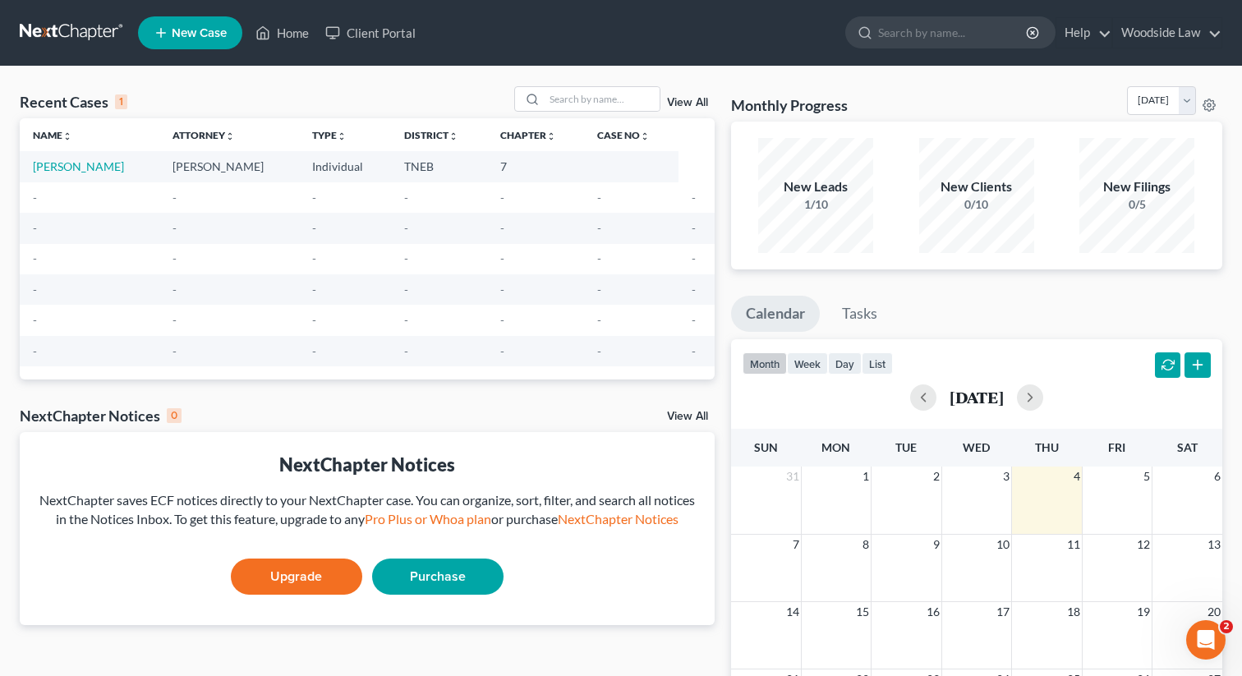
click at [189, 38] on span "New Case" at bounding box center [199, 33] width 55 height 12
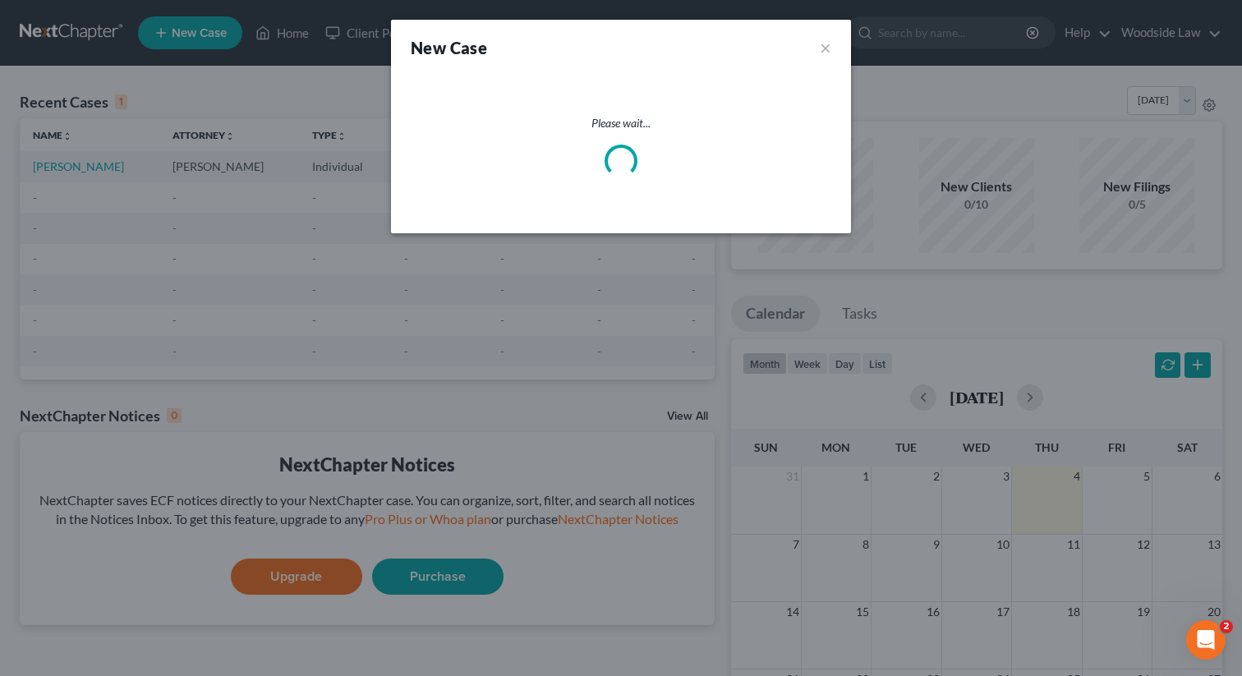
select select "74"
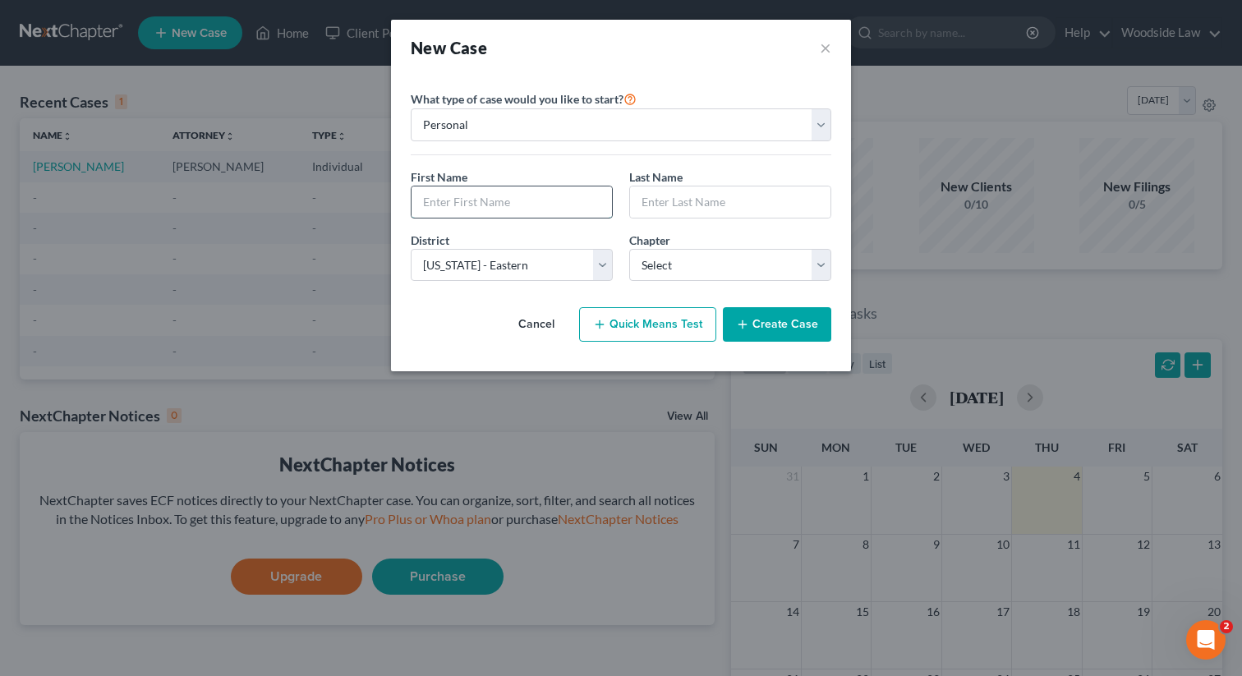
click at [533, 203] on input "text" at bounding box center [512, 202] width 200 height 31
type input "Brian"
type input "Stokes"
click at [739, 265] on select "Select 7 11 12 13" at bounding box center [730, 265] width 202 height 33
select select "0"
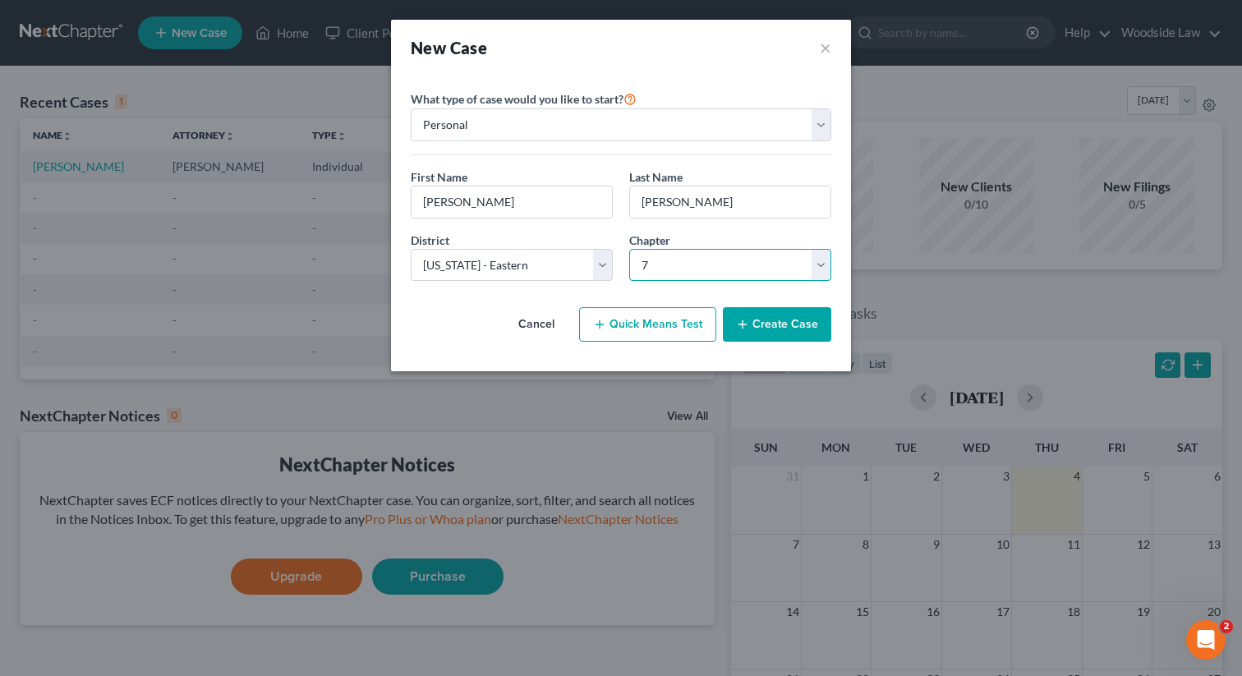
click at [629, 249] on select "Select 7 11 12 13" at bounding box center [730, 265] width 202 height 33
click at [802, 326] on button "Create Case" at bounding box center [777, 324] width 108 height 35
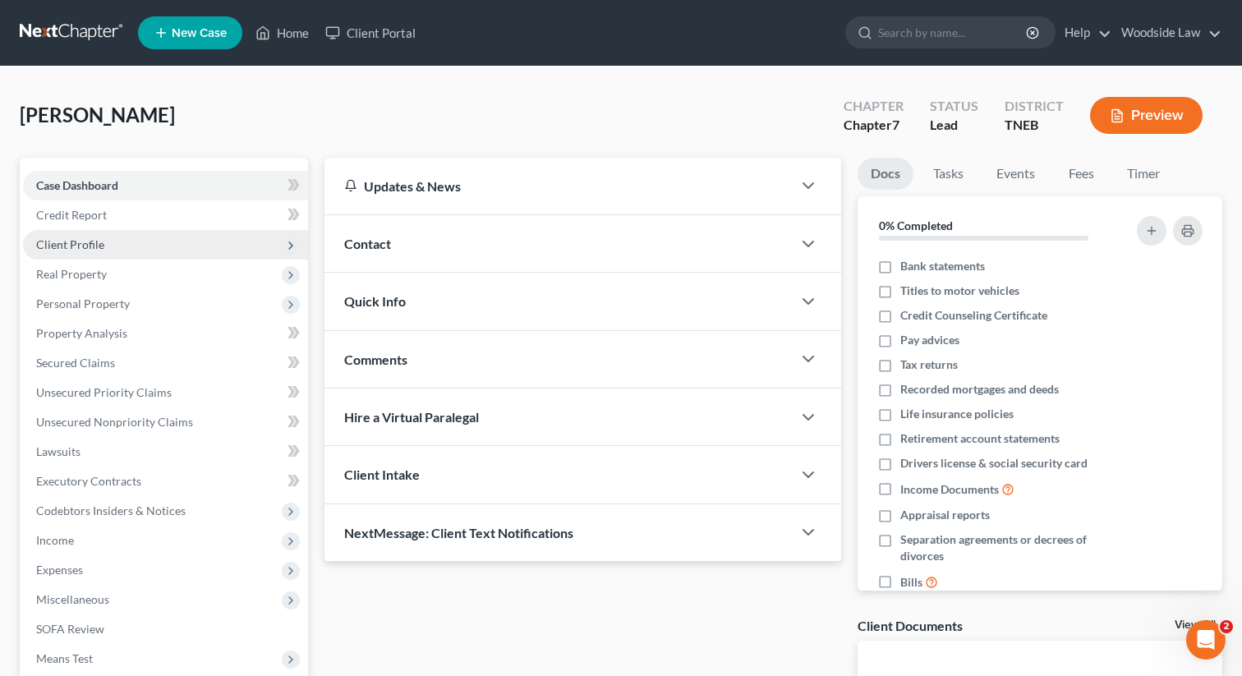
click at [70, 242] on span "Client Profile" at bounding box center [70, 244] width 68 height 14
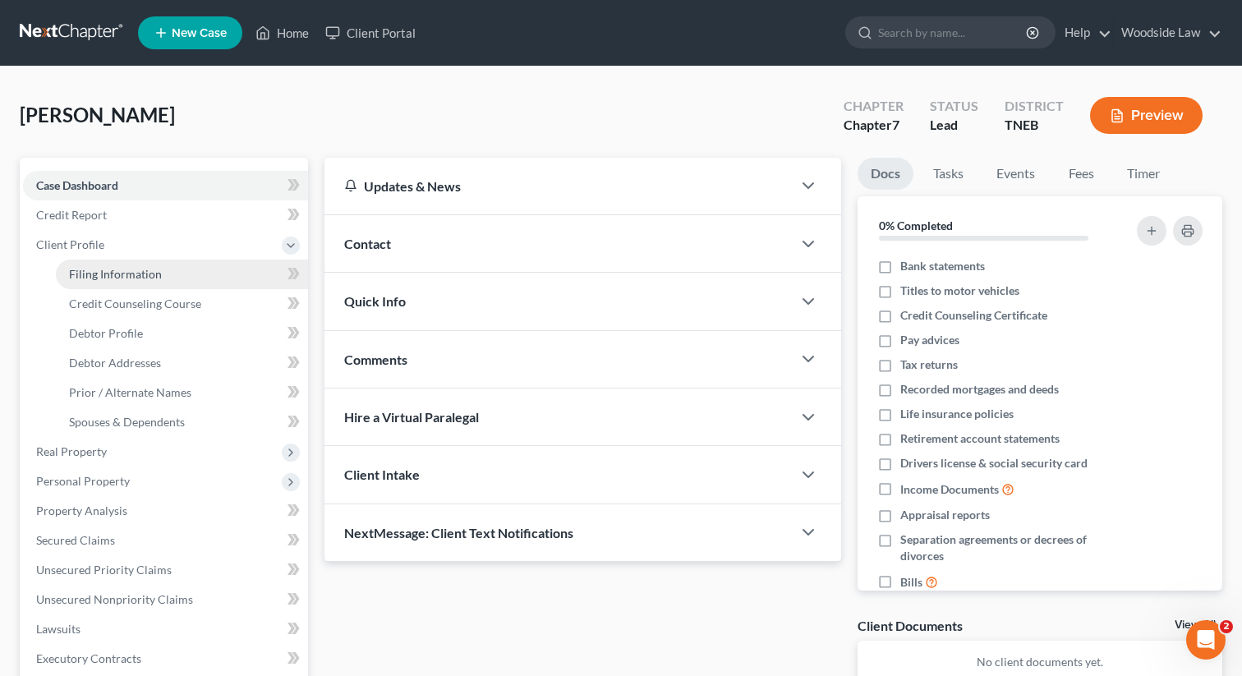
click at [129, 272] on span "Filing Information" at bounding box center [115, 274] width 93 height 14
select select "1"
select select "0"
select select "74"
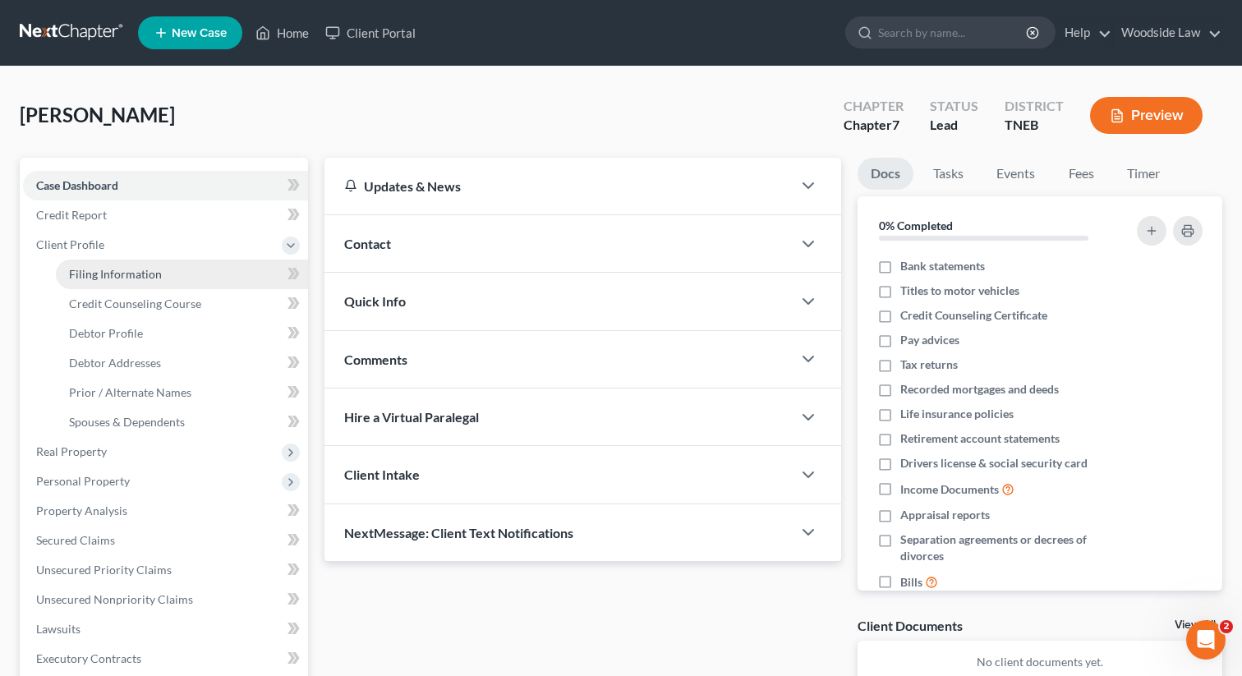
select select "0"
select select "44"
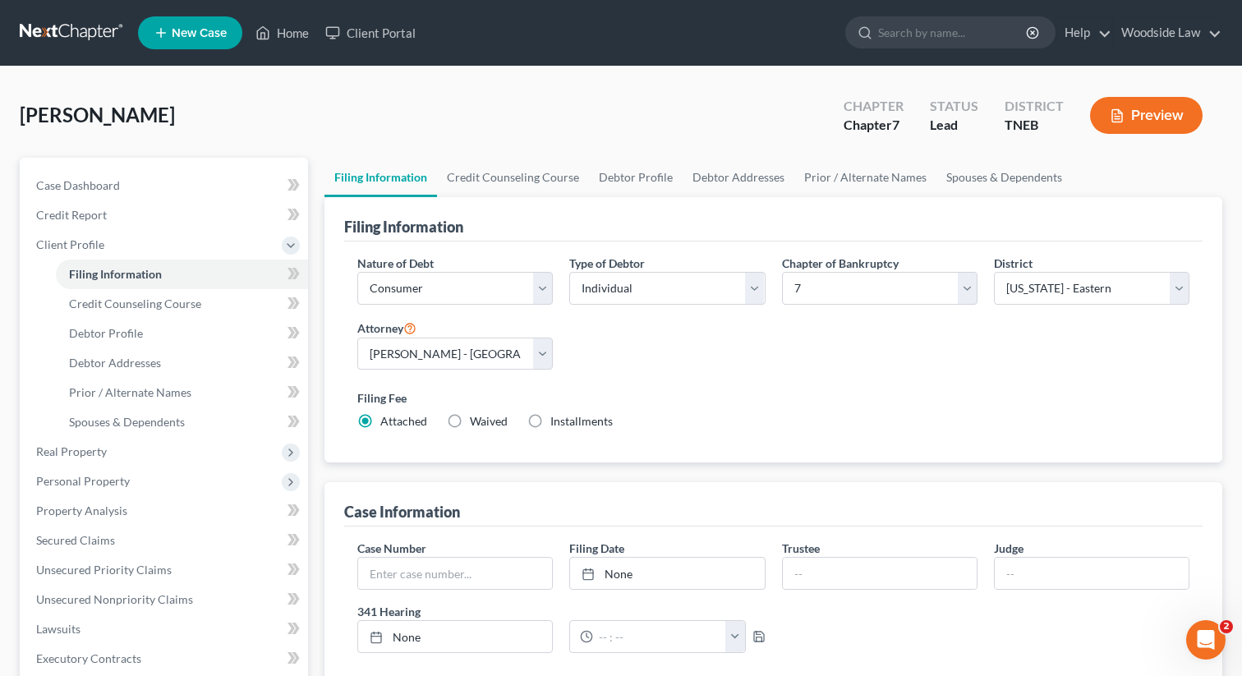
click at [550, 426] on label "Installments Installments" at bounding box center [581, 421] width 62 height 16
click at [557, 424] on input "Installments Installments" at bounding box center [562, 418] width 11 height 11
radio input "true"
radio input "false"
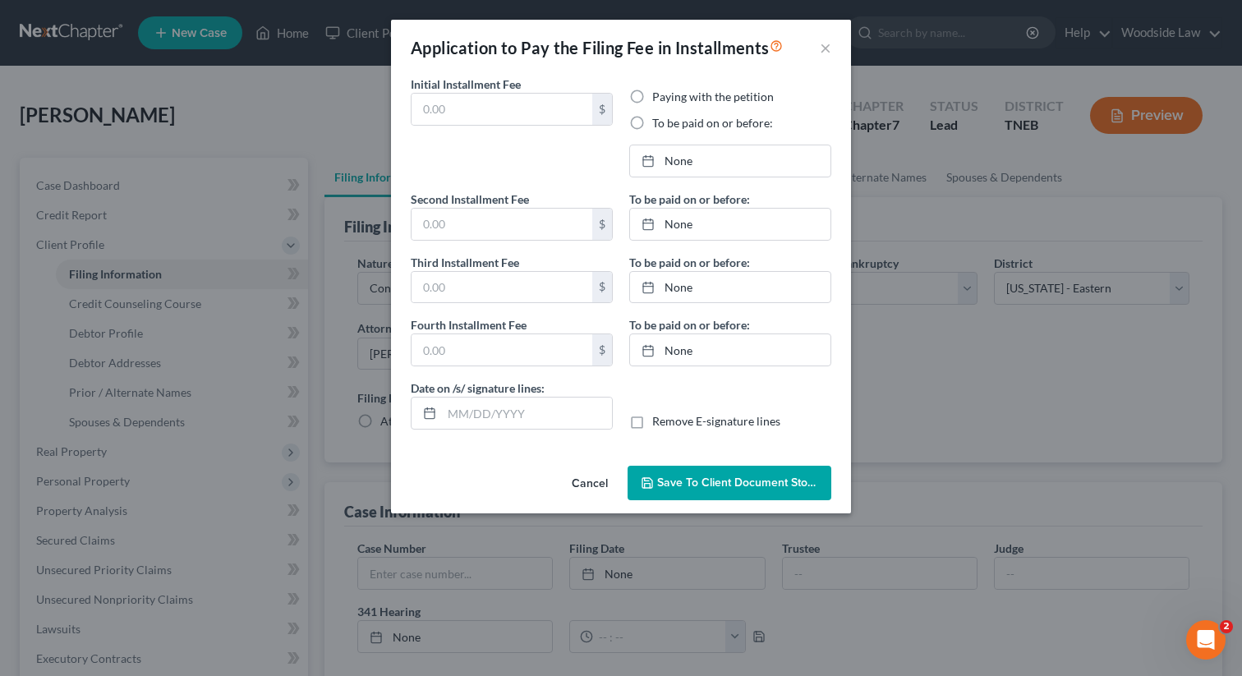
type input "0.00"
radio input "true"
type input "0.00"
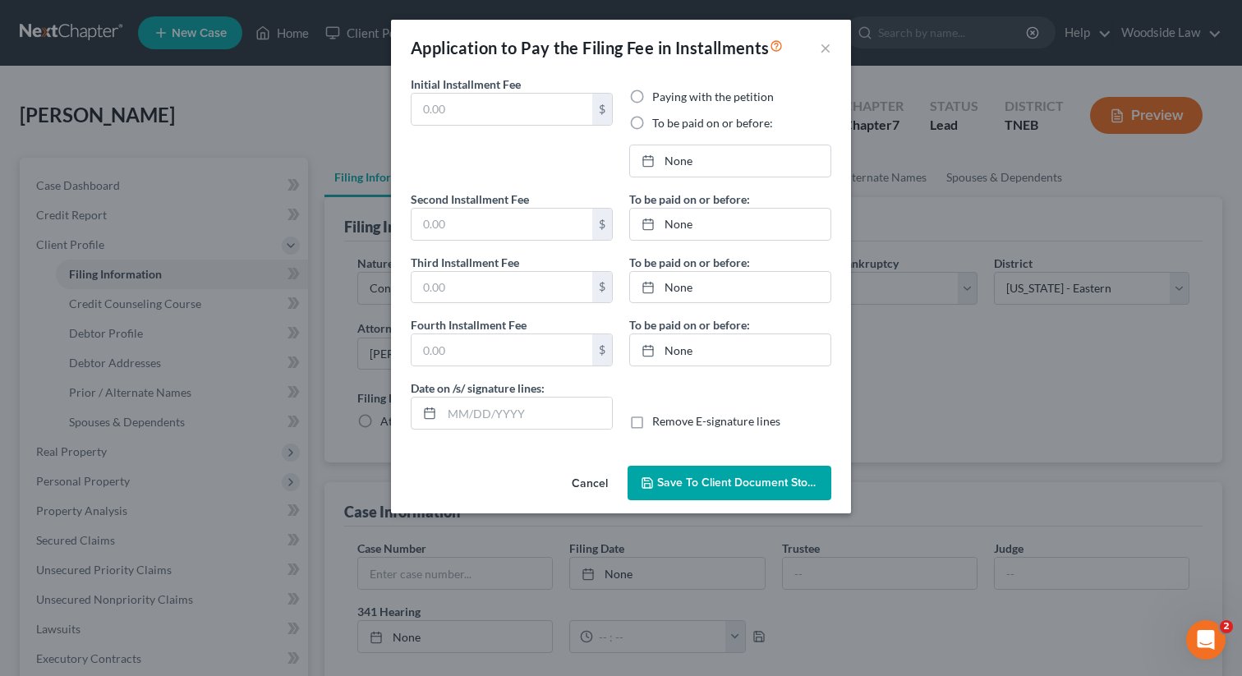
type input "09/04/2025"
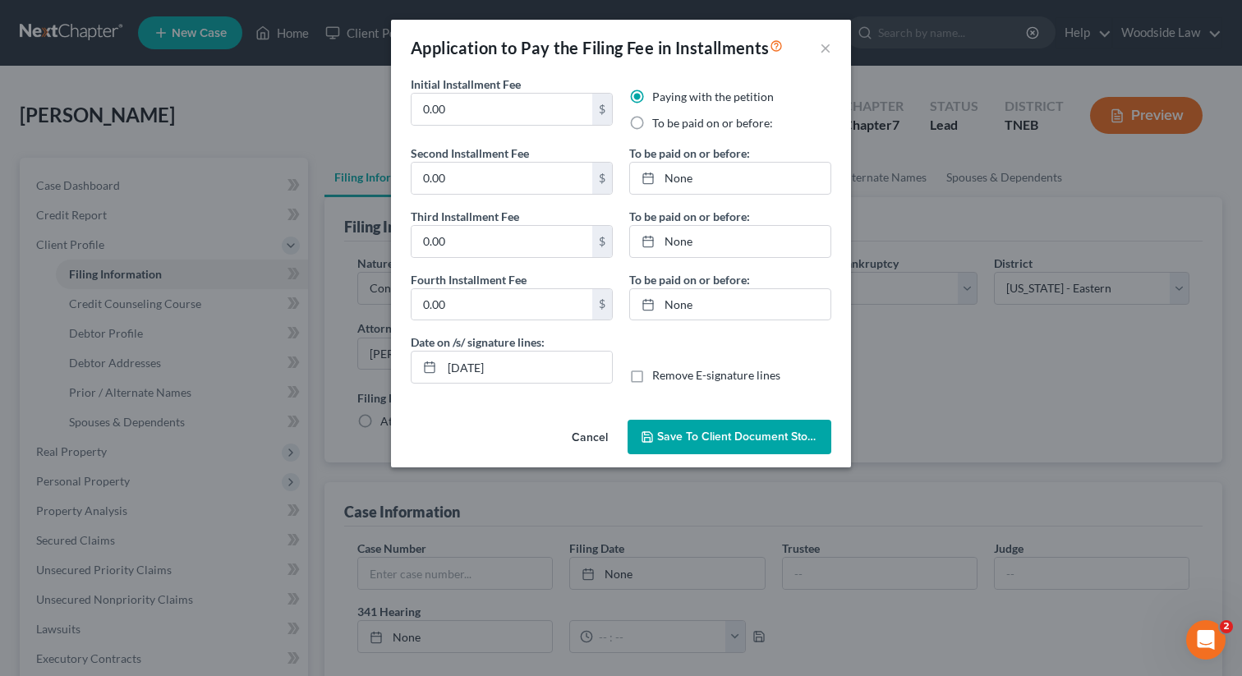
click at [583, 439] on button "Cancel" at bounding box center [590, 437] width 62 height 33
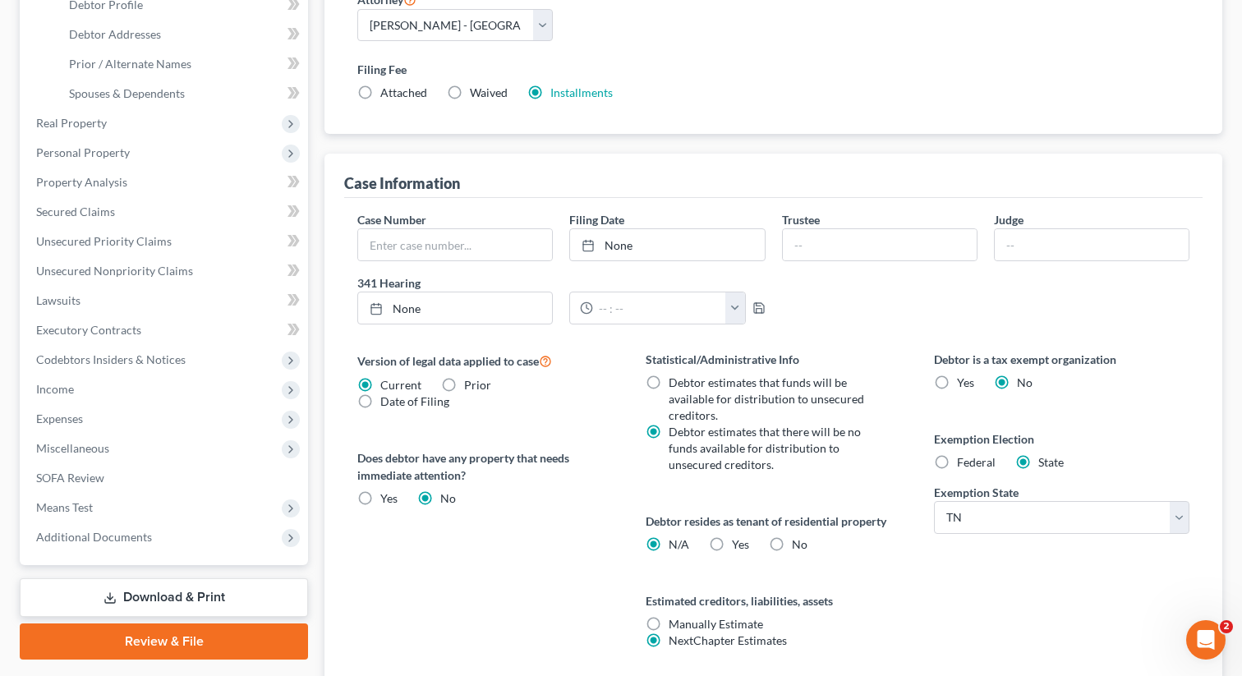
scroll to position [455, 0]
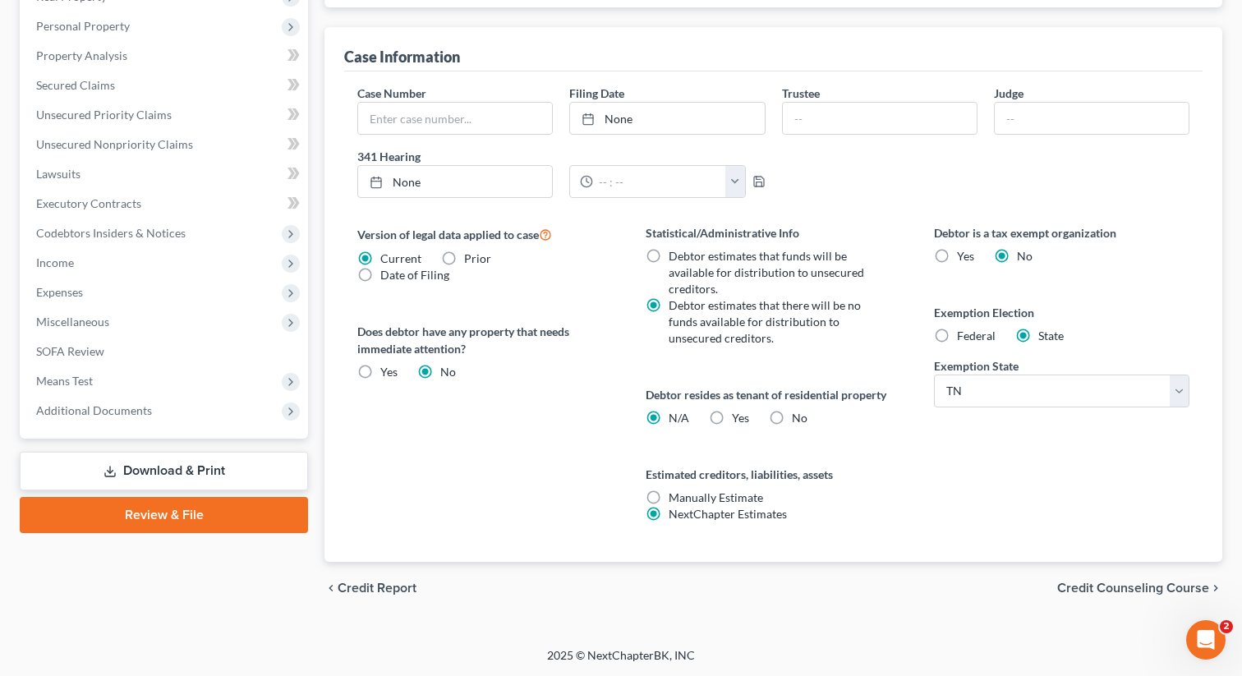
click at [732, 416] on label "Yes Yes" at bounding box center [740, 418] width 17 height 16
click at [739, 416] on input "Yes Yes" at bounding box center [744, 415] width 11 height 11
radio input "true"
radio input "false"
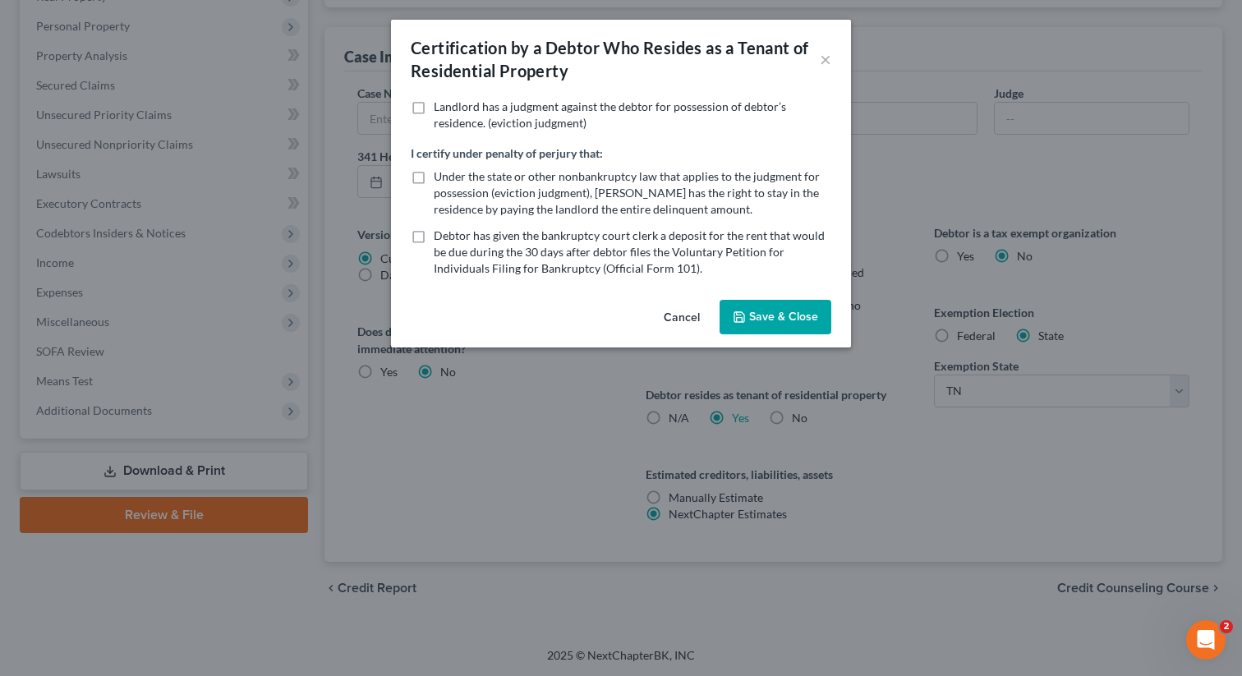
click at [763, 325] on button "Save & Close" at bounding box center [776, 317] width 112 height 35
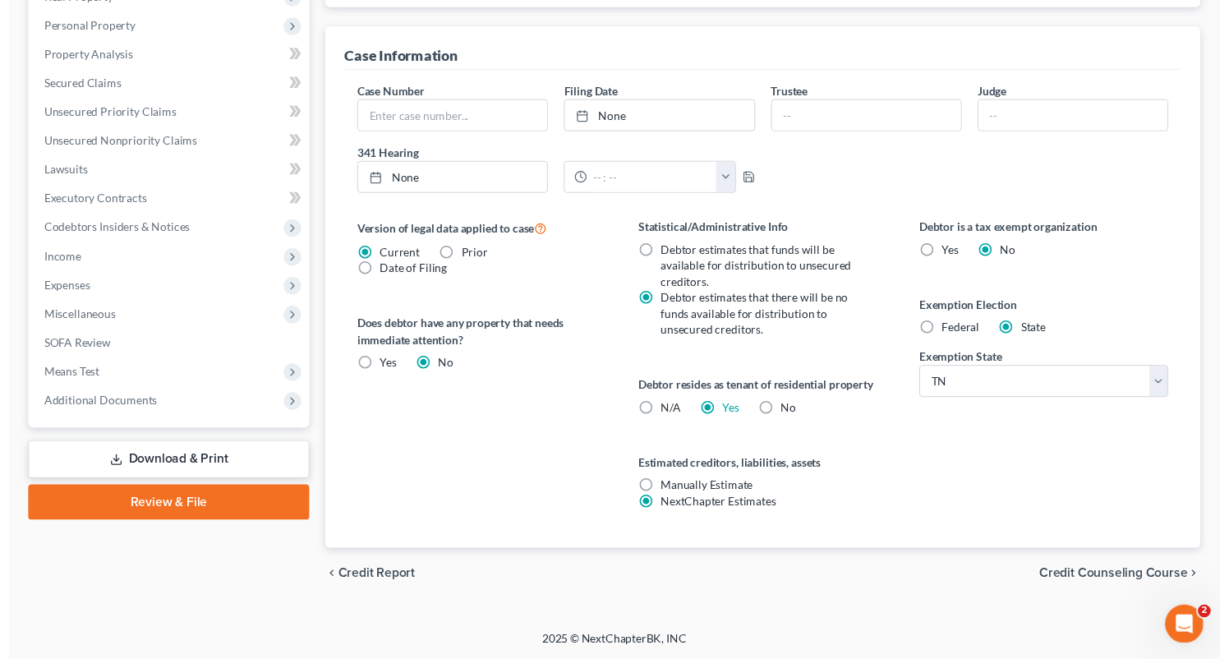
scroll to position [454, 0]
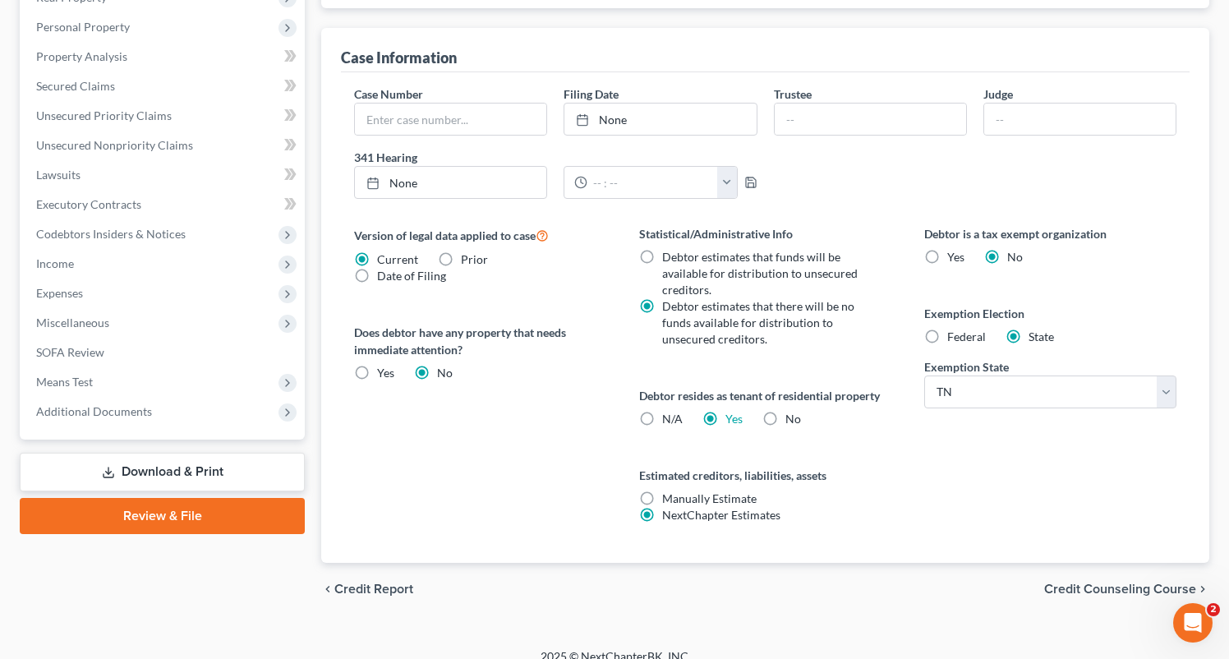
click at [867, 291] on label "Debtor estimates that funds will be available for distribution to unsecured cre…" at bounding box center [767, 273] width 210 height 49
click at [679, 260] on input "Debtor estimates that funds will be available for distribution to unsecured cre…" at bounding box center [674, 254] width 11 height 11
radio input "true"
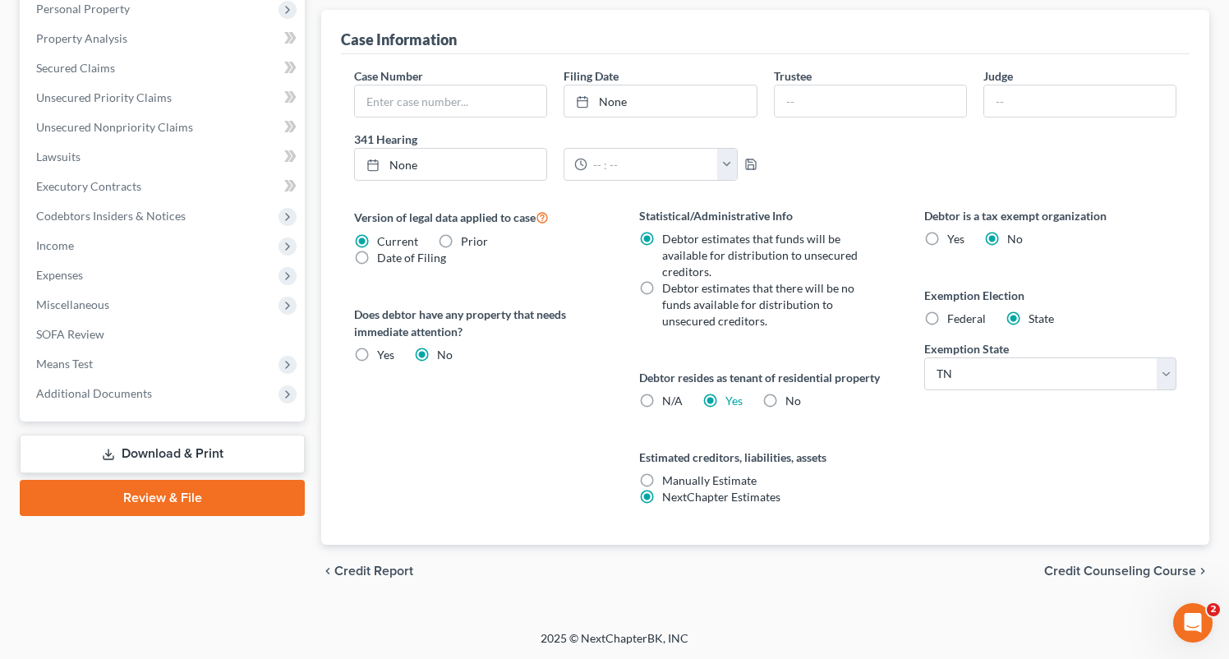
click at [662, 283] on label "Debtor estimates that there will be no funds available for distribution to unse…" at bounding box center [767, 304] width 210 height 49
click at [669, 283] on input "Debtor estimates that there will be no funds available for distribution to unse…" at bounding box center [674, 285] width 11 height 11
radio input "true"
radio input "false"
click at [1069, 377] on select "State AL AK AR AZ CA CO CT DE DC FL GA GU HI ID IL IN IA KS KY LA ME MD MA MI M…" at bounding box center [1050, 373] width 252 height 33
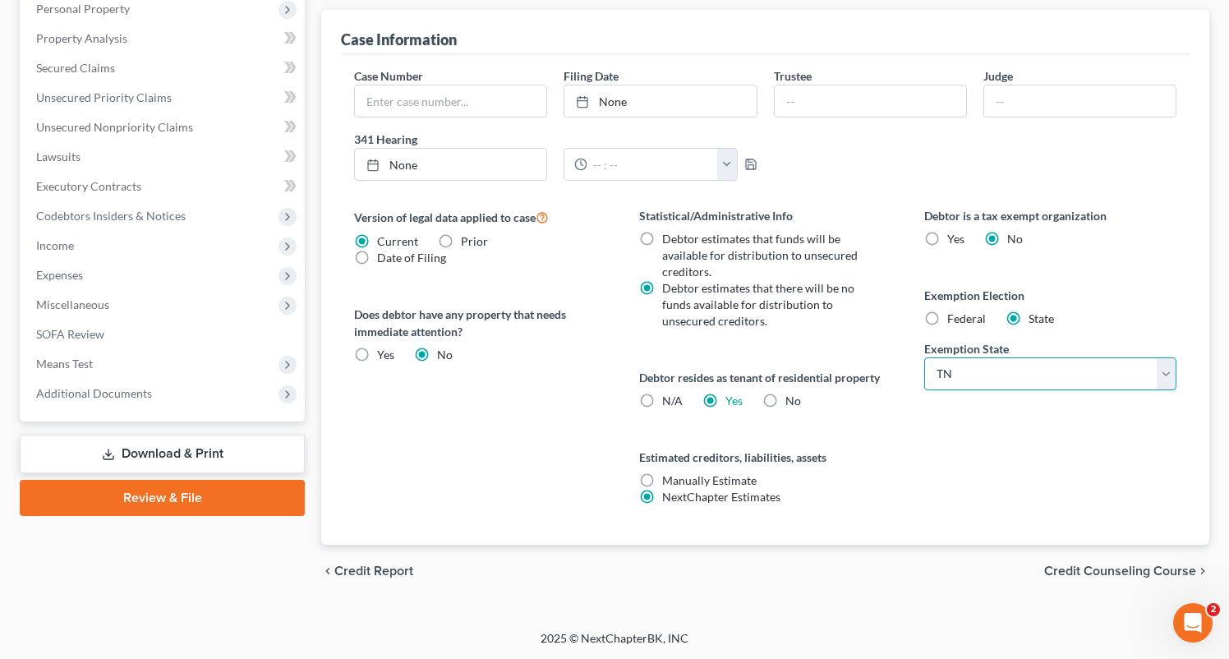
select select "26"
click at [924, 357] on select "State AL AK AR AZ CA CO CT DE DC FL GA GU HI ID IL IN IA KS KY LA ME MD MA MI M…" at bounding box center [1050, 373] width 252 height 33
click at [1147, 571] on span "Credit Counseling Course" at bounding box center [1120, 570] width 152 height 13
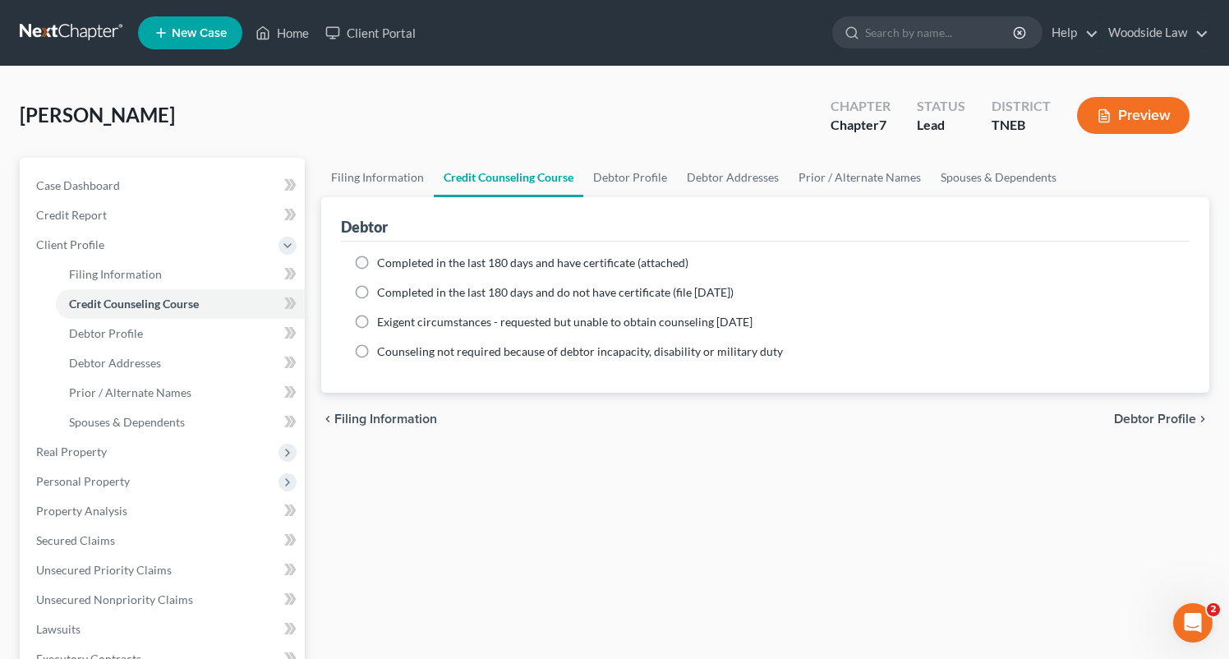
click at [377, 256] on label "Completed in the last 180 days and have certificate (attached)" at bounding box center [532, 263] width 311 height 16
click at [384, 256] on input "Completed in the last 180 days and have certificate (attached)" at bounding box center [389, 260] width 11 height 11
radio input "true"
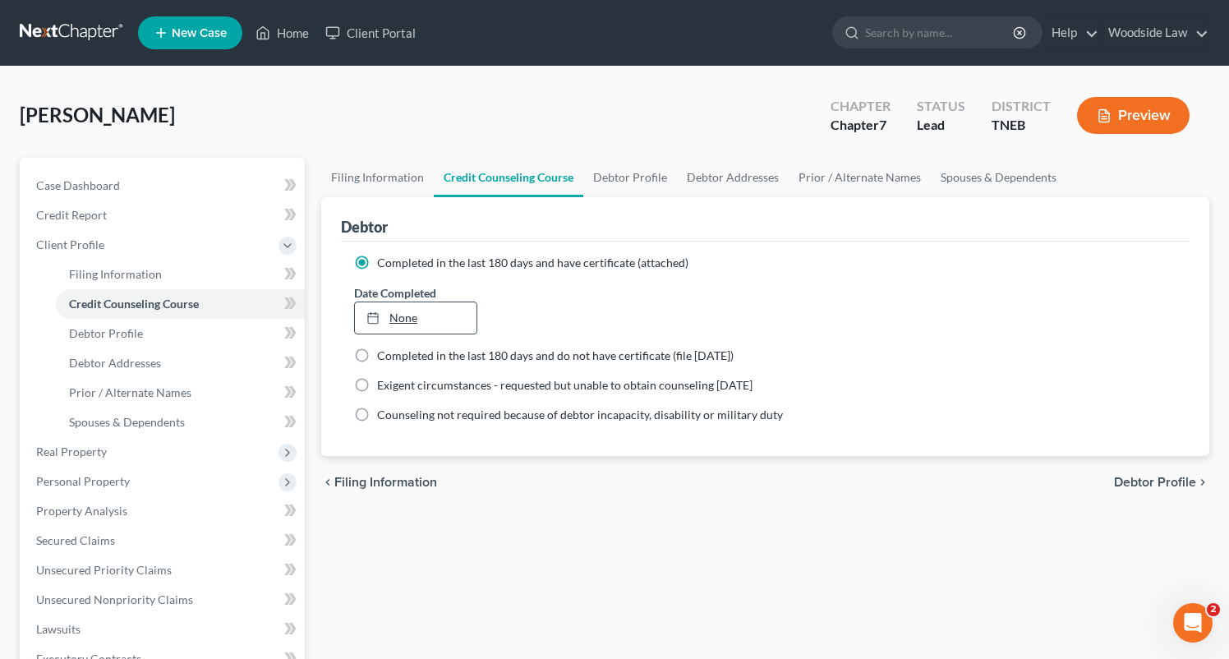
click at [407, 315] on link "None" at bounding box center [416, 317] width 122 height 31
click at [1171, 472] on div "chevron_left Filing Information Debtor Profile chevron_right" at bounding box center [765, 482] width 888 height 53
click at [1177, 484] on span "Debtor Profile" at bounding box center [1155, 482] width 82 height 13
select select "0"
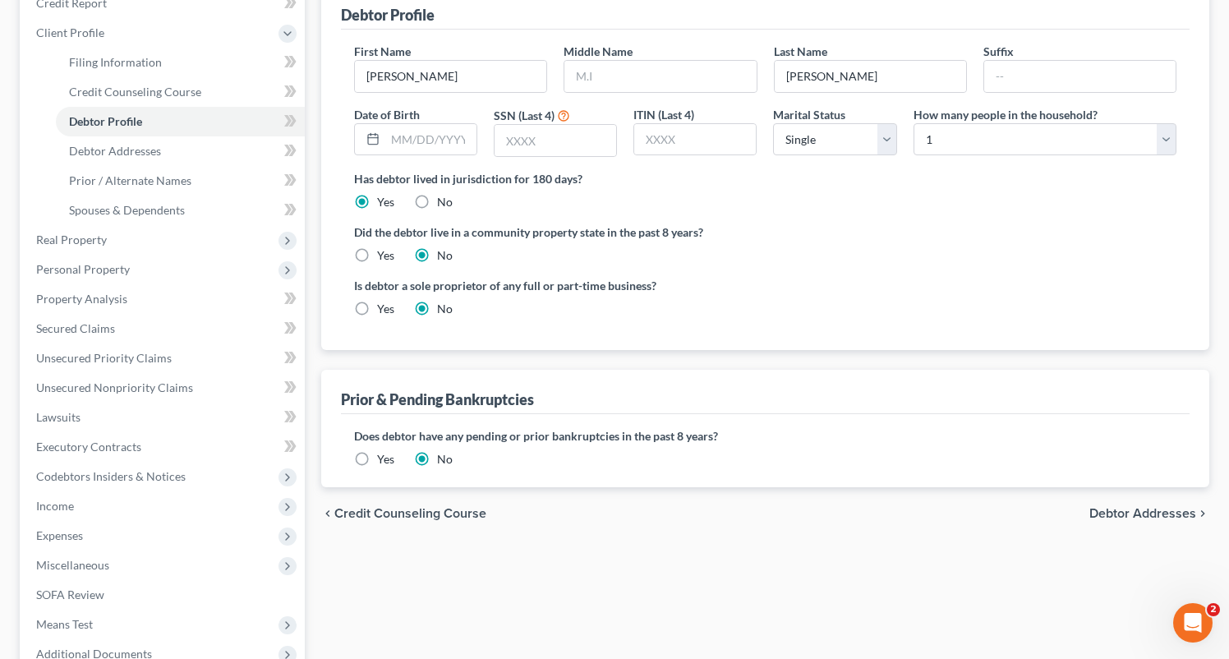
scroll to position [232, 0]
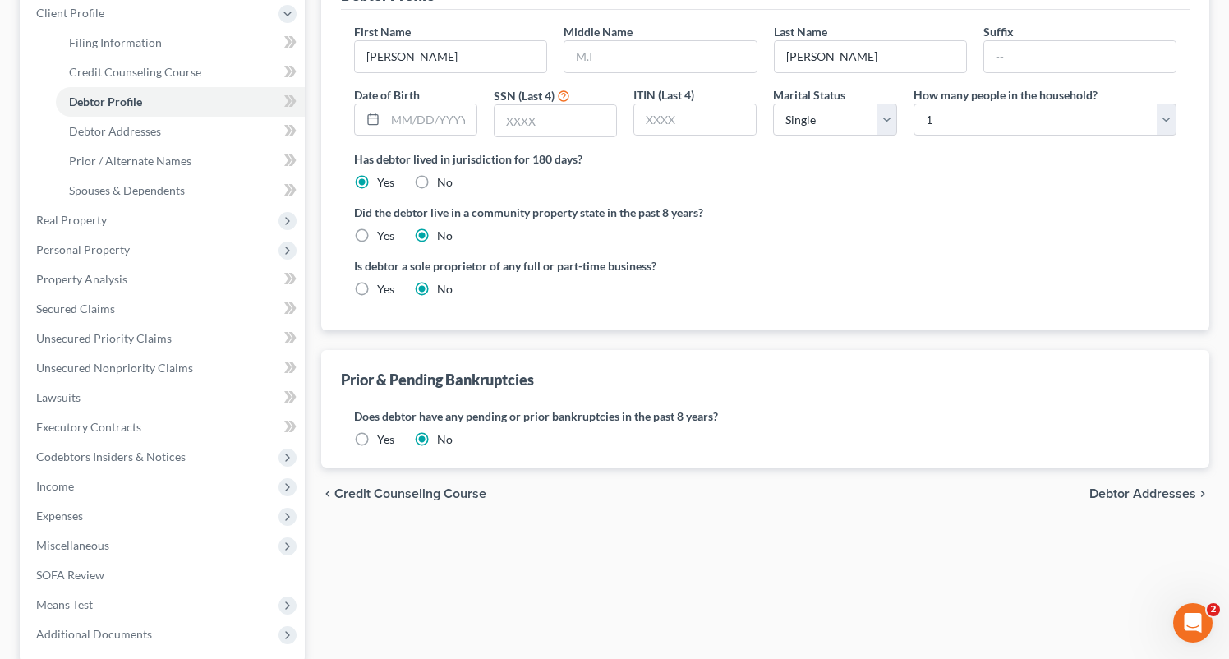
click at [1153, 491] on span "Debtor Addresses" at bounding box center [1142, 493] width 107 height 13
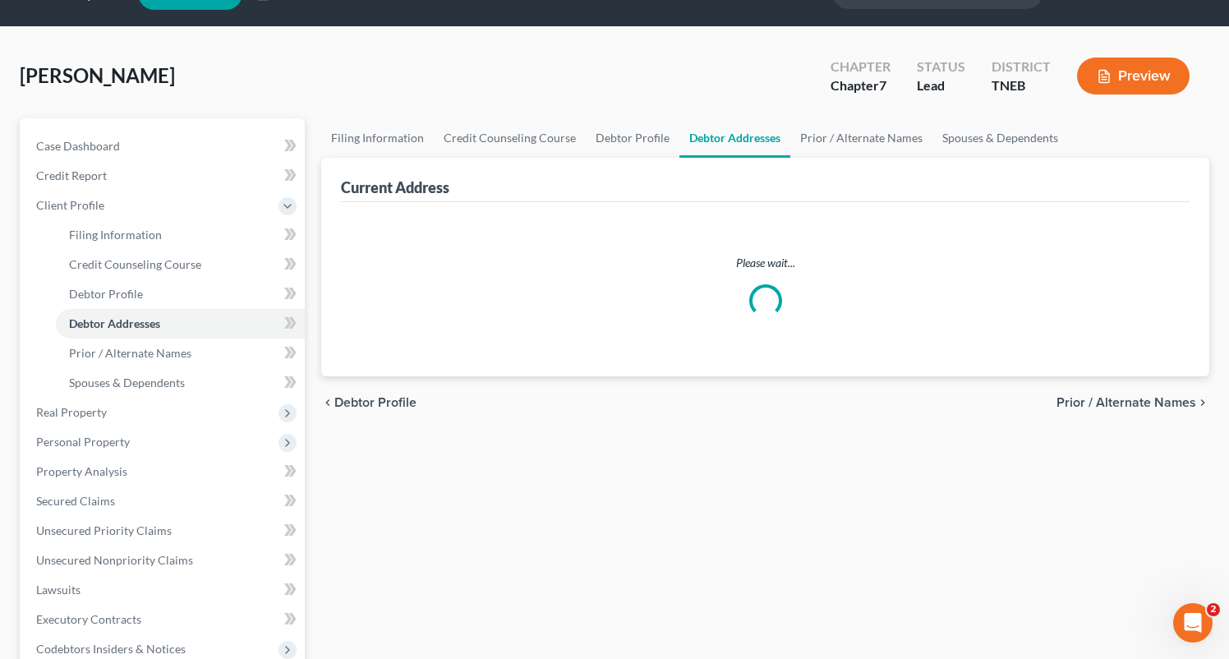
select select "0"
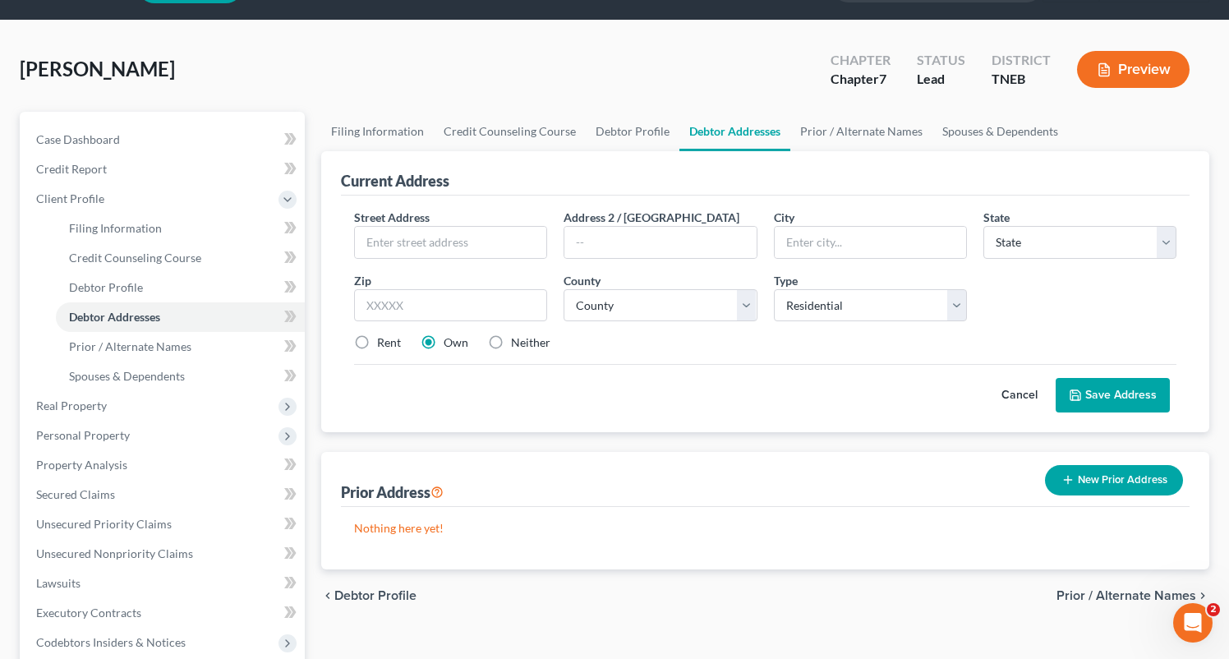
scroll to position [64, 0]
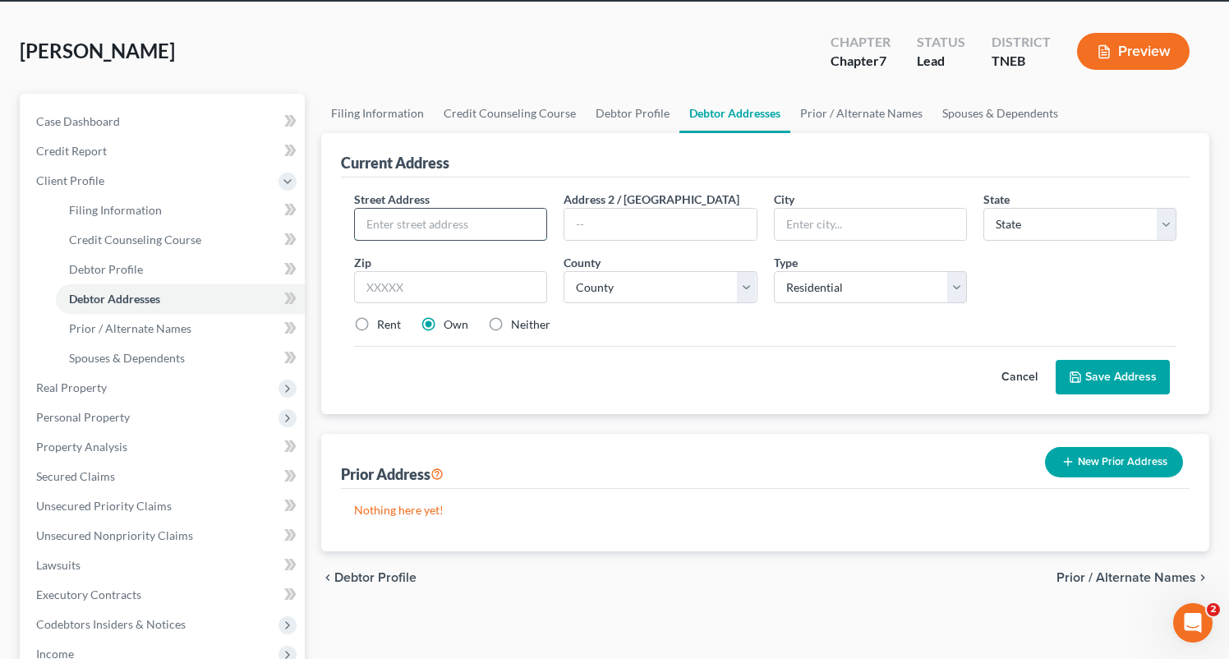
click at [516, 218] on input "text" at bounding box center [450, 224] width 191 height 31
type input "2640 Oleander Way"
type input "a"
type input "Apt 1203"
click at [465, 280] on input "3793" at bounding box center [450, 287] width 193 height 33
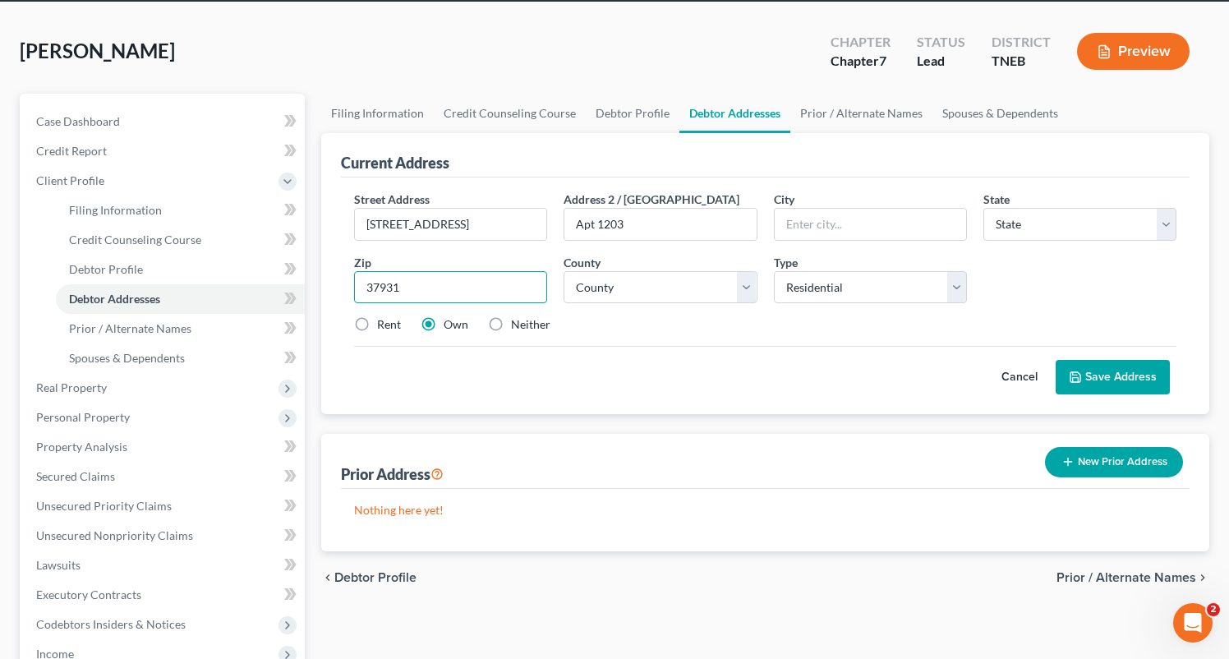
type input "37931"
type input "Knoxville"
select select "44"
select select "46"
click at [377, 328] on label "Rent" at bounding box center [389, 324] width 24 height 16
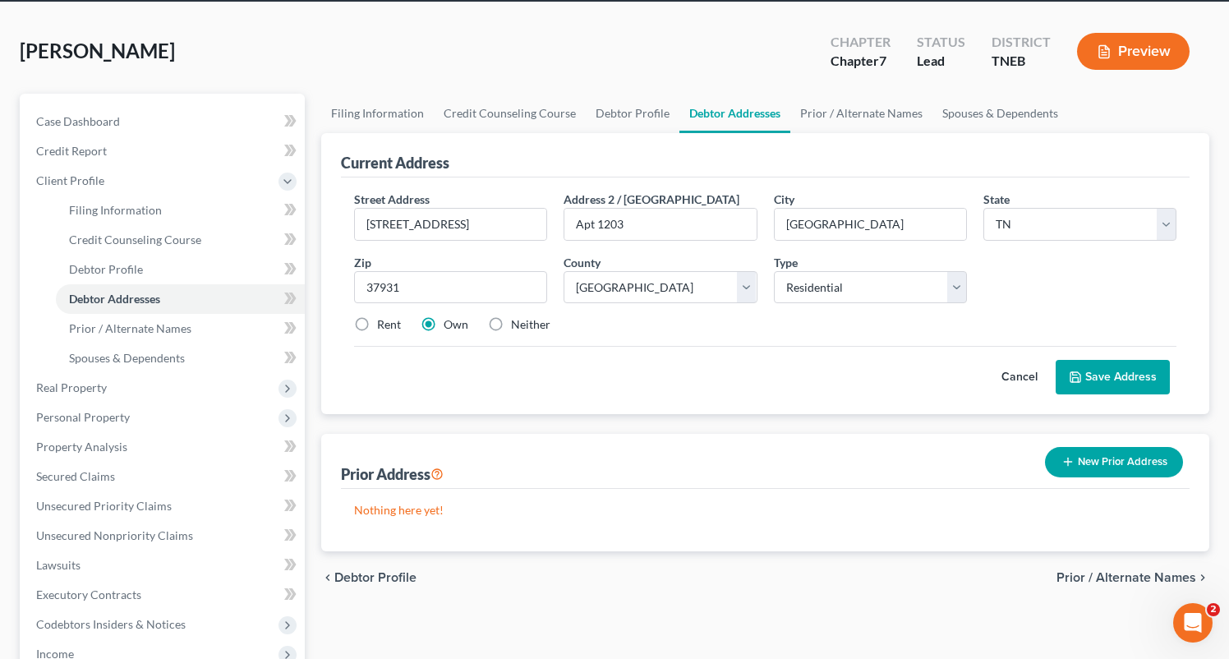
click at [384, 327] on input "Rent" at bounding box center [389, 321] width 11 height 11
radio input "true"
click at [1123, 385] on button "Save Address" at bounding box center [1113, 377] width 114 height 35
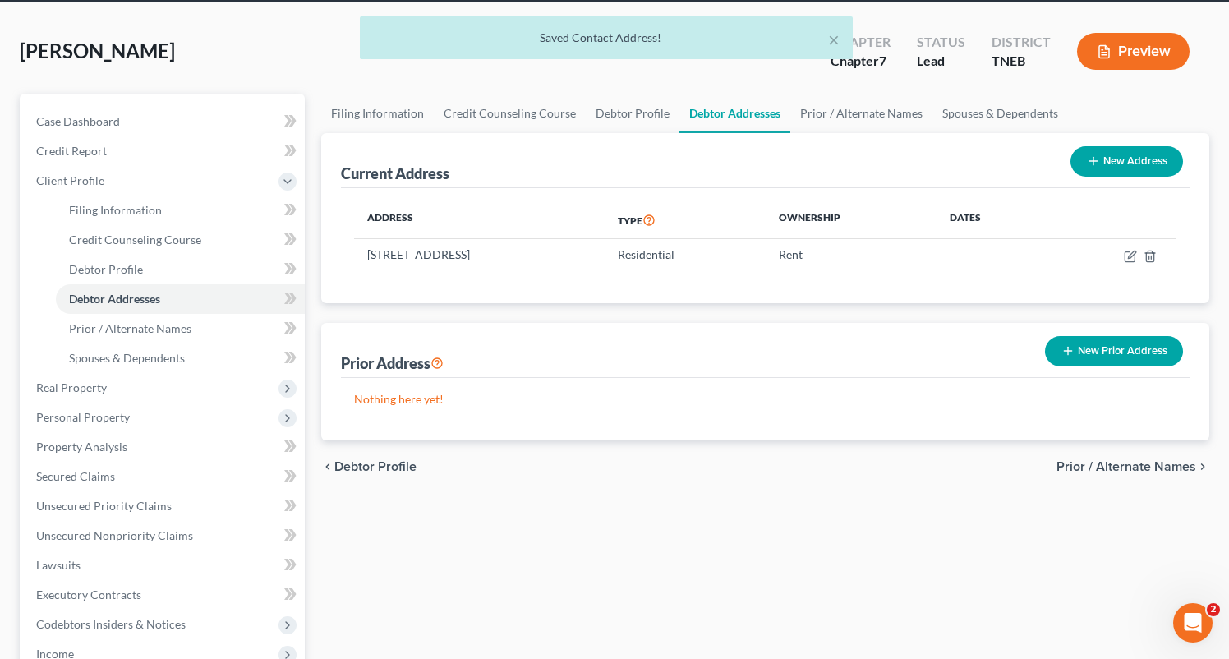
click at [1134, 470] on span "Prior / Alternate Names" at bounding box center [1127, 466] width 140 height 13
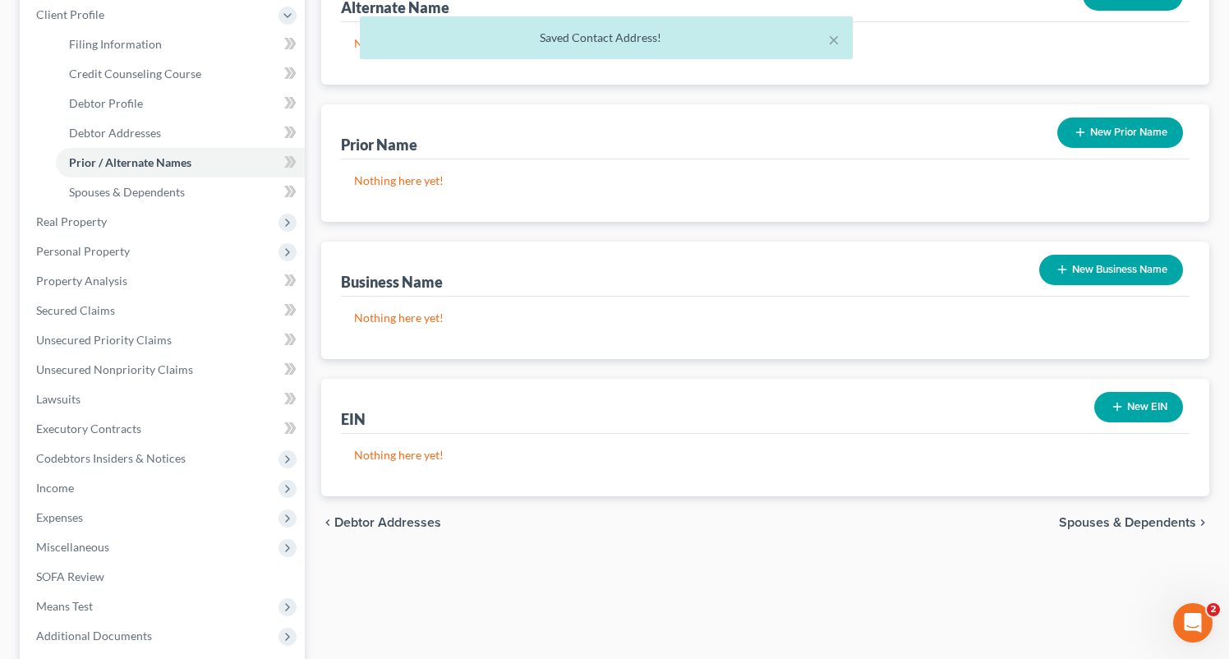
scroll to position [231, 0]
click at [1137, 522] on span "Spouses & Dependents" at bounding box center [1127, 521] width 137 height 13
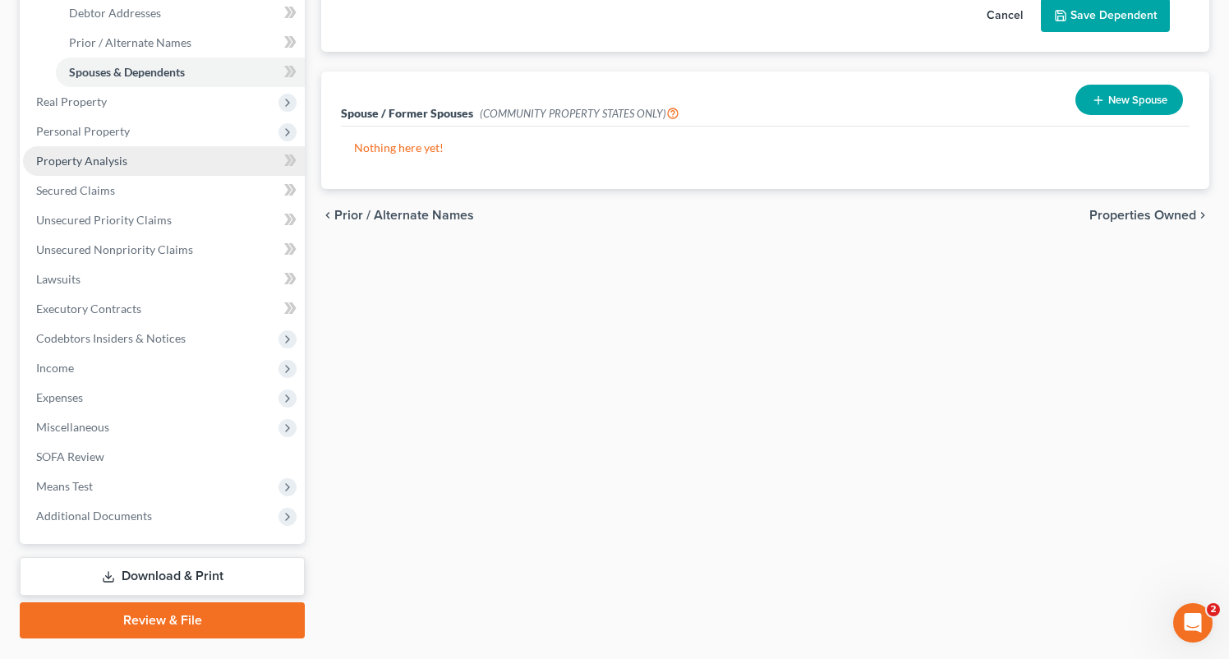
scroll to position [347, 0]
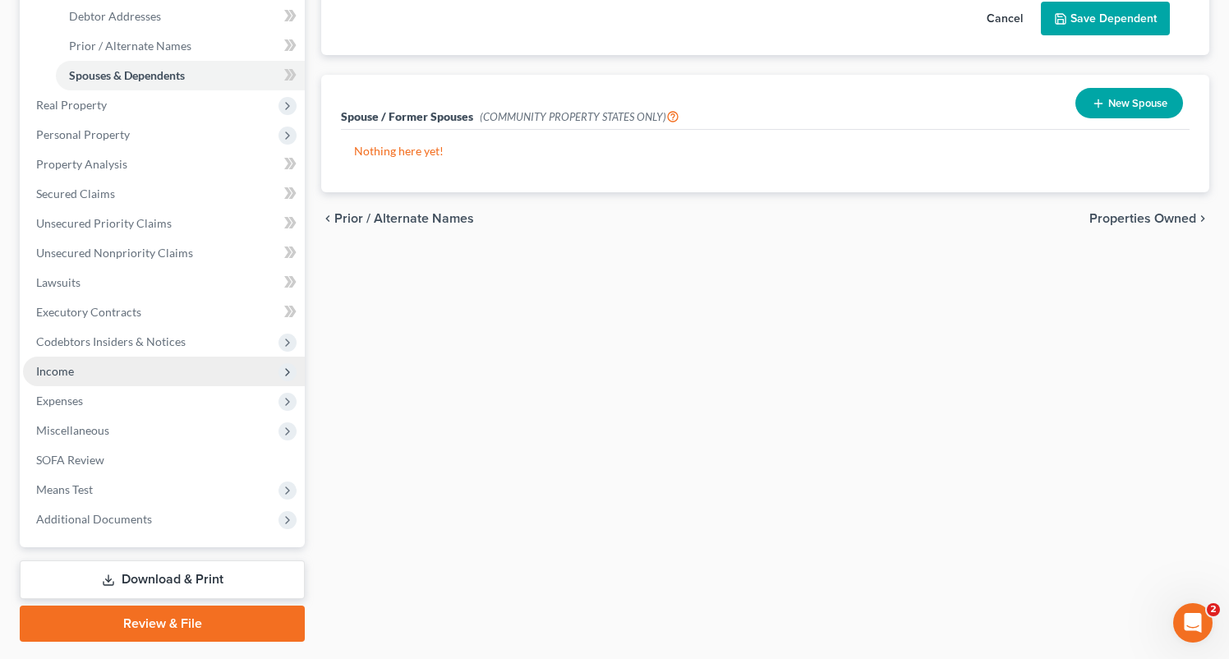
click at [47, 365] on span "Income" at bounding box center [55, 371] width 38 height 14
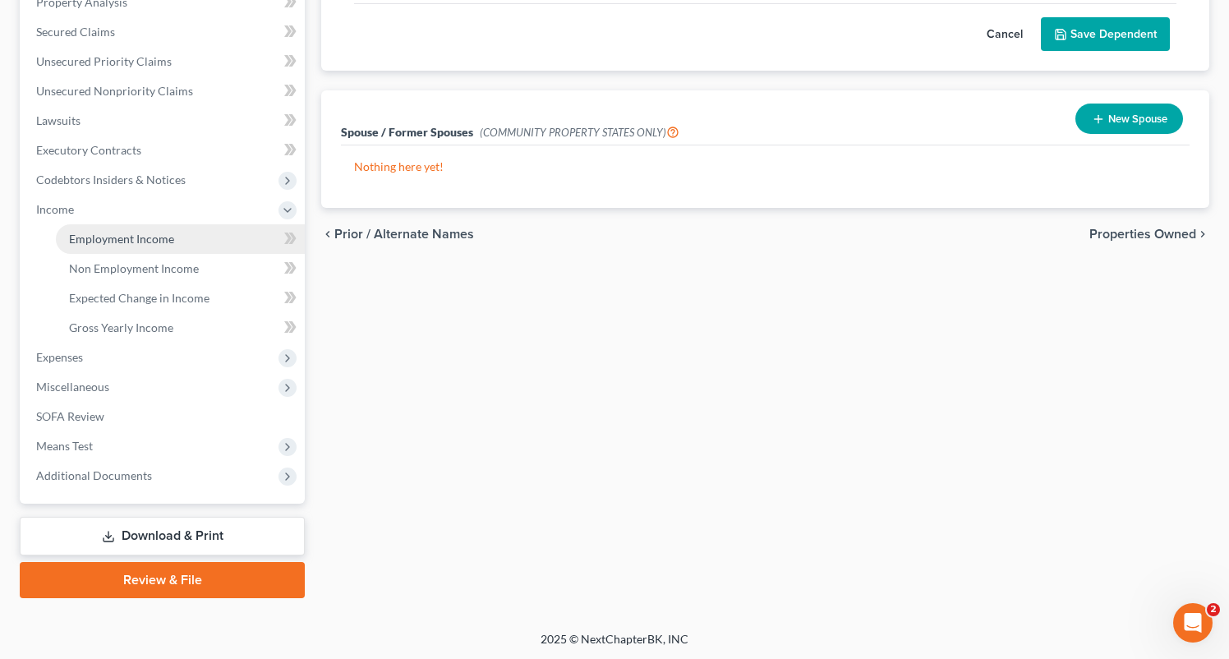
click at [137, 244] on span "Employment Income" at bounding box center [121, 239] width 105 height 14
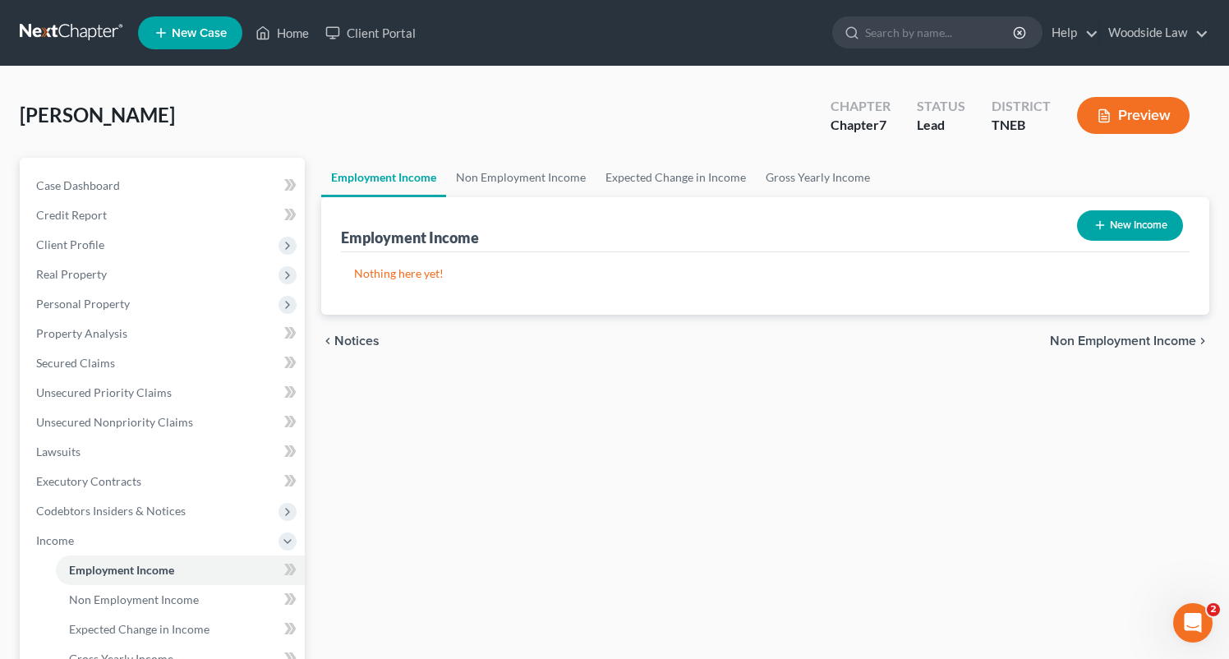
click at [1144, 231] on button "New Income" at bounding box center [1130, 225] width 106 height 30
select select "0"
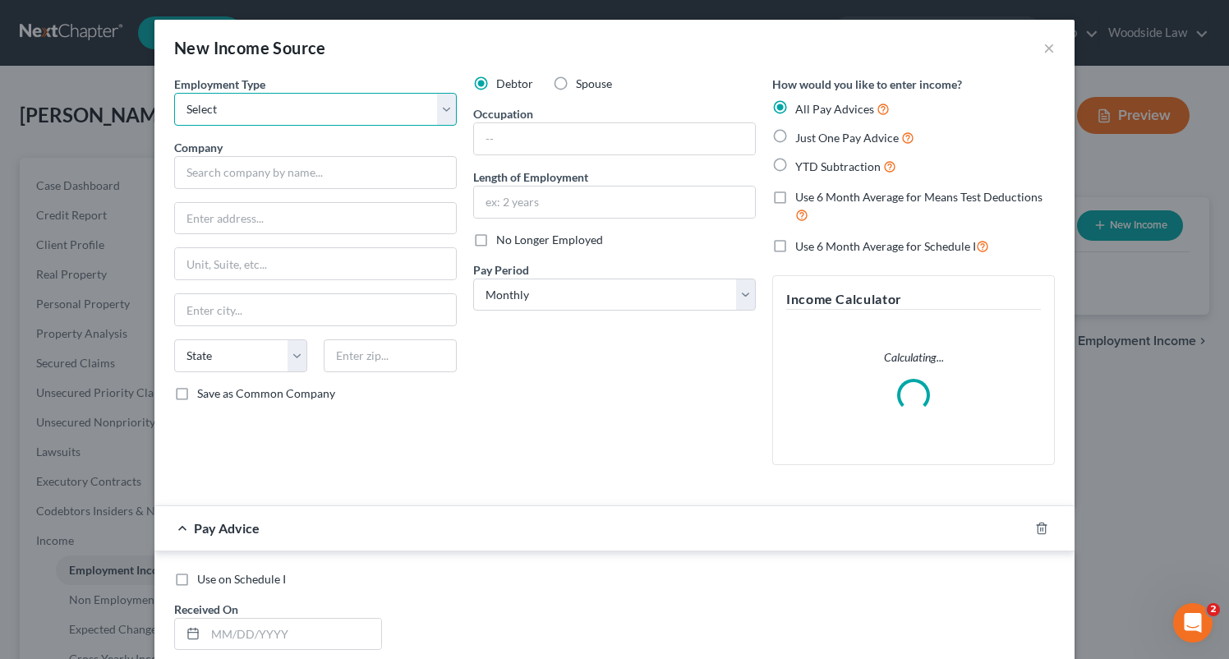
click at [366, 99] on select "Select Full or Part Time Employment Self Employment" at bounding box center [315, 109] width 283 height 33
select select "0"
click at [174, 93] on select "Select Full or Part Time Employment Self Employment" at bounding box center [315, 109] width 283 height 33
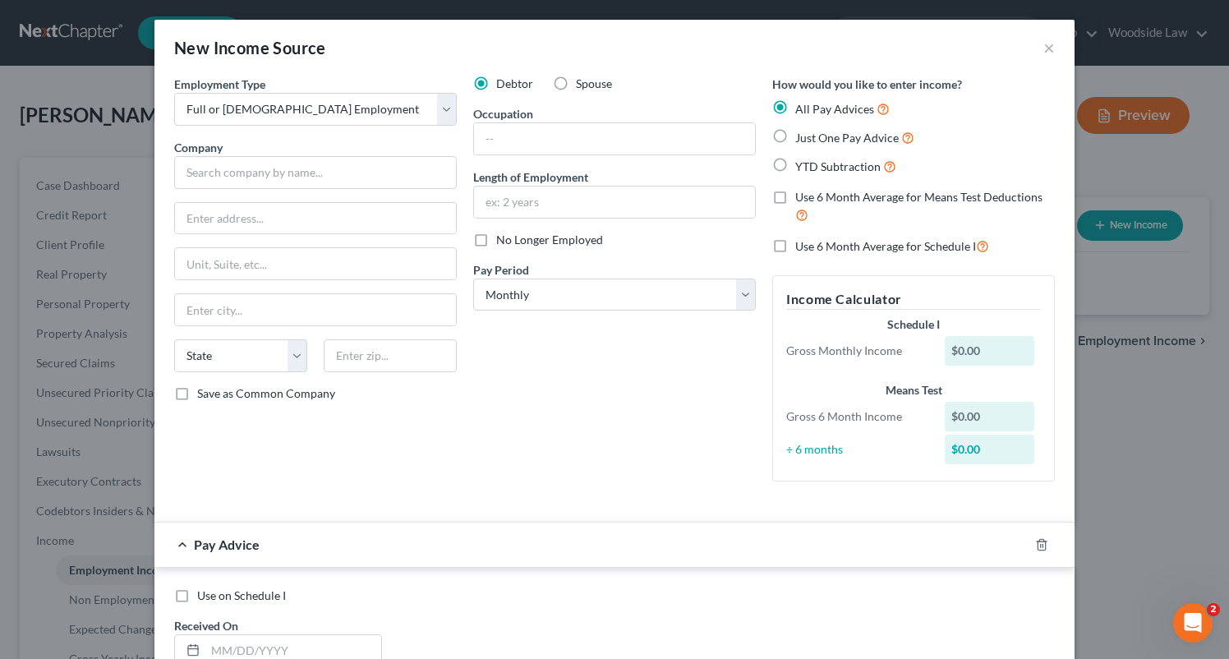
click at [795, 131] on label "Just One Pay Advice" at bounding box center [854, 137] width 119 height 19
click at [802, 131] on input "Just One Pay Advice" at bounding box center [807, 133] width 11 height 11
radio input "true"
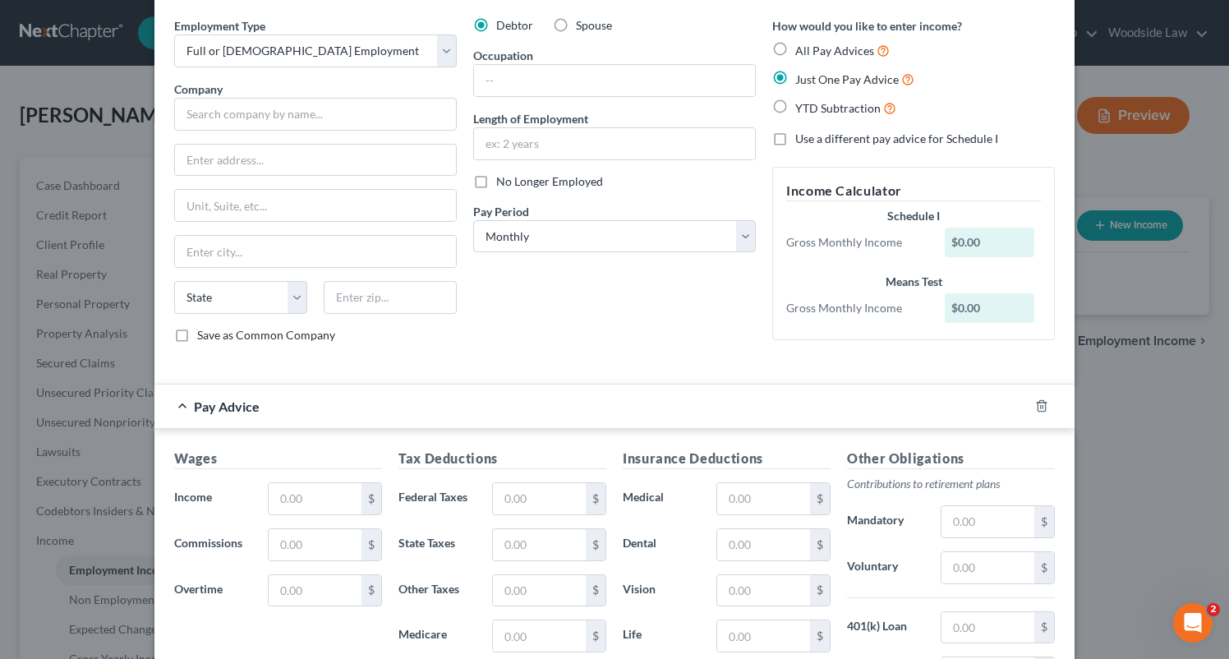
scroll to position [58, 0]
click at [317, 99] on input "text" at bounding box center [315, 115] width 283 height 33
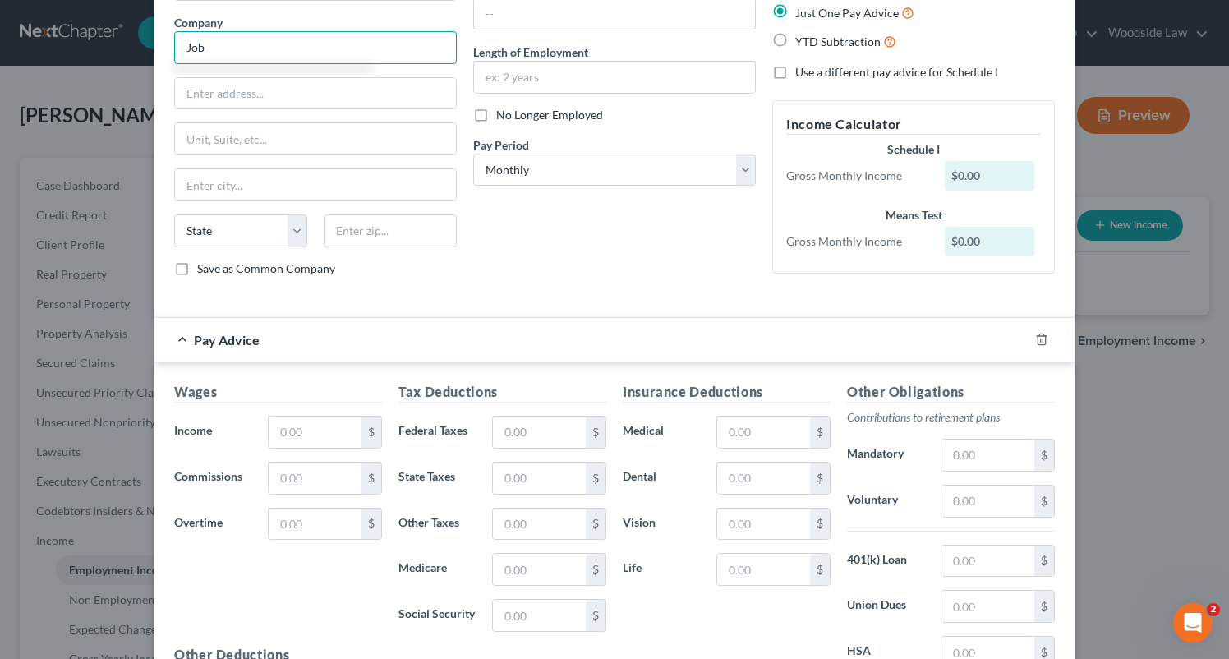
scroll to position [153, 0]
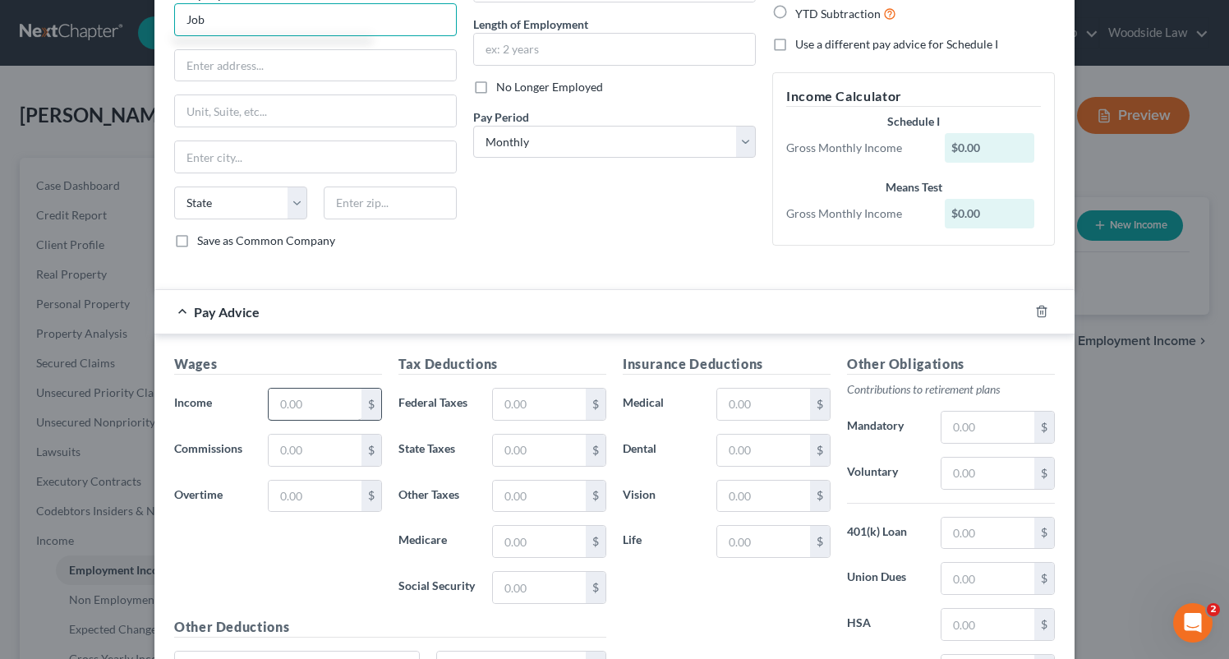
type input "Job"
click at [305, 398] on input "text" at bounding box center [315, 404] width 93 height 31
type input "5,694.00"
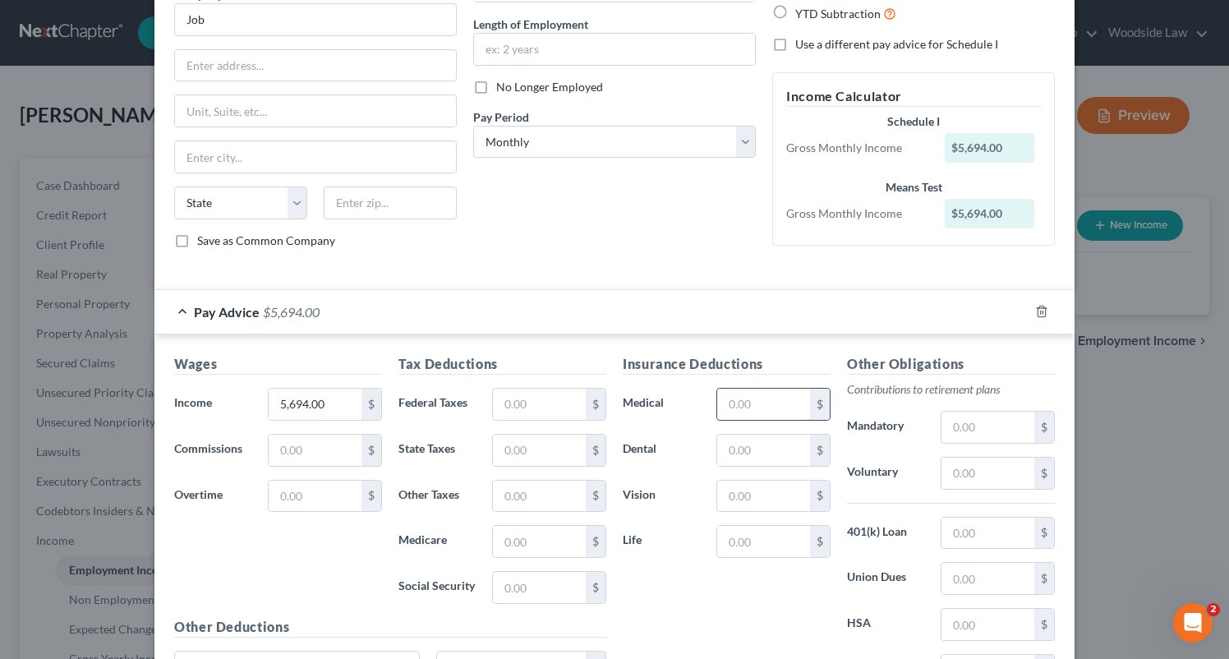
click at [769, 406] on input "text" at bounding box center [763, 404] width 93 height 31
type input "236.16"
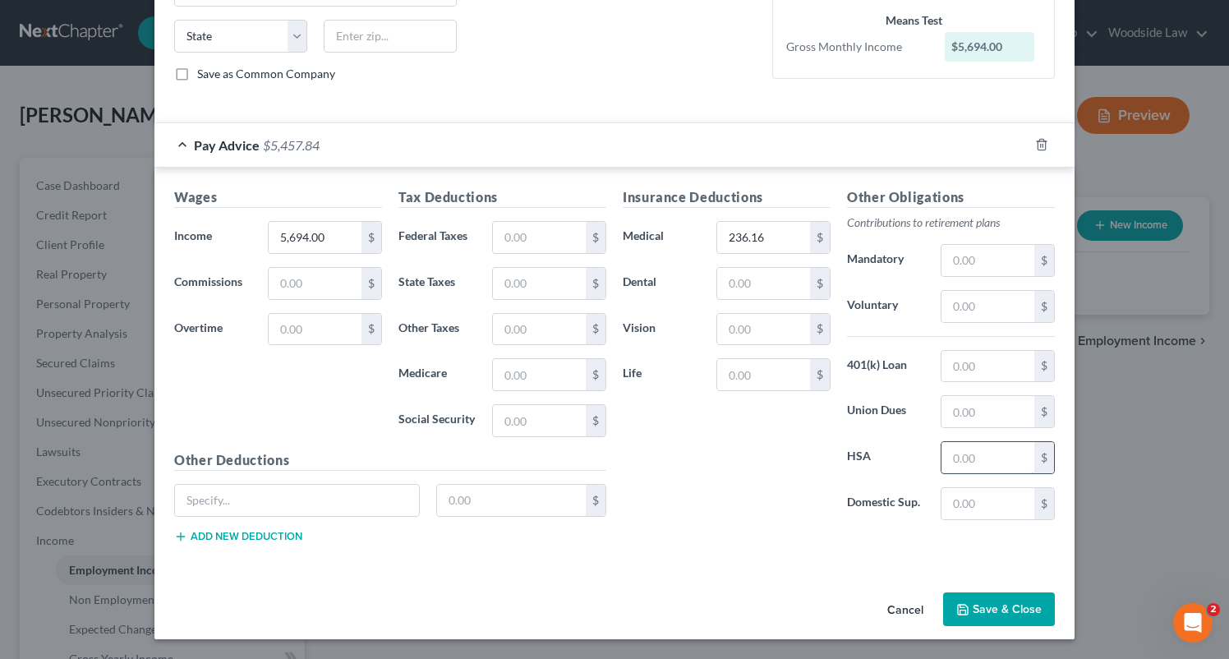
click at [991, 459] on input "text" at bounding box center [988, 457] width 93 height 31
click at [802, 283] on input "text" at bounding box center [763, 283] width 93 height 31
type input "13.52"
click at [995, 456] on input "text" at bounding box center [988, 457] width 93 height 31
type input "143.00"
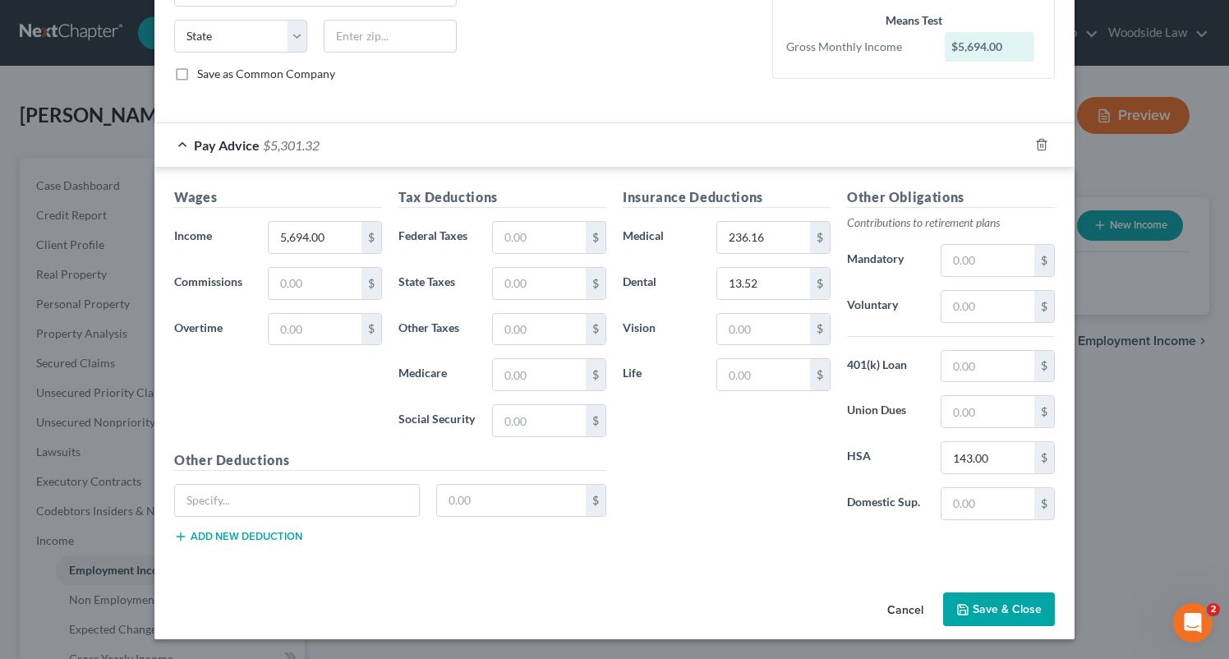
click at [782, 537] on div "Insurance Deductions Medical 236.16 $ Dental 13.52 $ Vision $ Life $ Other Obli…" at bounding box center [839, 371] width 449 height 369
click at [1017, 607] on button "Save & Close" at bounding box center [999, 609] width 112 height 35
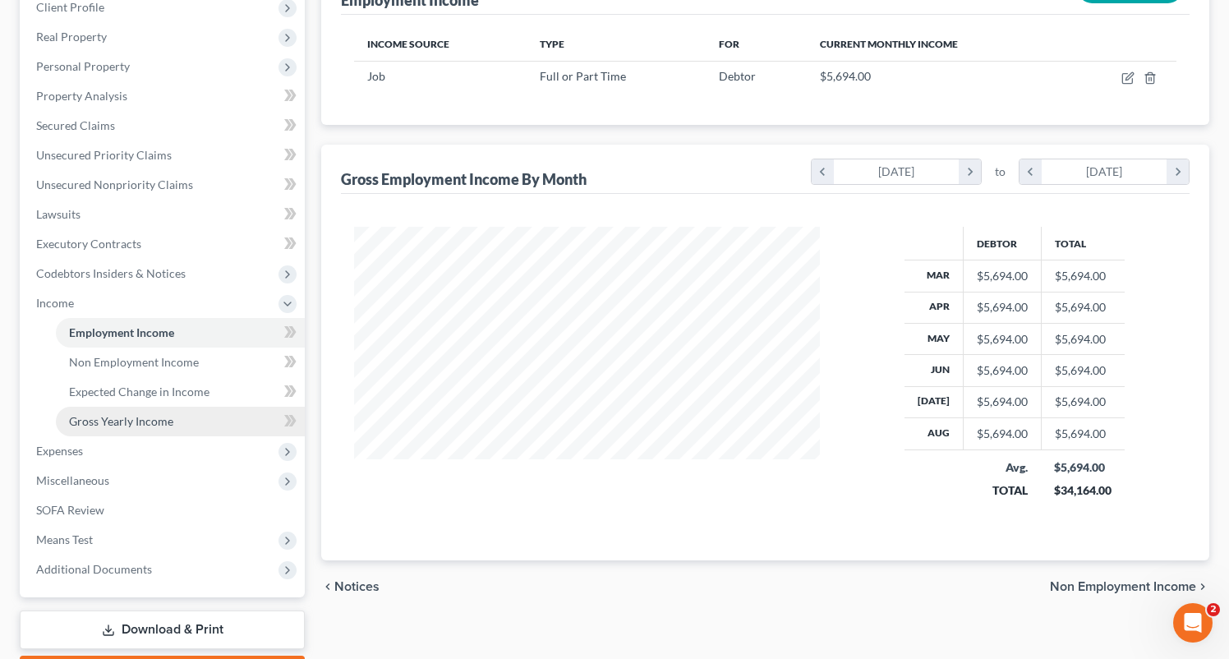
scroll to position [239, 0]
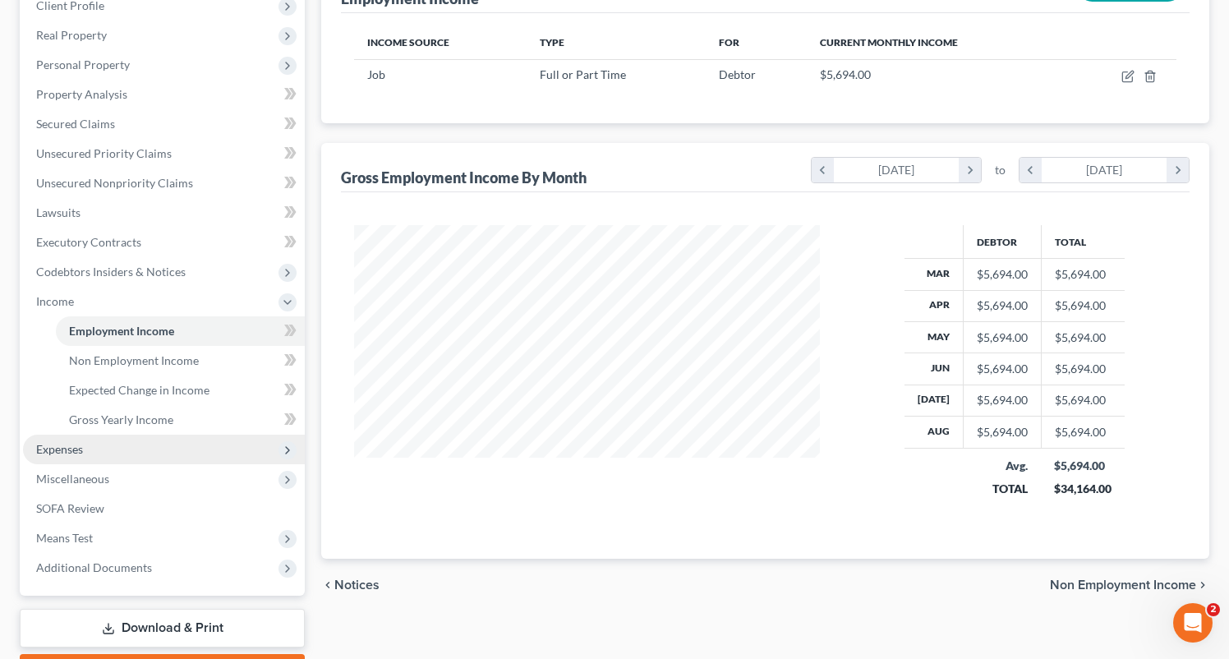
click at [71, 451] on span "Expenses" at bounding box center [59, 449] width 47 height 14
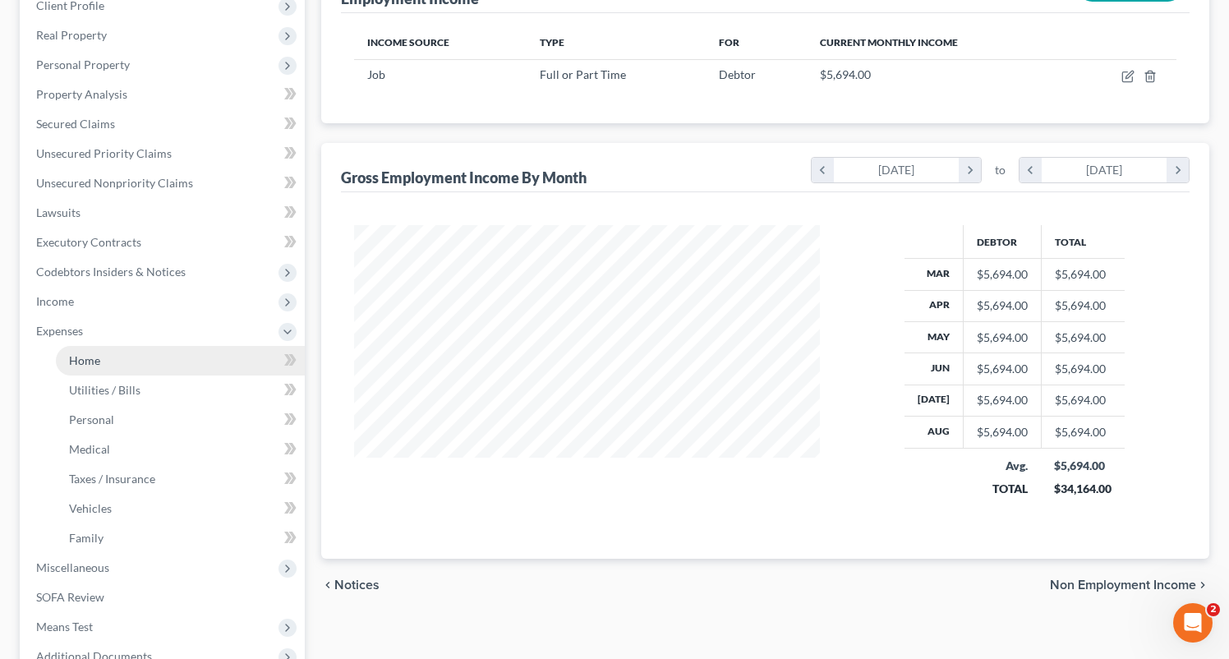
click at [103, 359] on link "Home" at bounding box center [180, 361] width 249 height 30
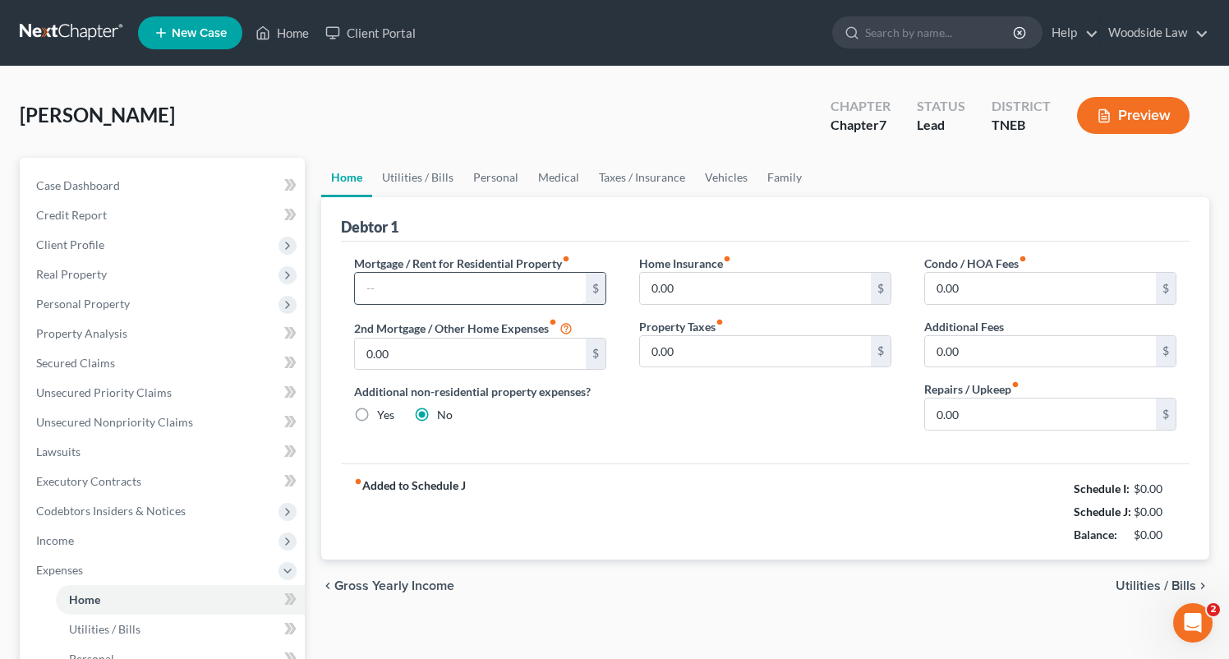
click at [505, 277] on input "text" at bounding box center [470, 288] width 231 height 31
type input "1,400"
click at [1043, 409] on input "0.00" at bounding box center [1040, 413] width 231 height 31
type input "100"
click at [1142, 580] on span "Utilities / Bills" at bounding box center [1156, 585] width 81 height 13
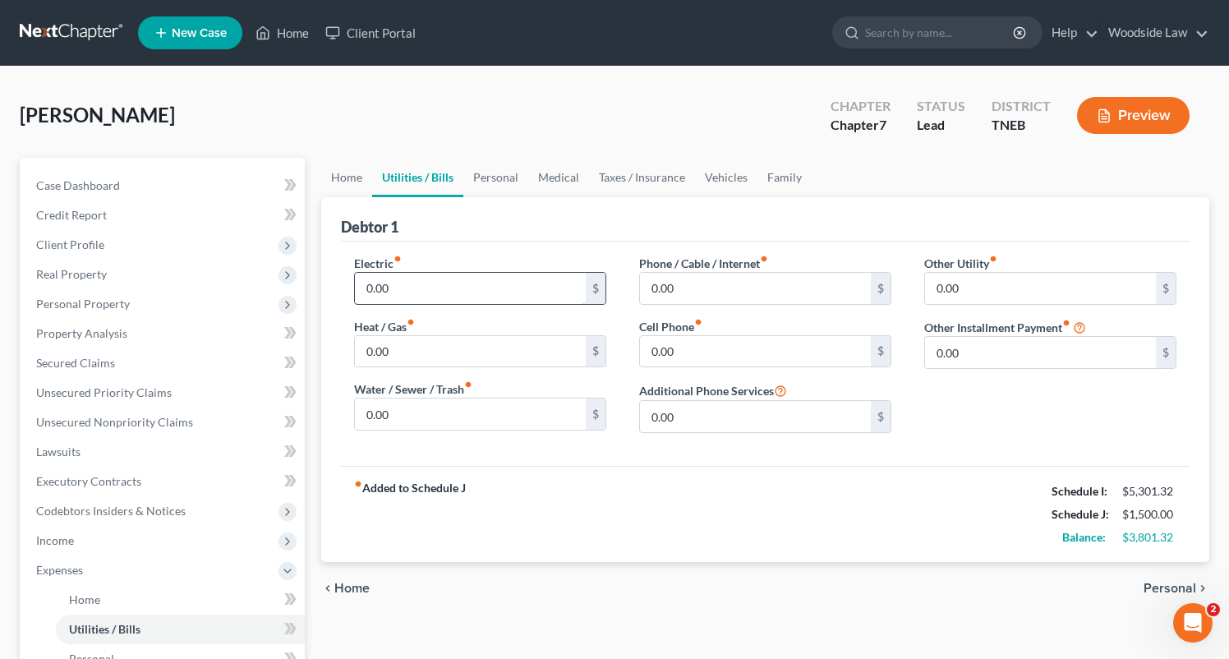
click at [501, 274] on input "0.00" at bounding box center [470, 288] width 231 height 31
type input "300"
type input "100"
type input "200"
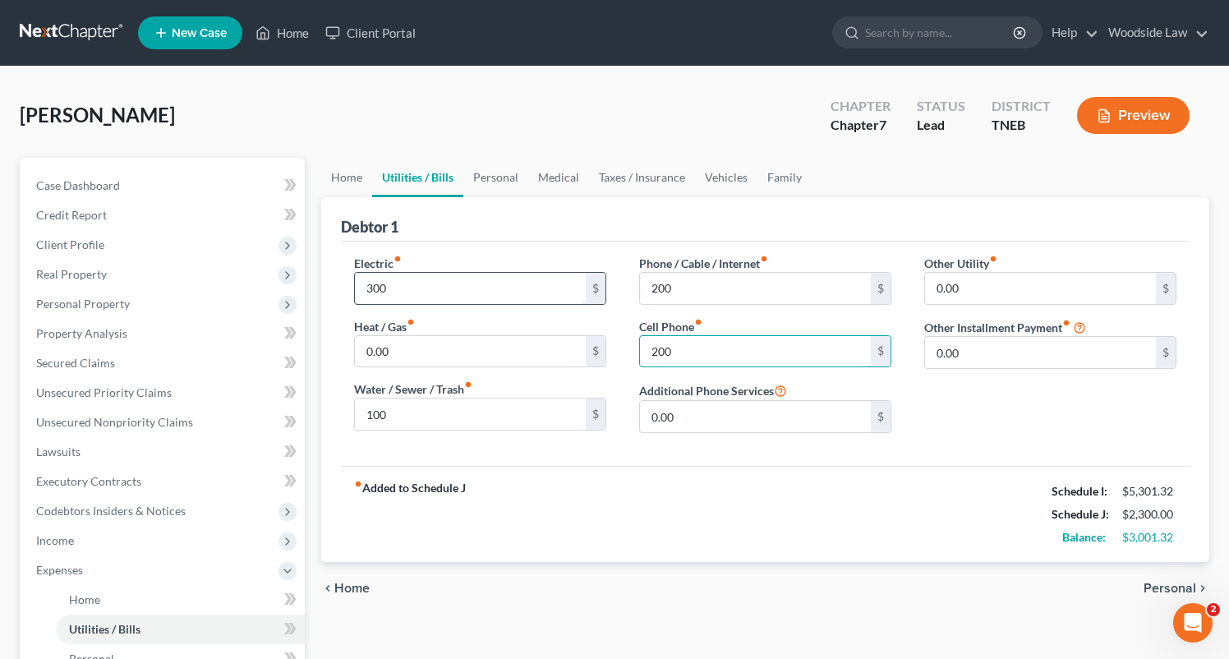
type input "200"
click at [1167, 587] on span "Personal" at bounding box center [1170, 588] width 53 height 13
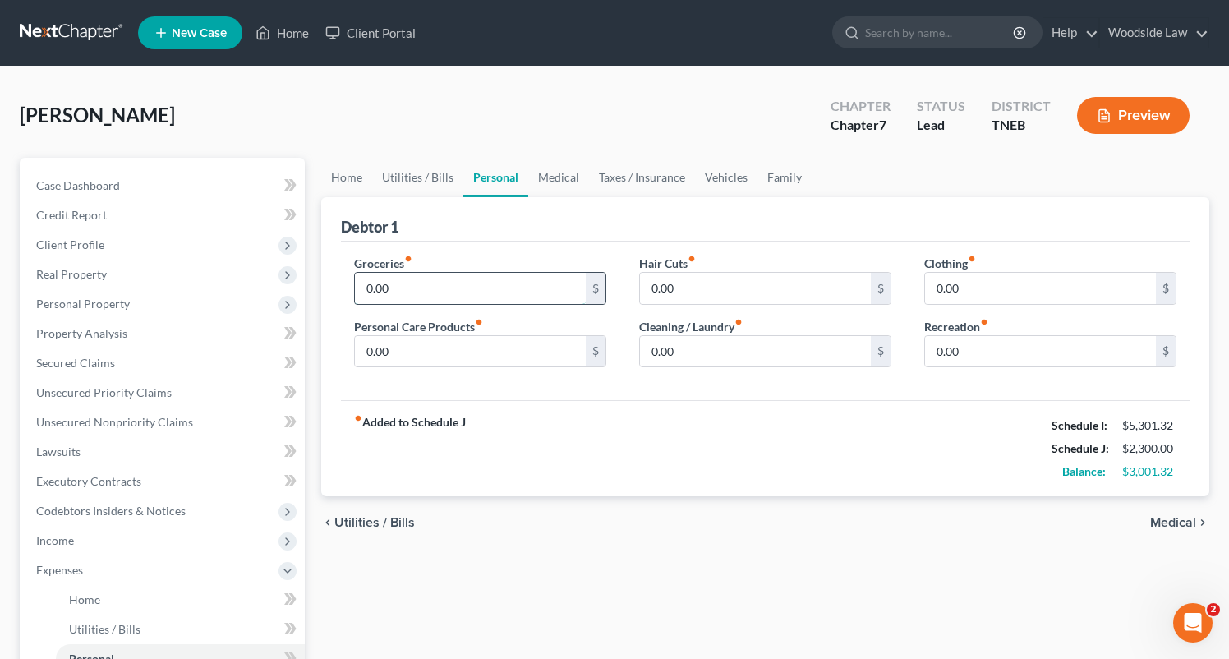
click at [463, 281] on input "0.00" at bounding box center [470, 288] width 231 height 31
type input "600"
type input "100"
type input "50"
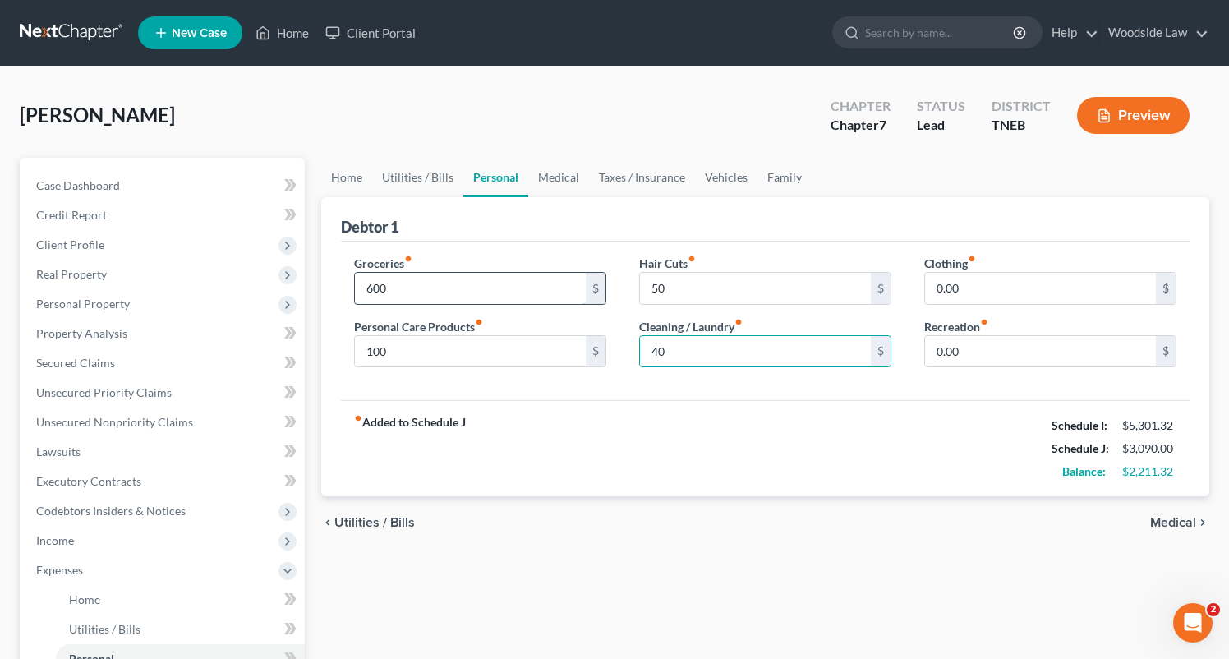
type input "40"
type input "95"
type input "100"
click at [1181, 516] on span "Medical" at bounding box center [1173, 522] width 46 height 13
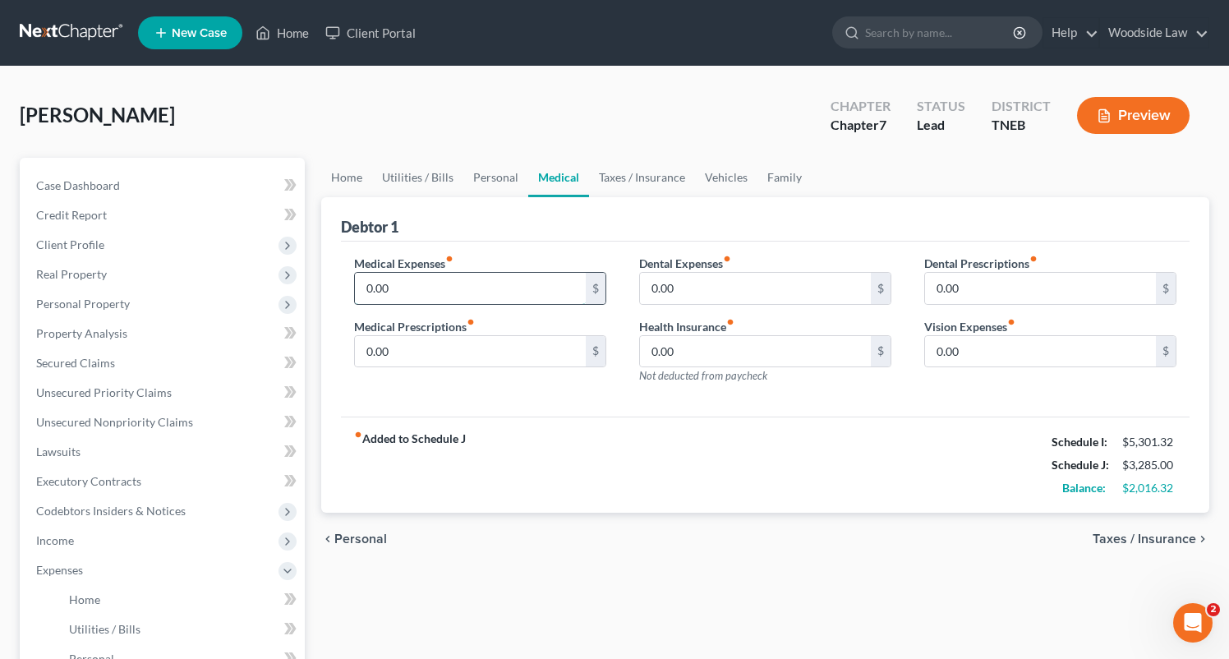
click at [448, 297] on input "0.00" at bounding box center [470, 288] width 231 height 31
click at [426, 281] on input "0.00" at bounding box center [470, 288] width 231 height 31
type input "0"
type input "100"
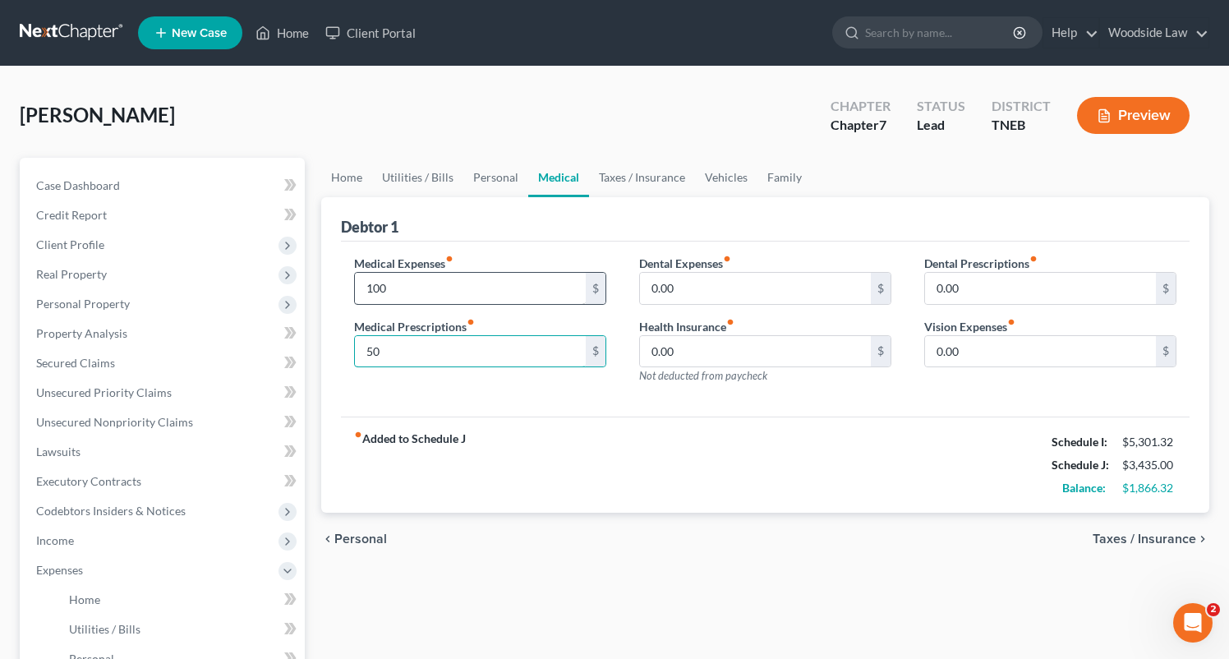
type input "50"
click at [1158, 541] on span "Taxes / Insurance" at bounding box center [1145, 538] width 104 height 13
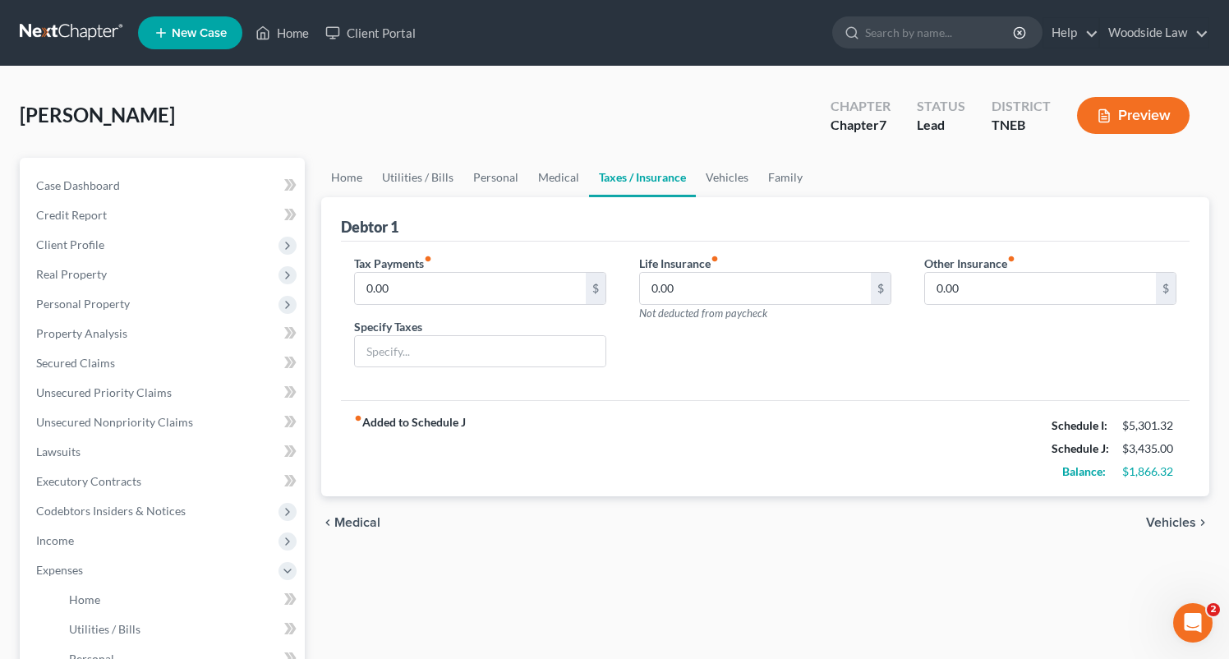
click at [1167, 526] on span "Vehicles" at bounding box center [1171, 522] width 50 height 13
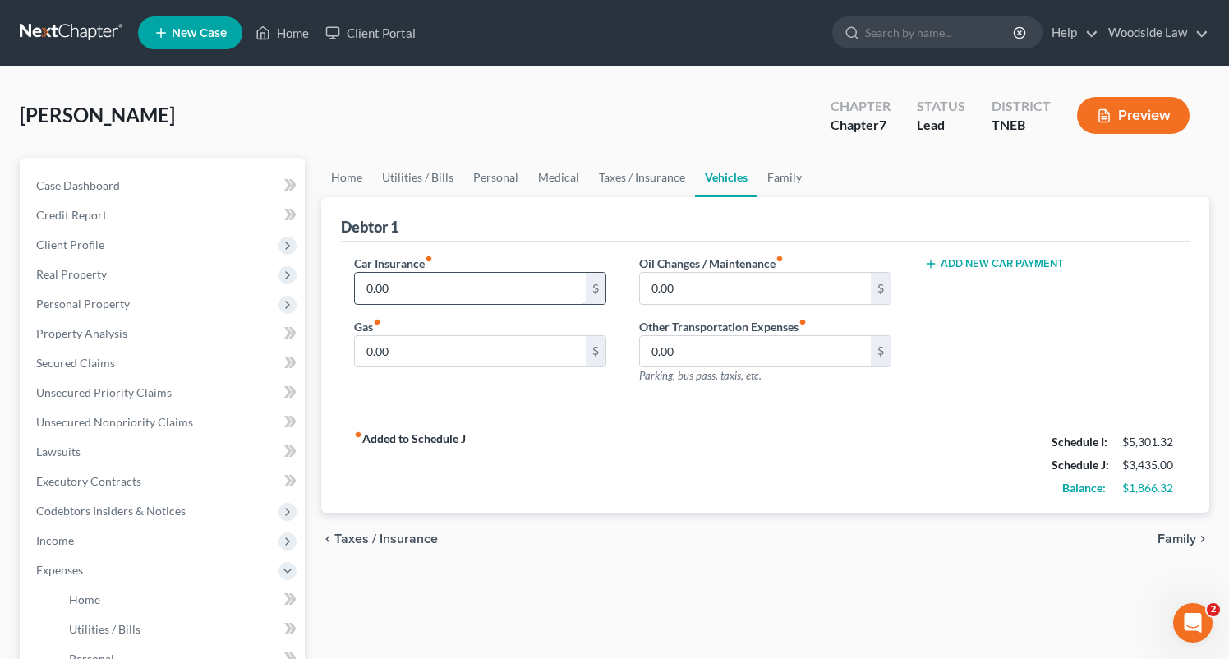
click at [415, 296] on input "0.00" at bounding box center [470, 288] width 231 height 31
type input "200"
type input "75"
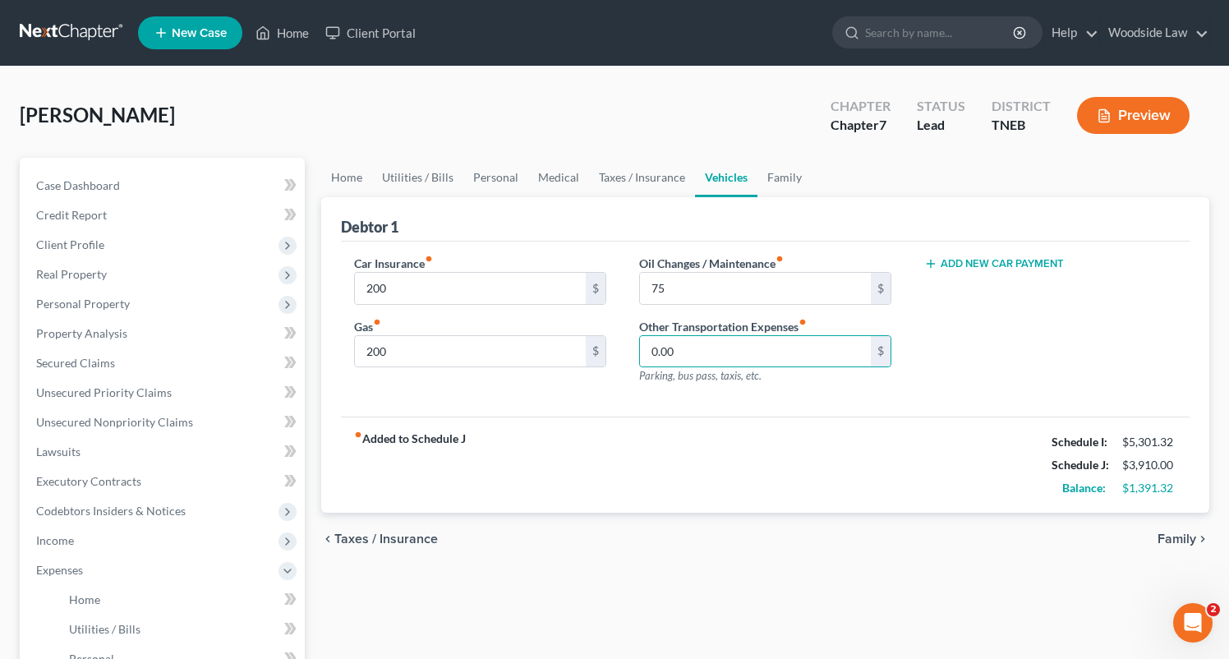
click at [1186, 541] on span "Family" at bounding box center [1177, 538] width 39 height 13
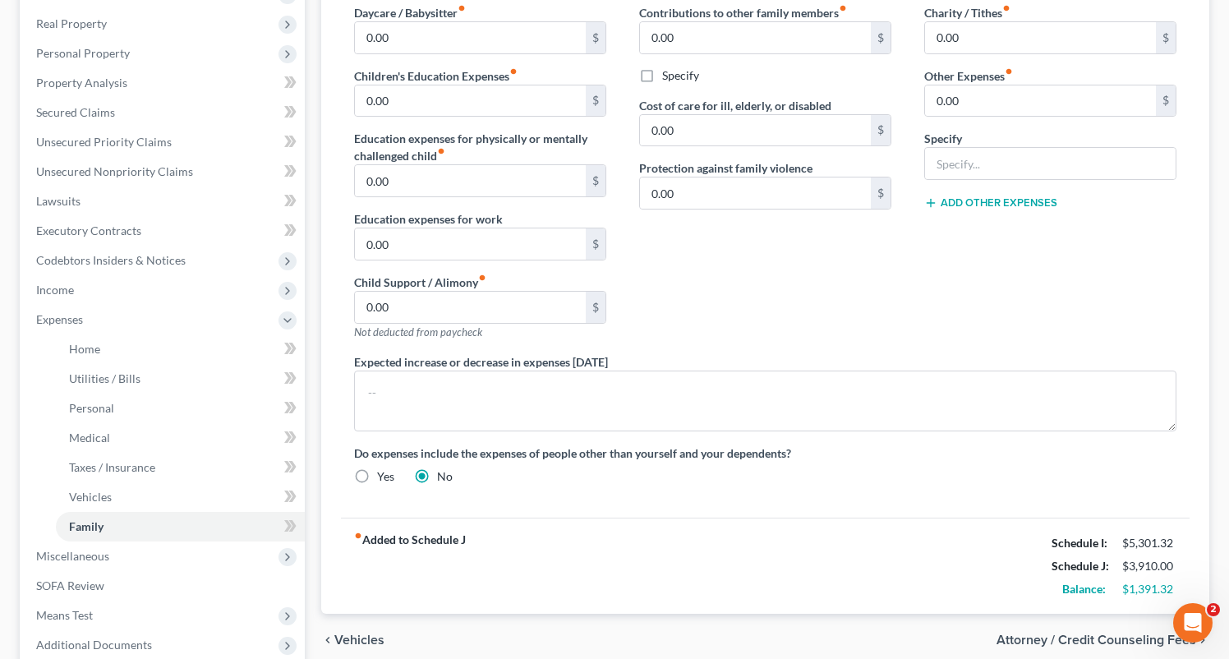
scroll to position [244, 0]
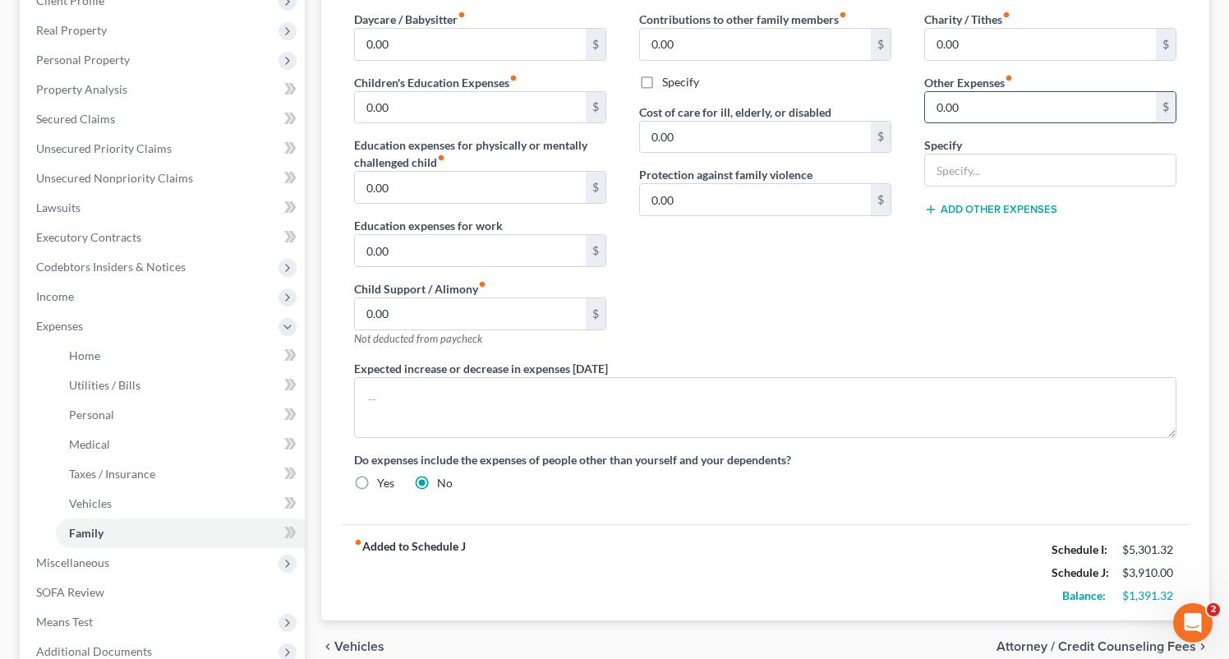
click at [980, 98] on input "0.00" at bounding box center [1040, 107] width 231 height 31
type input "50"
type input "Pet expenses"
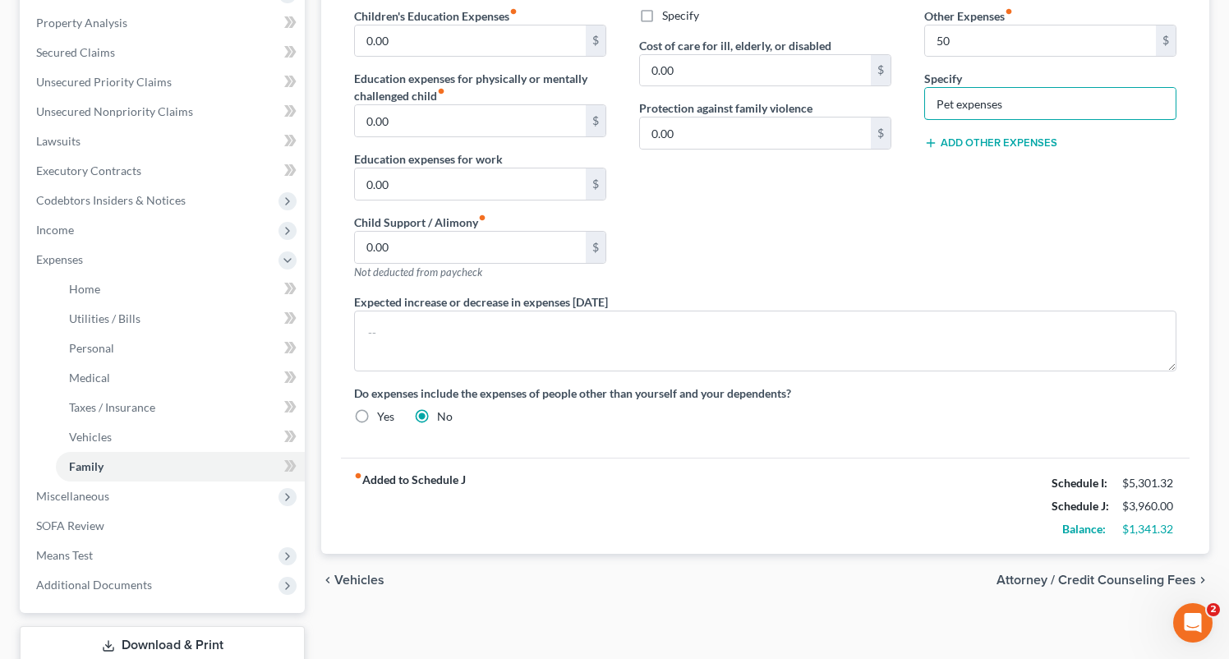
scroll to position [333, 0]
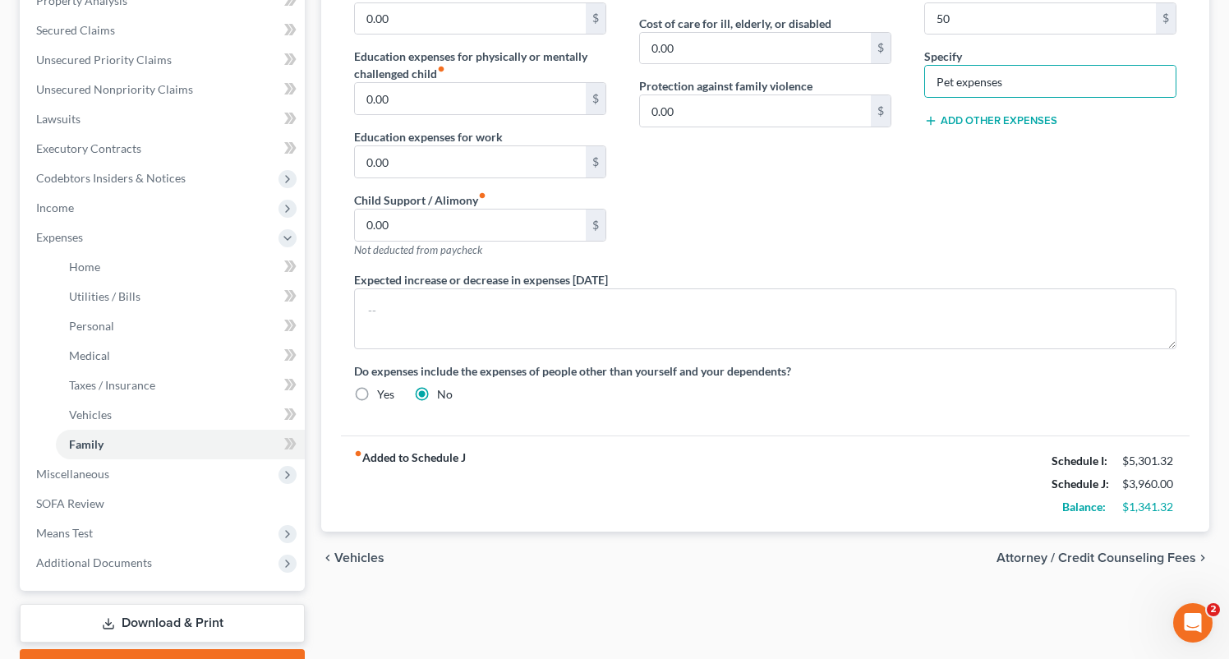
click at [1108, 560] on span "Attorney / Credit Counseling Fees" at bounding box center [1097, 557] width 200 height 13
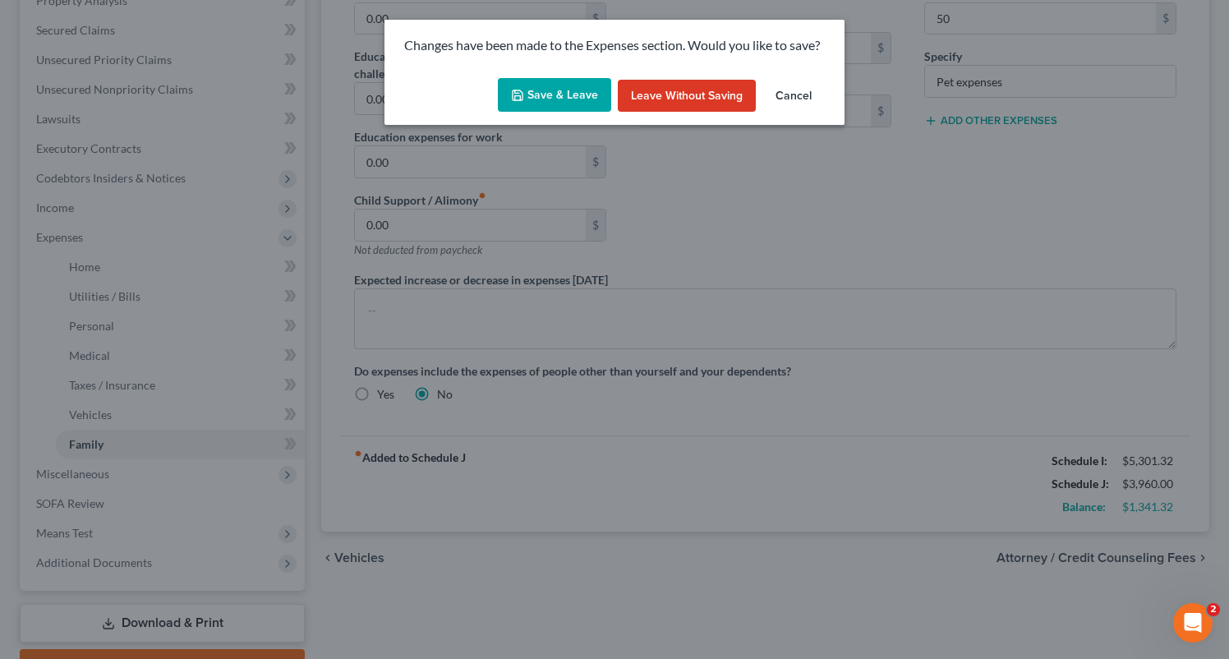
click at [563, 94] on button "Save & Leave" at bounding box center [554, 95] width 113 height 35
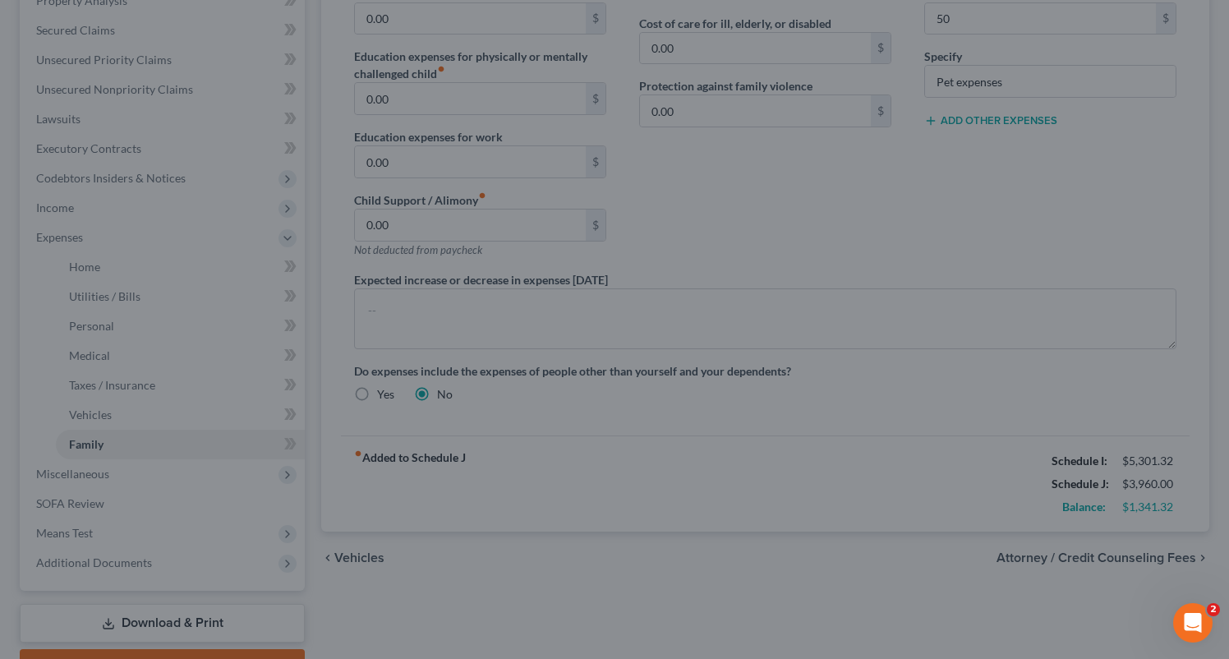
type input "50.00"
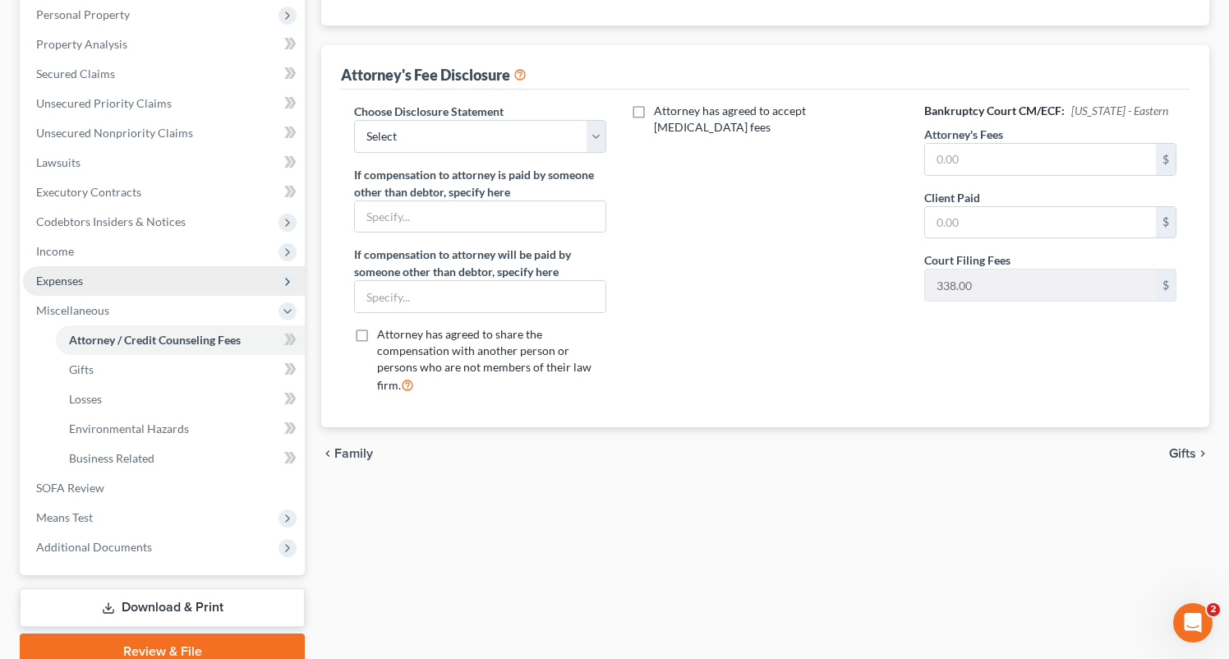
scroll to position [274, 0]
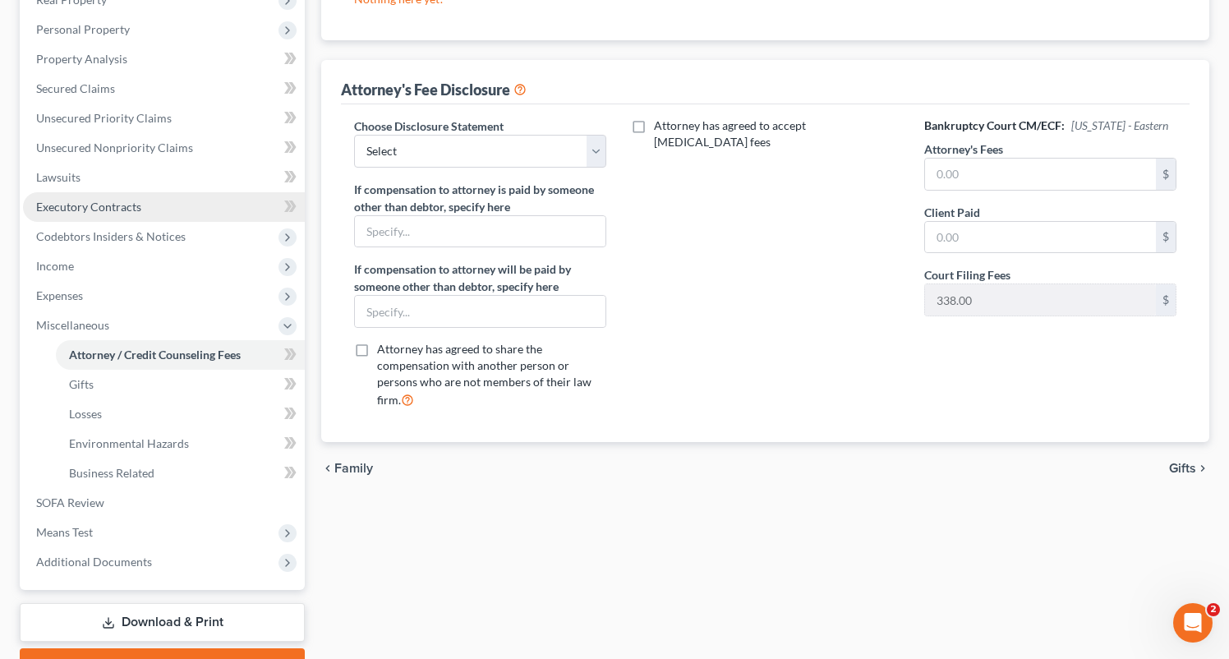
click at [103, 204] on span "Executory Contracts" at bounding box center [88, 207] width 105 height 14
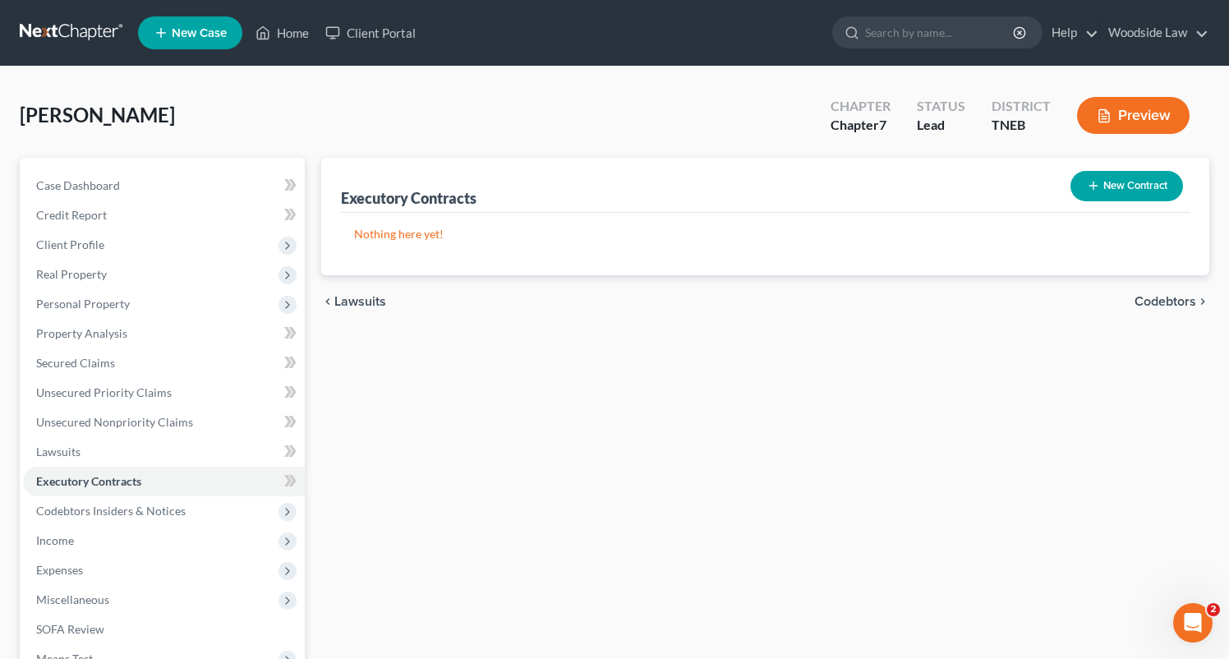
click at [1145, 191] on button "New Contract" at bounding box center [1127, 186] width 113 height 30
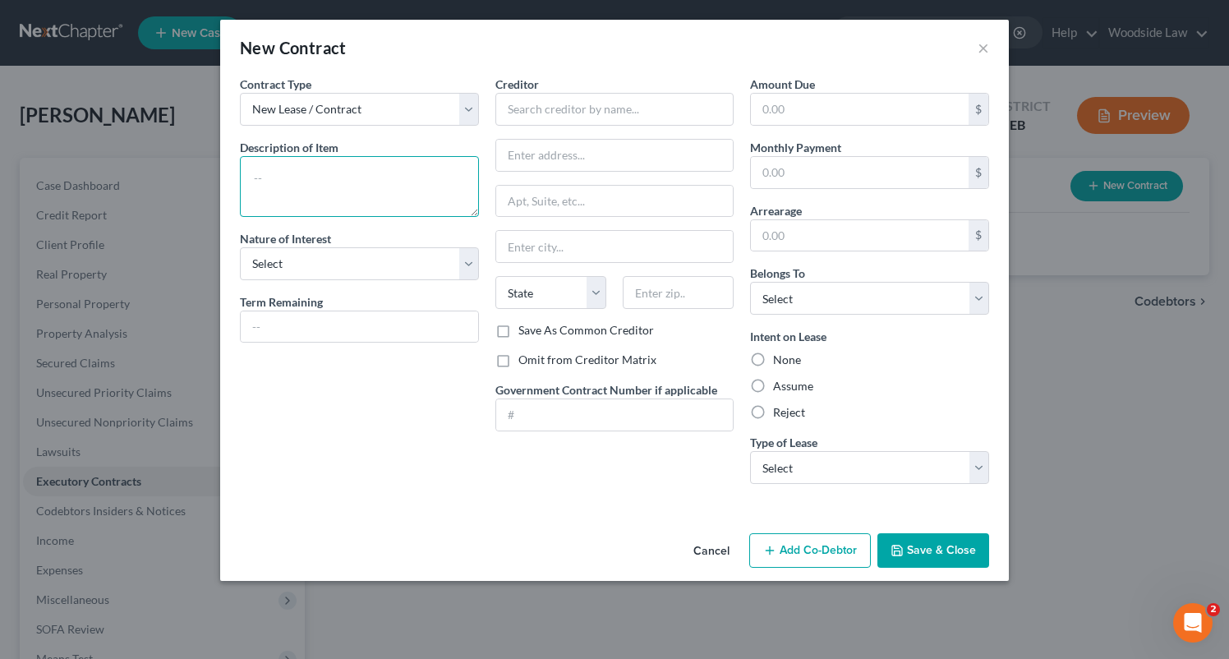
click at [424, 166] on textarea at bounding box center [359, 186] width 239 height 61
type textarea "Auto Lease"
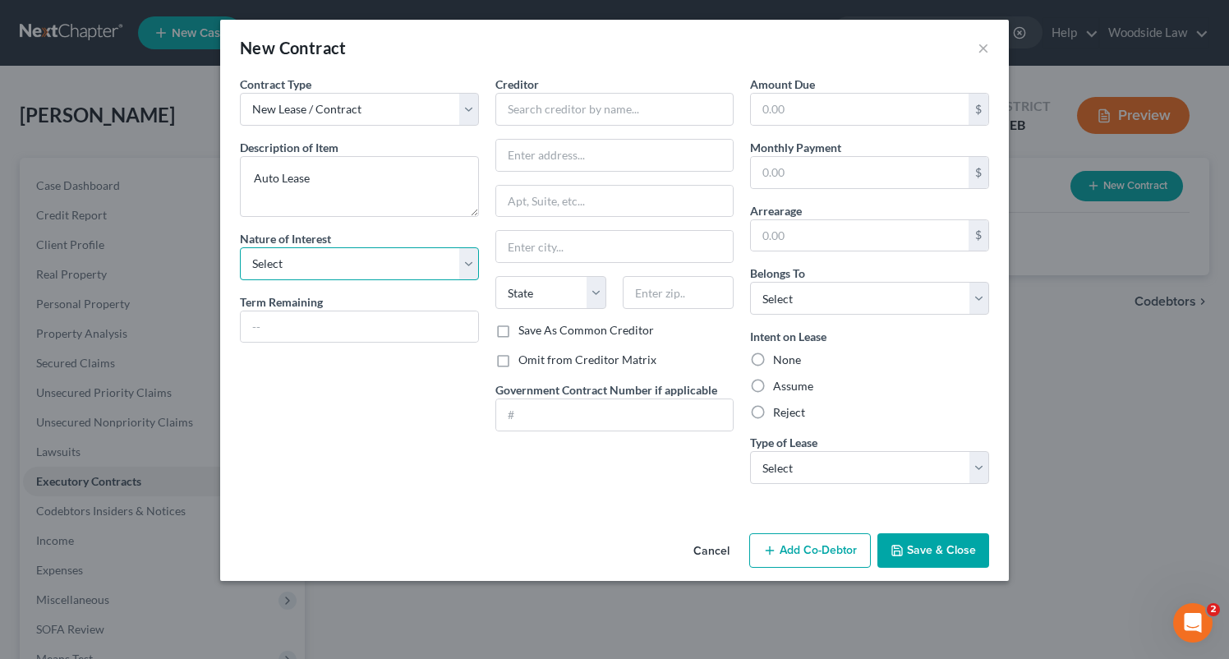
click at [403, 261] on select "Select Purchaser Agent Lessor Lessee" at bounding box center [359, 263] width 239 height 33
select select "3"
click at [240, 247] on select "Select Purchaser Agent Lessor Lessee" at bounding box center [359, 263] width 239 height 33
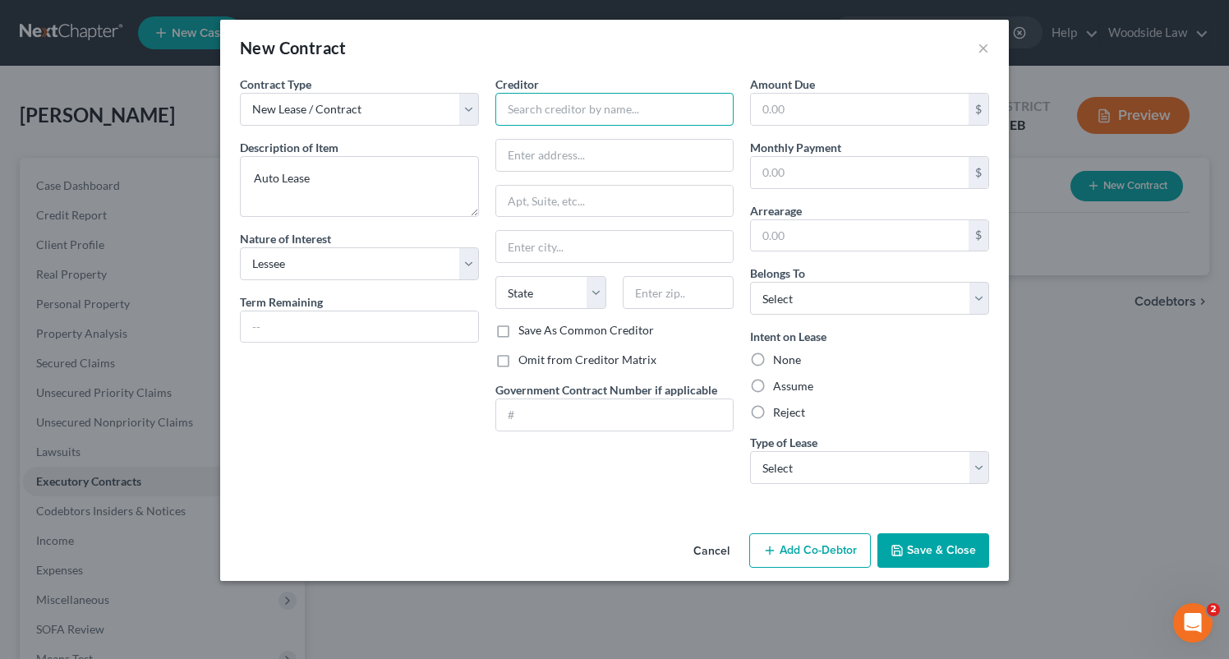
click at [594, 122] on input "text" at bounding box center [614, 109] width 239 height 33
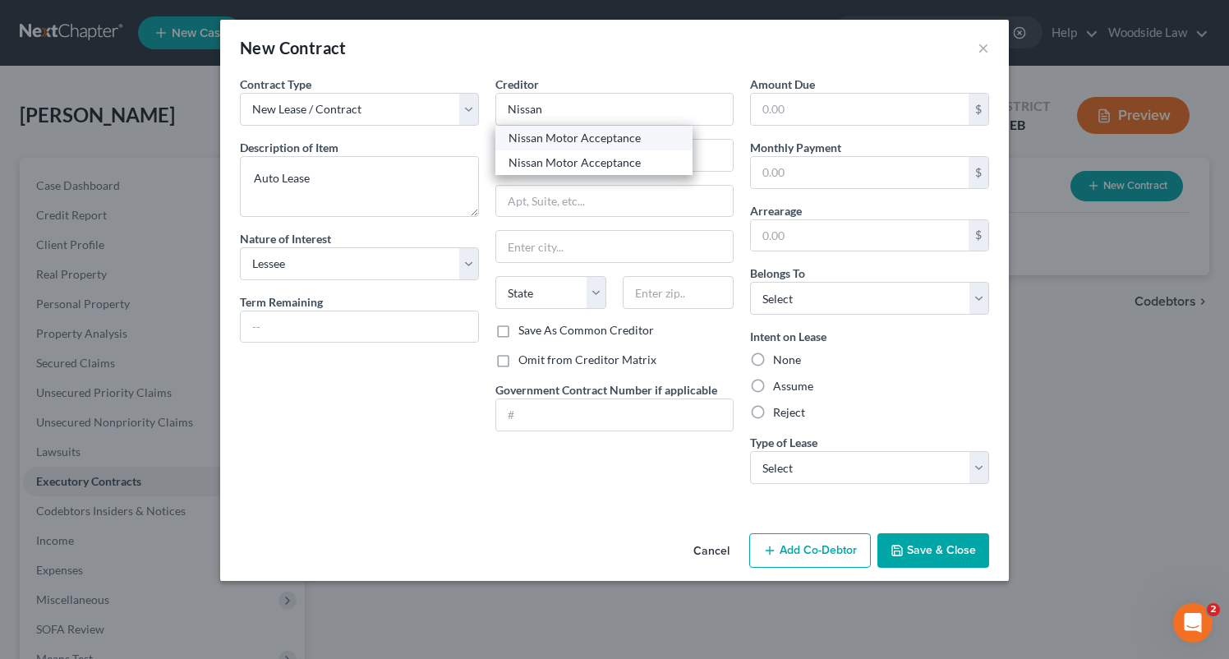
click at [615, 145] on div "Nissan Motor Acceptance" at bounding box center [594, 138] width 171 height 16
type input "Nissan Motor Acceptance"
type input "PO Box 660360"
type input "Dallas"
select select "45"
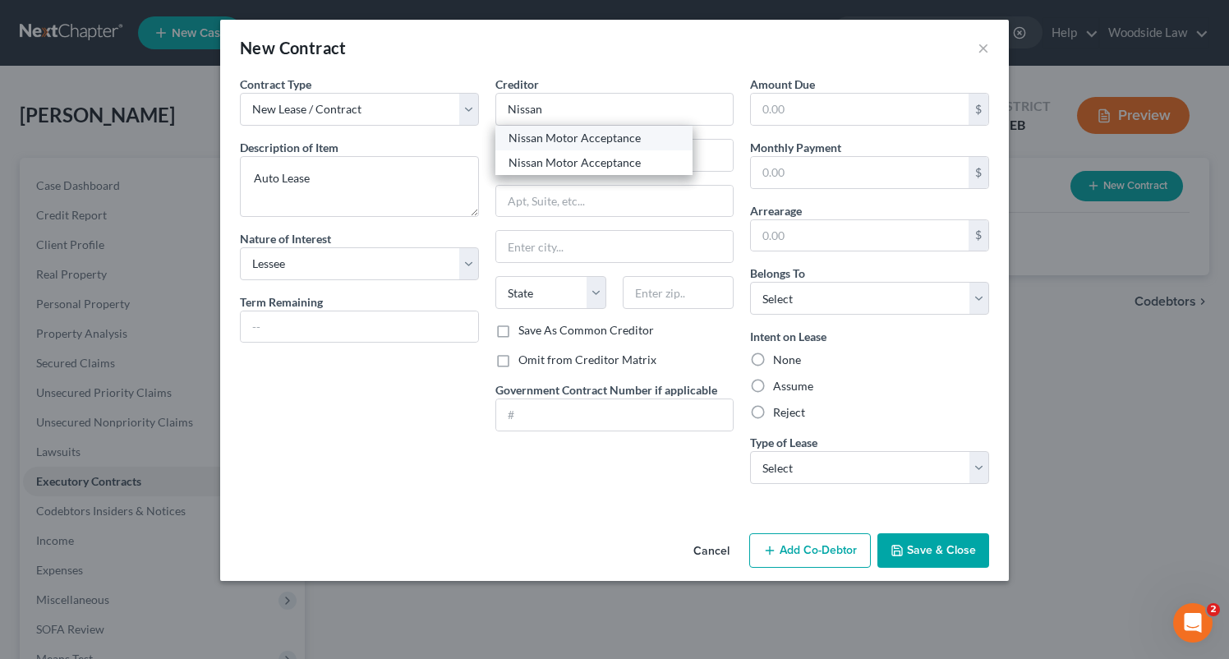
type input "75266"
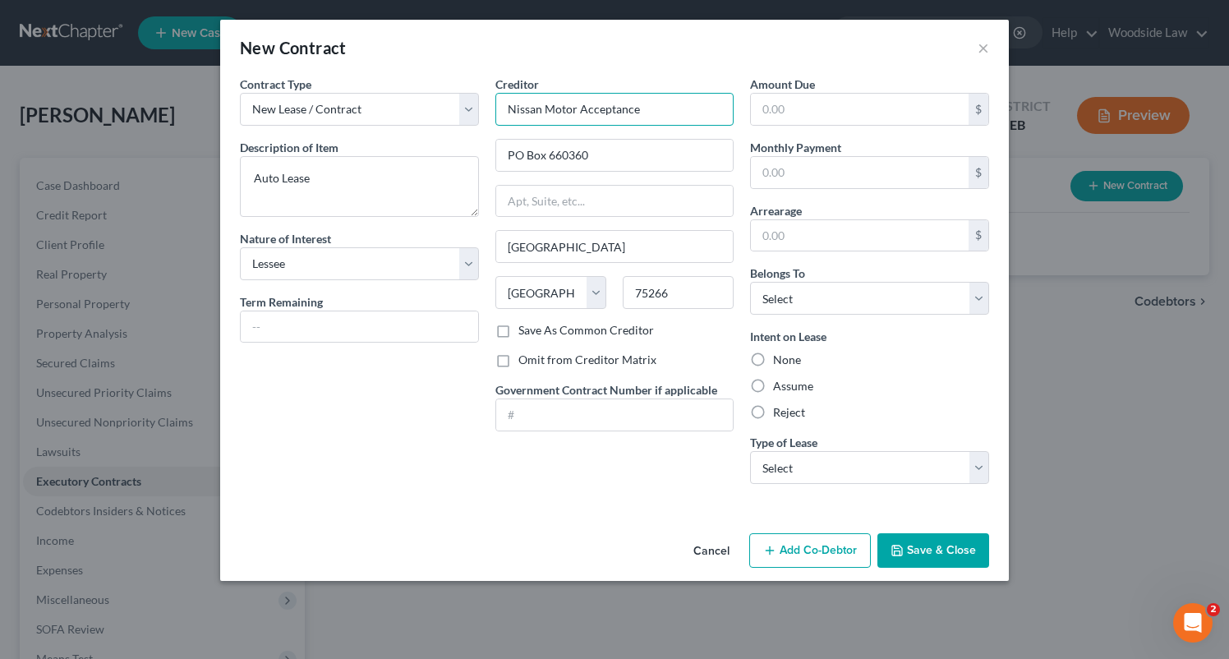
click at [707, 104] on input "Nissan Motor Acceptance" at bounding box center [614, 109] width 239 height 33
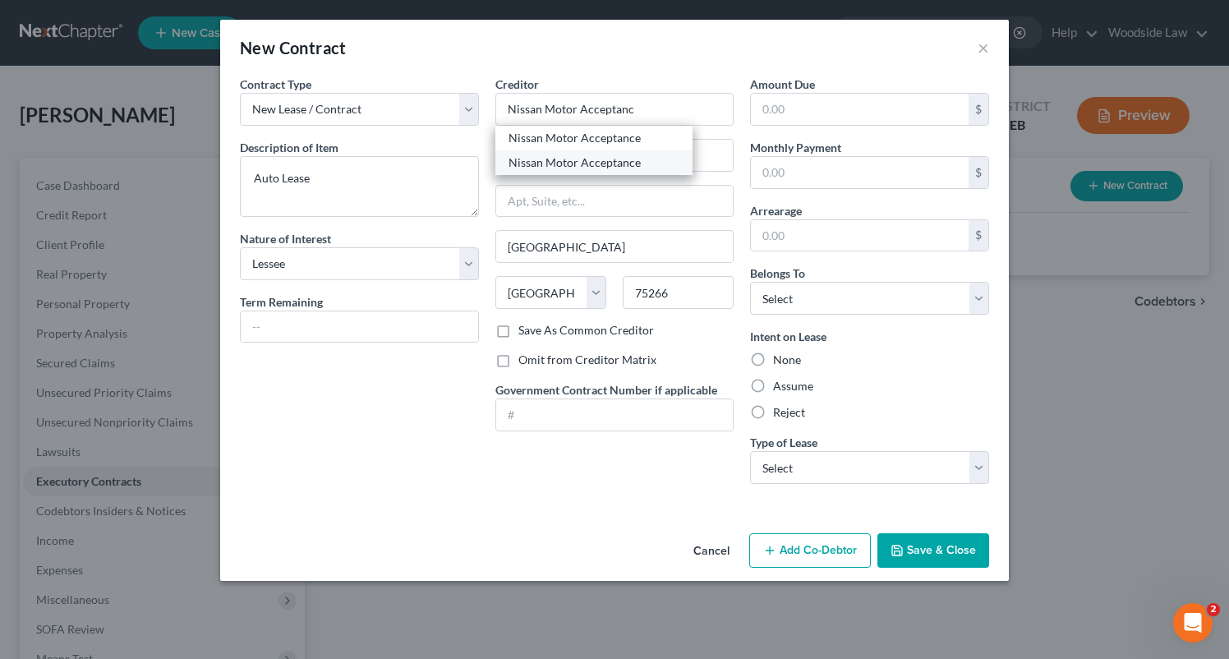
click at [664, 157] on div "Nissan Motor Acceptance" at bounding box center [594, 162] width 171 height 16
type input "Nissan Motor Acceptance"
type input "PO Box 660366"
type input "75266-0366"
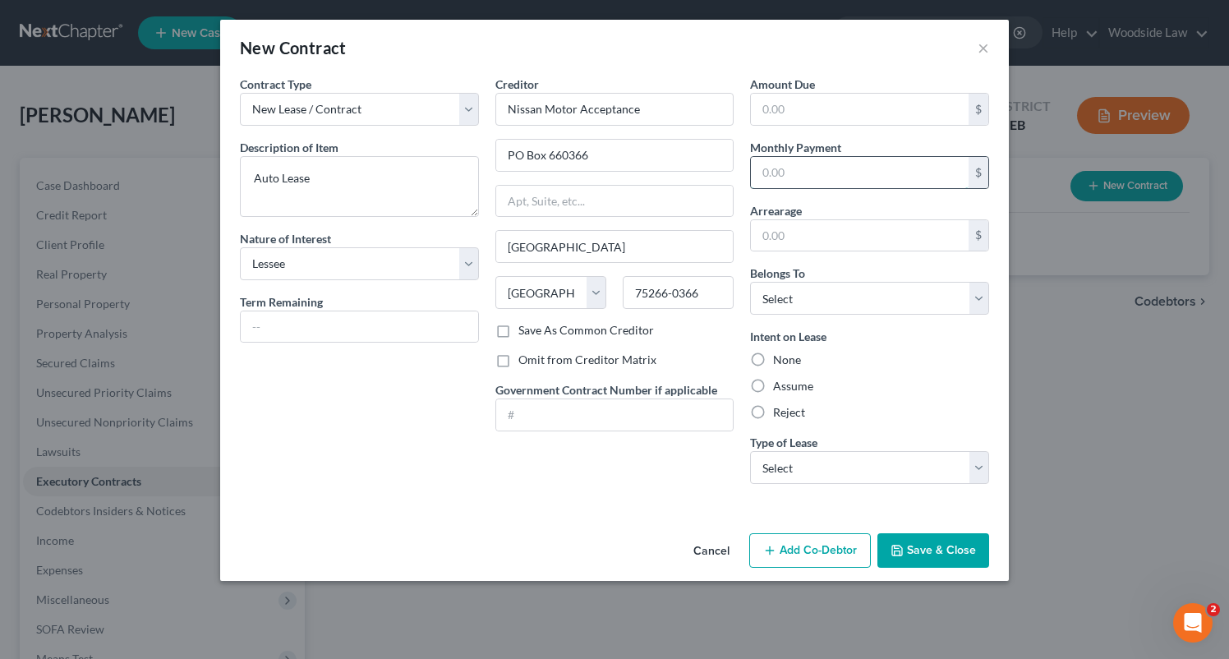
click at [847, 178] on input "text" at bounding box center [860, 172] width 218 height 31
type input "591.39"
click at [773, 385] on label "Assume" at bounding box center [793, 386] width 40 height 16
click at [780, 385] on input "Assume" at bounding box center [785, 383] width 11 height 11
radio input "true"
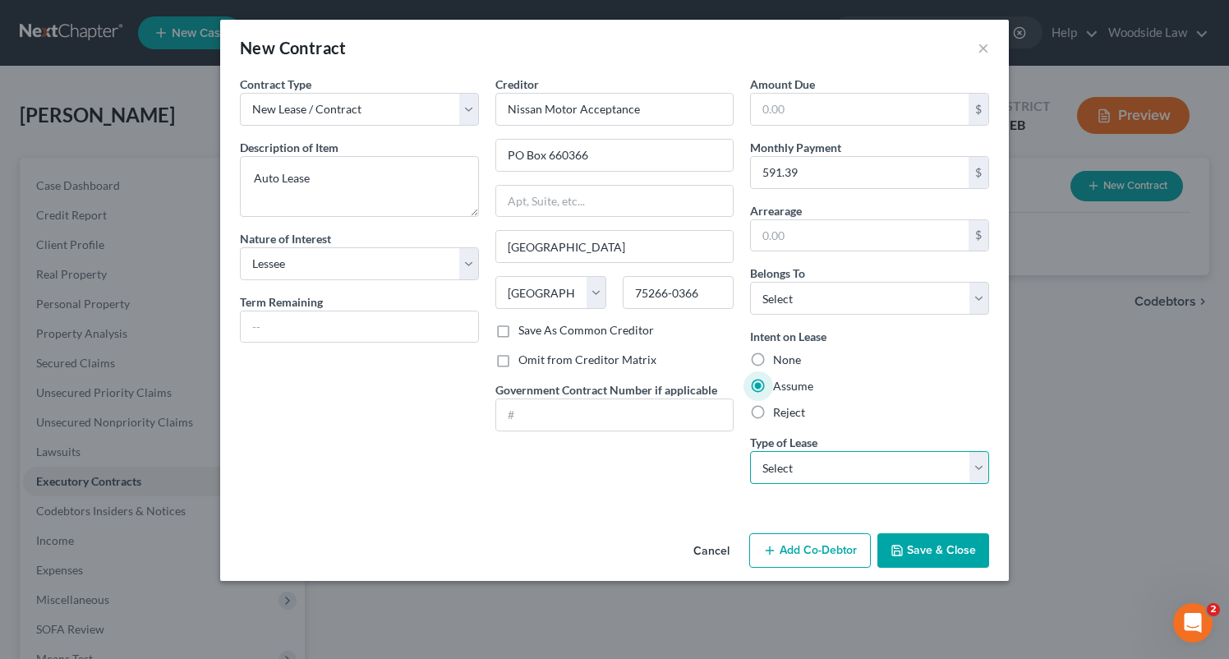
click at [836, 467] on select "Select Real Estate Car Other" at bounding box center [869, 467] width 239 height 33
select select "1"
click at [750, 451] on select "Select Real Estate Car Other" at bounding box center [869, 467] width 239 height 33
click at [911, 297] on select "Select Debtor 1 Only Debtor 2 Only Debtor 1 And Debtor 2 Only At Least One Of T…" at bounding box center [869, 298] width 239 height 33
select select "3"
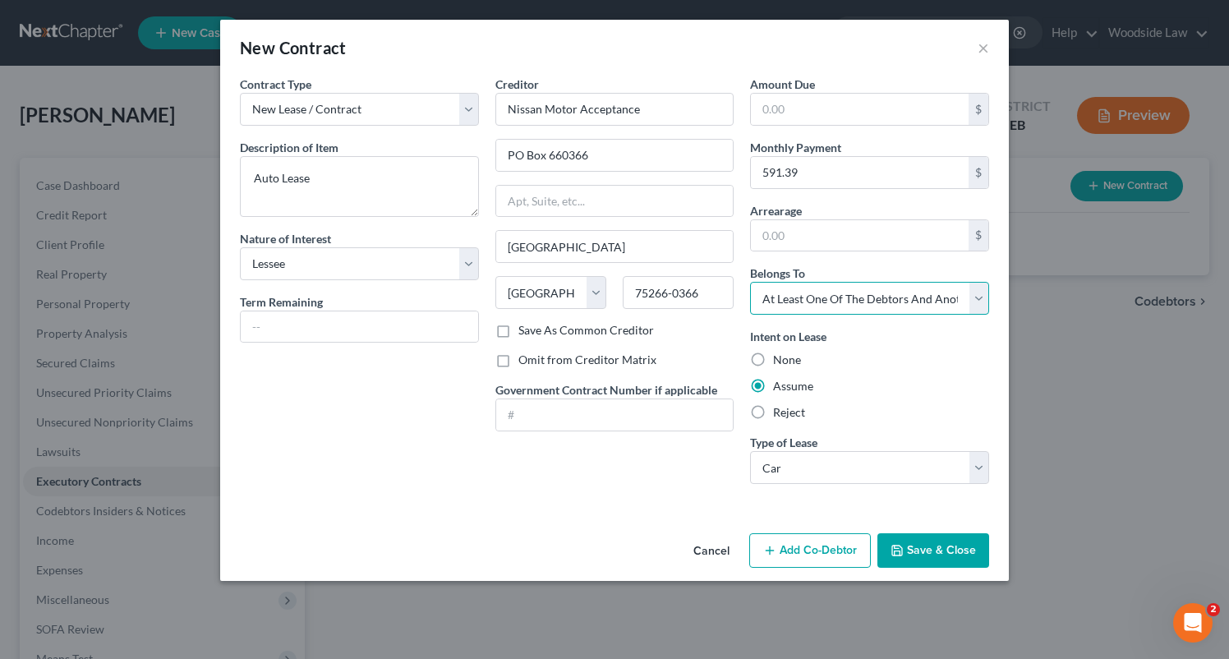
click at [750, 282] on select "Select Debtor 1 Only Debtor 2 Only Debtor 1 And Debtor 2 Only At Least One Of T…" at bounding box center [869, 298] width 239 height 33
click at [954, 547] on button "Save & Close" at bounding box center [933, 550] width 112 height 35
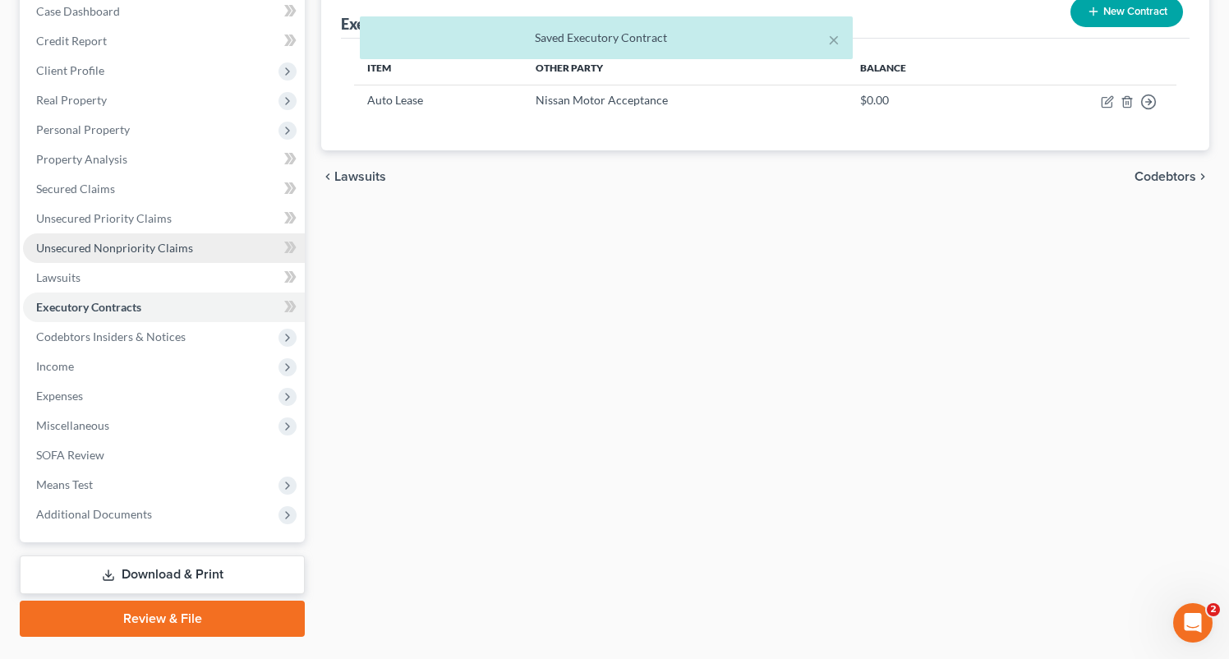
scroll to position [176, 0]
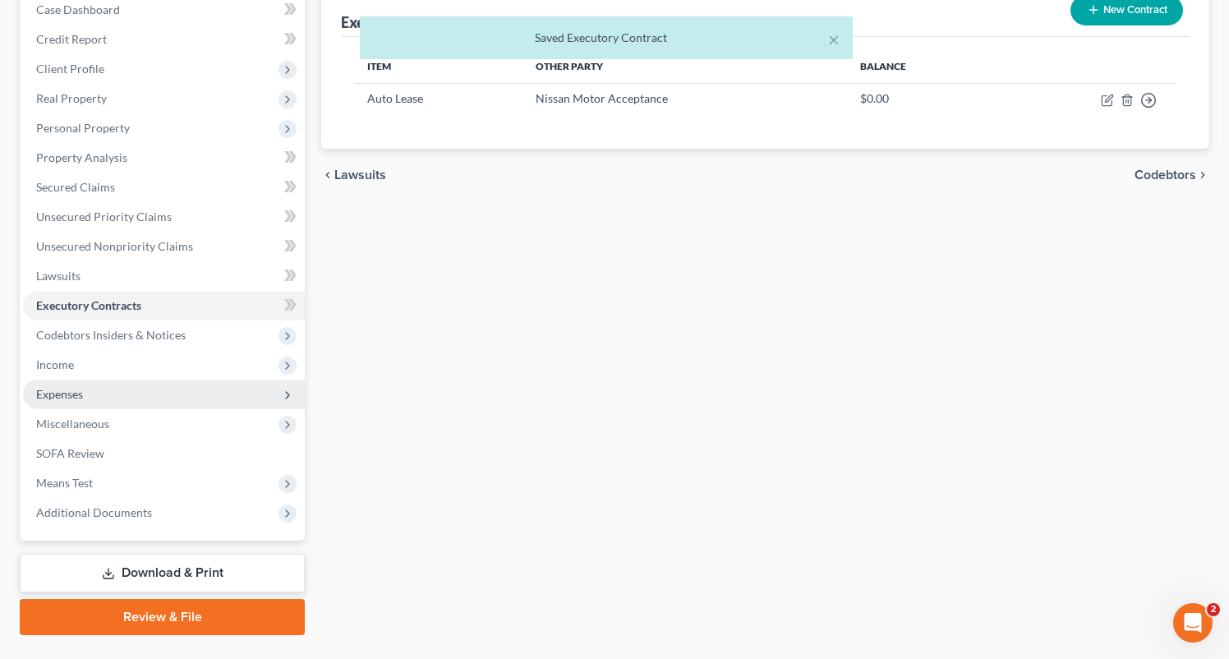
click at [68, 398] on span "Expenses" at bounding box center [59, 394] width 47 height 14
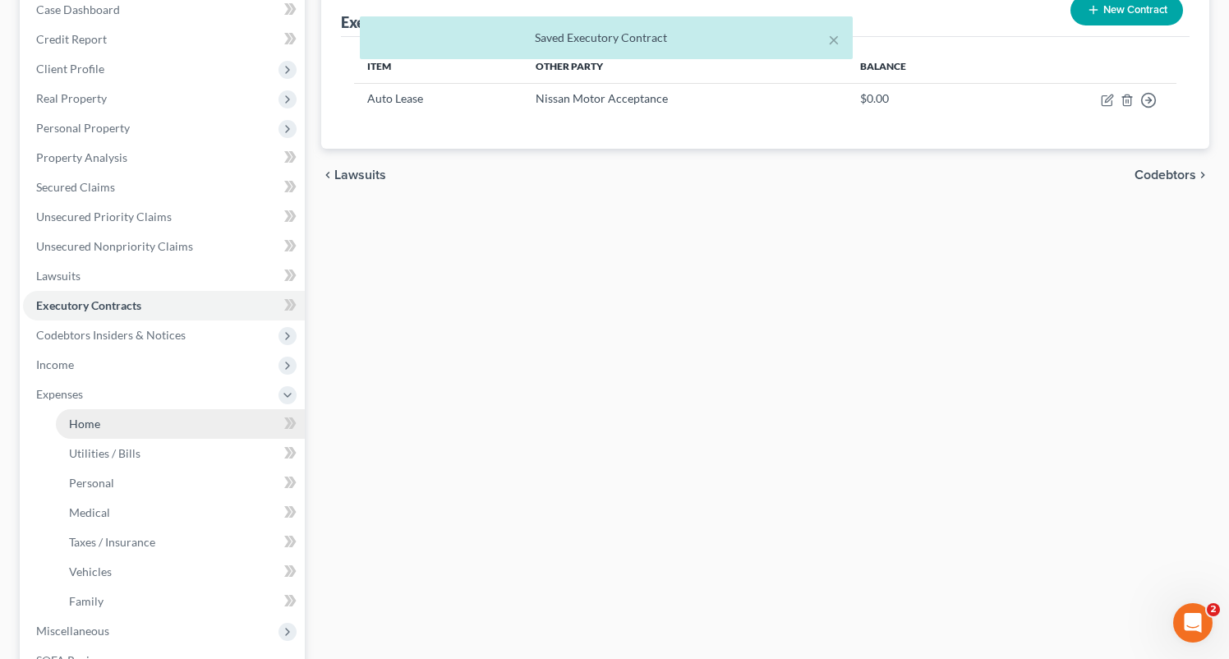
click at [86, 419] on span "Home" at bounding box center [84, 424] width 31 height 14
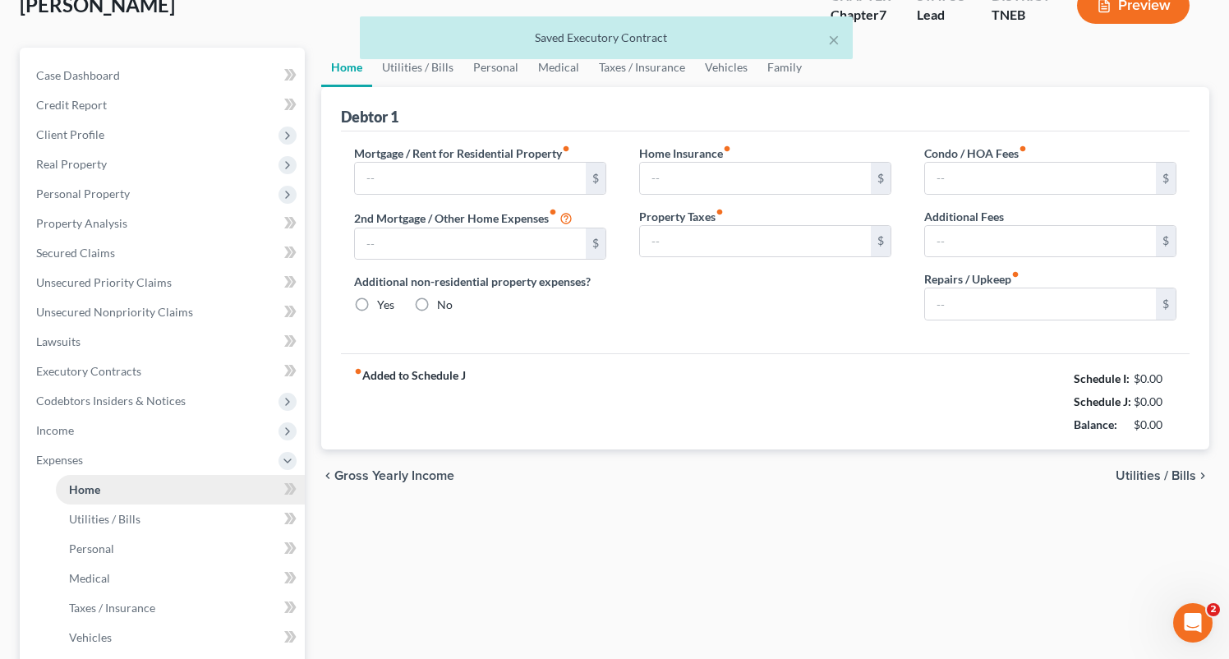
type input "1,400.00"
type input "0.00"
radio input "true"
type input "0.00"
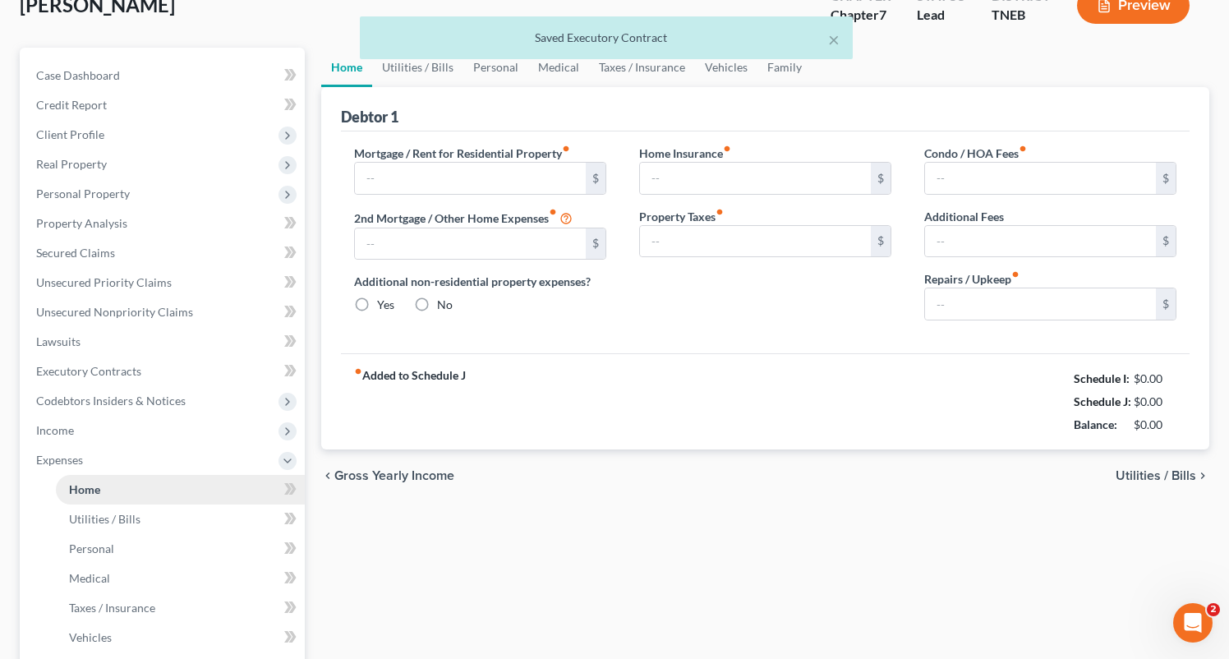
type input "0.00"
type input "100.00"
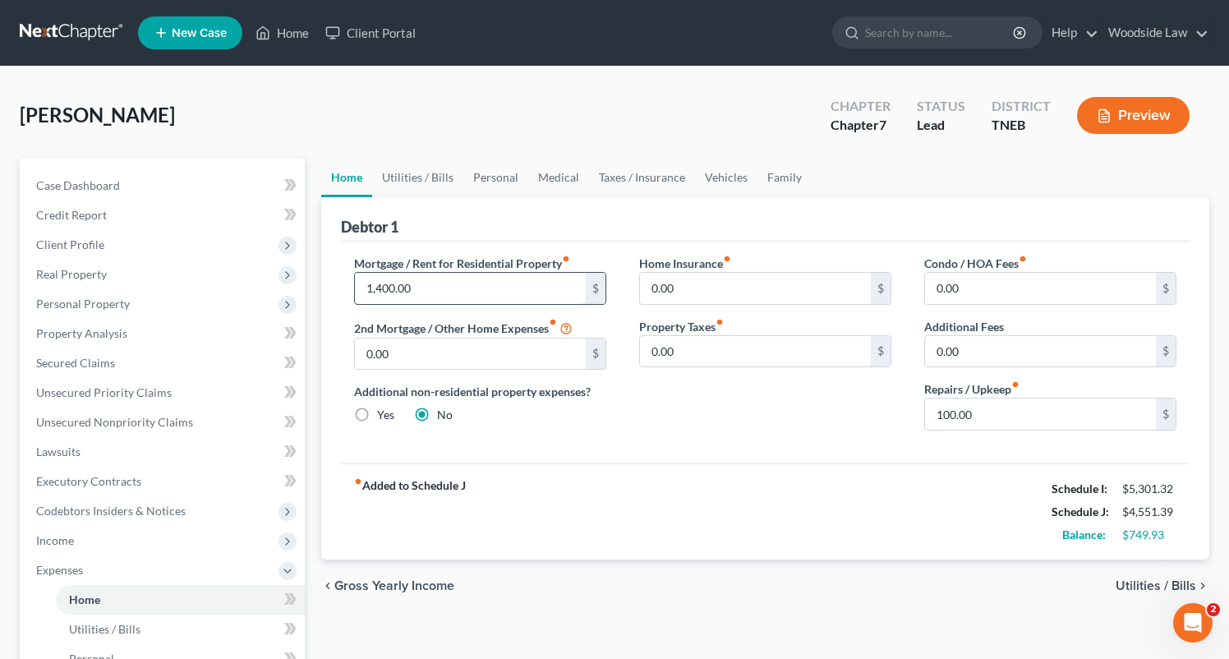
click at [437, 292] on input "1,400.00" at bounding box center [470, 288] width 231 height 31
type input "1,516.00"
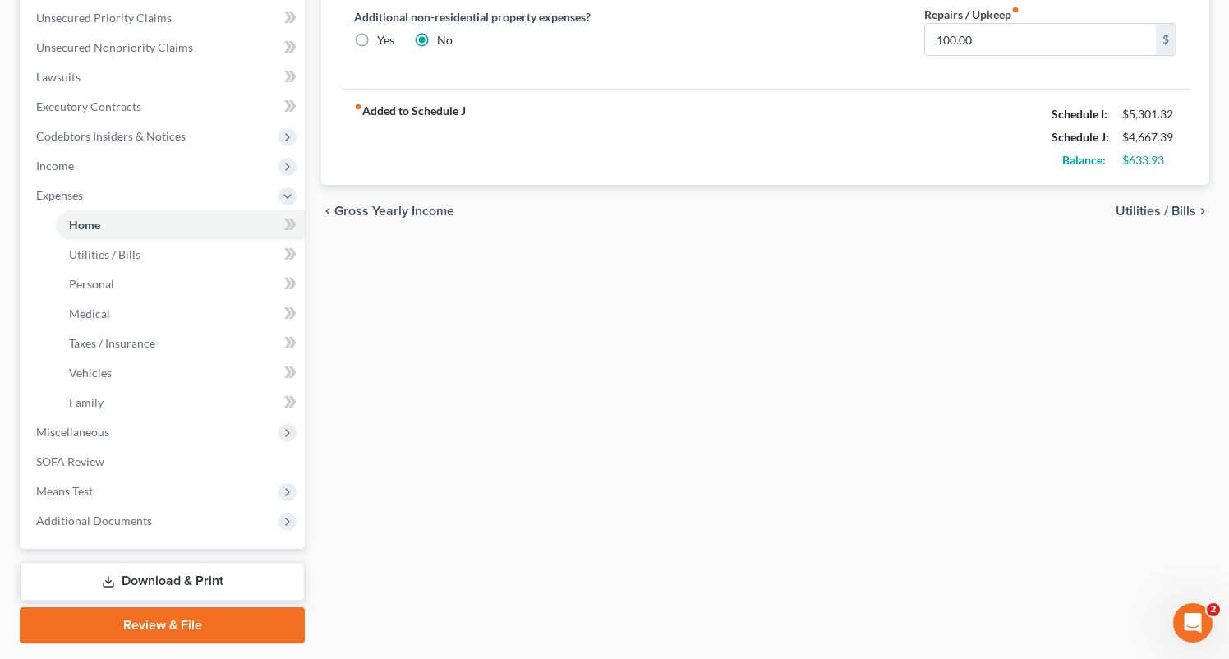
scroll to position [375, 0]
click at [79, 406] on span "Family" at bounding box center [86, 401] width 35 height 14
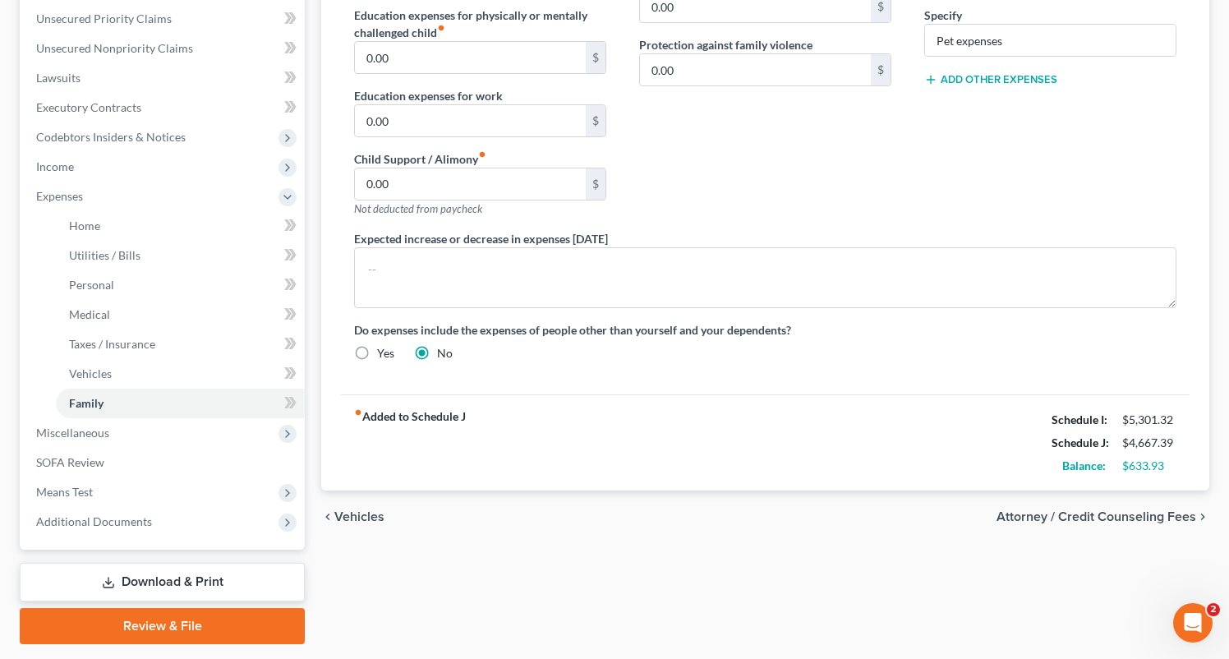
scroll to position [420, 0]
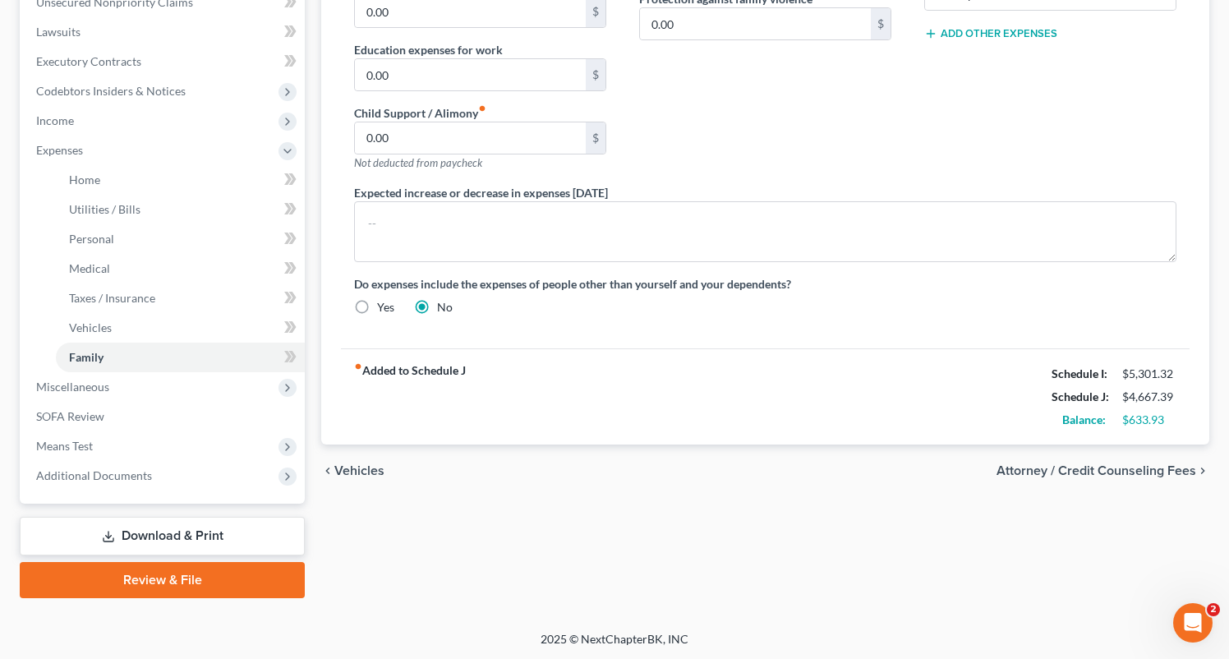
click at [1147, 464] on span "Attorney / Credit Counseling Fees" at bounding box center [1097, 470] width 200 height 13
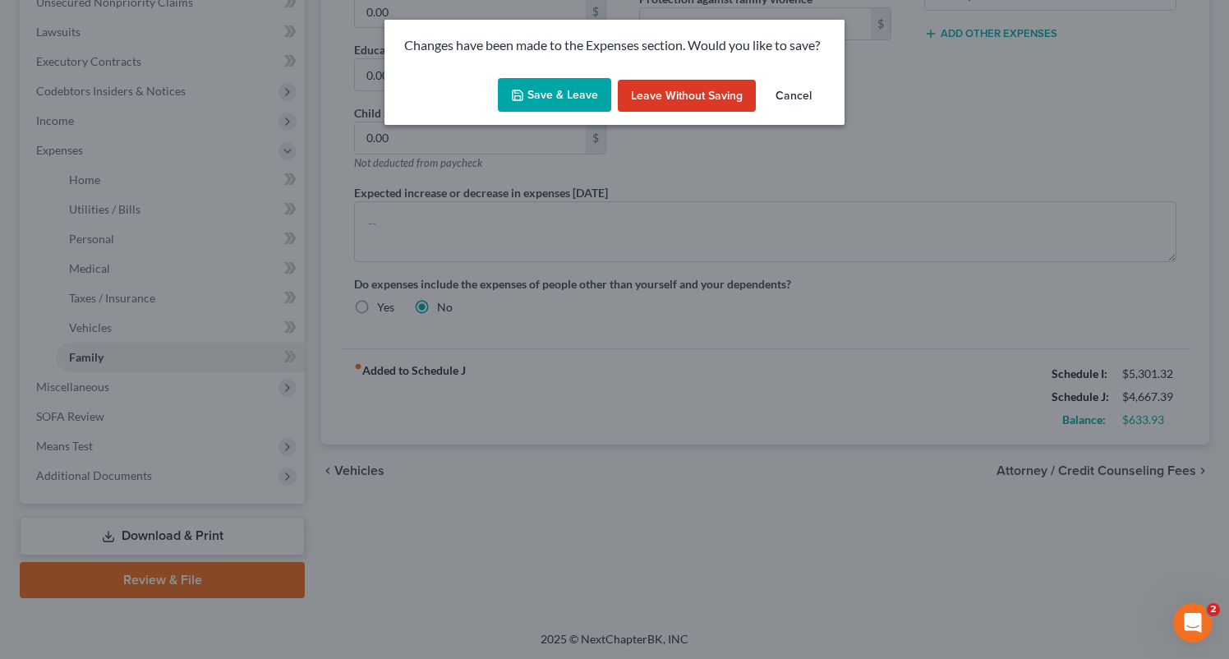
click at [527, 99] on button "Save & Leave" at bounding box center [554, 95] width 113 height 35
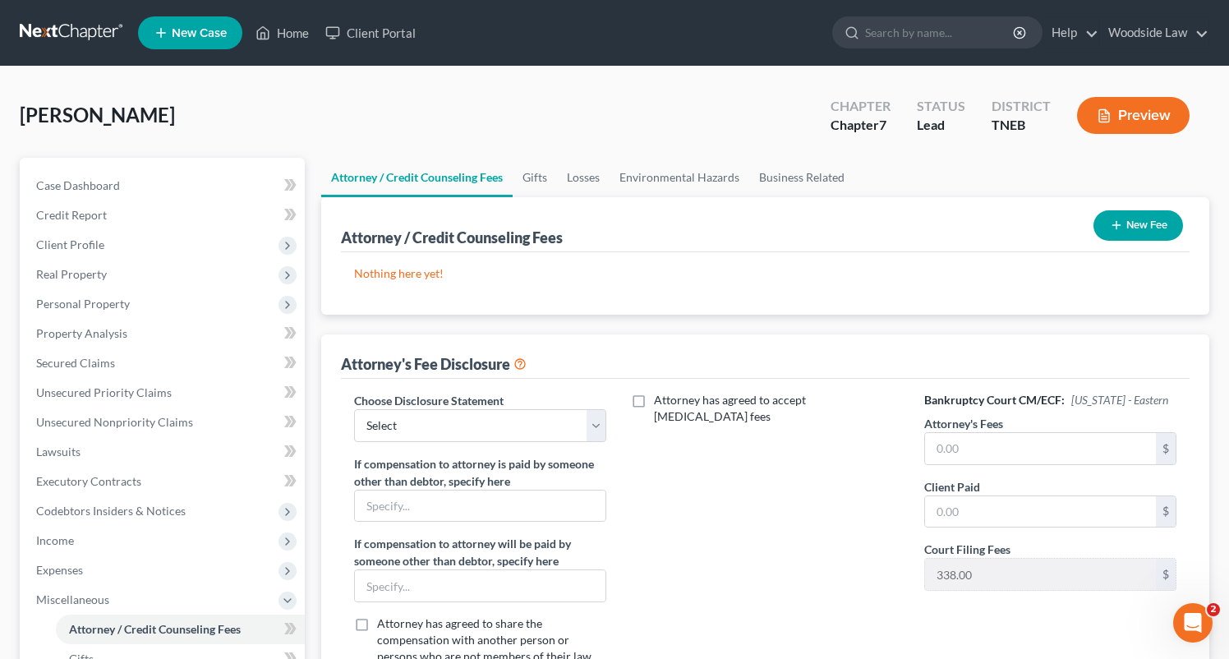
scroll to position [361, 0]
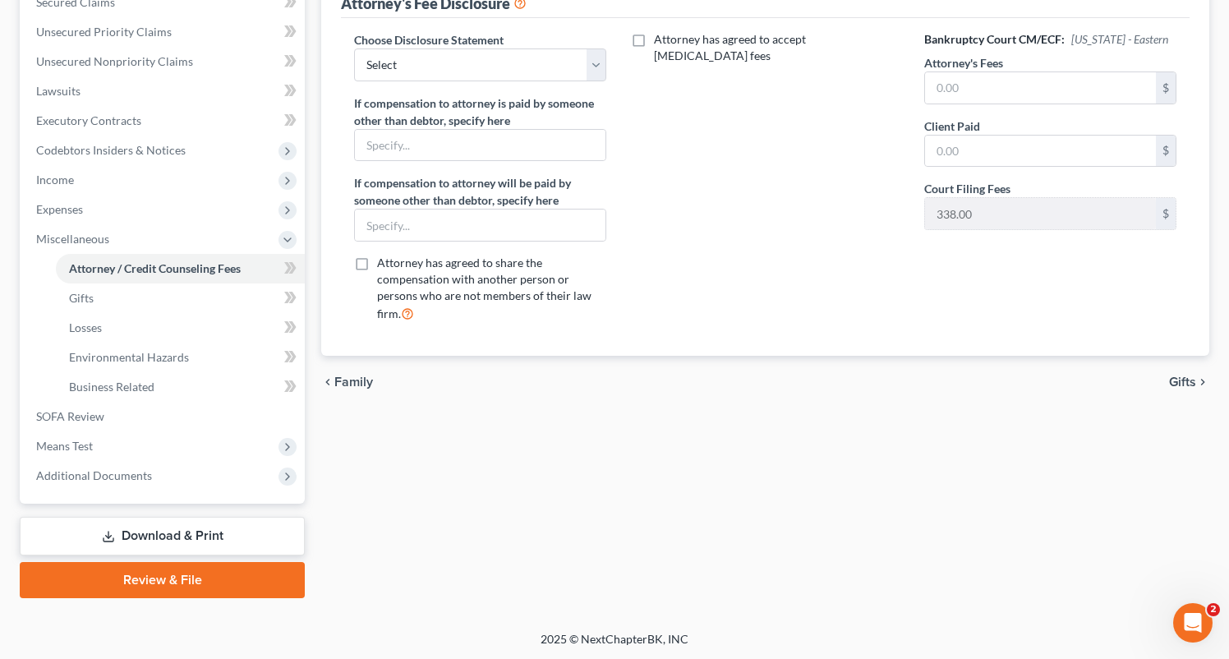
click at [1182, 380] on span "Gifts" at bounding box center [1182, 381] width 27 height 13
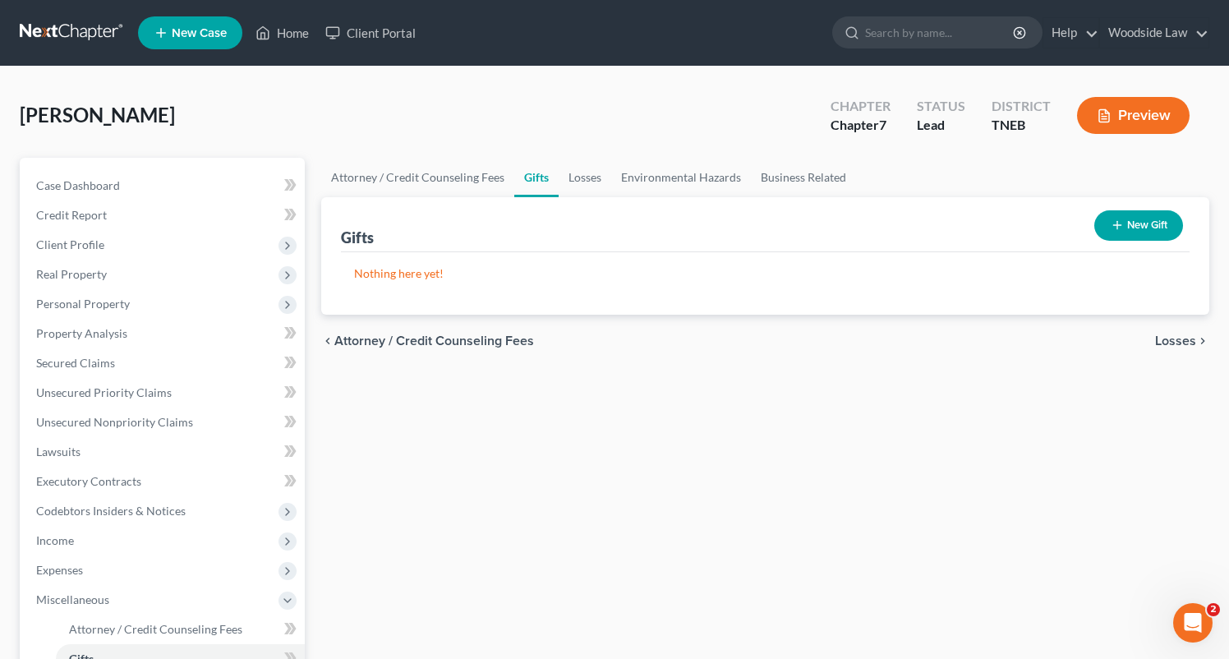
click at [1174, 337] on span "Losses" at bounding box center [1175, 340] width 41 height 13
click at [1174, 337] on span "Environmental Hazards" at bounding box center [1127, 340] width 138 height 13
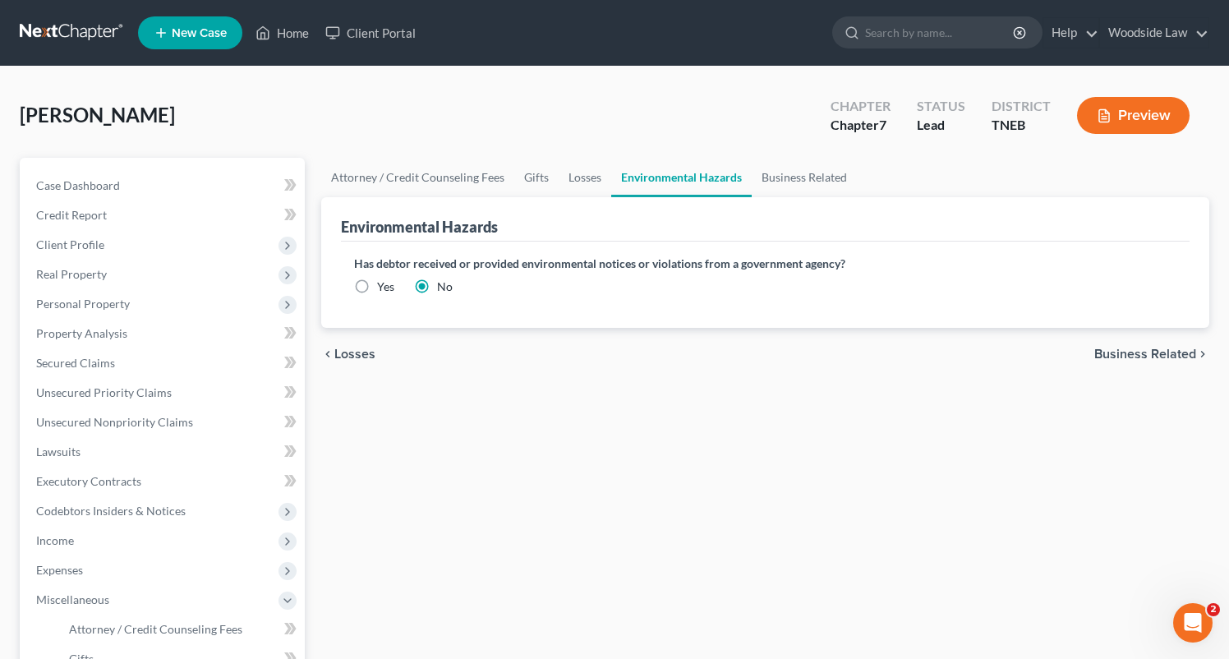
click at [1175, 350] on span "Business Related" at bounding box center [1145, 354] width 102 height 13
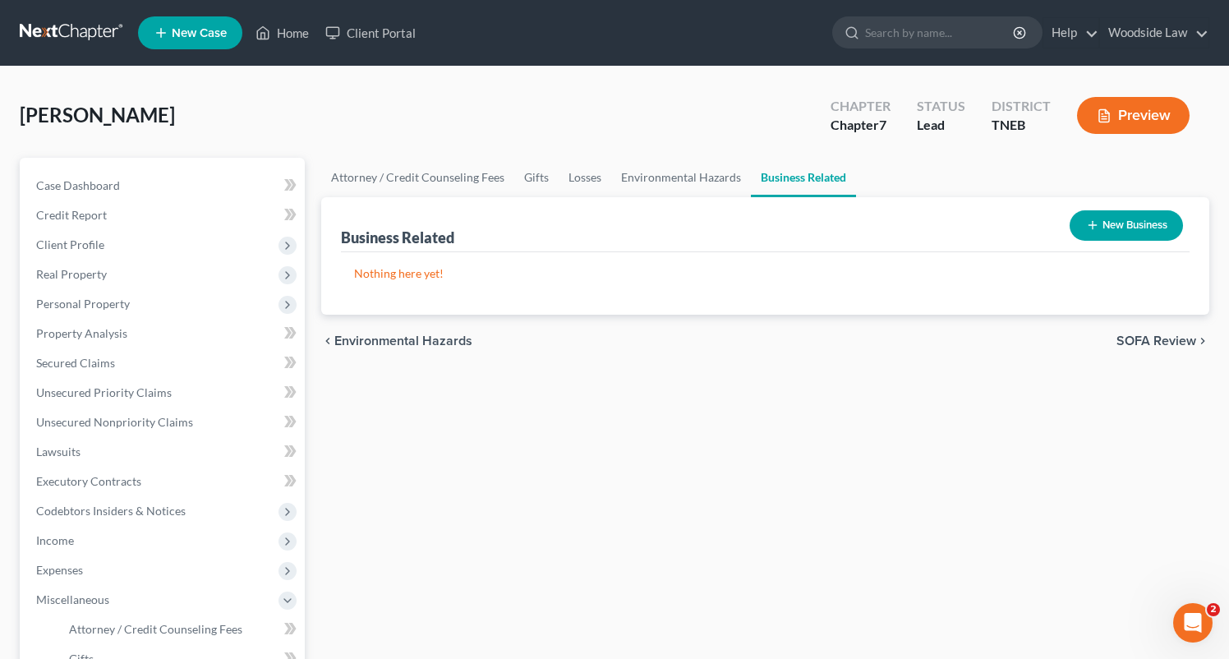
click at [1169, 336] on span "SOFA Review" at bounding box center [1157, 340] width 80 height 13
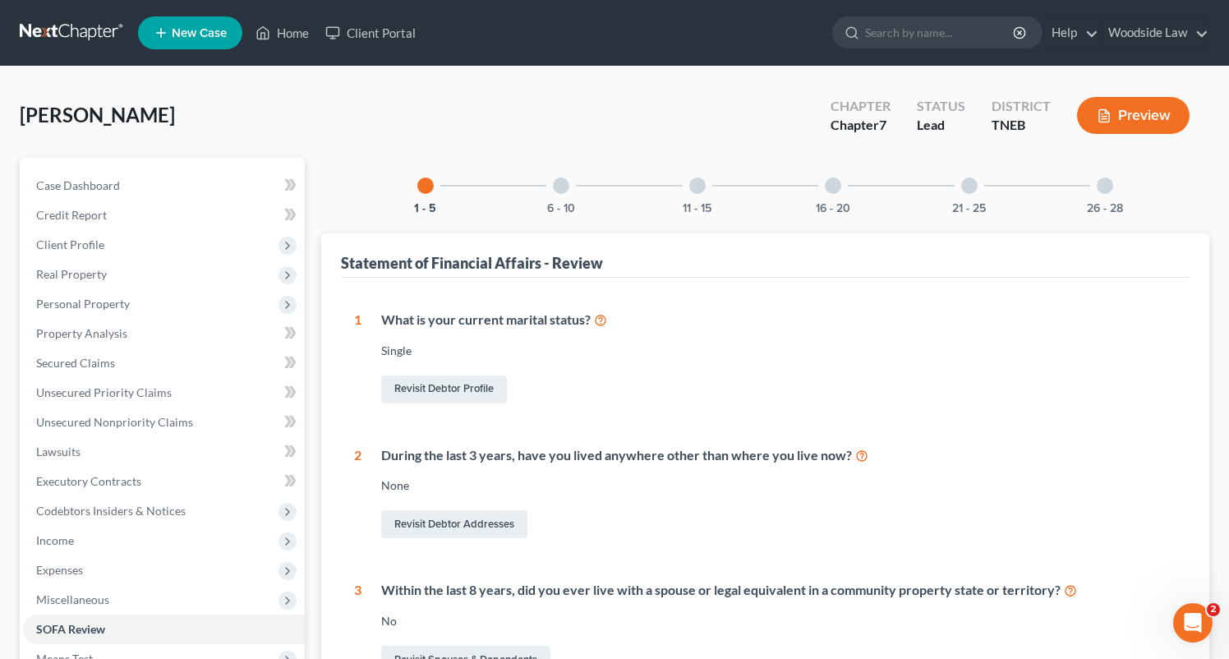
scroll to position [463, 0]
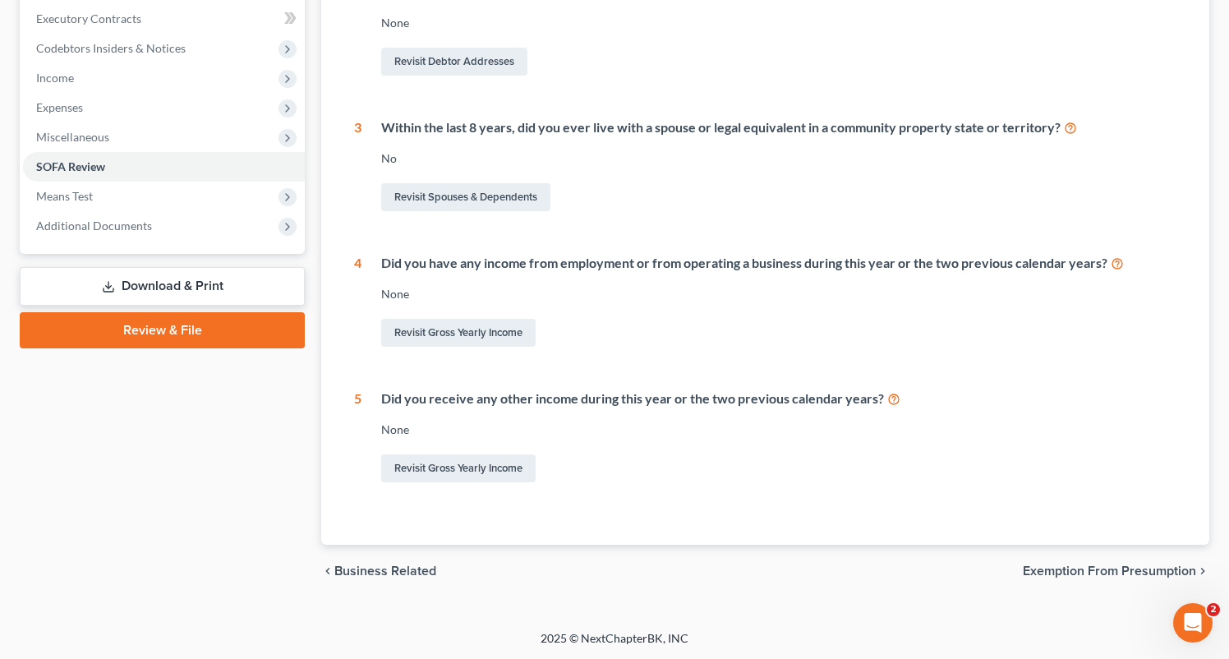
click at [1121, 569] on span "Exemption from Presumption" at bounding box center [1109, 570] width 173 height 13
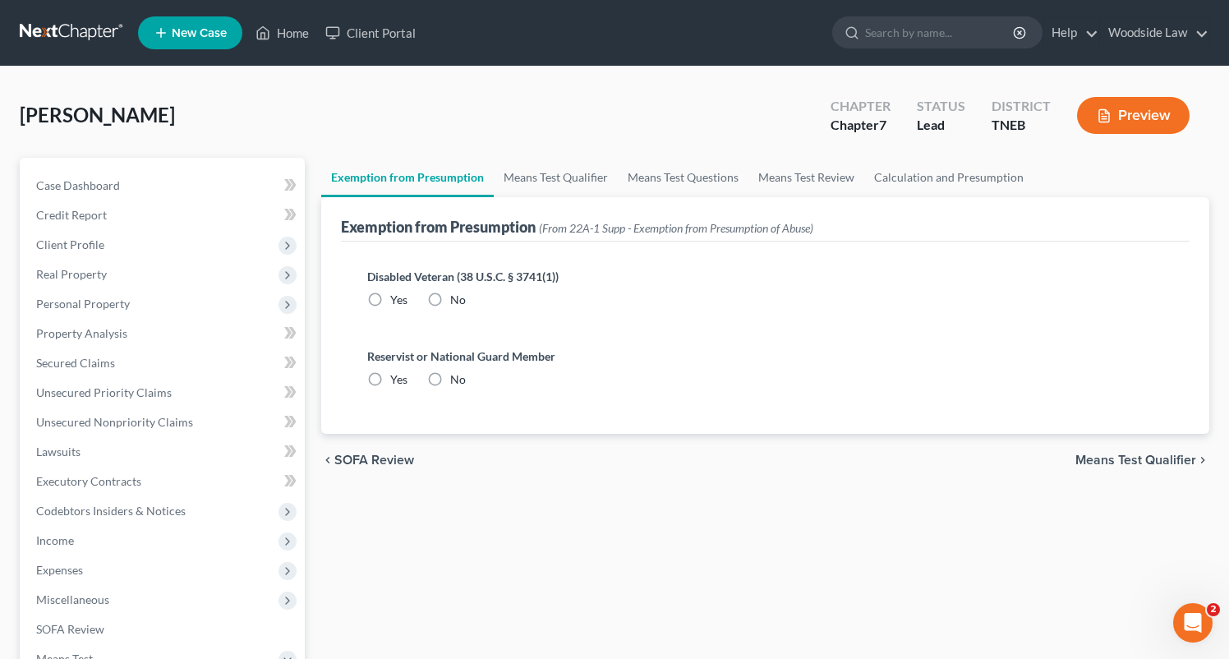
click at [450, 298] on label "No" at bounding box center [458, 300] width 16 height 16
click at [457, 298] on input "No" at bounding box center [462, 297] width 11 height 11
radio input "true"
click at [450, 378] on label "No" at bounding box center [458, 379] width 16 height 16
click at [457, 378] on input "No" at bounding box center [462, 376] width 11 height 11
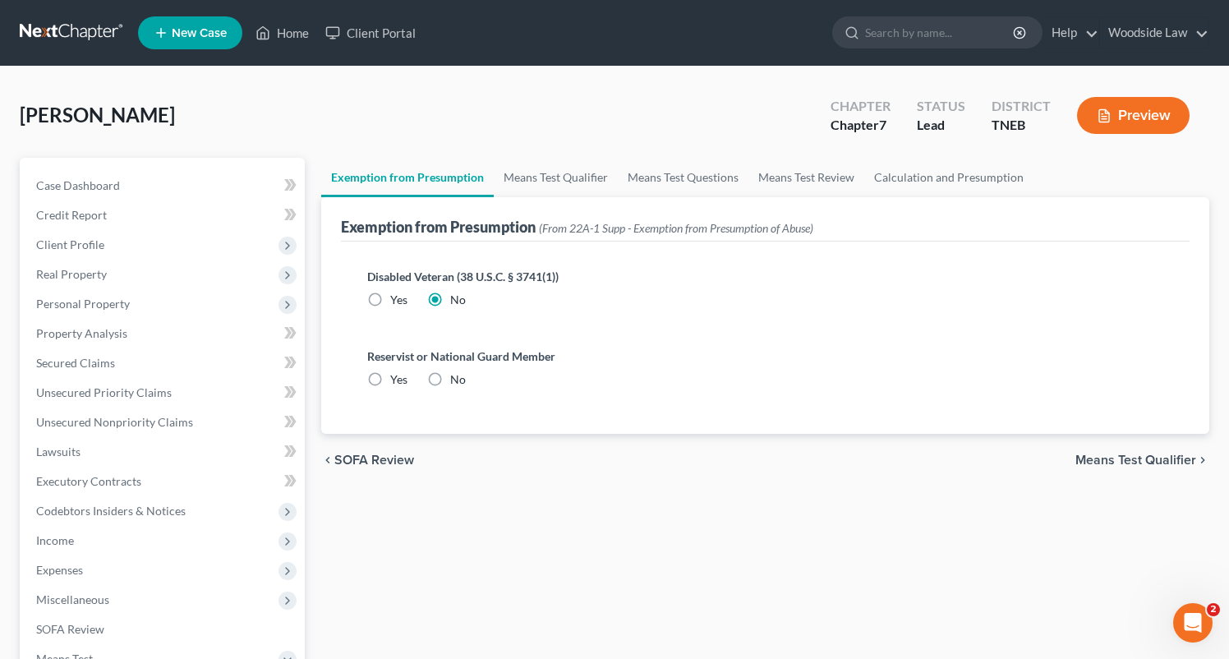
radio input "true"
click at [1123, 454] on span "Means Test Qualifier" at bounding box center [1135, 460] width 121 height 13
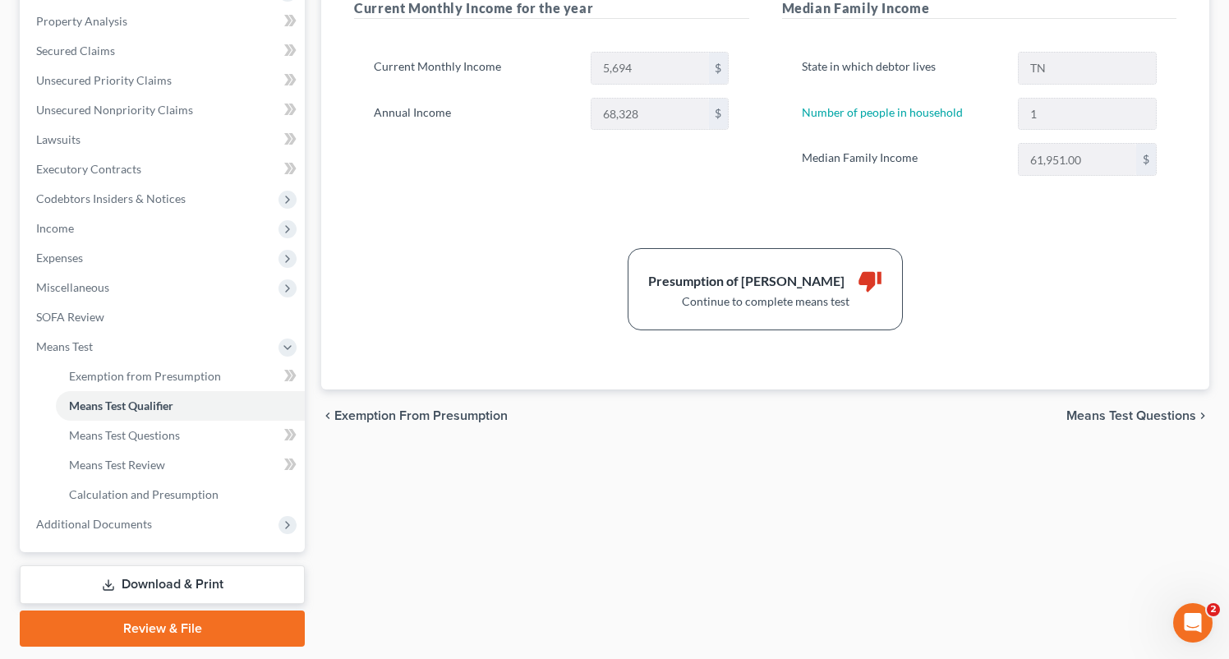
scroll to position [311, 0]
click at [1135, 418] on span "Means Test Questions" at bounding box center [1131, 416] width 130 height 13
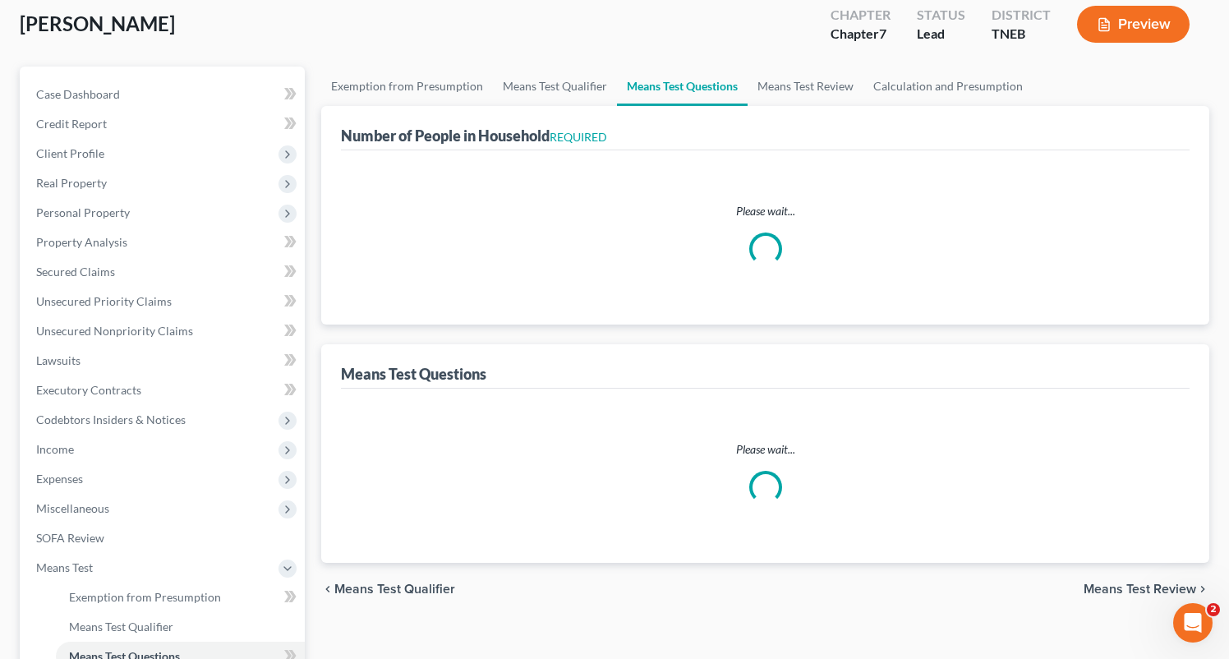
select select "0"
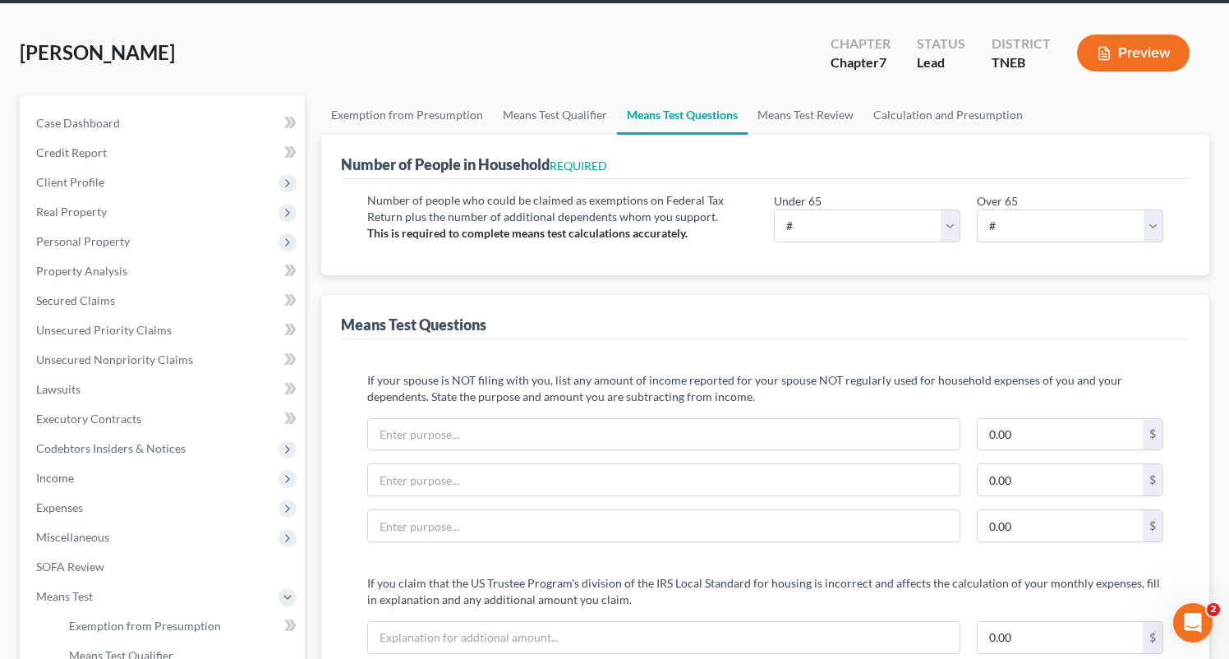
scroll to position [81, 0]
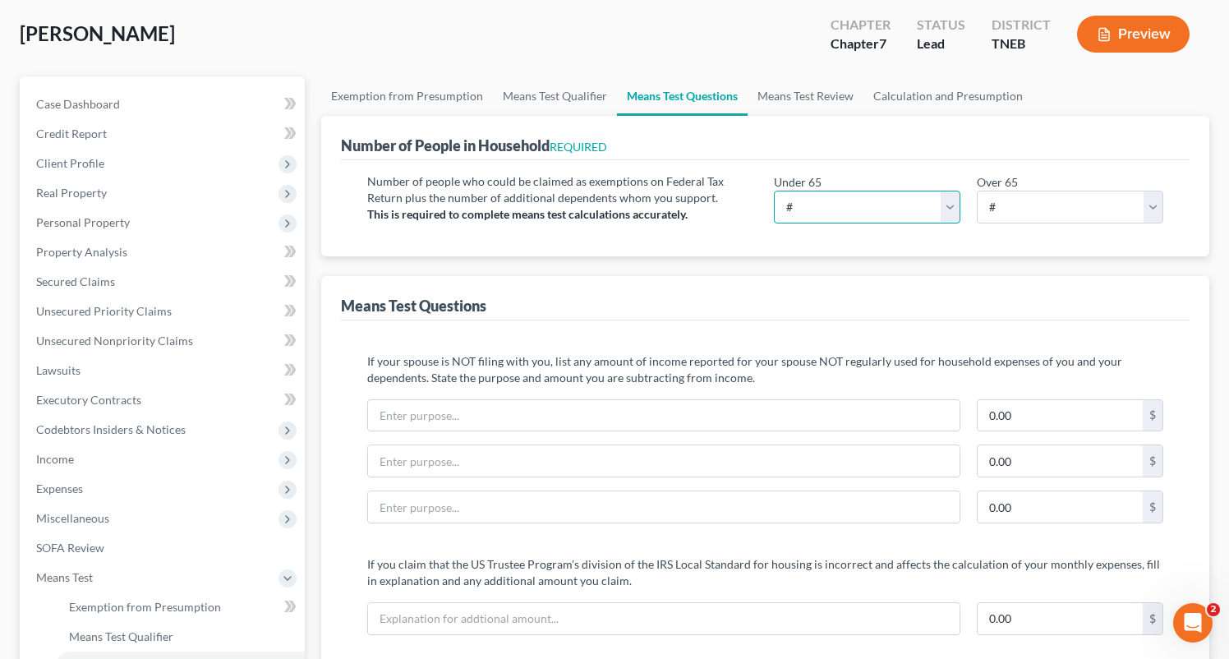
click at [876, 205] on select "# 0 1 2 3 4 5 6 7 8 9 10" at bounding box center [867, 207] width 187 height 33
select select "1"
click at [774, 191] on select "# 0 1 2 3 4 5 6 7 8 9 10" at bounding box center [867, 207] width 187 height 33
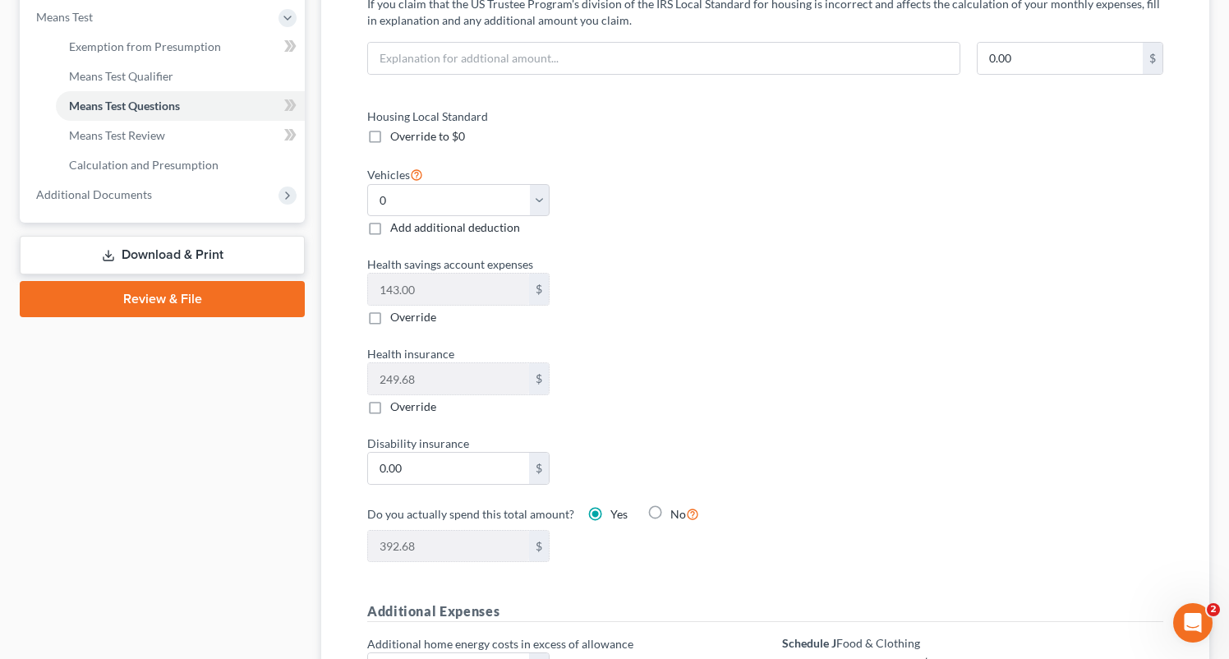
scroll to position [640, 0]
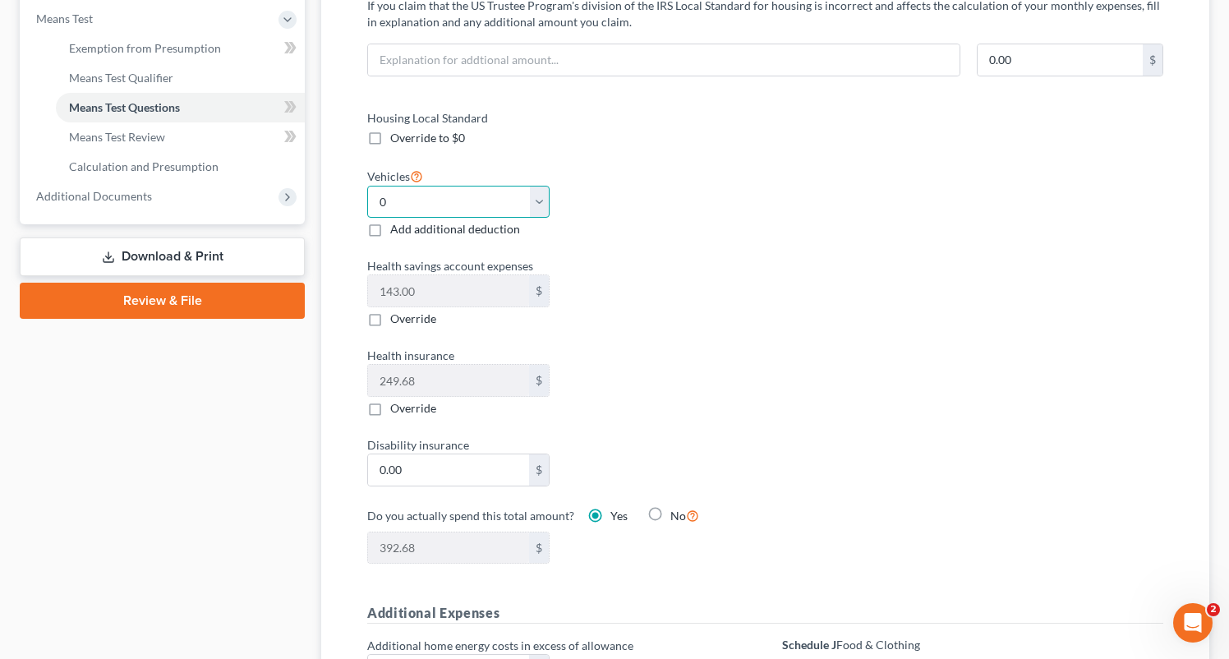
click at [463, 205] on select "Select 0 1 2 3 4 5" at bounding box center [458, 202] width 182 height 33
select select "1"
click at [367, 186] on select "Select 0 1 2 3 4 5" at bounding box center [458, 202] width 182 height 33
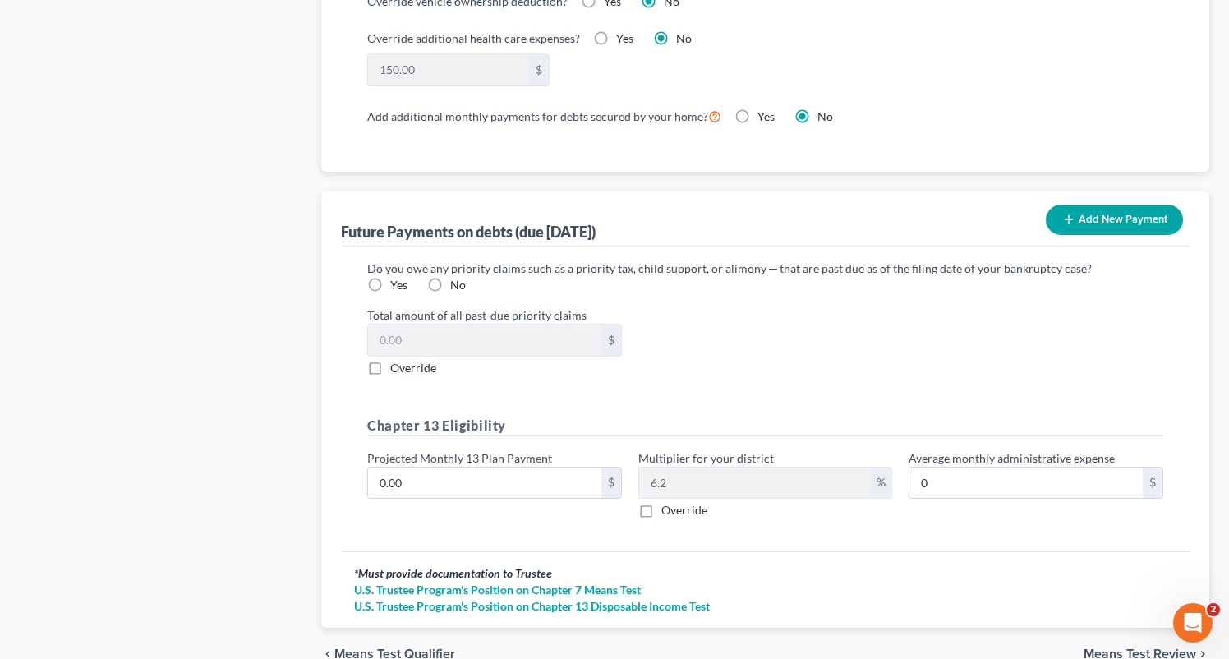
scroll to position [1486, 0]
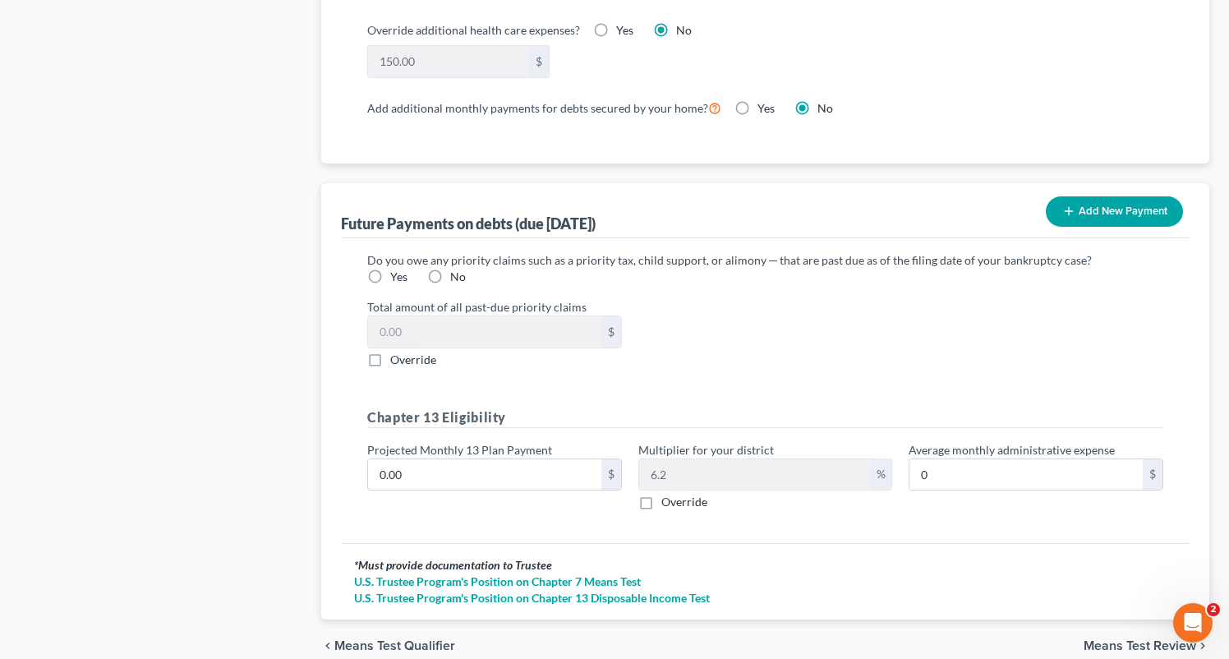
click at [408, 269] on label "Yes" at bounding box center [398, 277] width 17 height 16
click at [408, 269] on input "Yes" at bounding box center [402, 274] width 11 height 11
radio input "true"
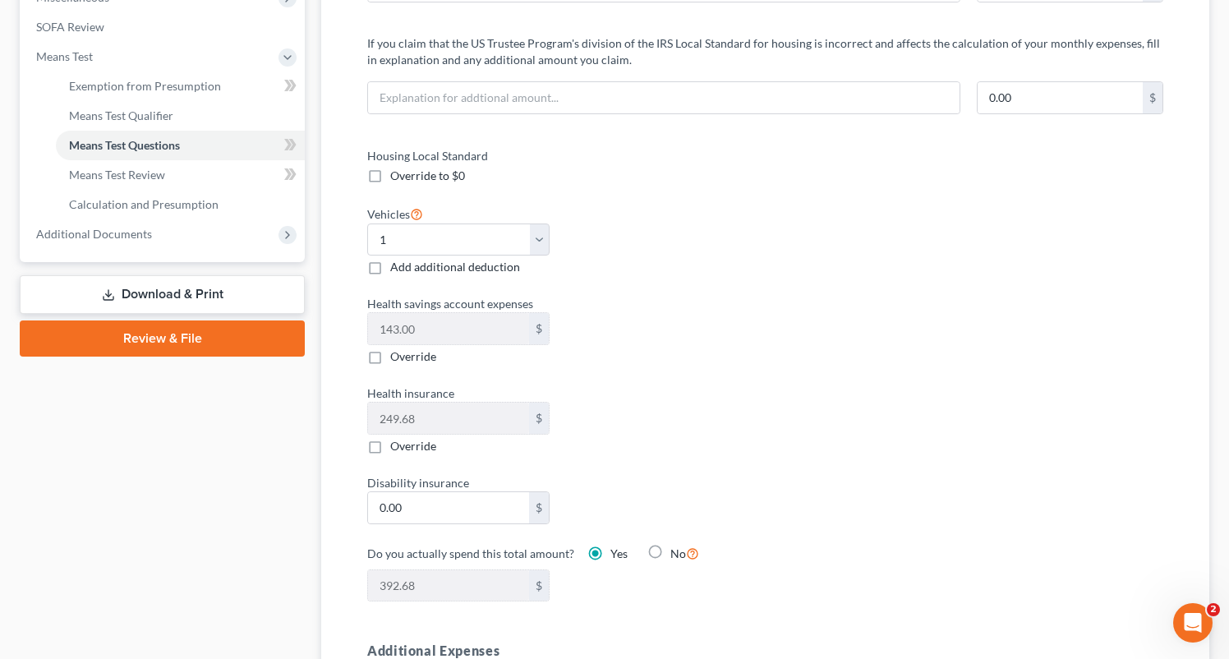
scroll to position [0, 0]
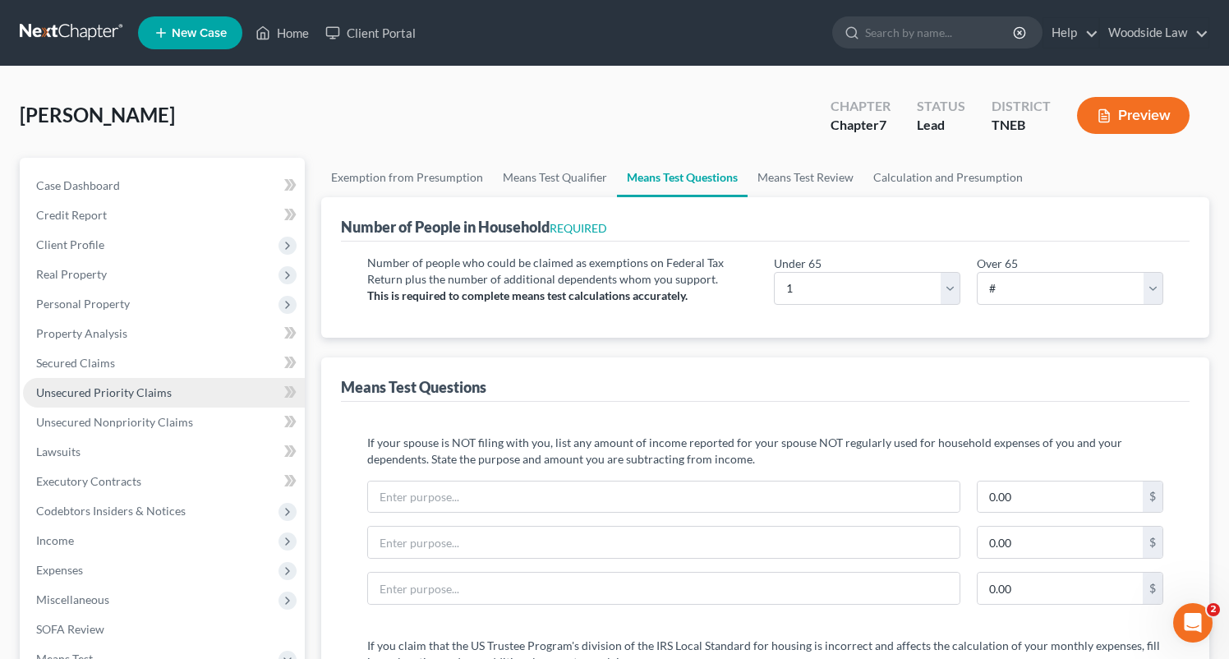
click at [130, 389] on span "Unsecured Priority Claims" at bounding box center [104, 392] width 136 height 14
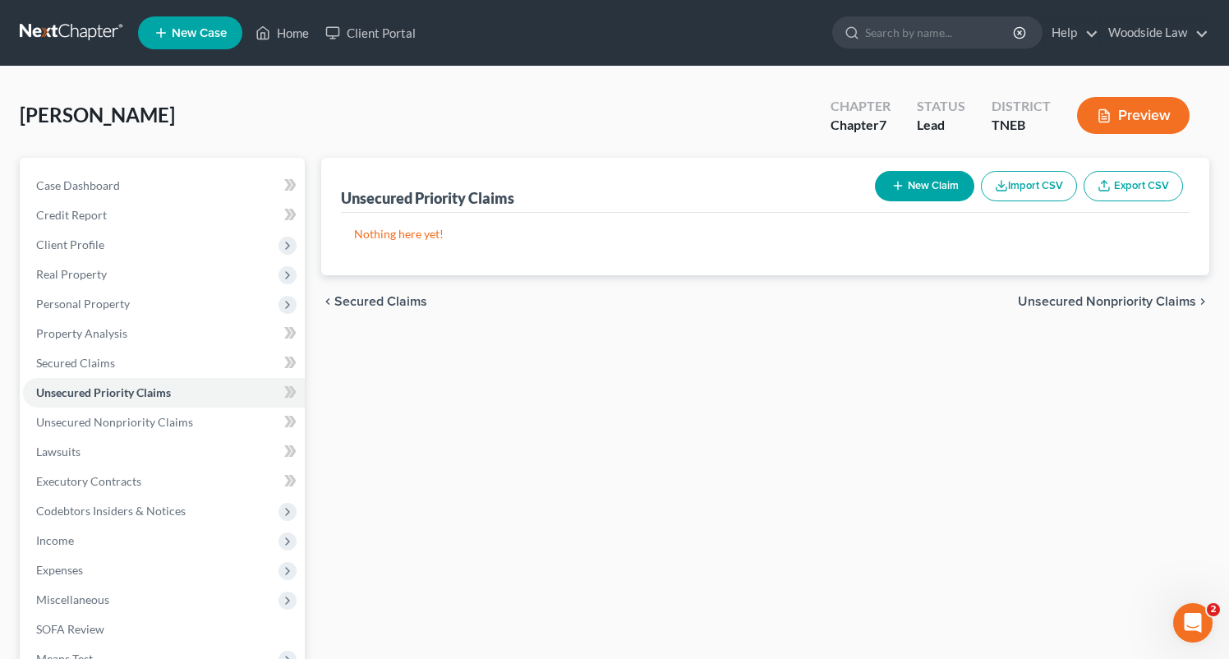
click at [904, 187] on button "New Claim" at bounding box center [924, 186] width 99 height 30
select select "0"
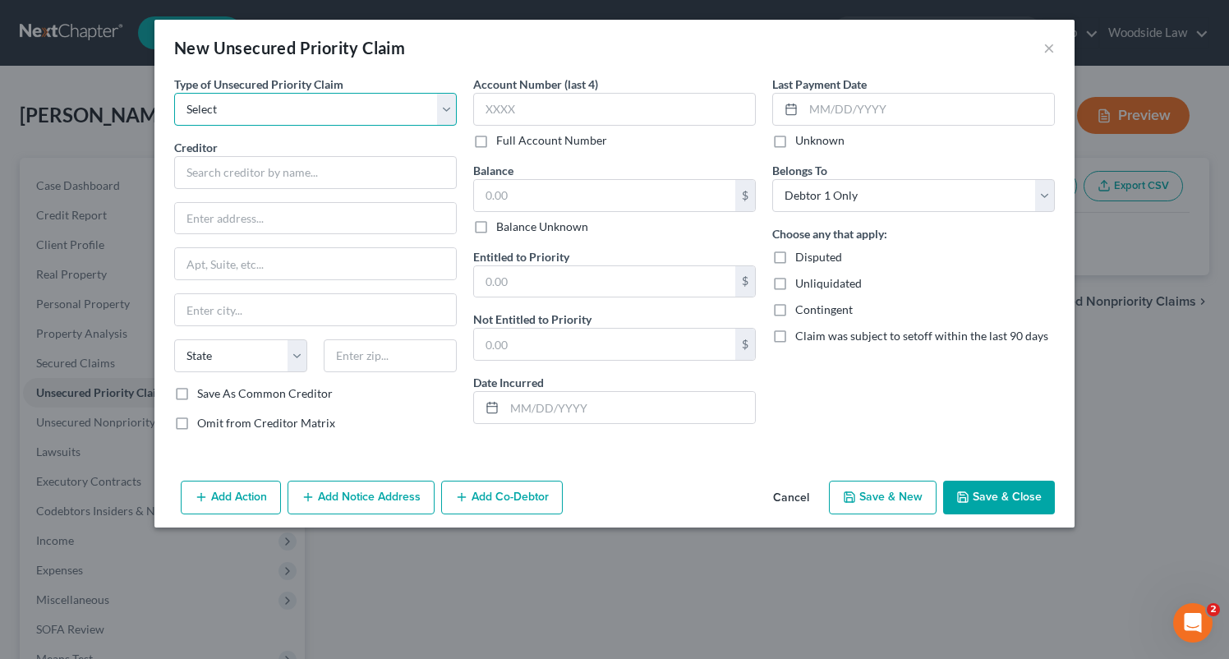
click at [334, 108] on select "Select Taxes & Other Government Units Domestic Support Obligations Extensions o…" at bounding box center [315, 109] width 283 height 33
select select "0"
click at [174, 93] on select "Select Taxes & Other Government Units Domestic Support Obligations Extensions o…" at bounding box center [315, 109] width 283 height 33
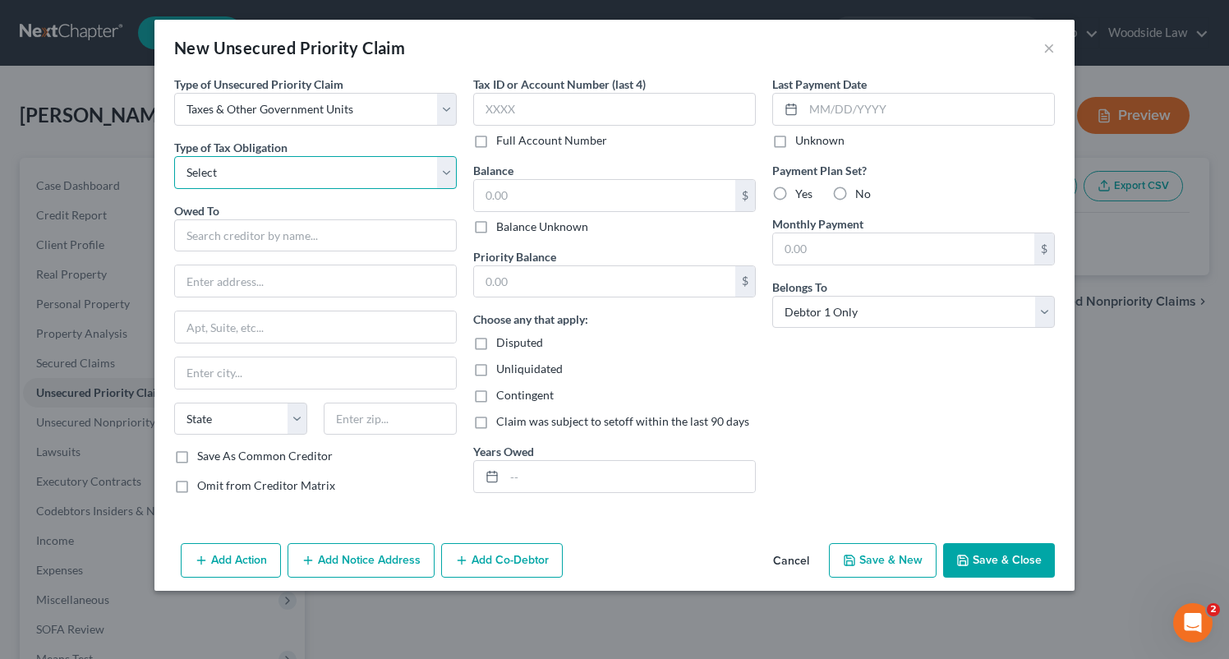
click at [344, 178] on select "Select Federal City State Franchise Tax Board Other" at bounding box center [315, 172] width 283 height 33
select select "0"
click at [174, 156] on select "Select Federal City State Franchise Tax Board Other" at bounding box center [315, 172] width 283 height 33
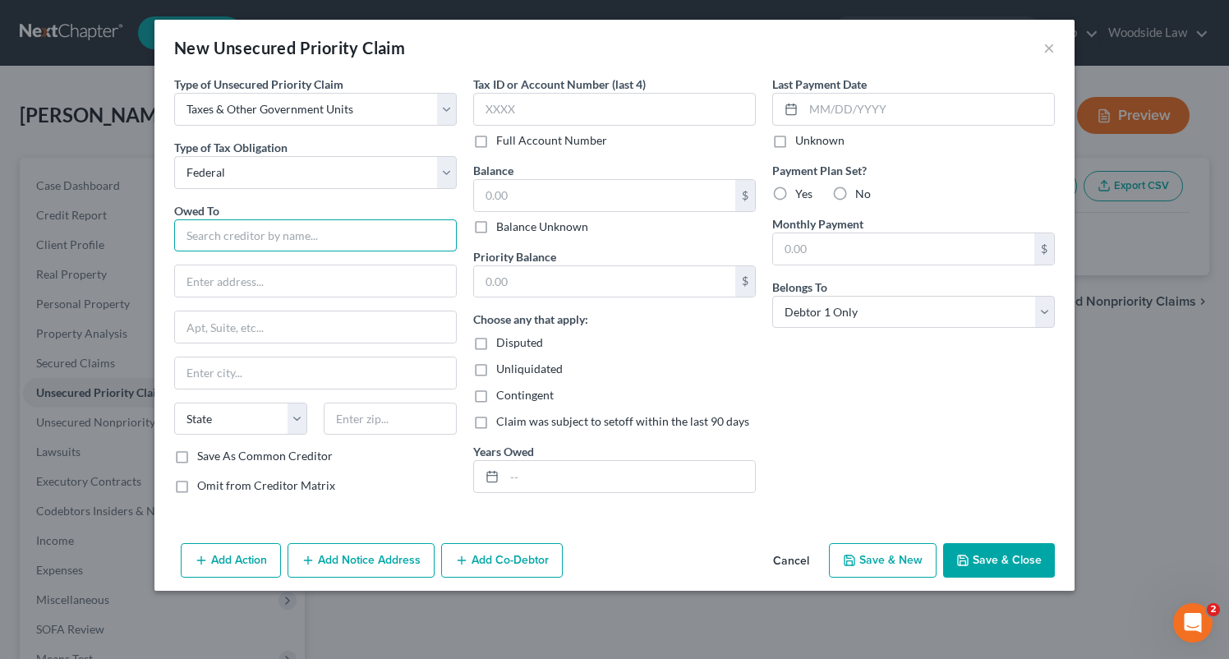
click at [358, 221] on input "text" at bounding box center [315, 235] width 283 height 33
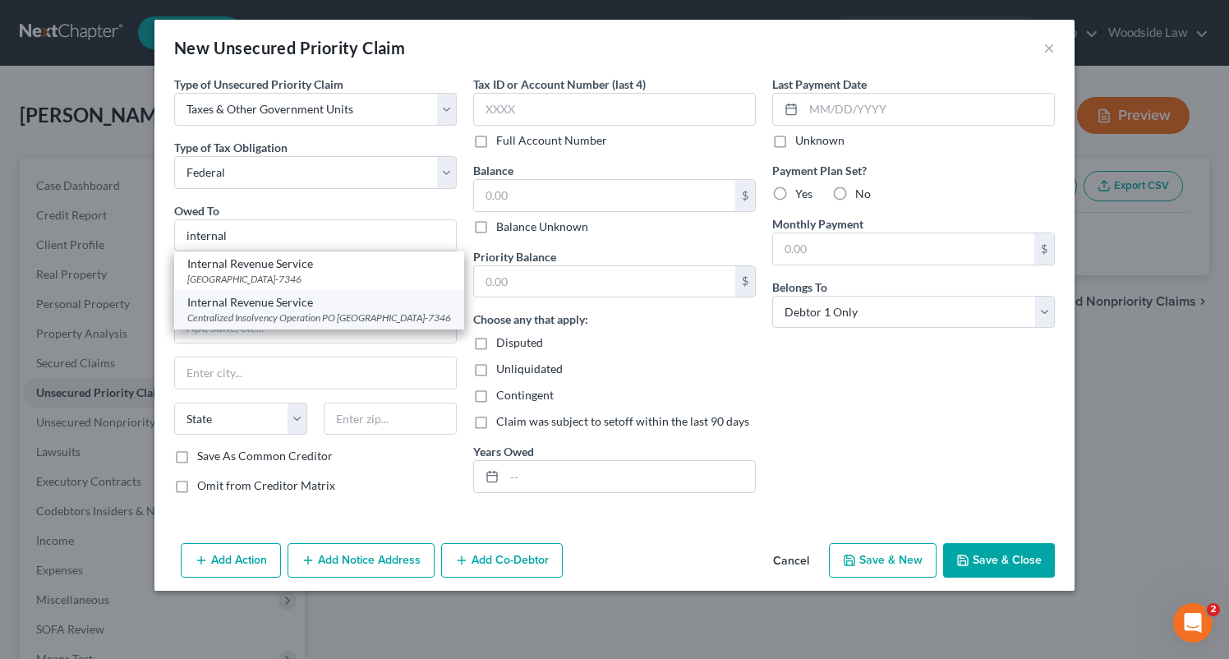
click at [368, 304] on div "Internal Revenue Service" at bounding box center [319, 302] width 264 height 16
type input "Internal Revenue Service"
type input "Centralized Insolvency Operation"
type input "PO Box 7346"
type input "Philadelphia"
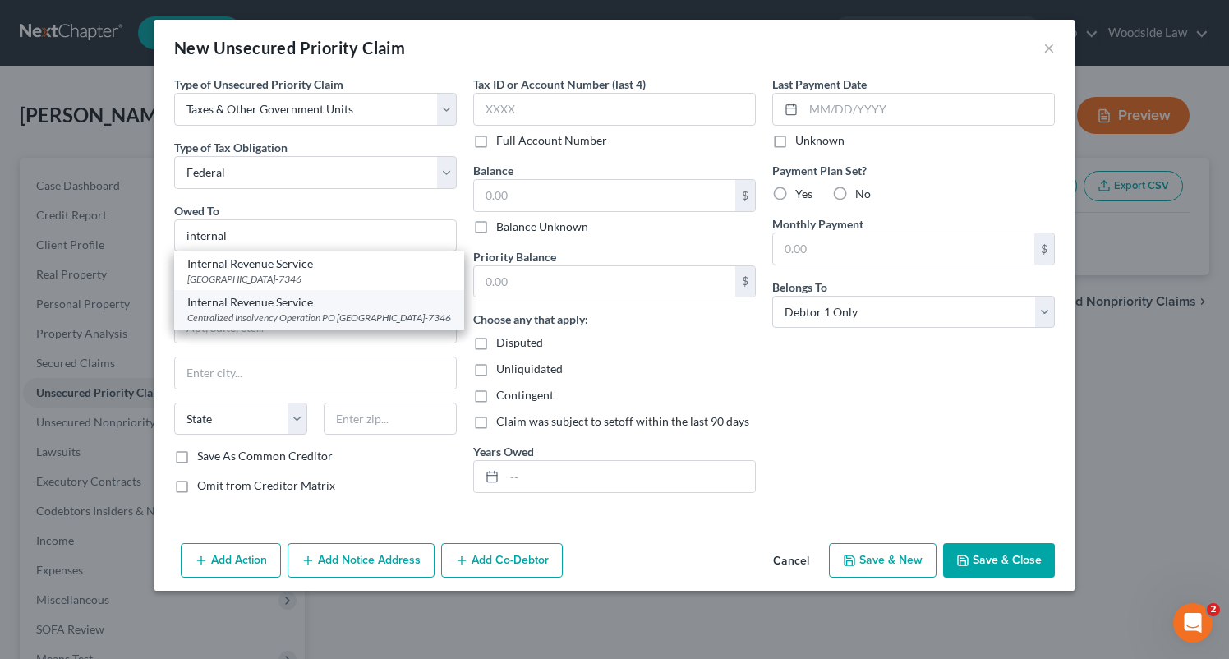
select select "39"
type input "19101-7346"
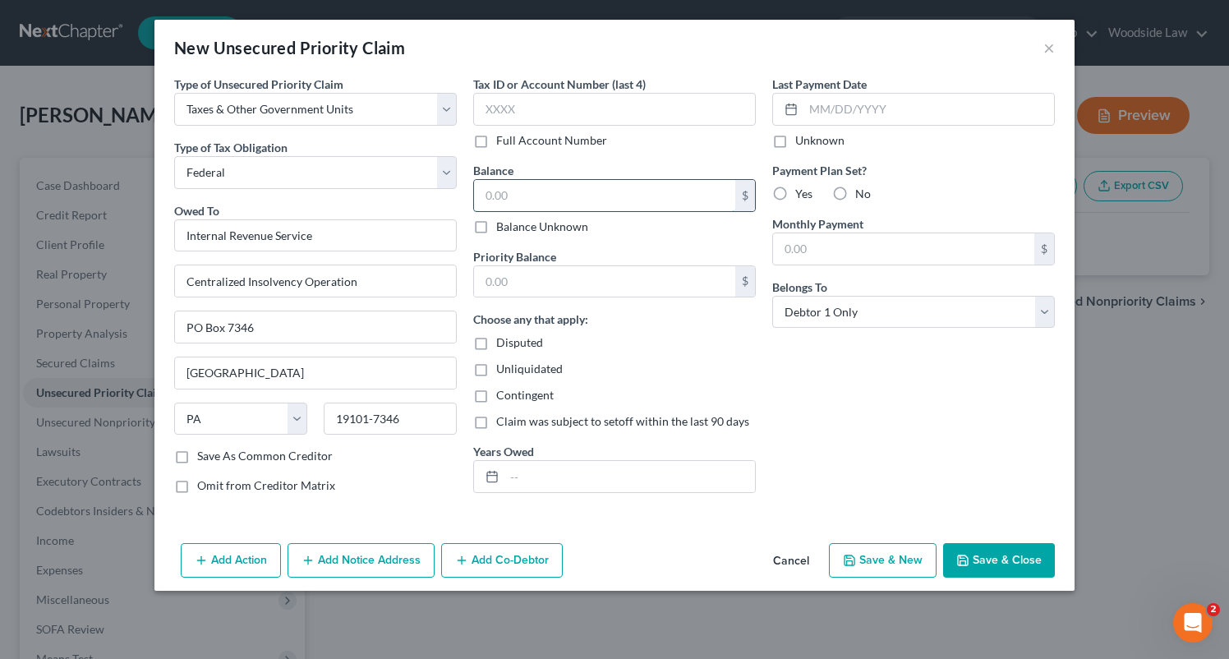
click at [570, 204] on input "text" at bounding box center [604, 195] width 261 height 31
type input "70,000"
click at [1001, 573] on button "Save & Close" at bounding box center [999, 560] width 112 height 35
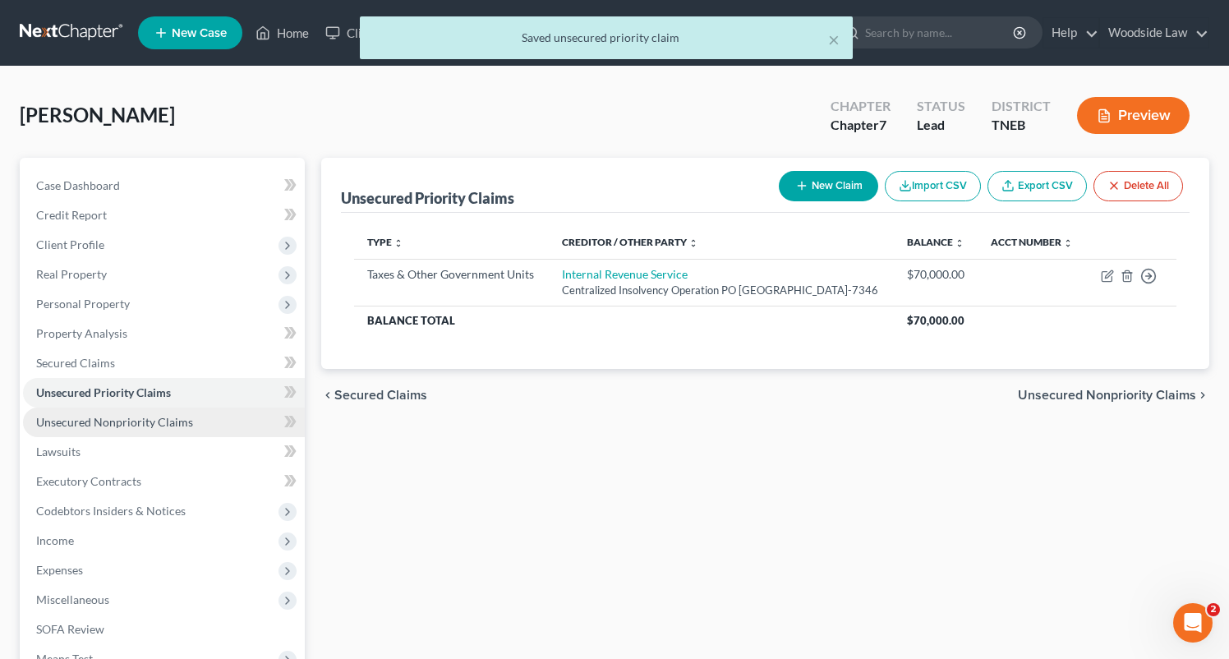
click at [151, 417] on span "Unsecured Nonpriority Claims" at bounding box center [114, 422] width 157 height 14
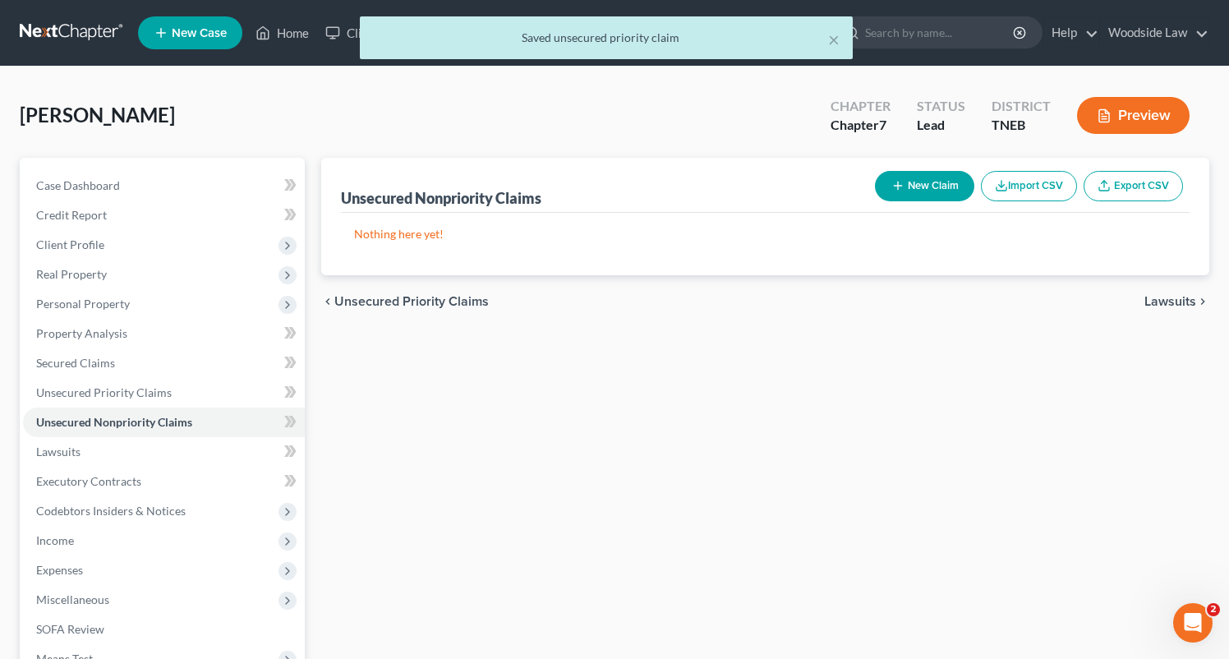
click at [885, 179] on button "New Claim" at bounding box center [924, 186] width 99 height 30
select select "0"
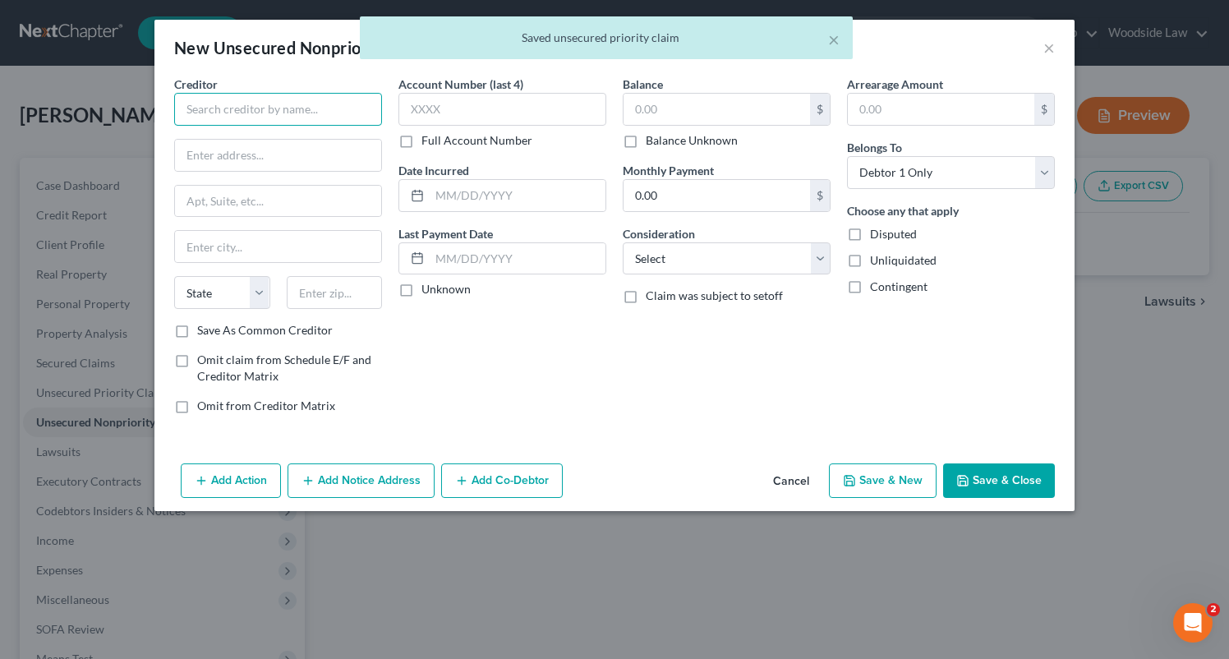
click at [333, 112] on input "text" at bounding box center [278, 109] width 208 height 33
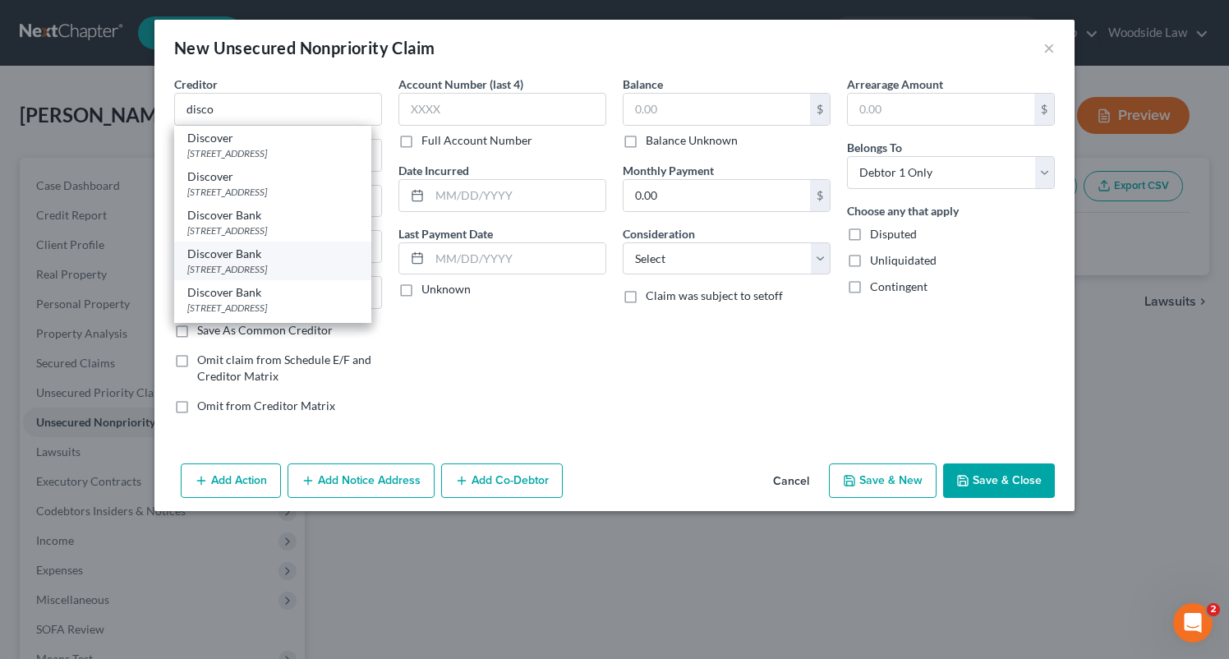
click at [343, 269] on div "PO Box 30939, Salt Lake City, UT 84130" at bounding box center [272, 269] width 171 height 14
type input "Discover Bank"
type input "PO Box 30939"
type input "Salt Lake City"
select select "46"
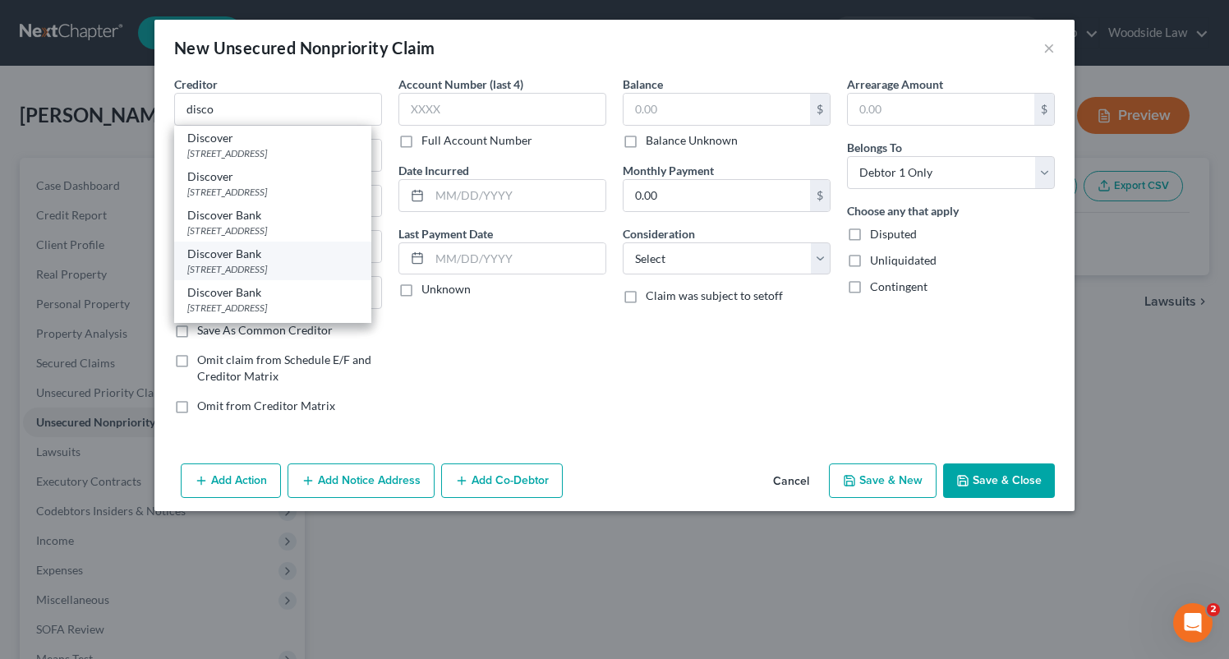
type input "84130"
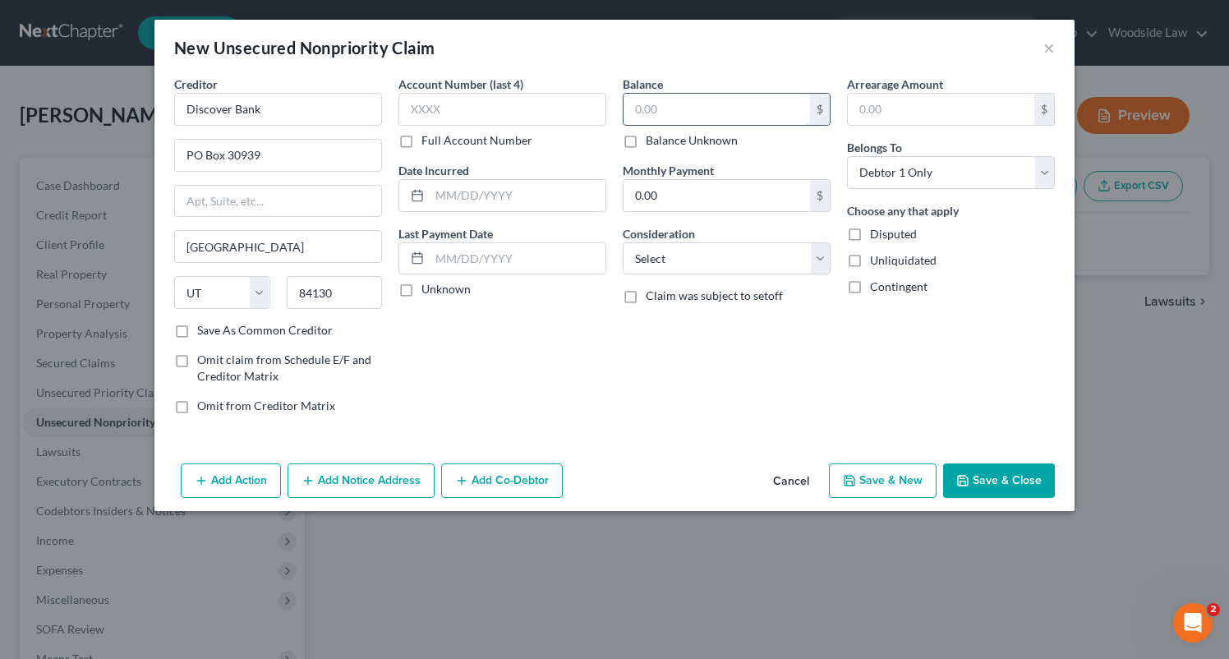
click at [721, 106] on input "text" at bounding box center [717, 109] width 187 height 31
type input "25,000"
click at [770, 246] on select "Select Cable / Satellite Services Collection Agency Credit Card Debt Debt Couns…" at bounding box center [727, 258] width 208 height 33
select select "2"
click at [623, 242] on select "Select Cable / Satellite Services Collection Agency Credit Card Debt Debt Couns…" at bounding box center [727, 258] width 208 height 33
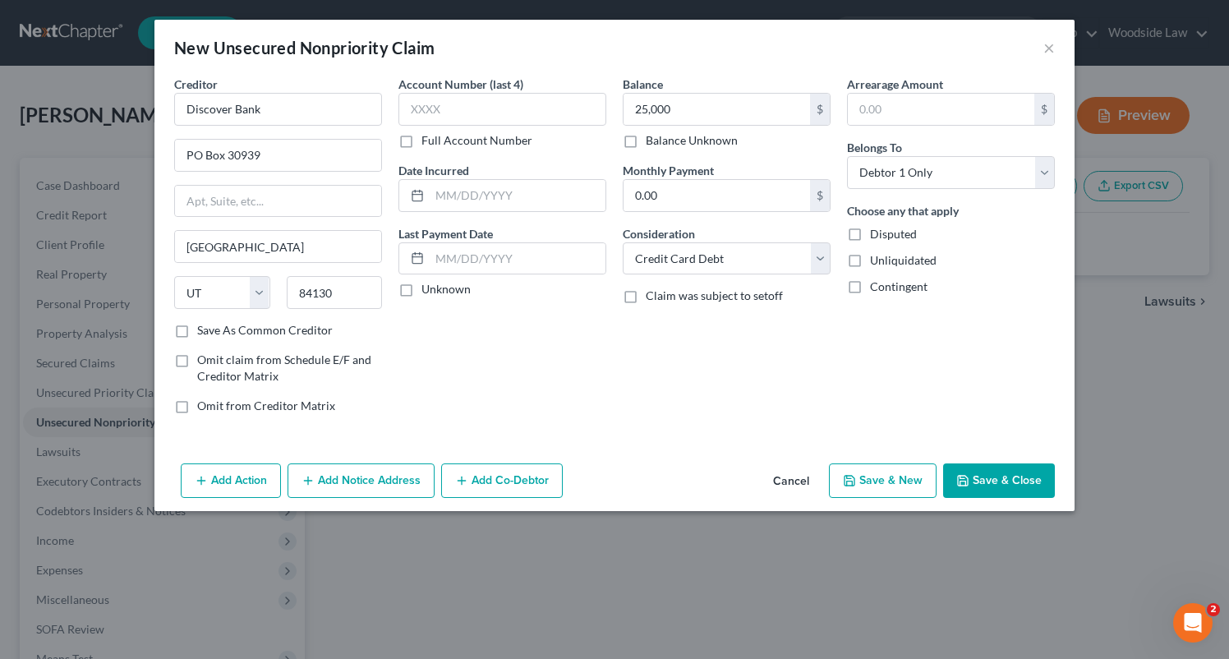
click at [1025, 486] on button "Save & Close" at bounding box center [999, 480] width 112 height 35
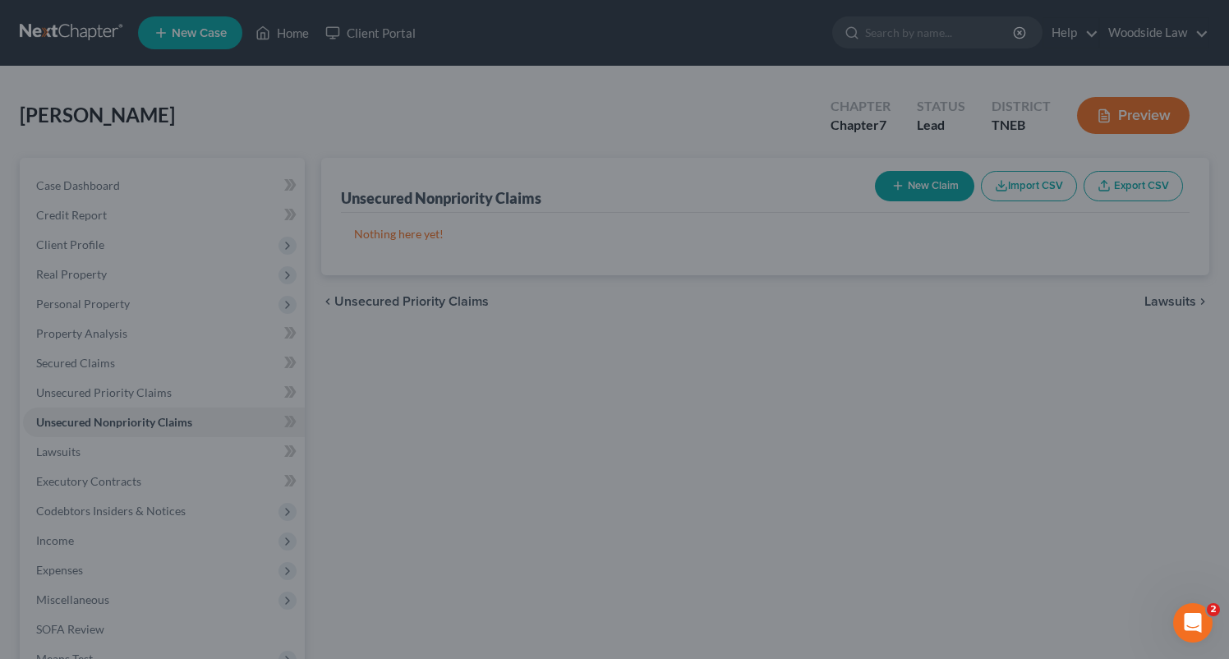
type input "25,000.00"
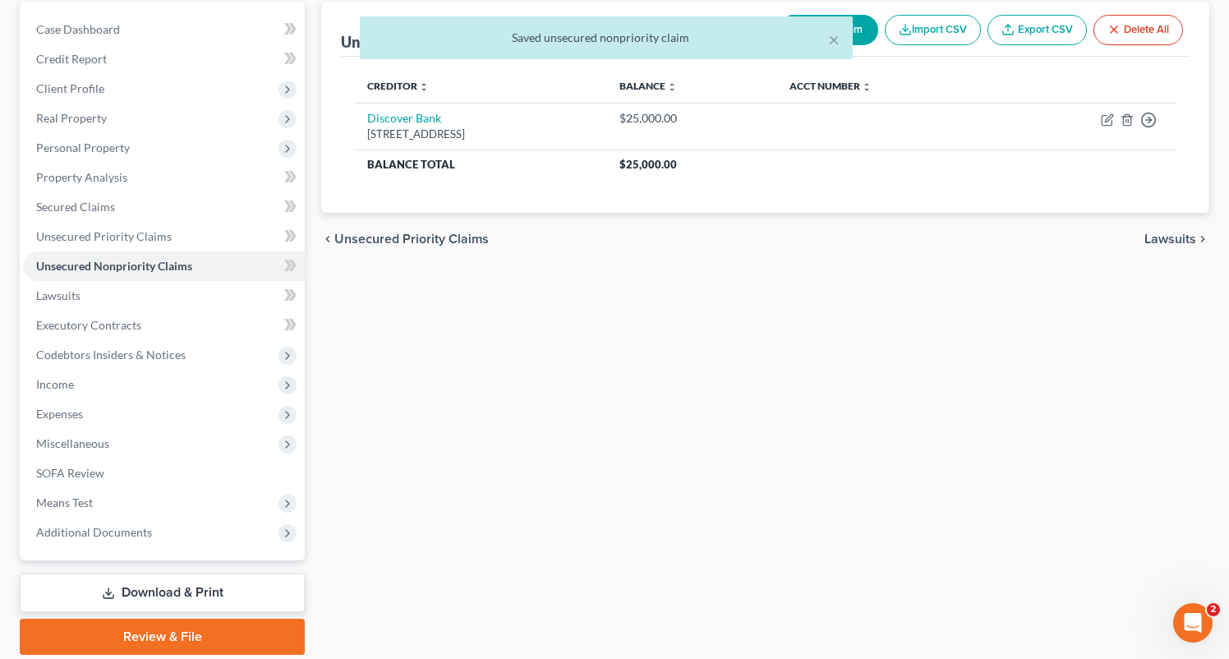
scroll to position [213, 0]
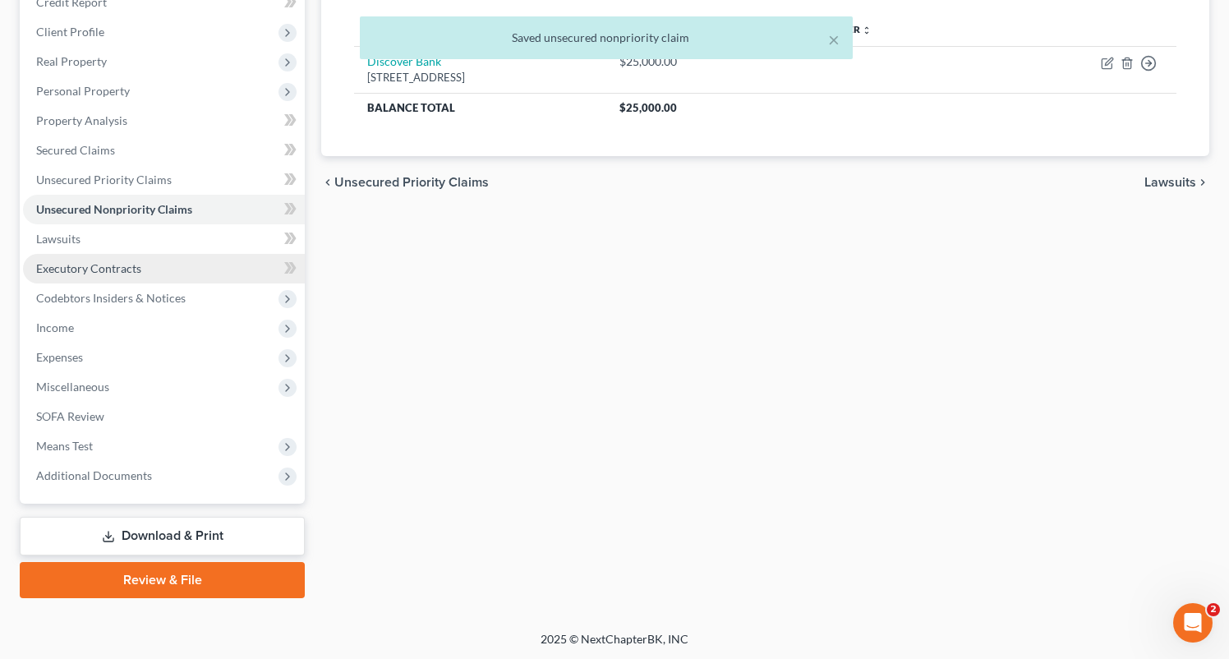
click at [94, 274] on span "Executory Contracts" at bounding box center [88, 268] width 105 height 14
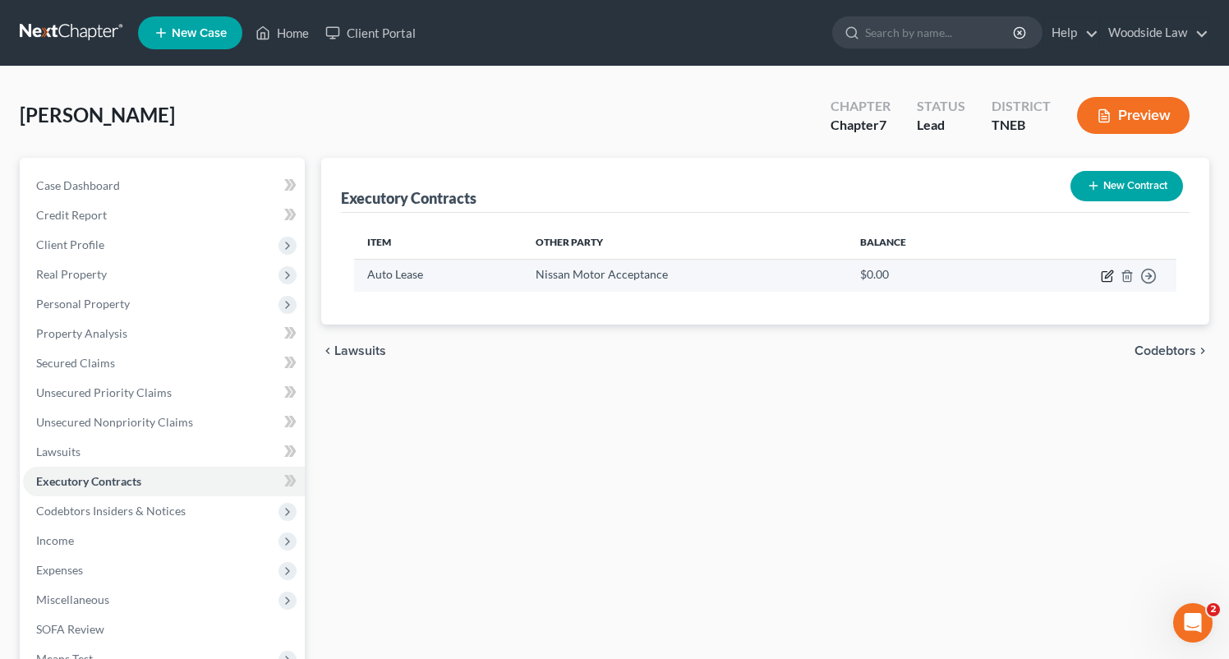
click at [1108, 279] on icon "button" at bounding box center [1107, 275] width 13 height 13
select select "3"
select select "45"
select select "3"
select select "1"
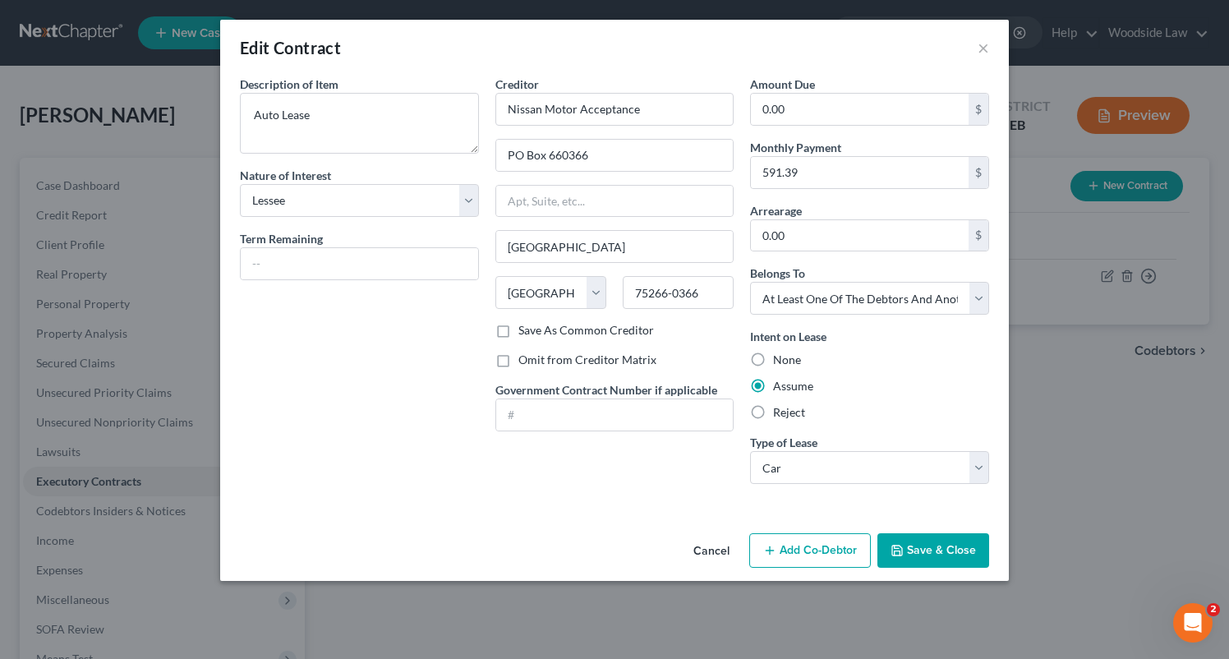
click at [939, 538] on button "Save & Close" at bounding box center [933, 550] width 112 height 35
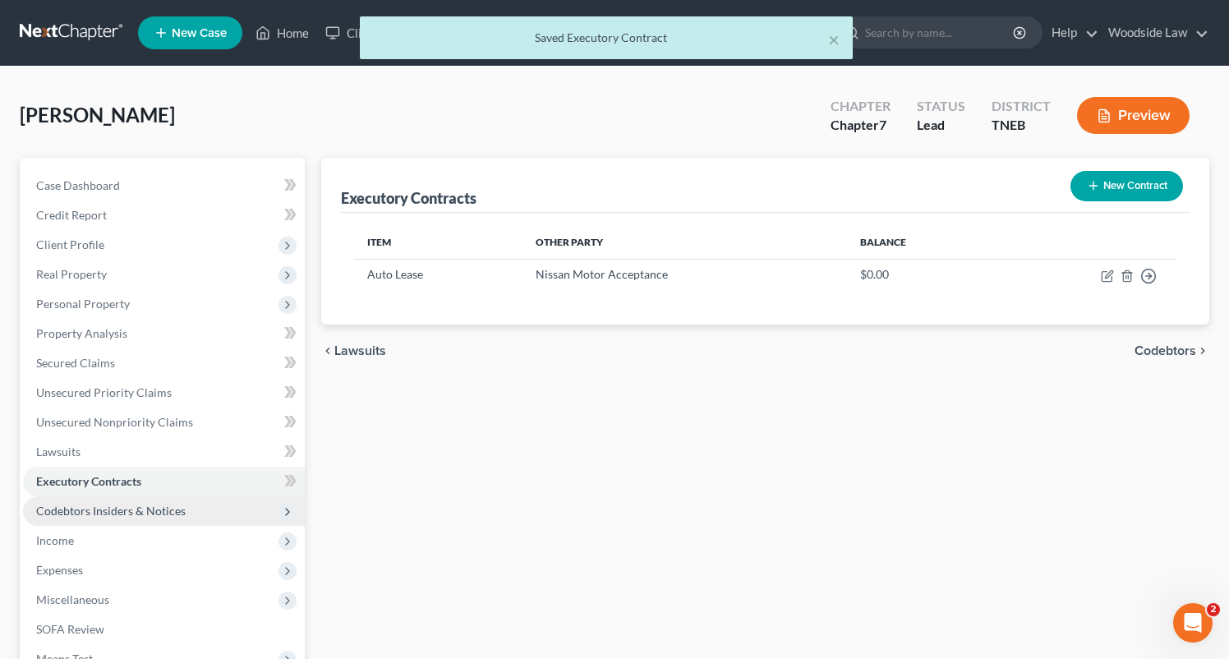
scroll to position [213, 0]
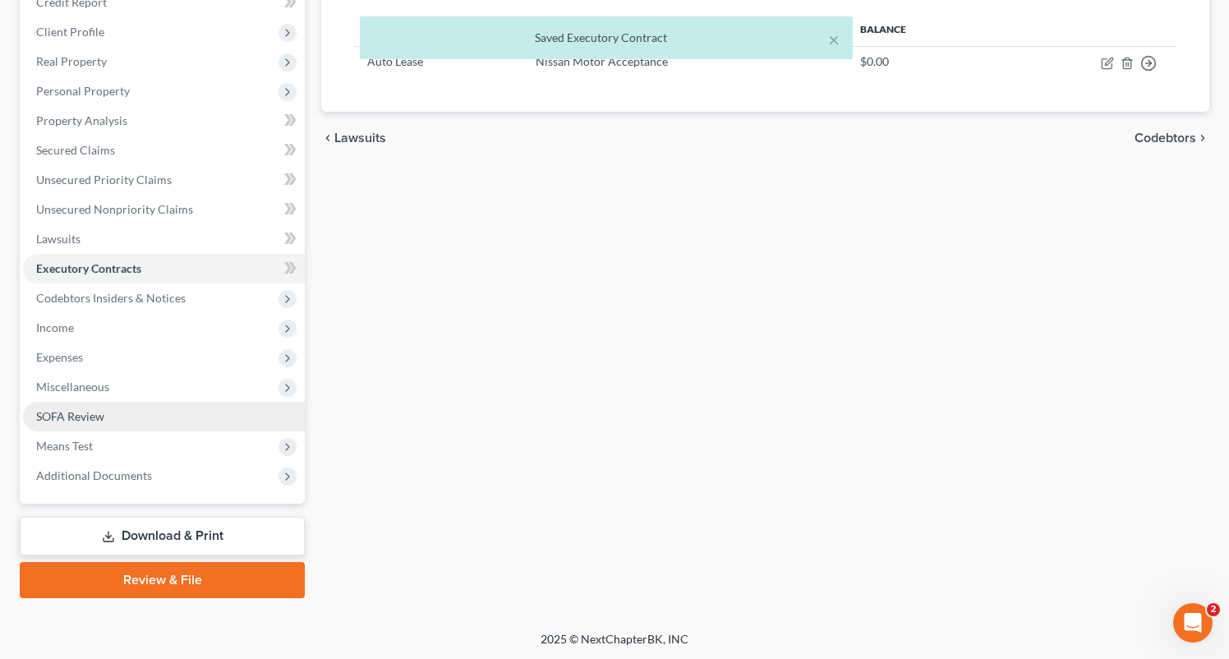
click at [81, 428] on link "SOFA Review" at bounding box center [164, 417] width 282 height 30
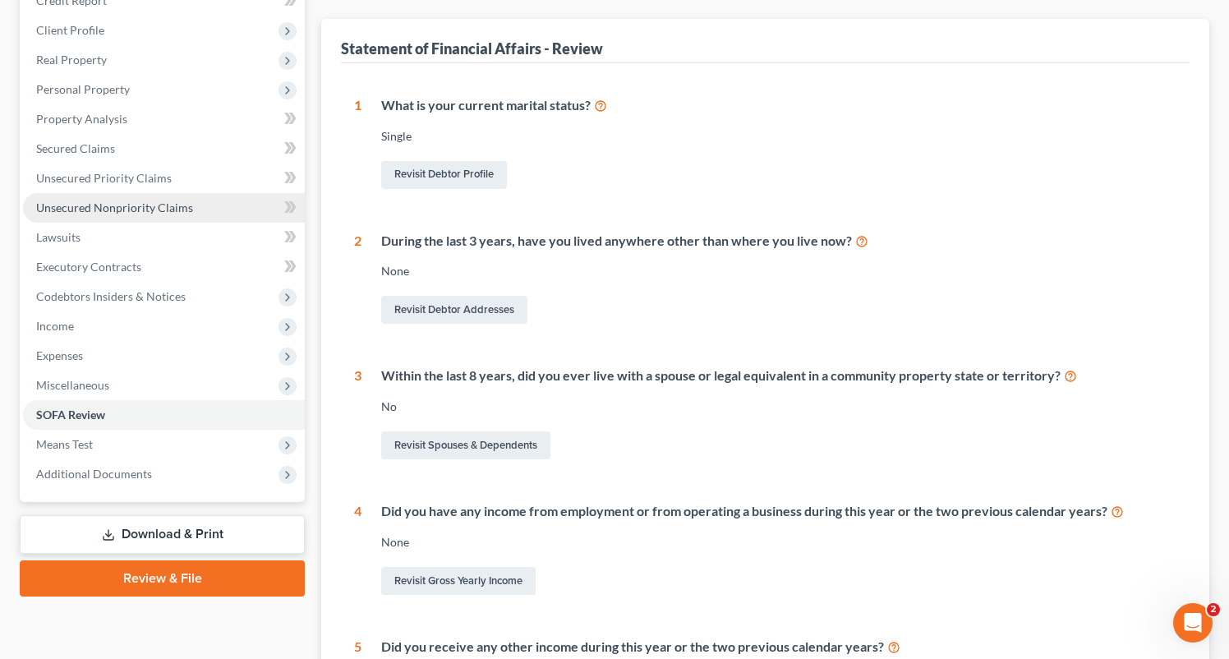
scroll to position [463, 0]
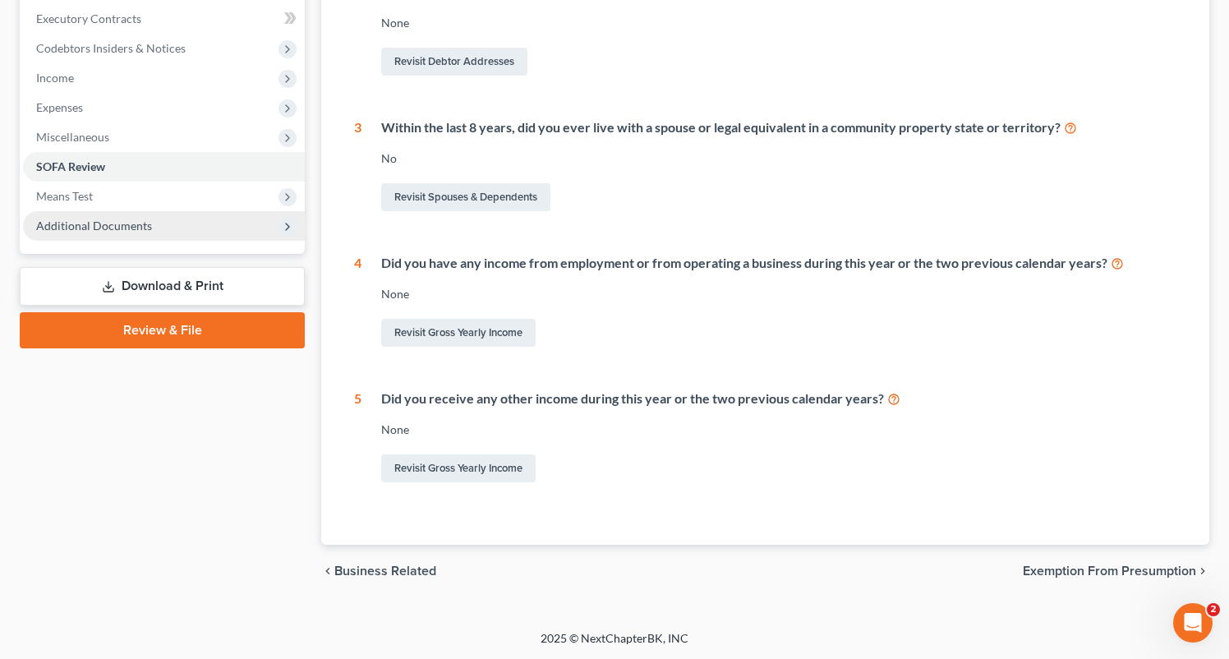
click at [87, 211] on span "Additional Documents" at bounding box center [164, 226] width 282 height 30
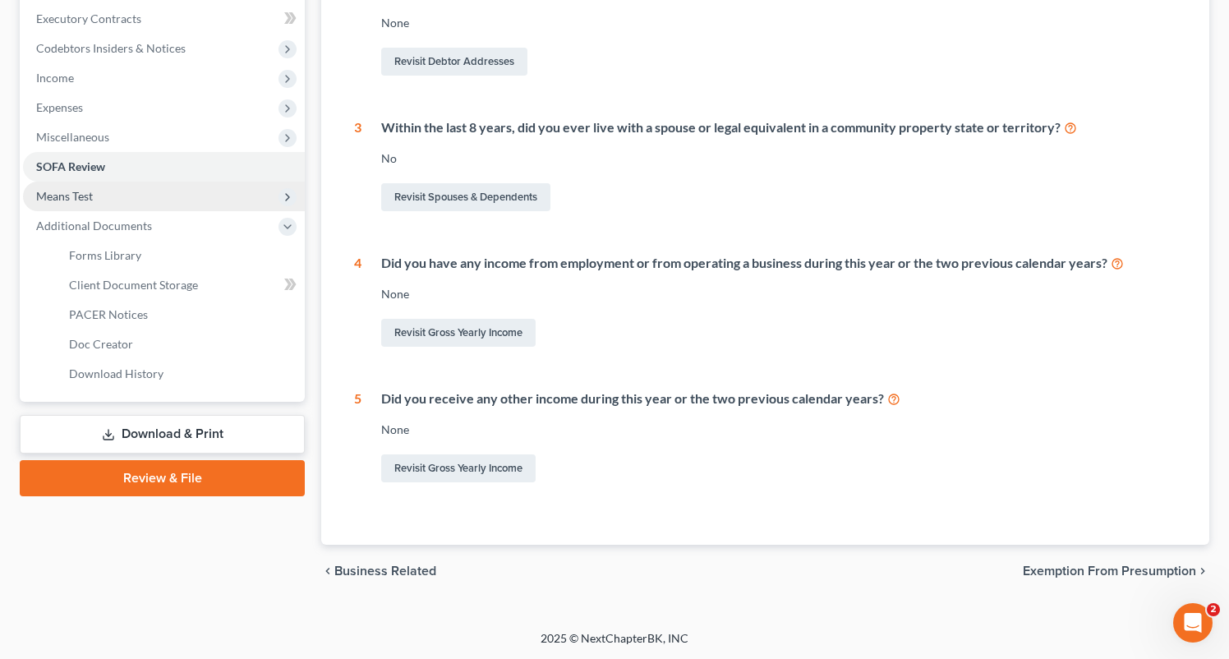
click at [85, 194] on span "Means Test" at bounding box center [64, 196] width 57 height 14
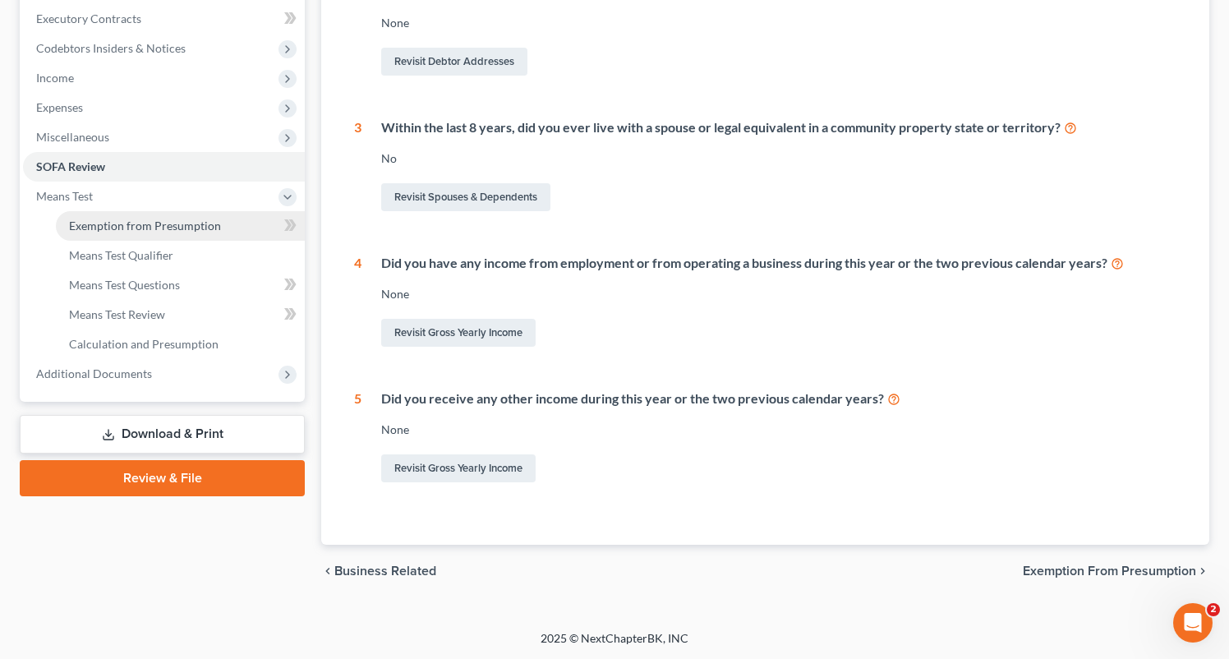
click at [147, 228] on span "Exemption from Presumption" at bounding box center [145, 226] width 152 height 14
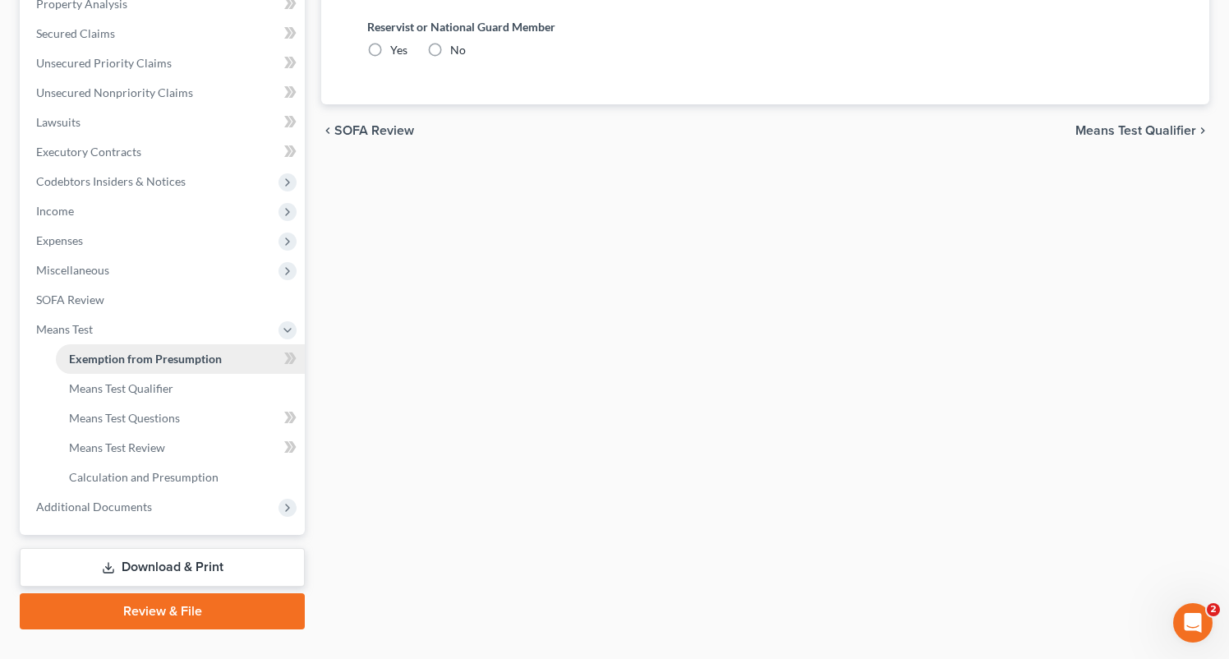
radio input "true"
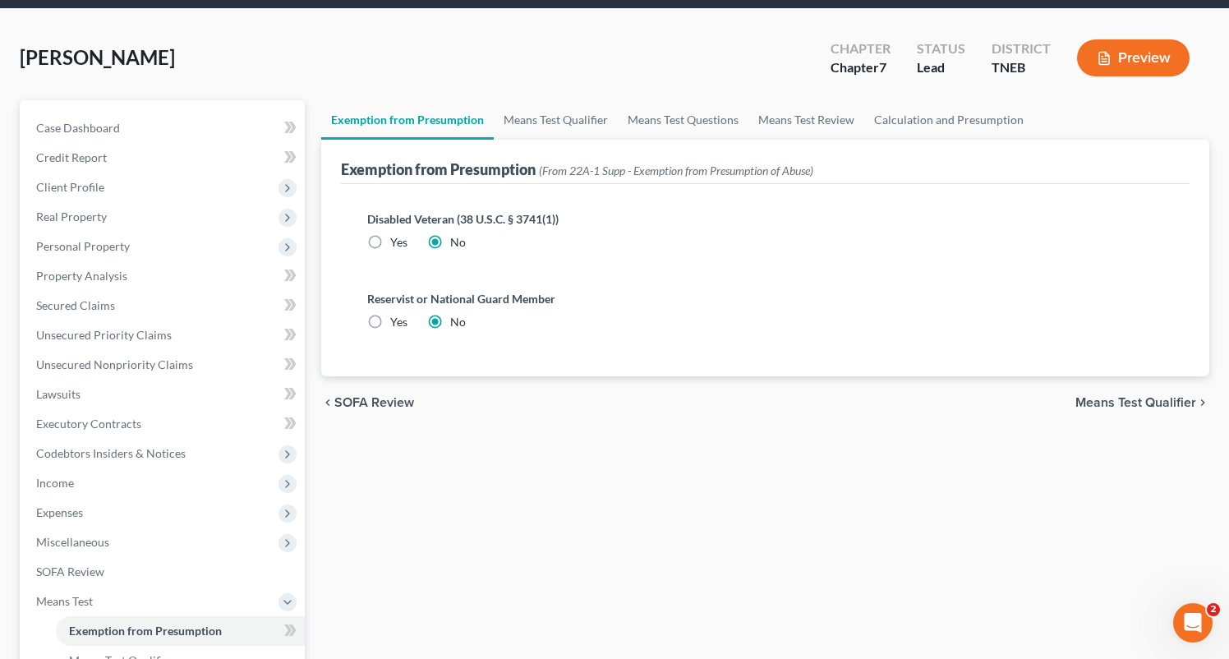
scroll to position [60, 0]
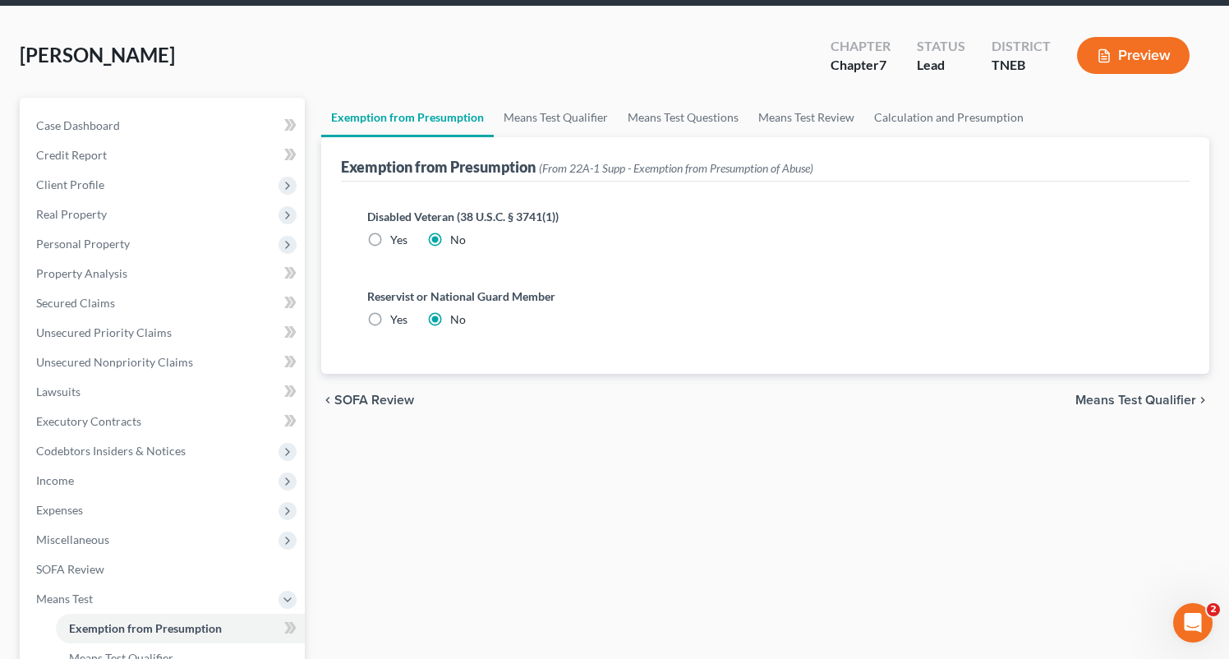
click at [1140, 389] on div "chevron_left SOFA Review Means Test Qualifier chevron_right" at bounding box center [765, 400] width 888 height 53
click at [1147, 395] on span "Means Test Qualifier" at bounding box center [1135, 400] width 121 height 13
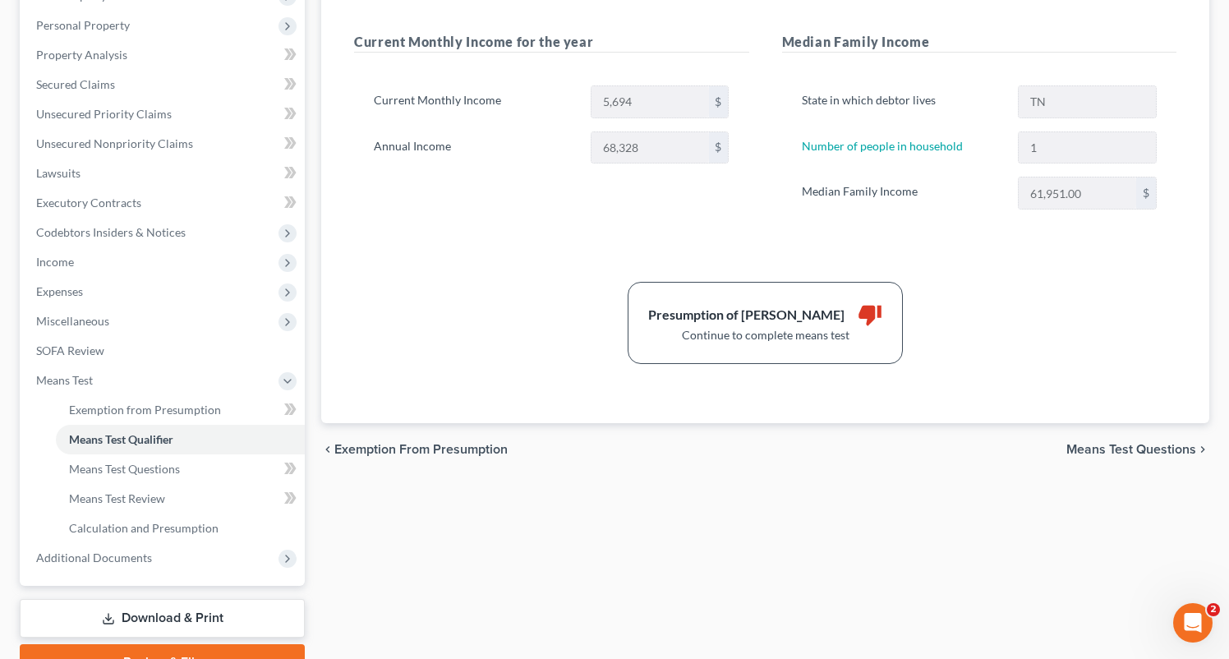
click at [1145, 452] on span "Means Test Questions" at bounding box center [1131, 449] width 130 height 13
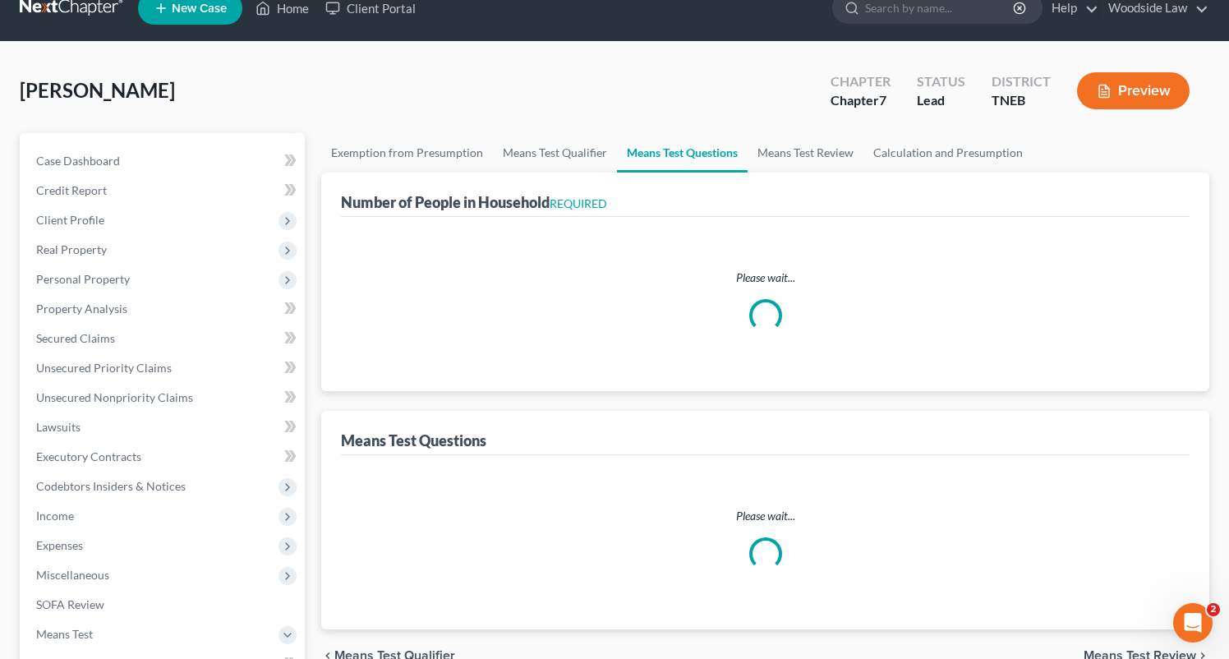
select select "1"
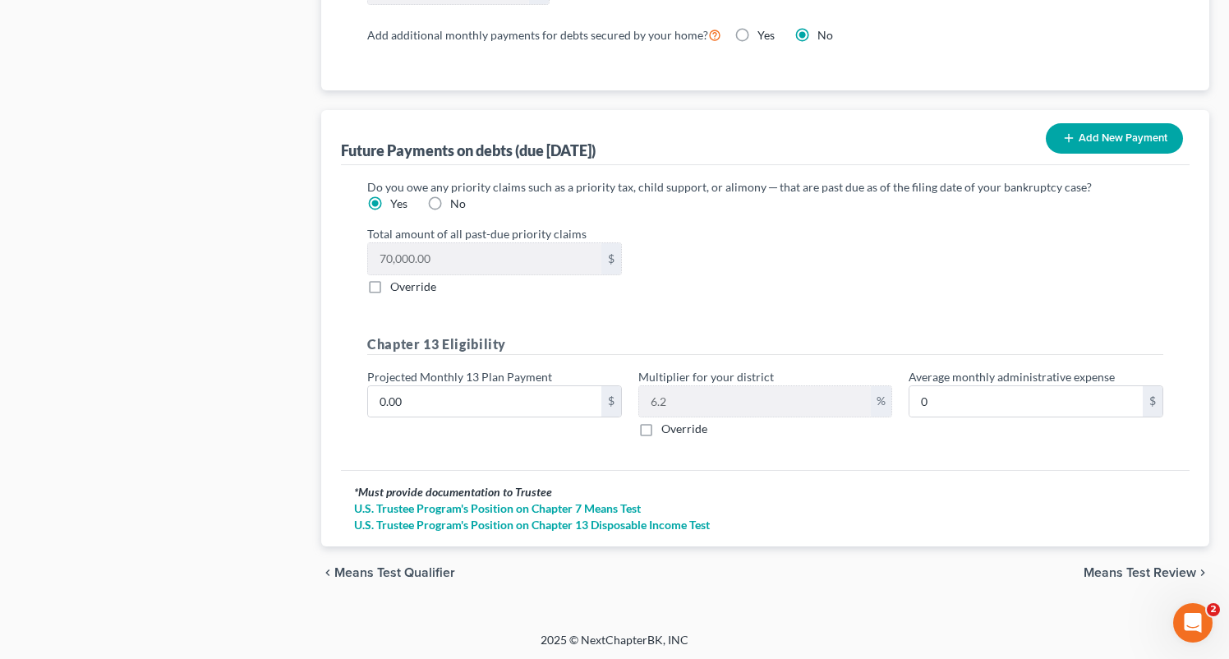
scroll to position [1561, 0]
click at [473, 404] on input "0.00" at bounding box center [484, 400] width 233 height 31
type input "1"
type input "0.06"
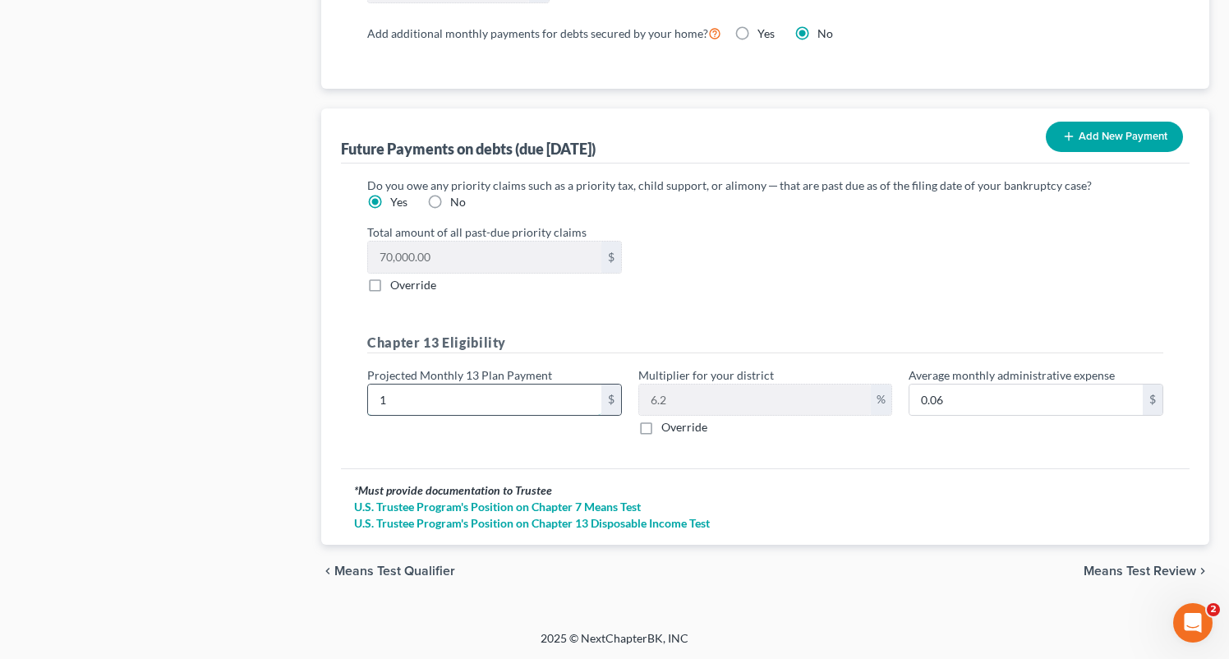
type input "15"
type input "0.93"
type input "159"
type input "9.85"
type input "1594"
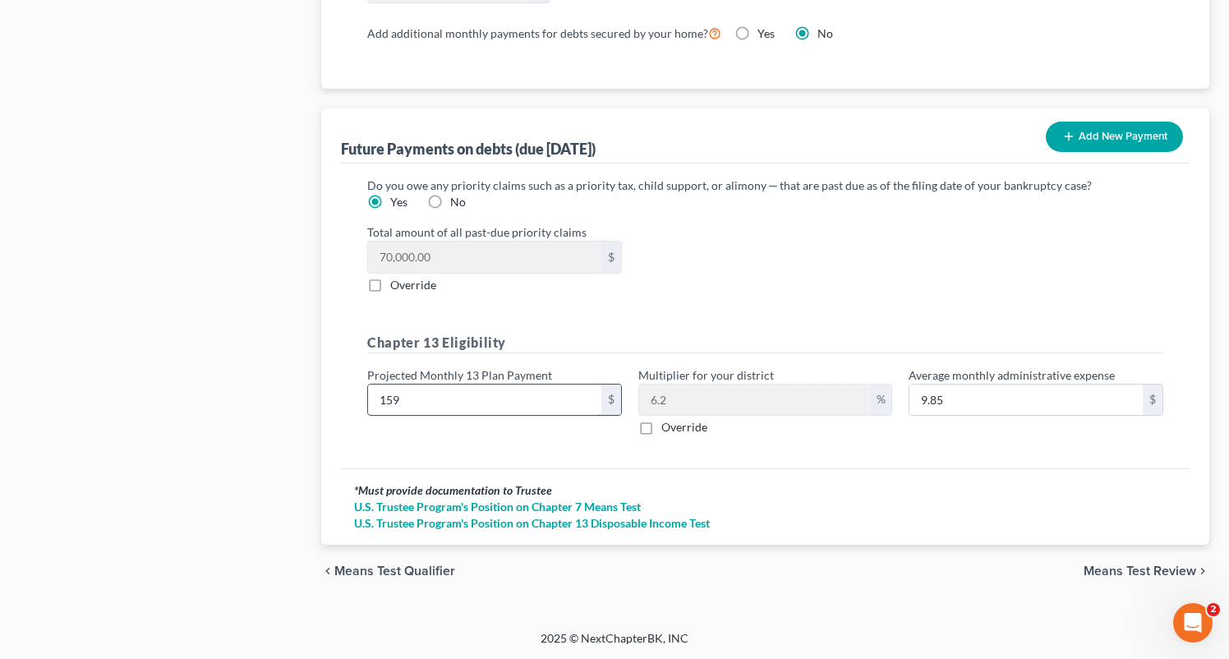
type input "98.82"
type input "1,594.00"
click at [661, 426] on label "Override" at bounding box center [684, 427] width 46 height 16
click at [668, 426] on input "Override" at bounding box center [673, 424] width 11 height 11
checkbox input "true"
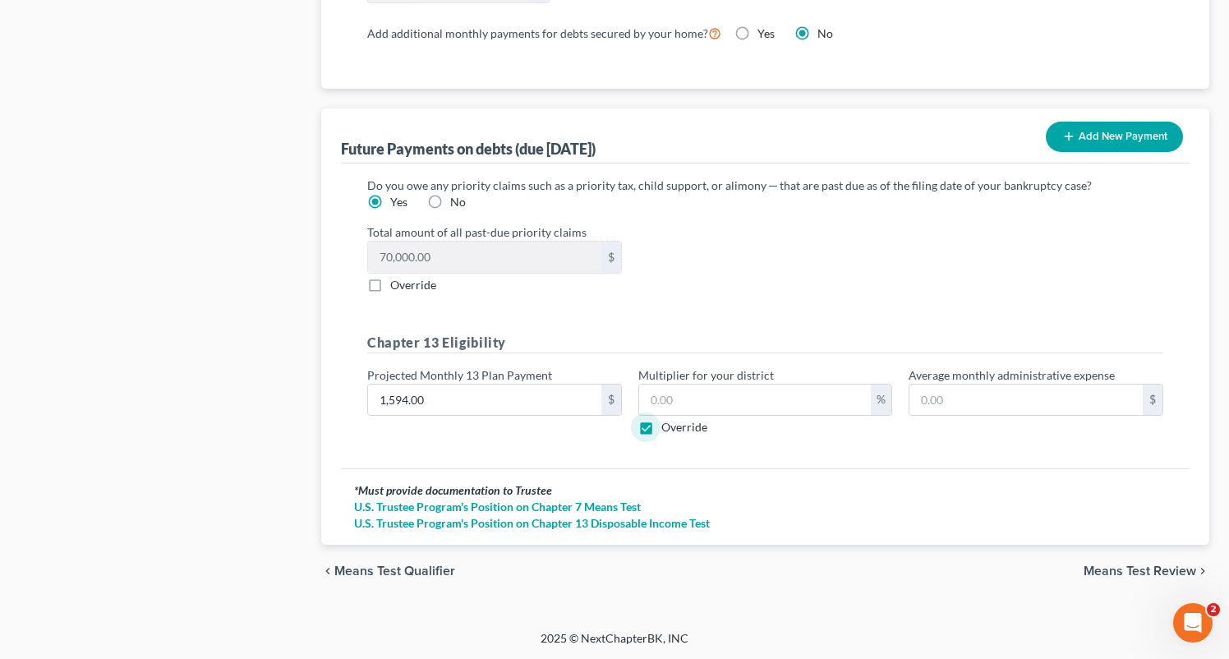
click at [661, 431] on label "Override" at bounding box center [684, 427] width 46 height 16
click at [668, 430] on input "Override" at bounding box center [673, 424] width 11 height 11
checkbox input "false"
type input "98.82"
click at [661, 426] on label "Override" at bounding box center [684, 427] width 46 height 16
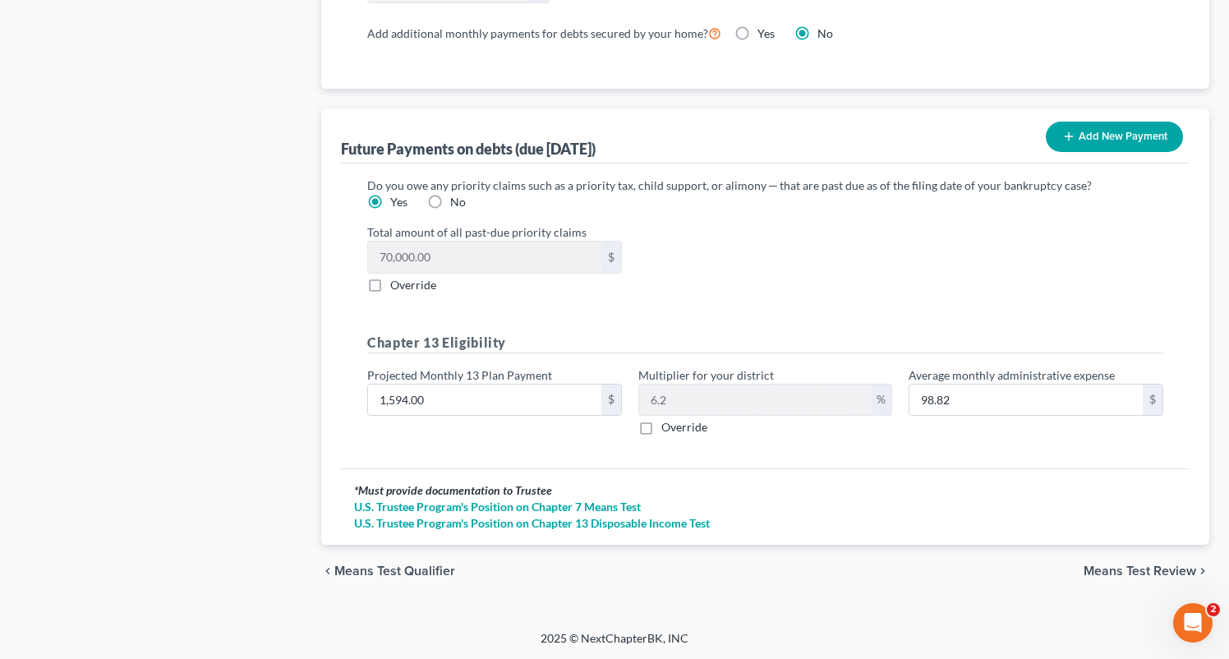
click at [668, 426] on input "Override" at bounding box center [673, 424] width 11 height 11
checkbox input "true"
click at [661, 426] on label "Override" at bounding box center [684, 427] width 46 height 16
click at [668, 426] on input "Override" at bounding box center [673, 424] width 11 height 11
checkbox input "false"
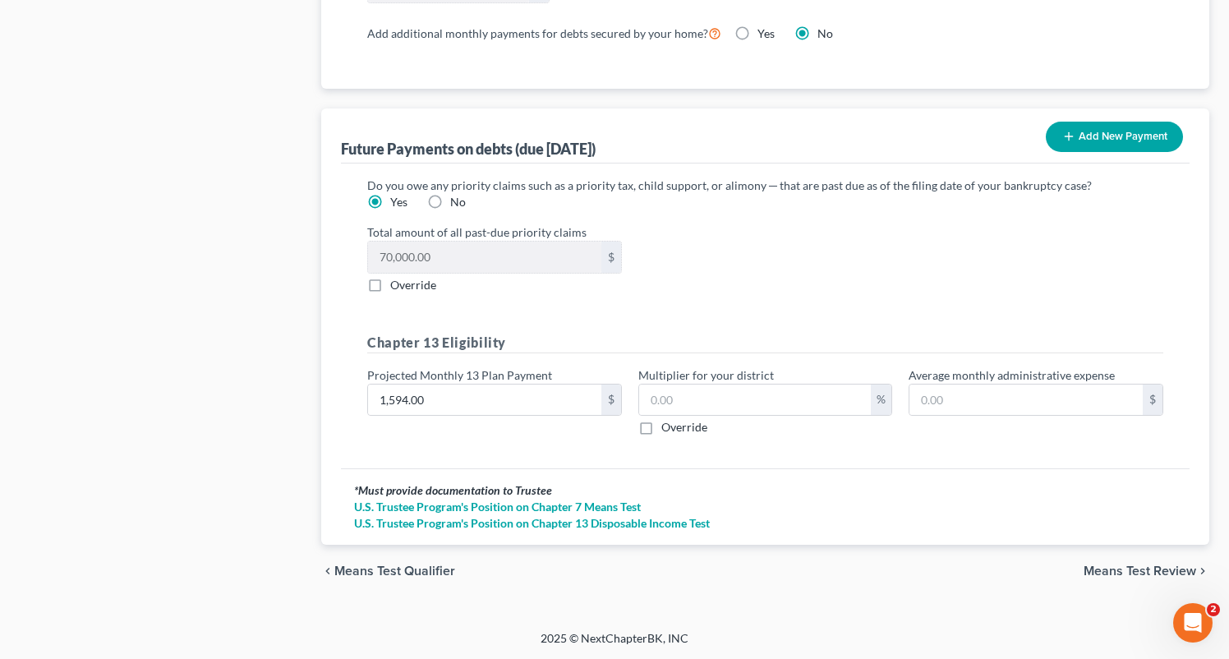
type input "98.82"
click at [661, 429] on label "Override" at bounding box center [684, 427] width 46 height 16
click at [668, 429] on input "Override" at bounding box center [673, 424] width 11 height 11
checkbox input "true"
click at [684, 405] on input "text" at bounding box center [755, 400] width 233 height 31
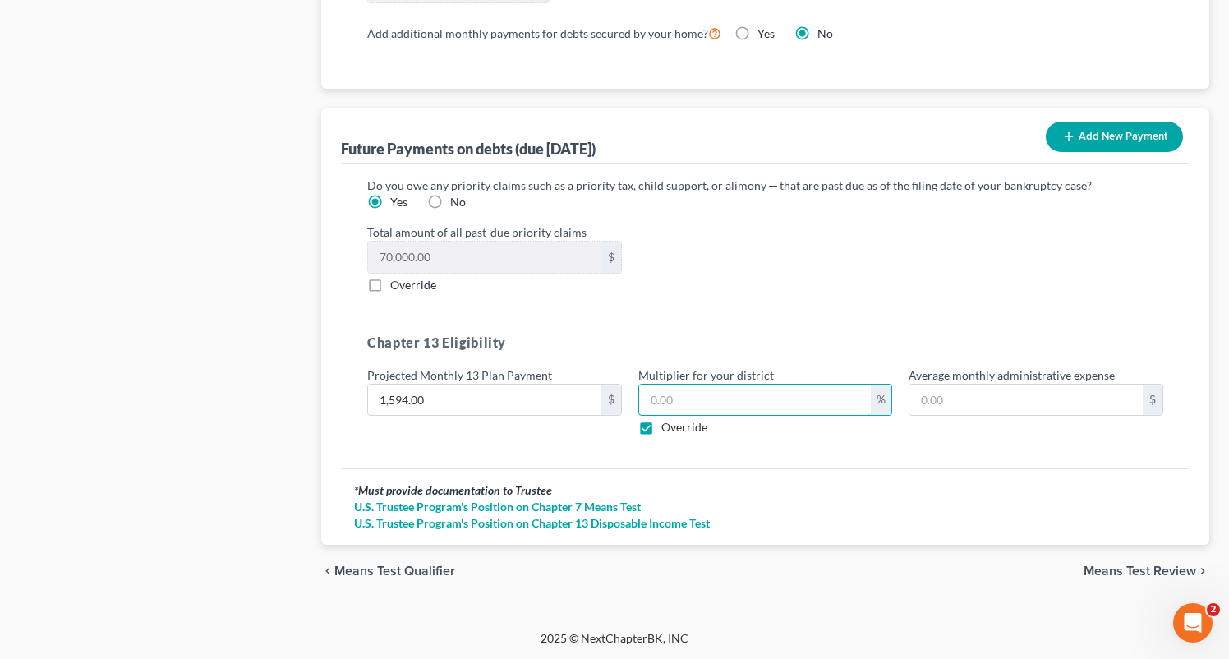
type input "6.5"
type input "103.61"
click at [1131, 569] on span "Means Test Review" at bounding box center [1140, 570] width 113 height 13
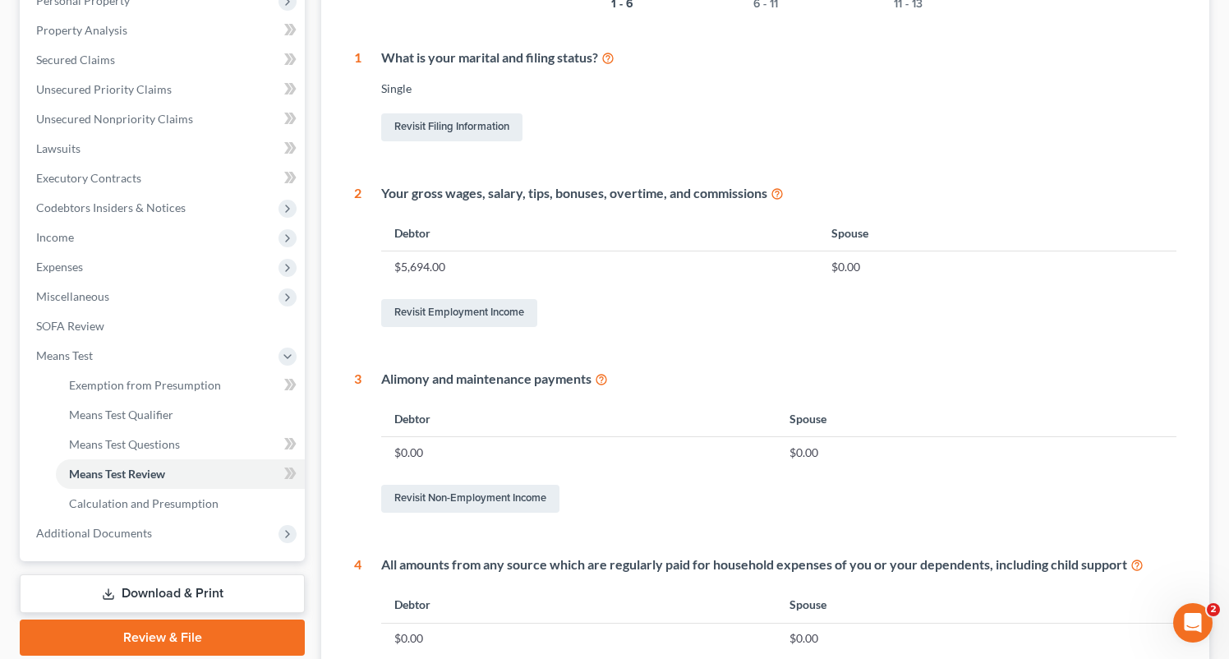
scroll to position [736, 0]
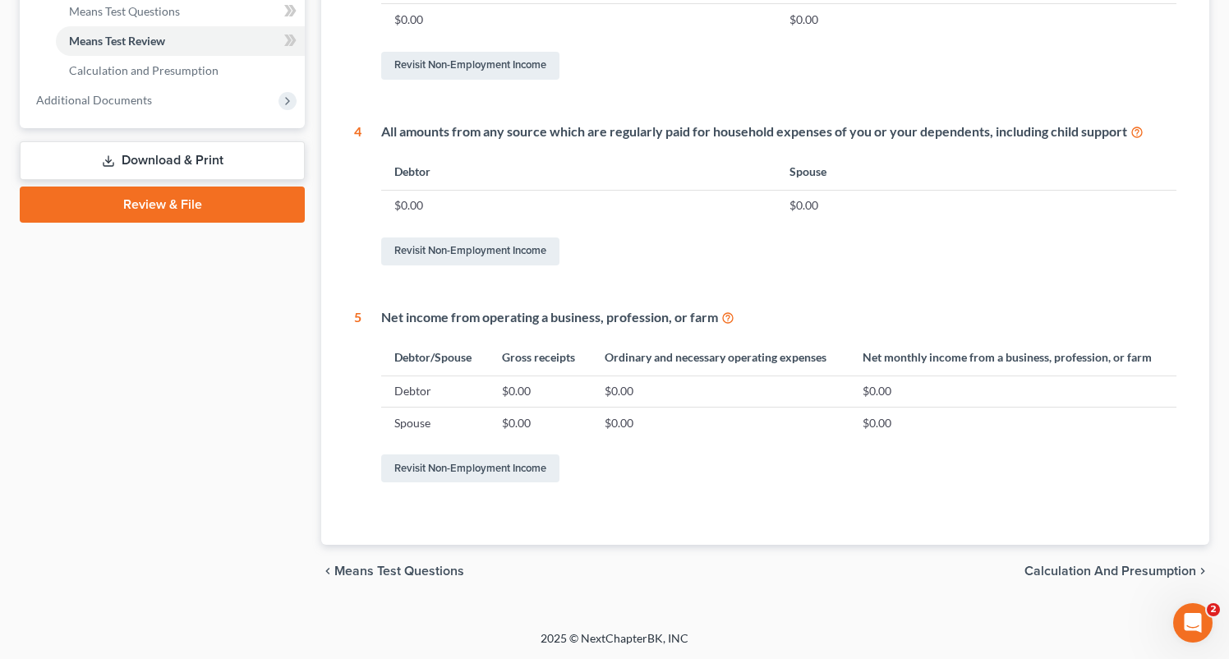
click at [1089, 576] on span "Calculation and Presumption" at bounding box center [1111, 570] width 172 height 13
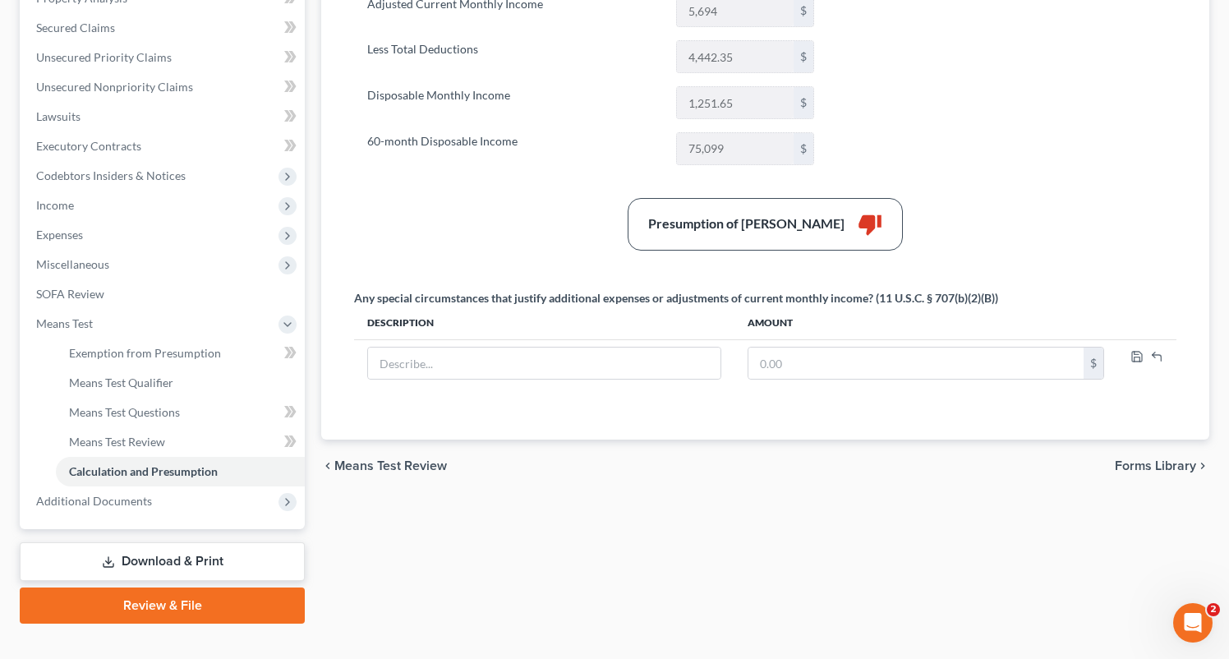
scroll to position [361, 0]
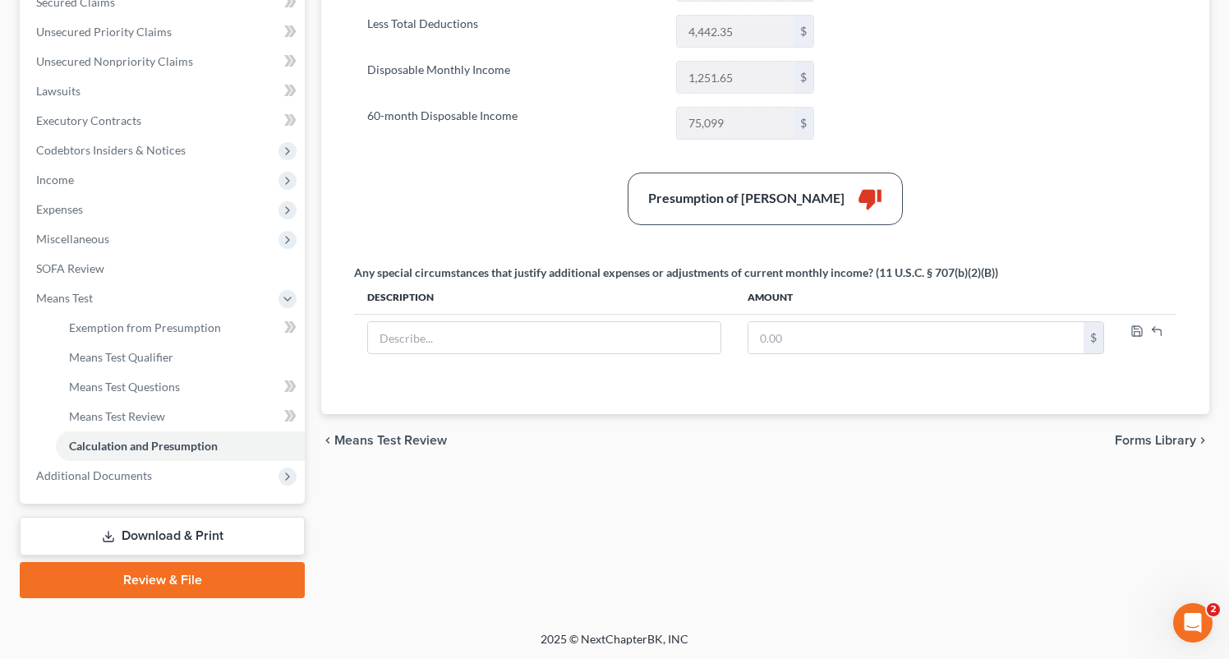
click at [418, 434] on span "Means Test Review" at bounding box center [390, 440] width 113 height 13
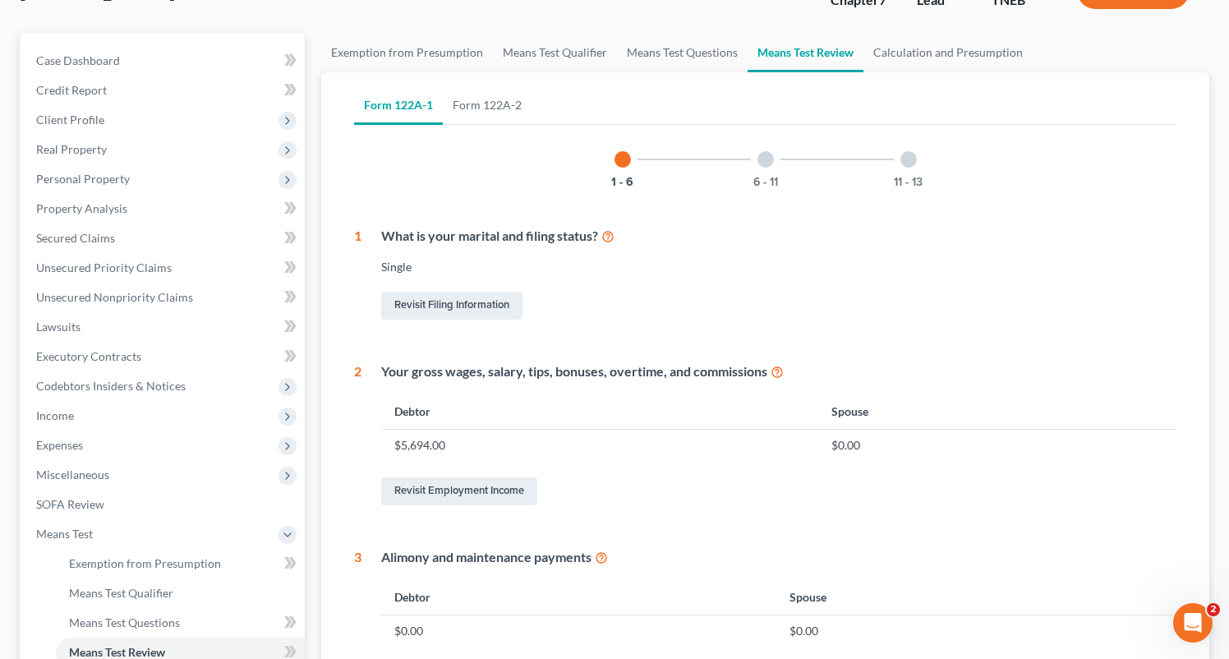
scroll to position [137, 0]
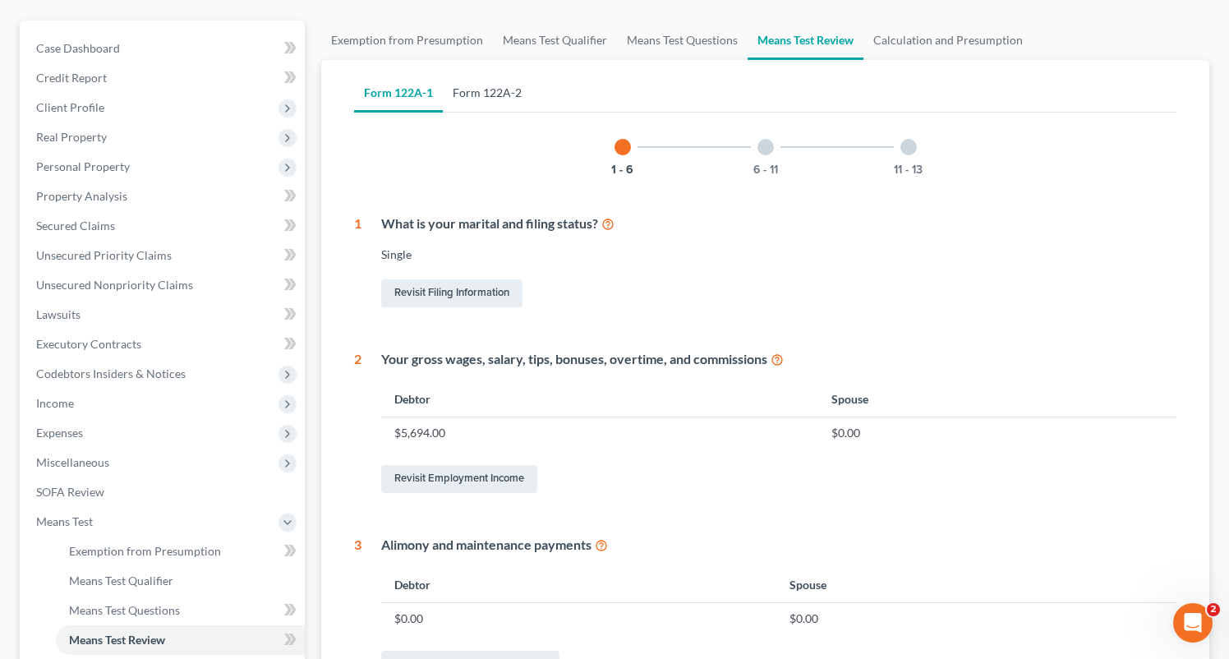
click at [484, 90] on link "Form 122A-2" at bounding box center [487, 92] width 89 height 39
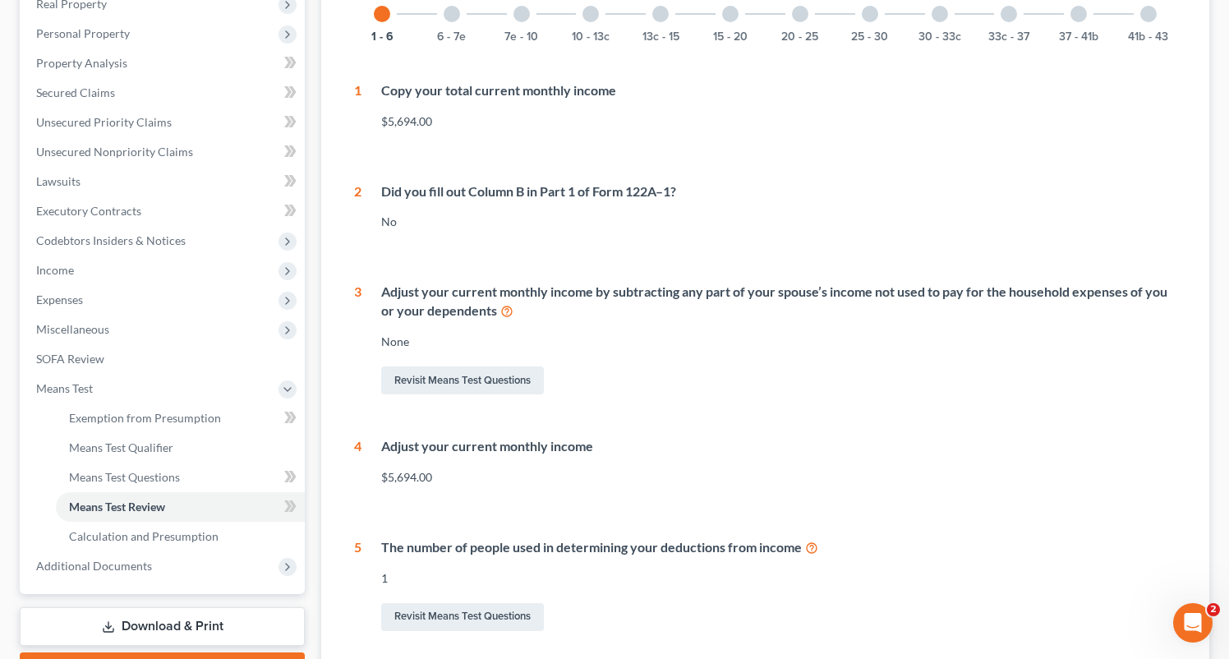
scroll to position [282, 0]
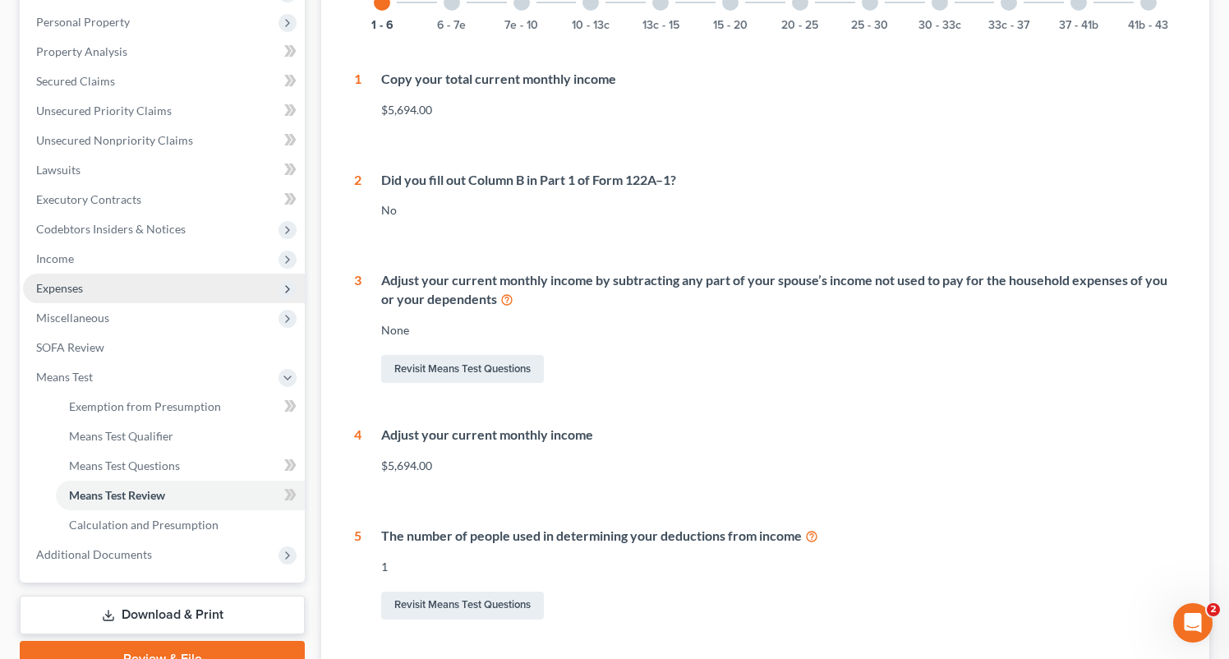
click at [64, 281] on span "Expenses" at bounding box center [59, 288] width 47 height 14
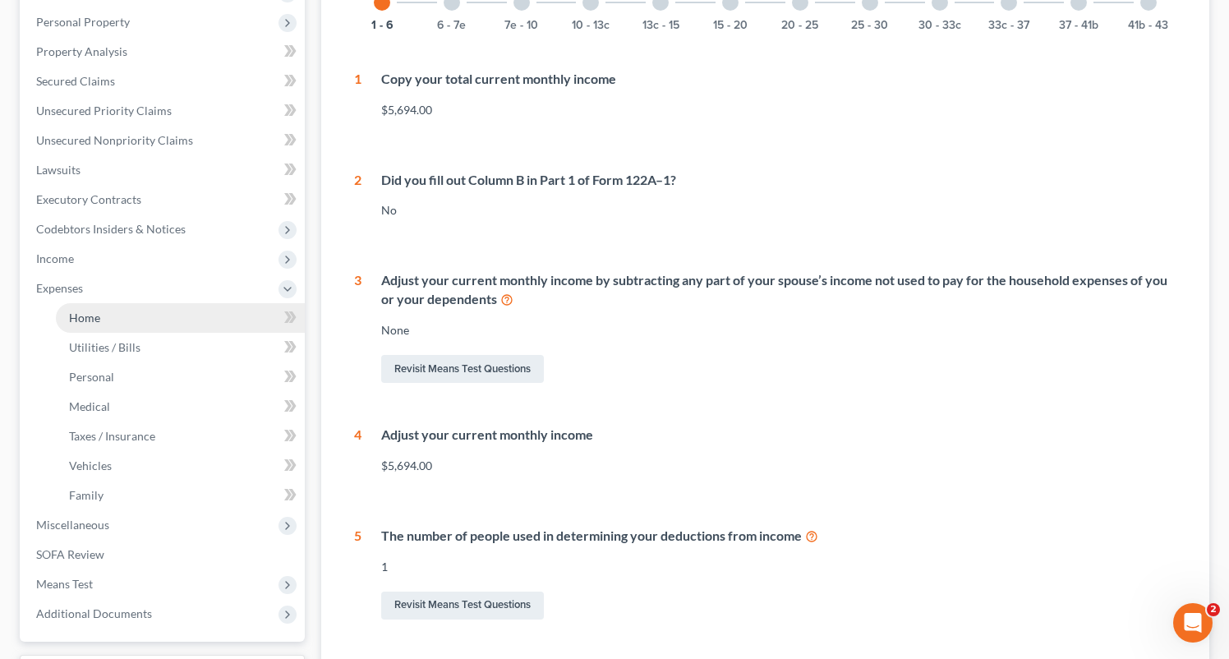
click at [93, 325] on link "Home" at bounding box center [180, 318] width 249 height 30
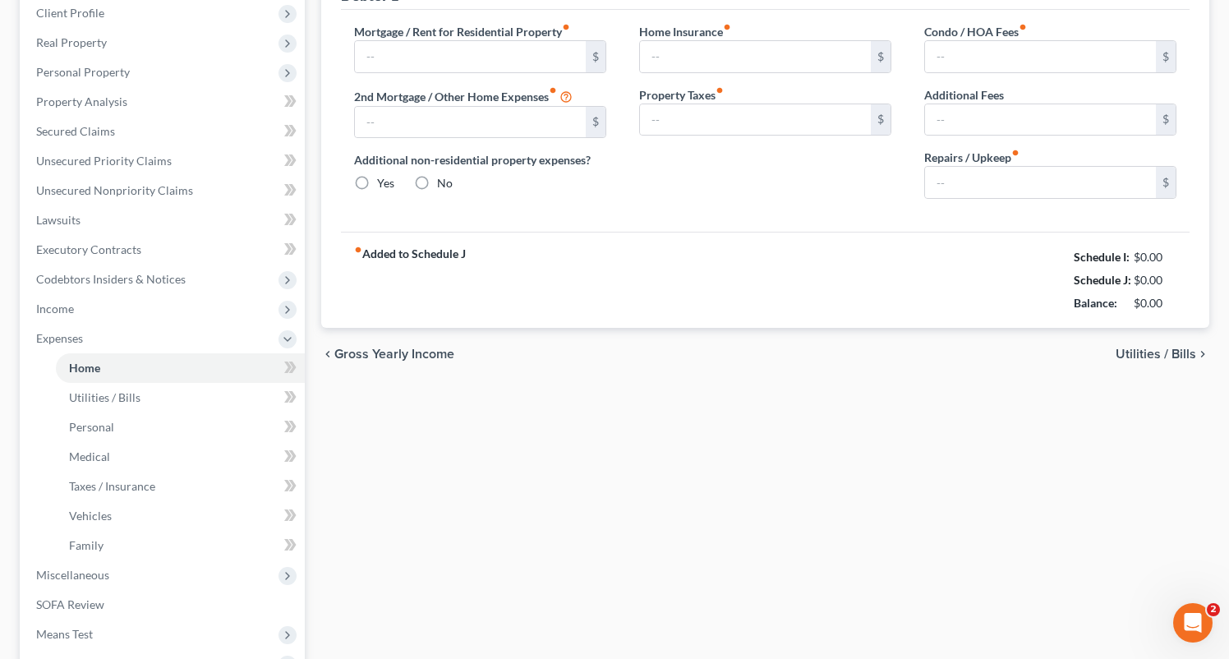
type input "1,516.00"
type input "0.00"
radio input "true"
type input "0.00"
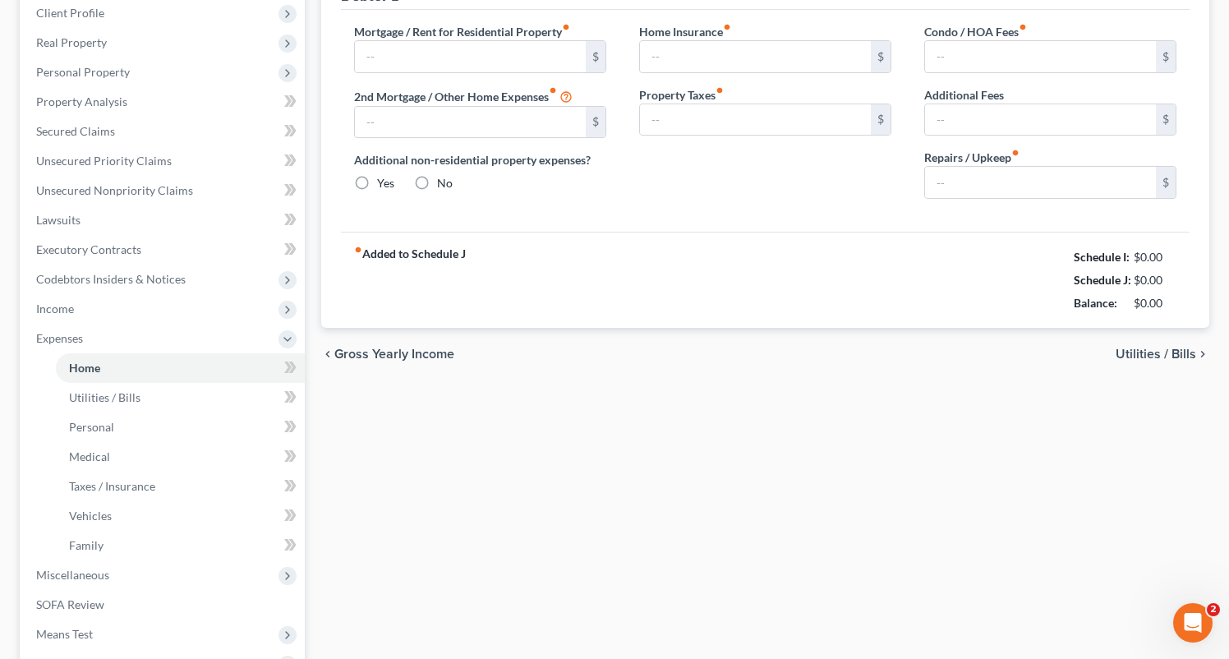
type input "0.00"
type input "100.00"
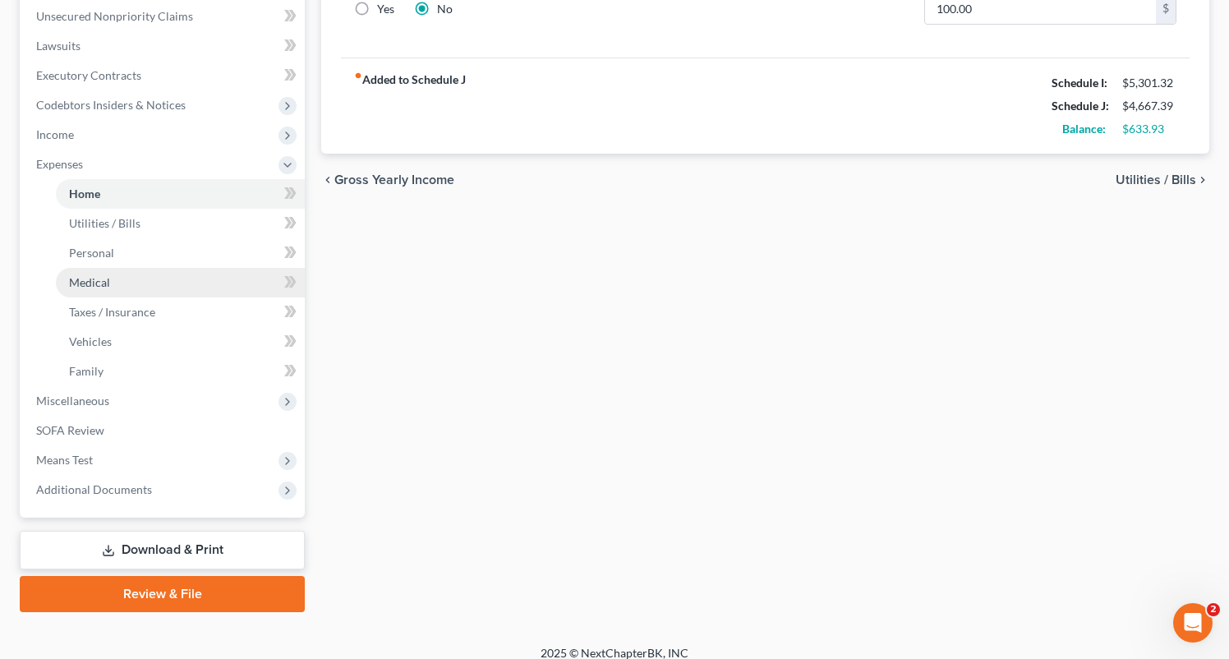
scroll to position [420, 0]
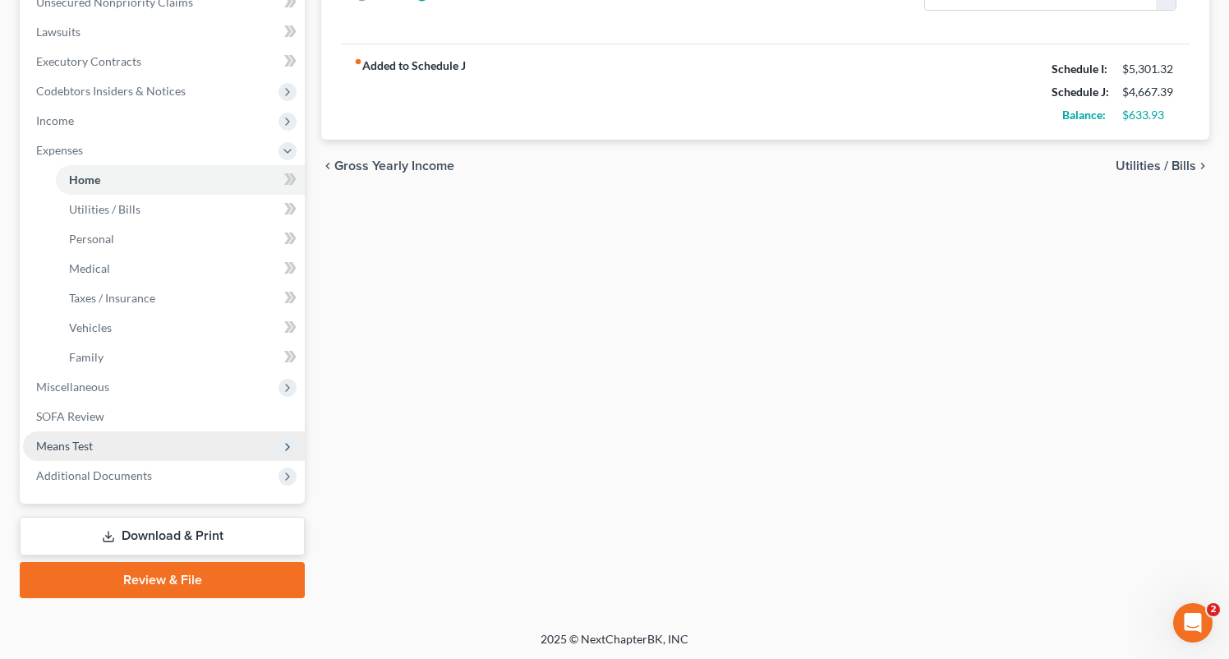
click at [79, 440] on span "Means Test" at bounding box center [64, 446] width 57 height 14
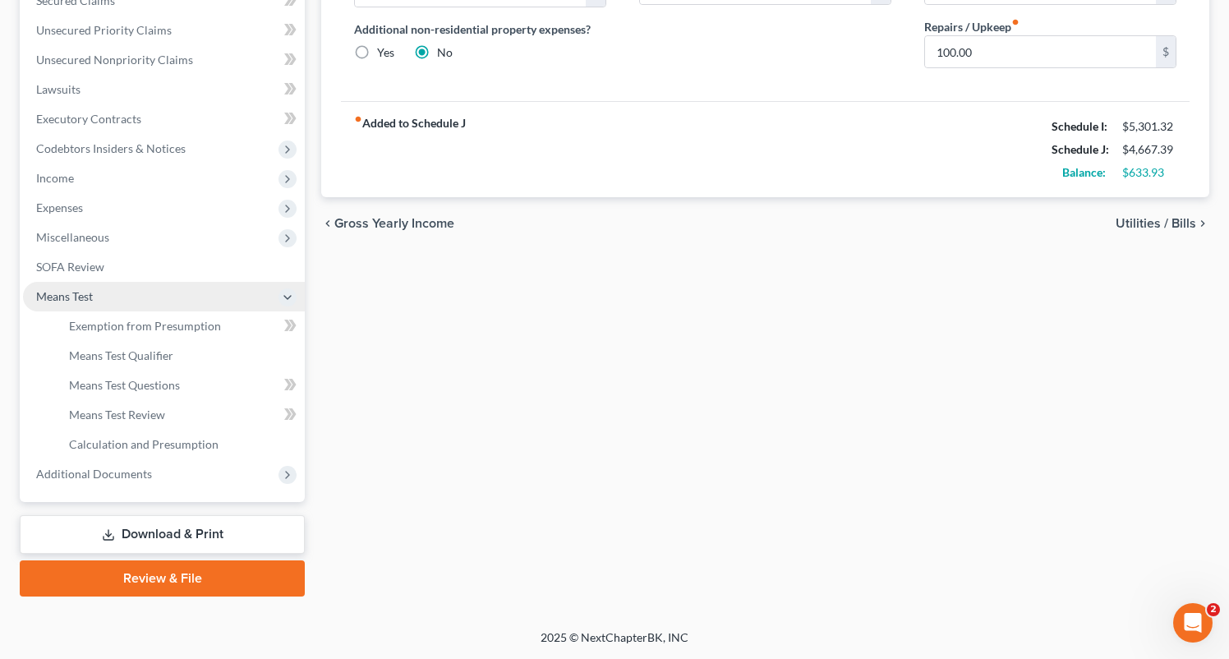
scroll to position [361, 0]
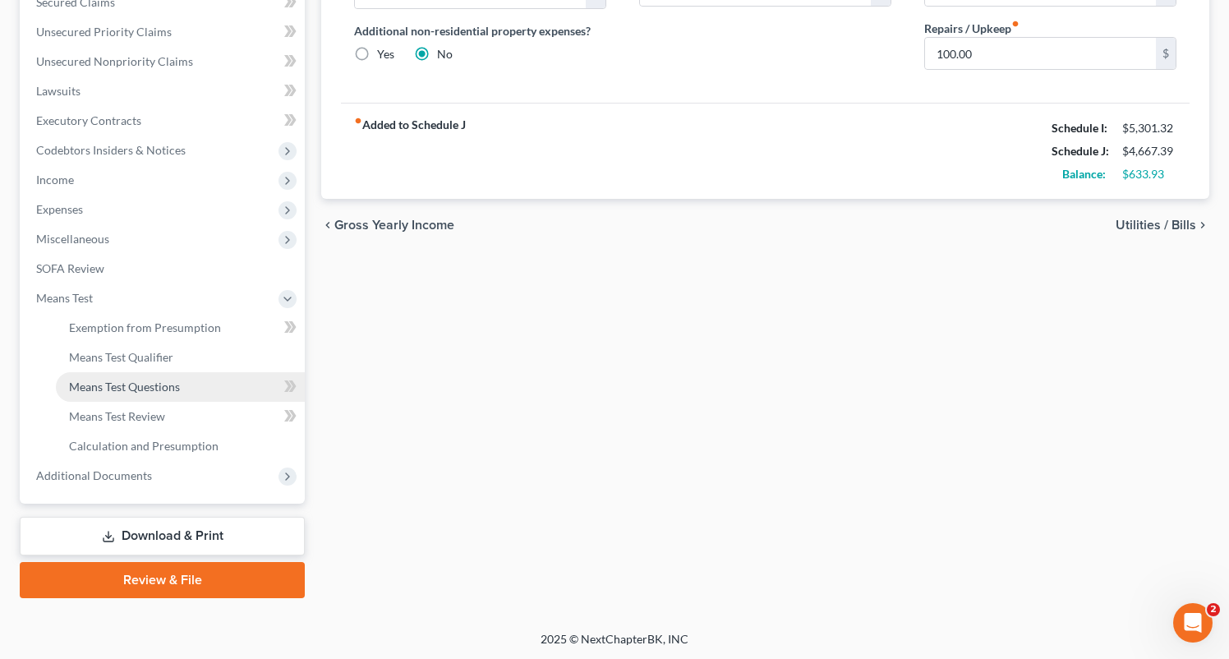
click at [143, 383] on span "Means Test Questions" at bounding box center [124, 387] width 111 height 14
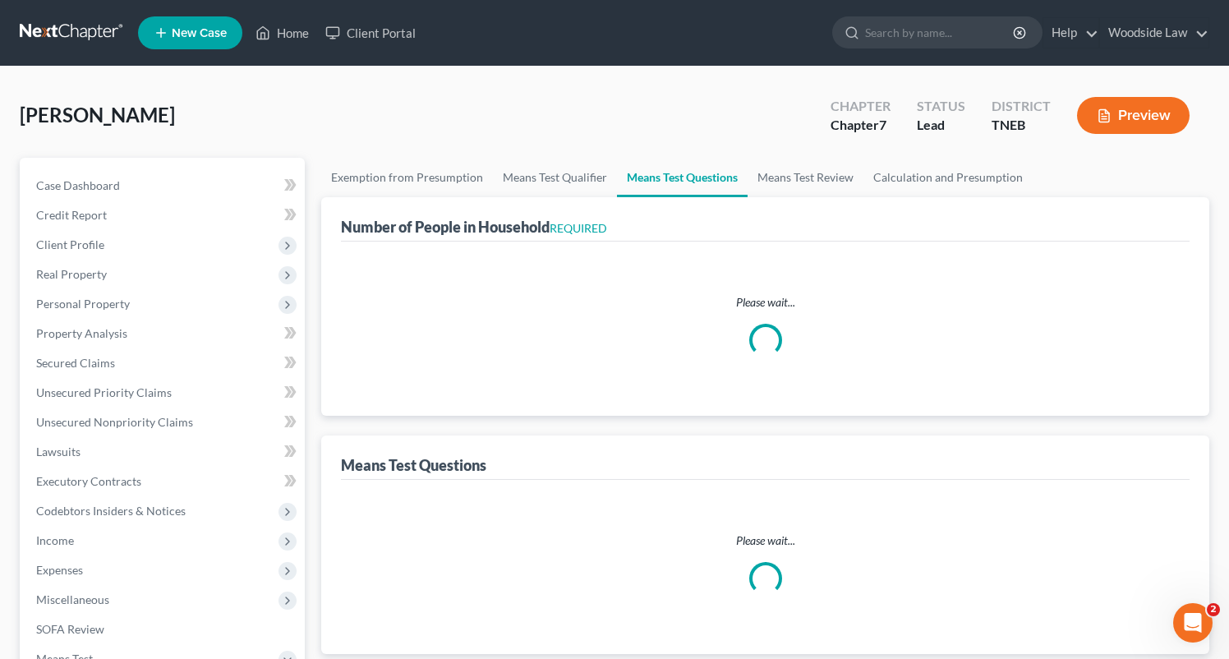
select select "1"
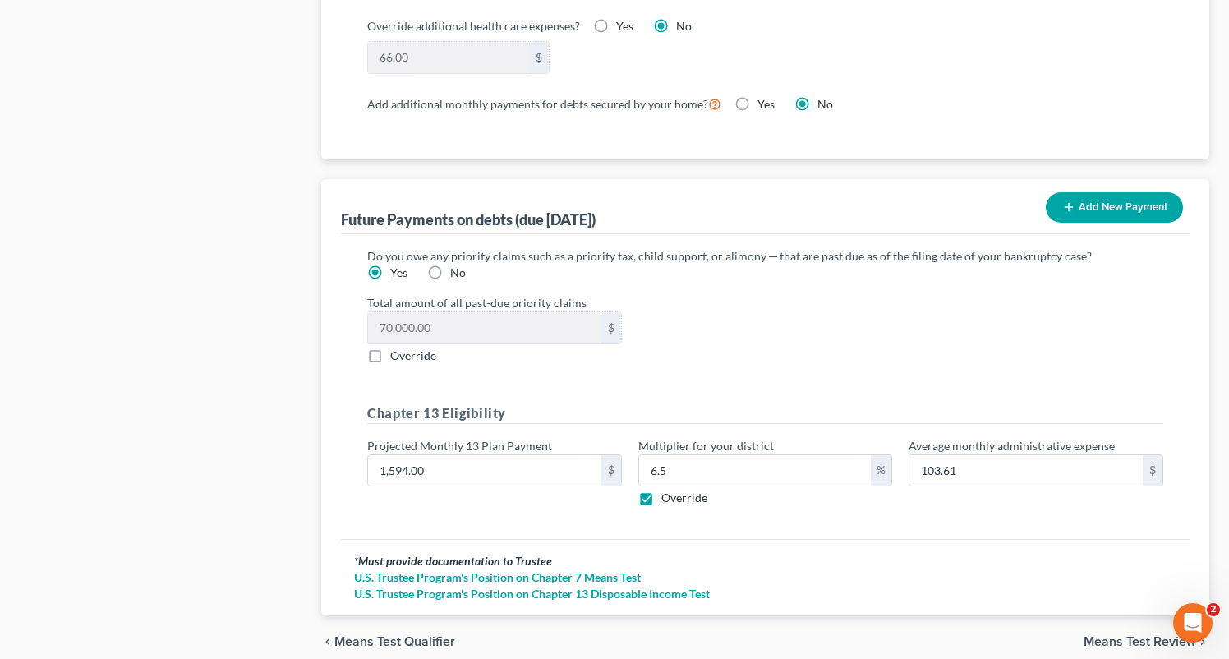
scroll to position [1561, 0]
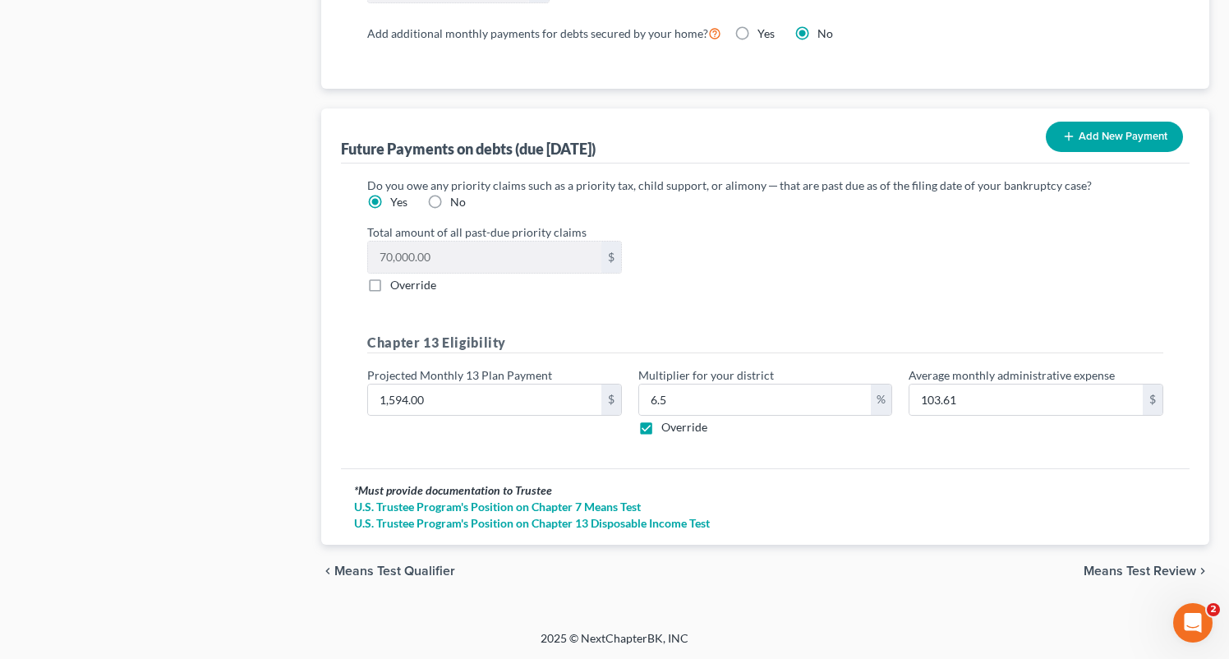
click at [1128, 565] on span "Means Test Review" at bounding box center [1140, 570] width 113 height 13
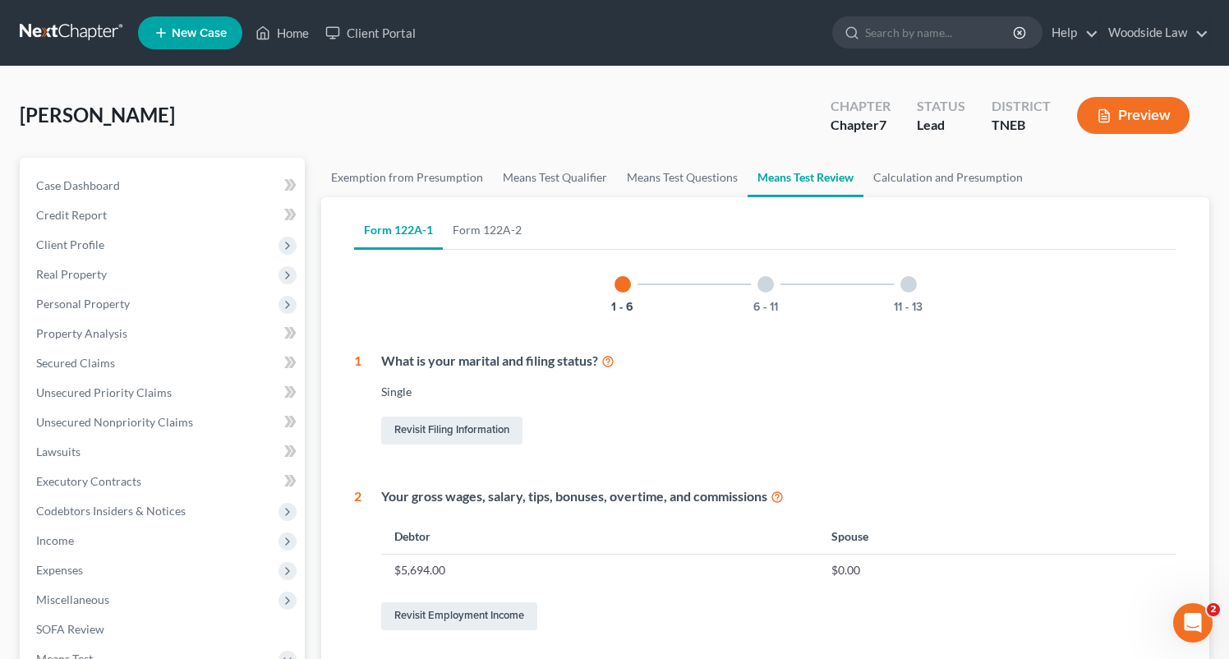
click at [762, 284] on div at bounding box center [766, 284] width 16 height 16
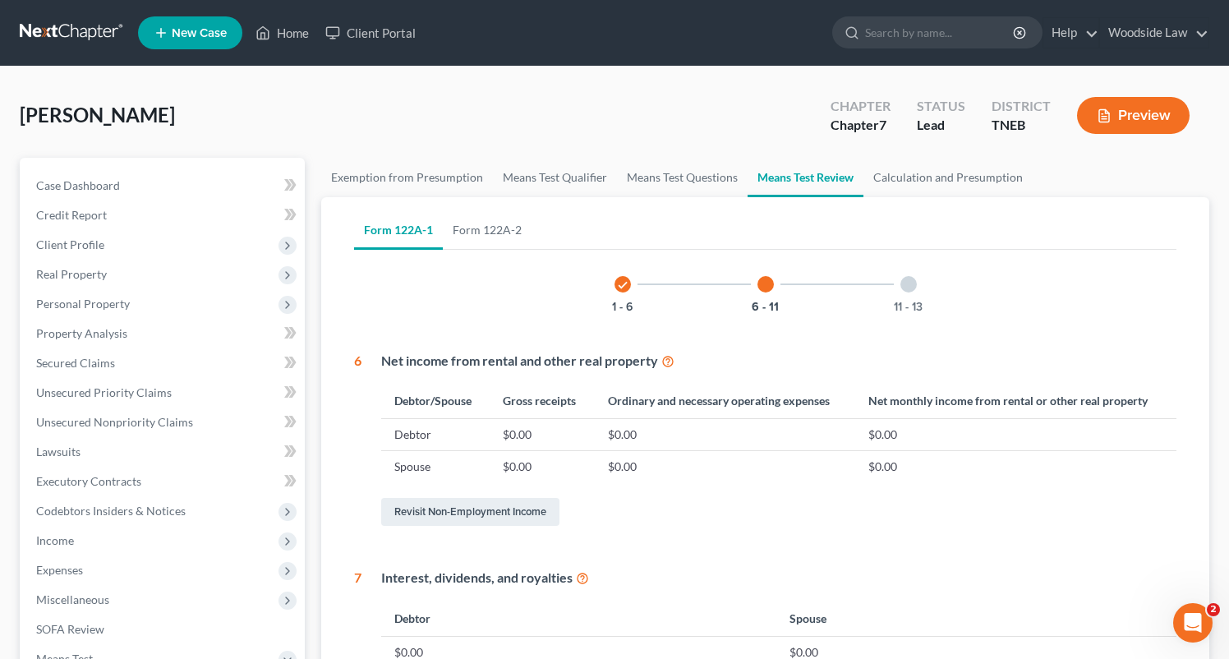
click at [915, 284] on div at bounding box center [908, 284] width 16 height 16
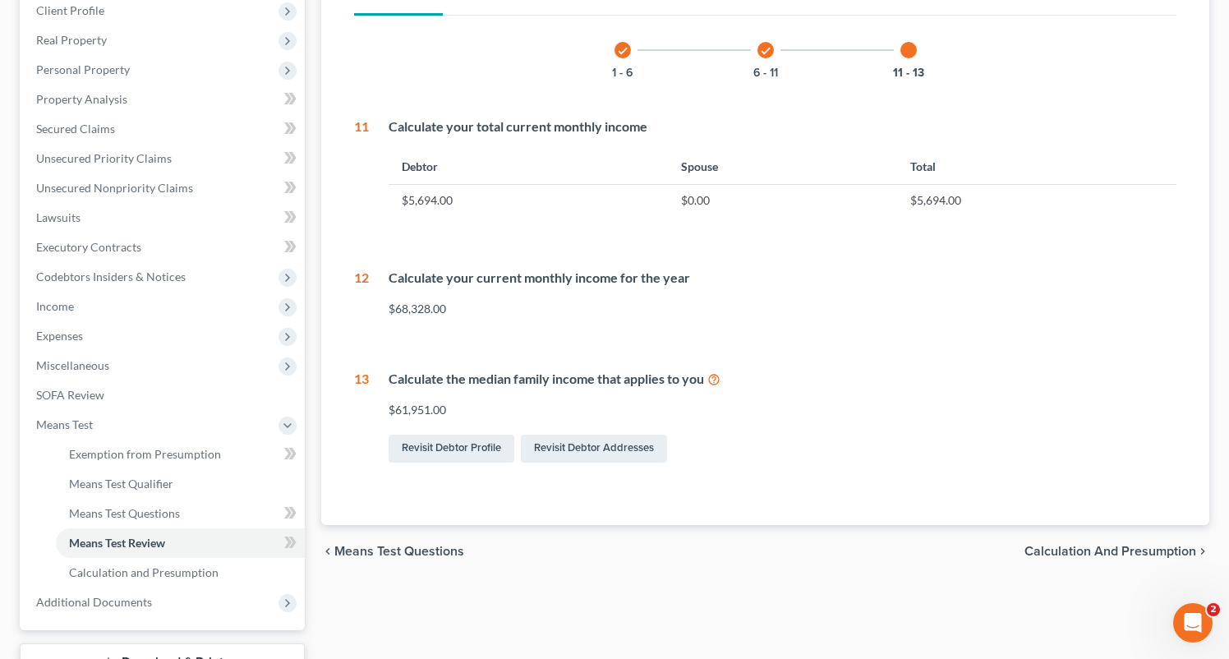
scroll to position [361, 0]
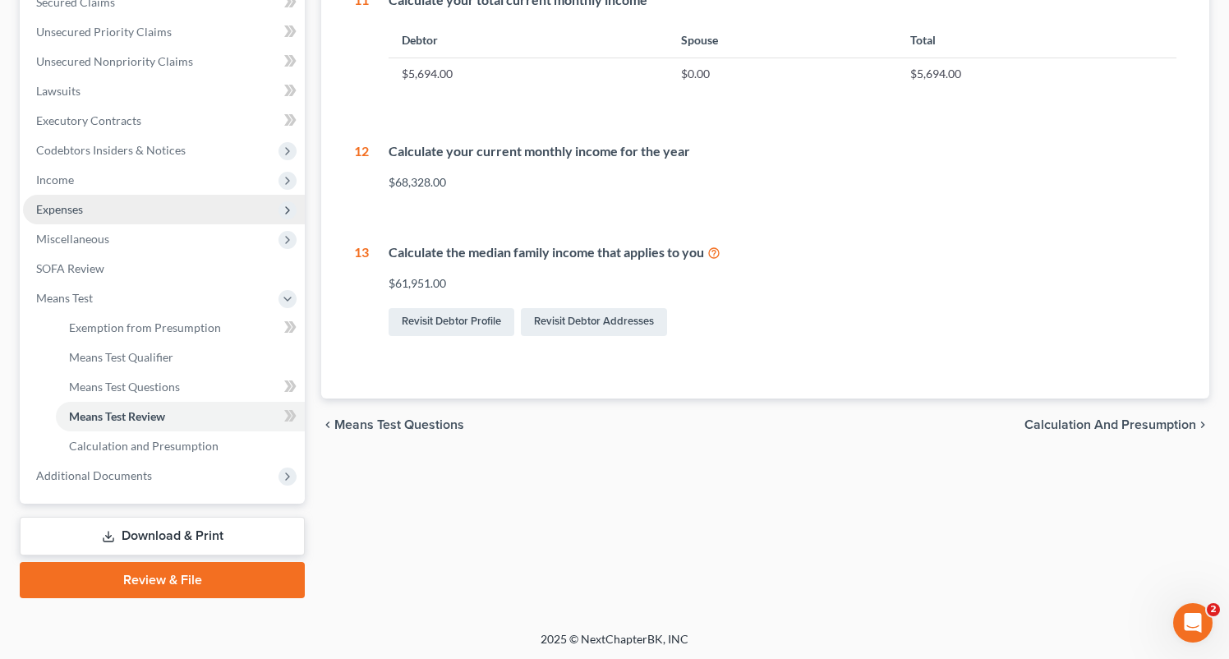
click at [68, 219] on span "Expenses" at bounding box center [164, 210] width 282 height 30
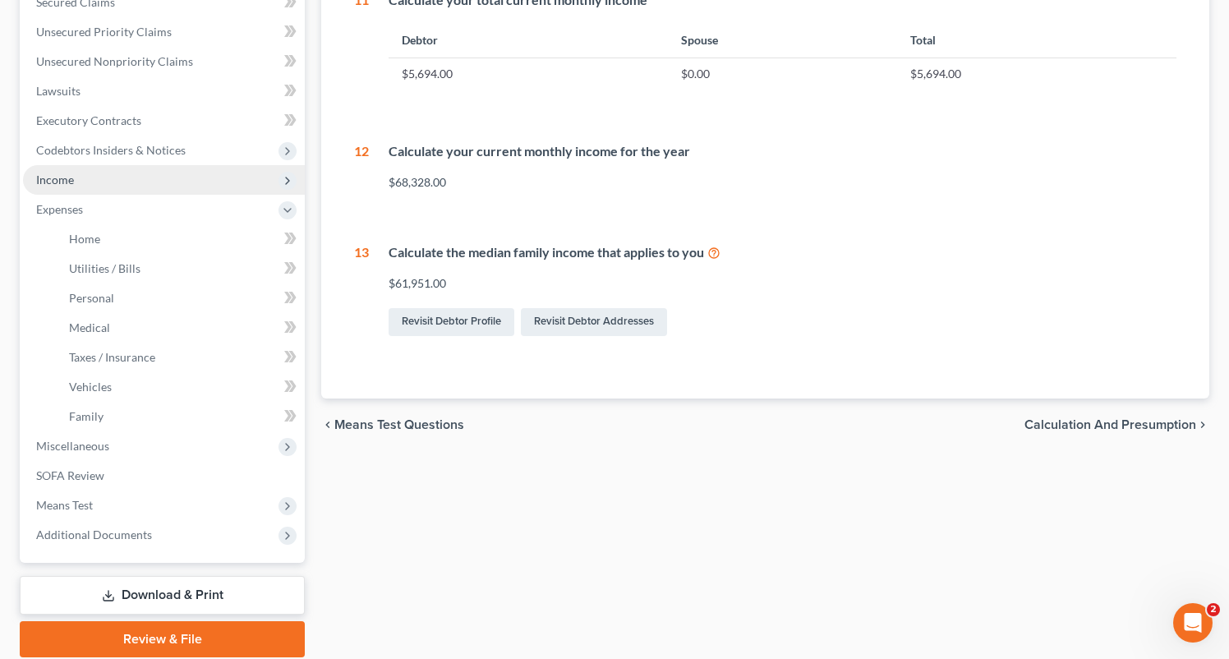
click at [54, 181] on span "Income" at bounding box center [55, 180] width 38 height 14
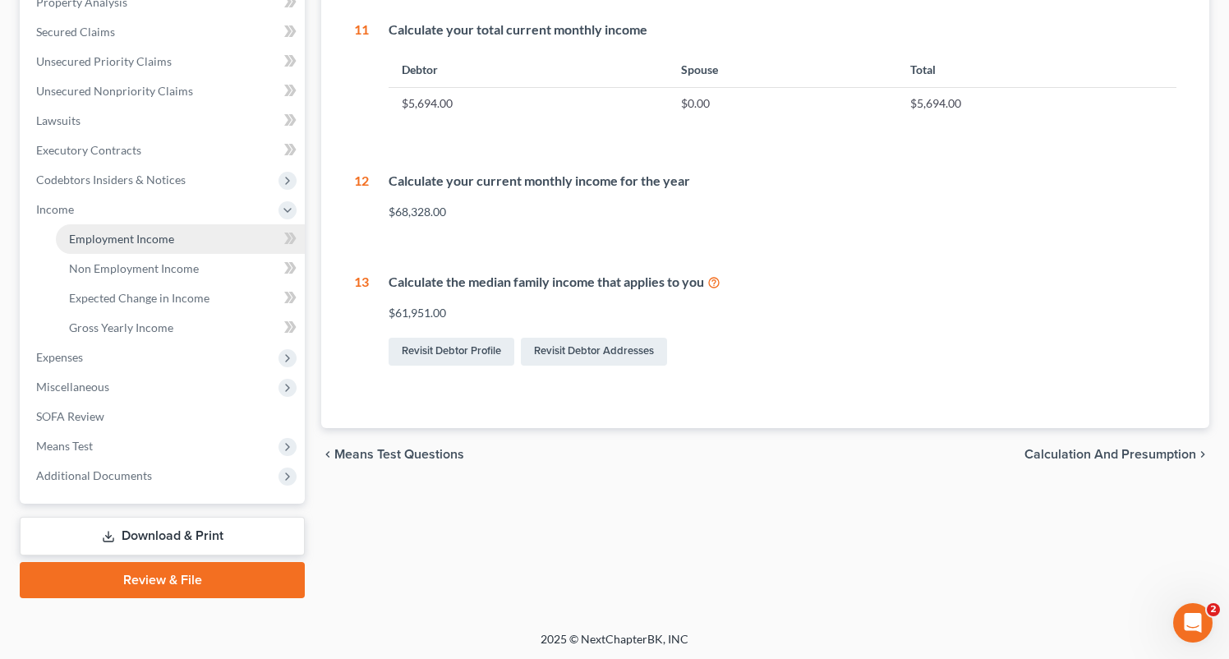
click at [108, 233] on span "Employment Income" at bounding box center [121, 239] width 105 height 14
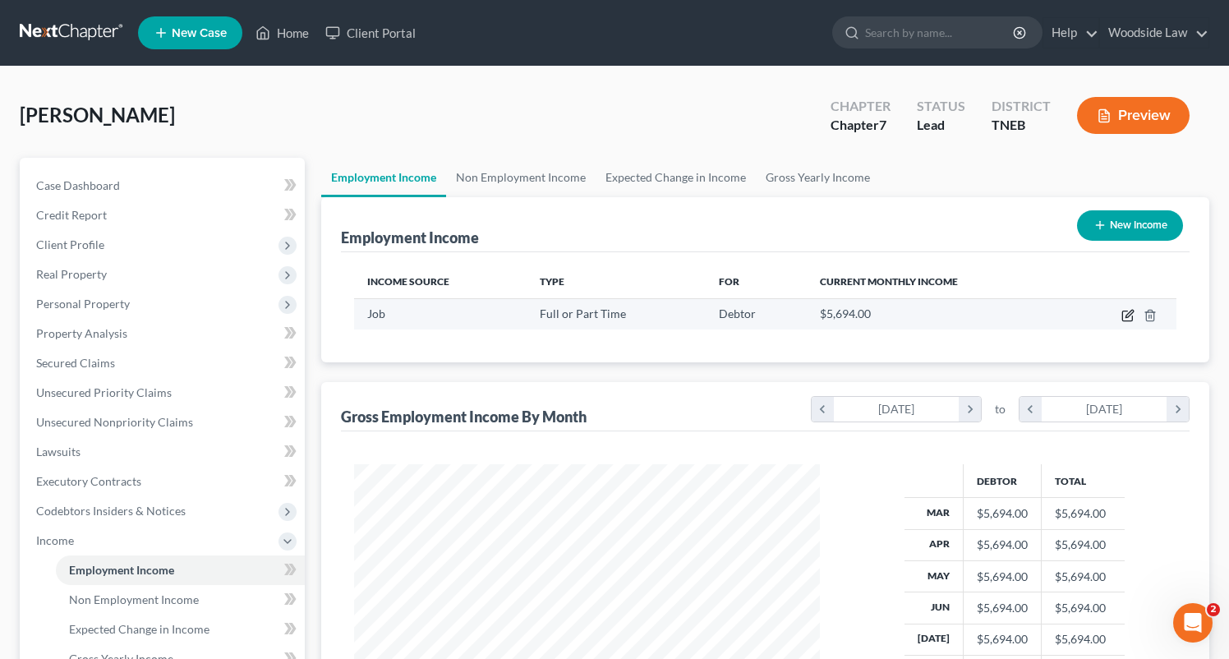
click at [1121, 317] on icon "button" at bounding box center [1127, 315] width 13 height 13
select select "0"
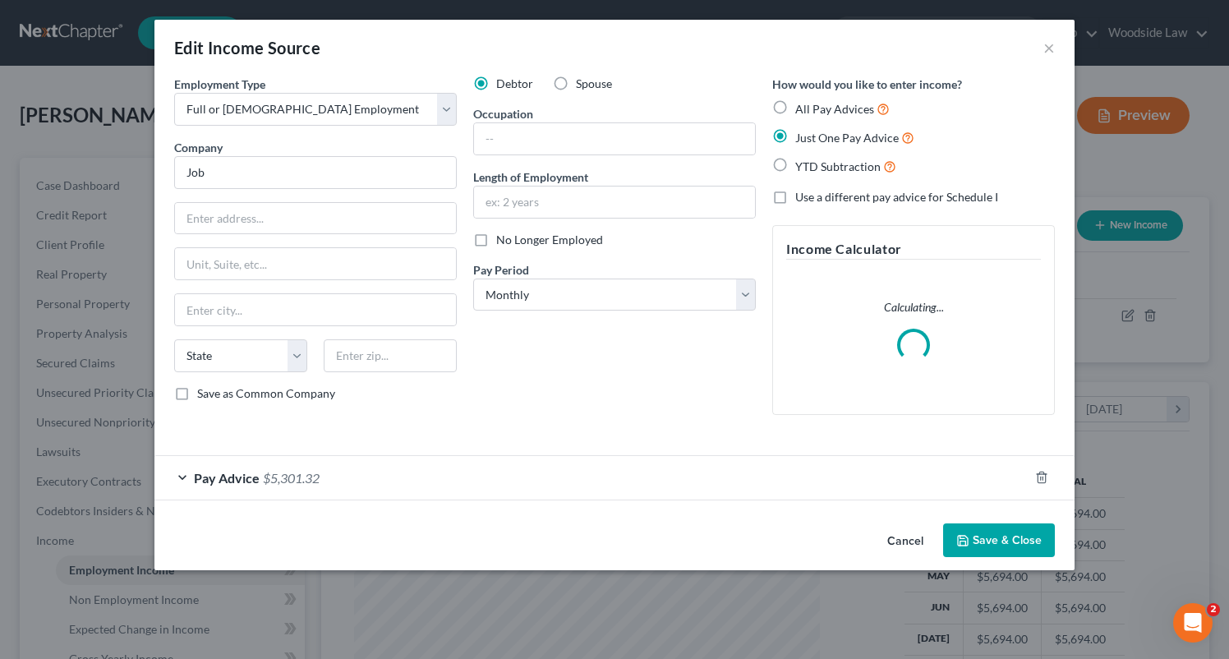
click at [629, 477] on div "Pay Advice $5,301.32" at bounding box center [591, 478] width 874 height 44
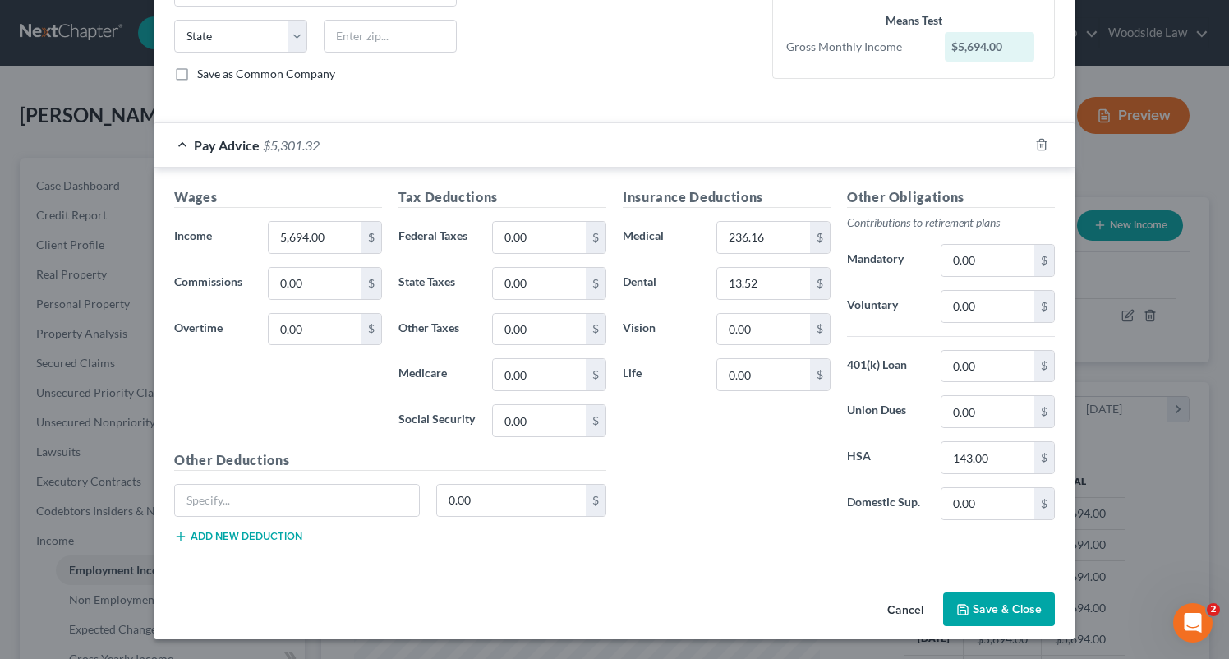
scroll to position [320, 0]
click at [548, 233] on input "0.00" at bounding box center [539, 237] width 93 height 31
type input "1,024.92"
click at [1011, 623] on button "Save & Close" at bounding box center [999, 609] width 112 height 35
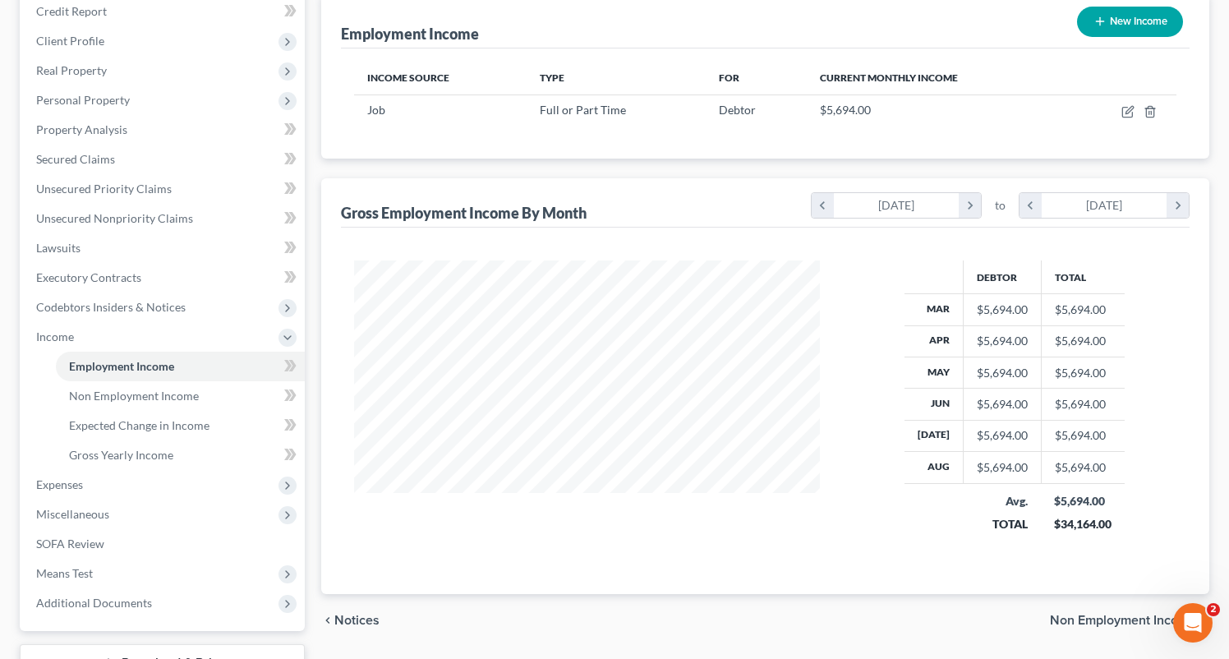
scroll to position [331, 0]
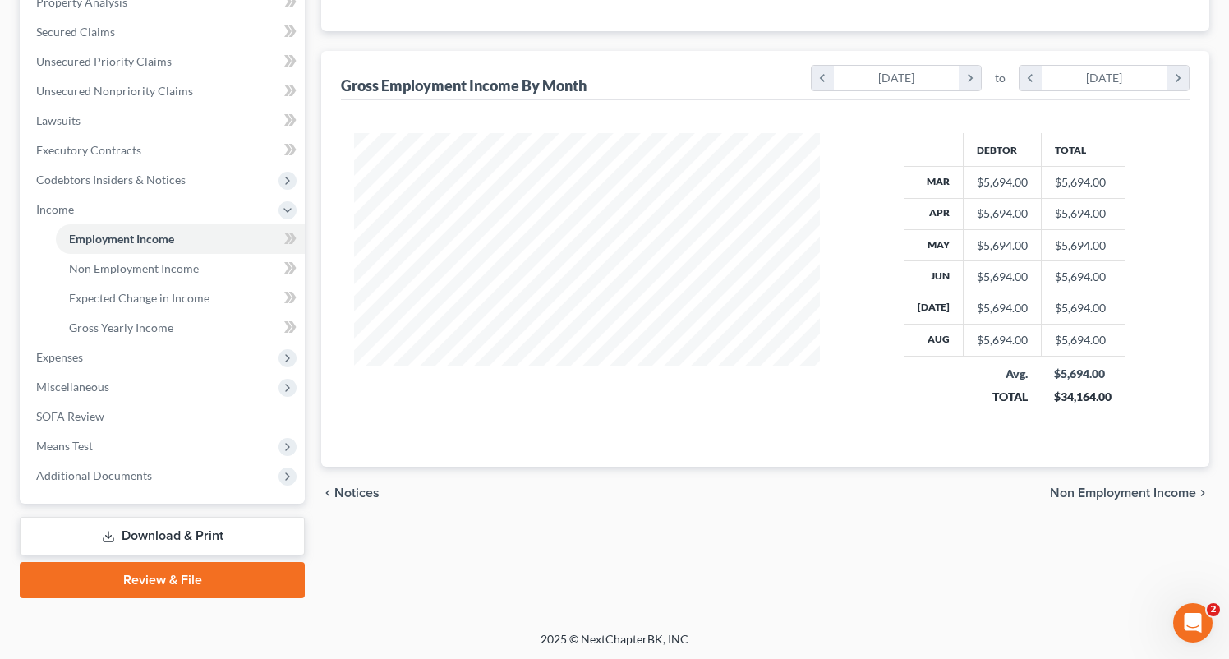
click at [1098, 494] on span "Non Employment Income" at bounding box center [1123, 492] width 146 height 13
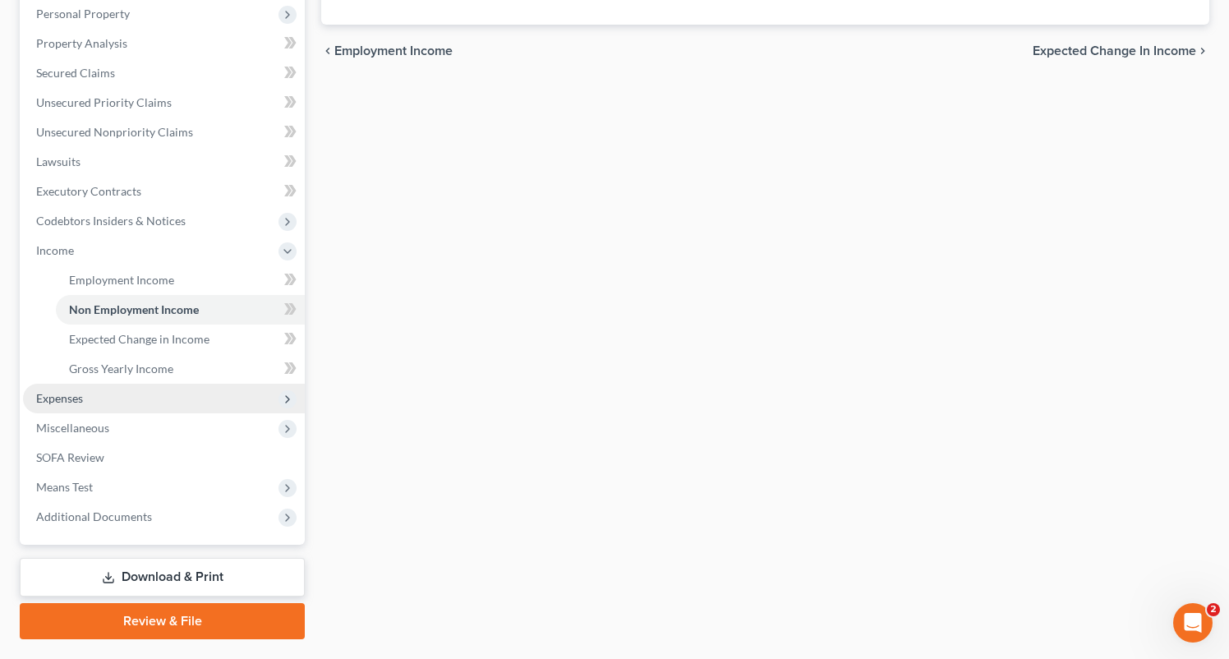
scroll to position [292, 0]
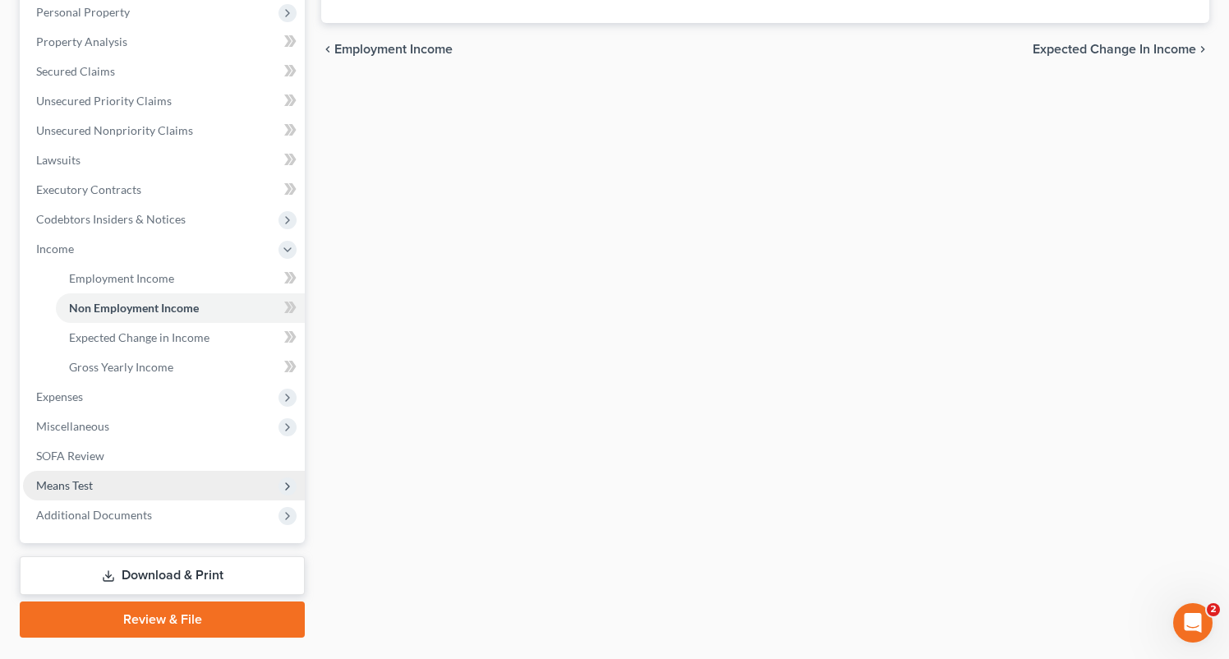
click at [97, 482] on span "Means Test" at bounding box center [164, 486] width 282 height 30
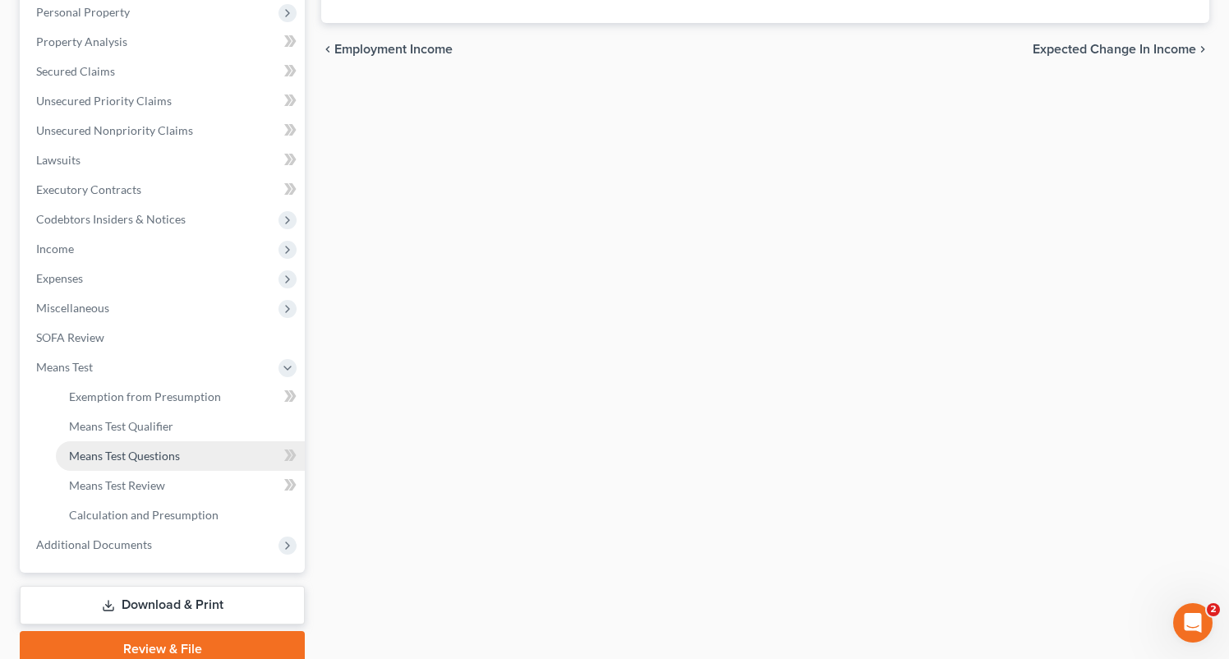
click at [152, 467] on link "Means Test Questions" at bounding box center [180, 456] width 249 height 30
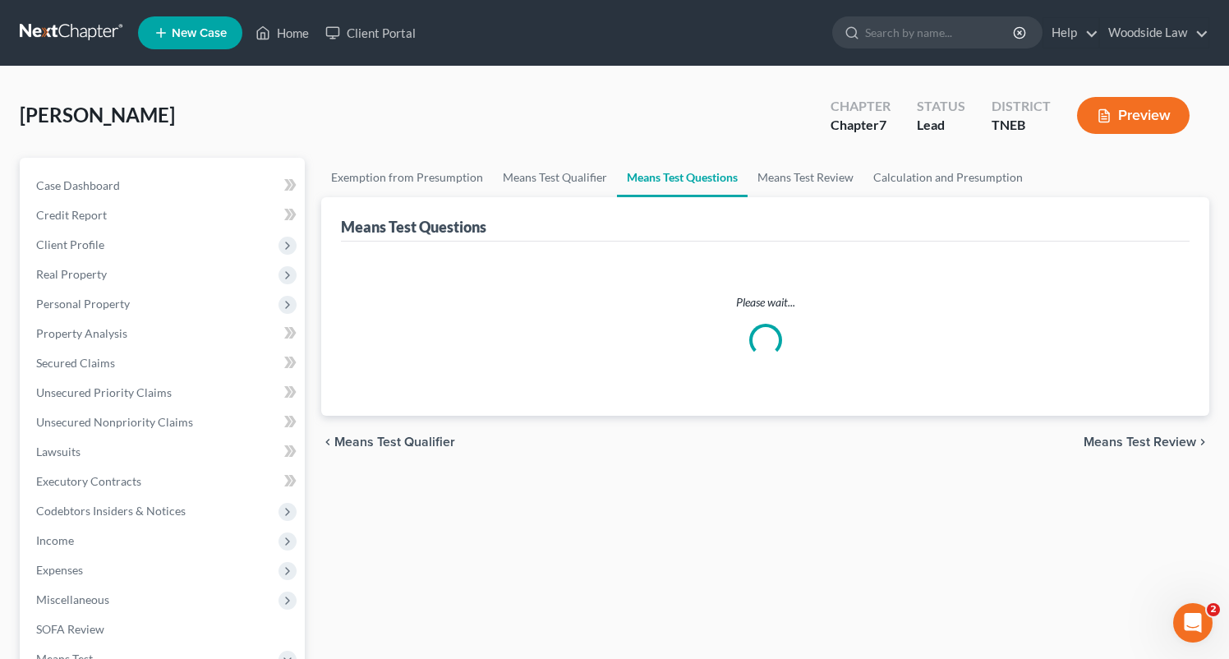
select select "1"
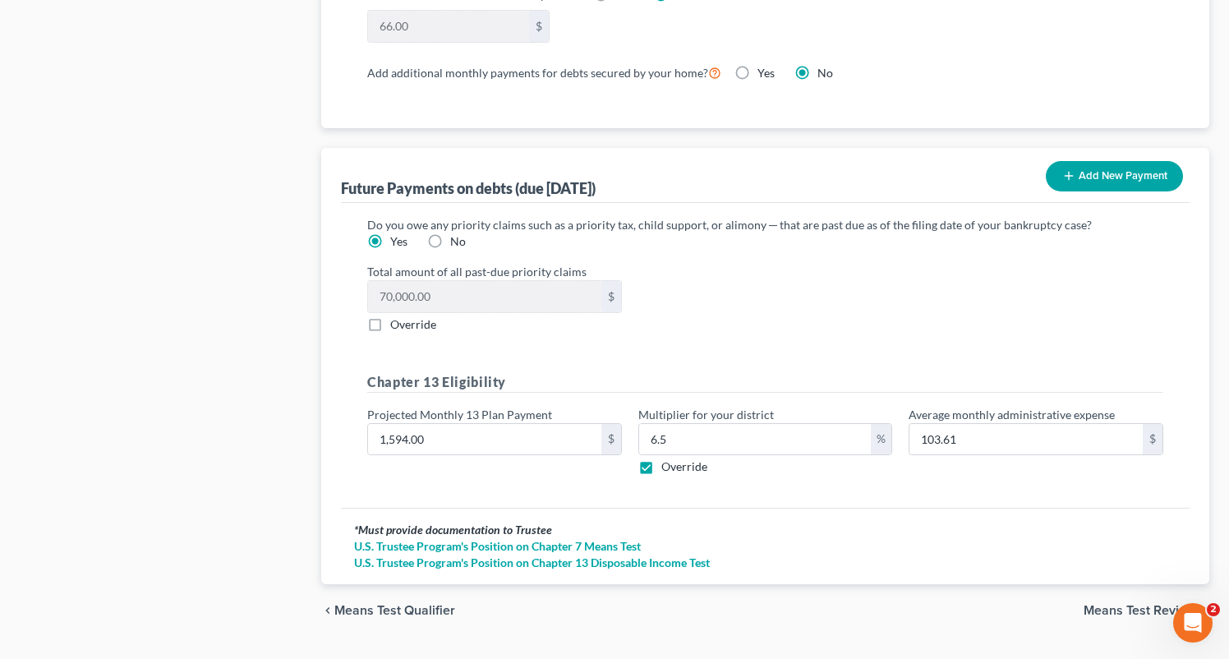
scroll to position [1561, 0]
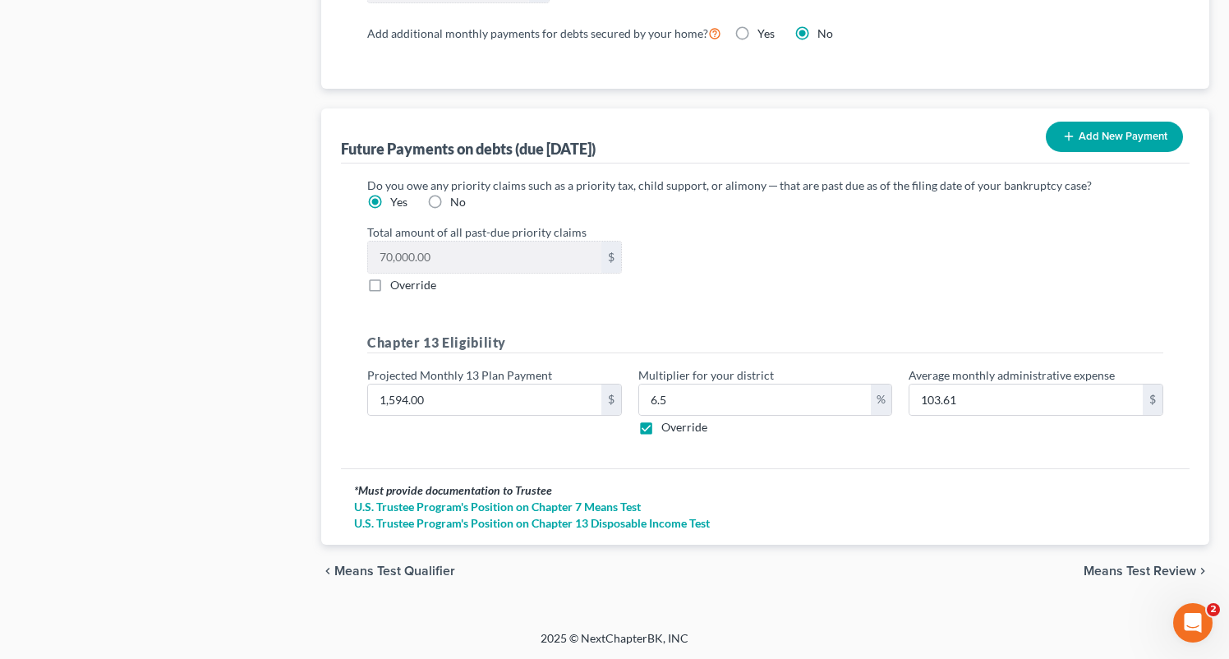
click at [1149, 573] on span "Means Test Review" at bounding box center [1140, 570] width 113 height 13
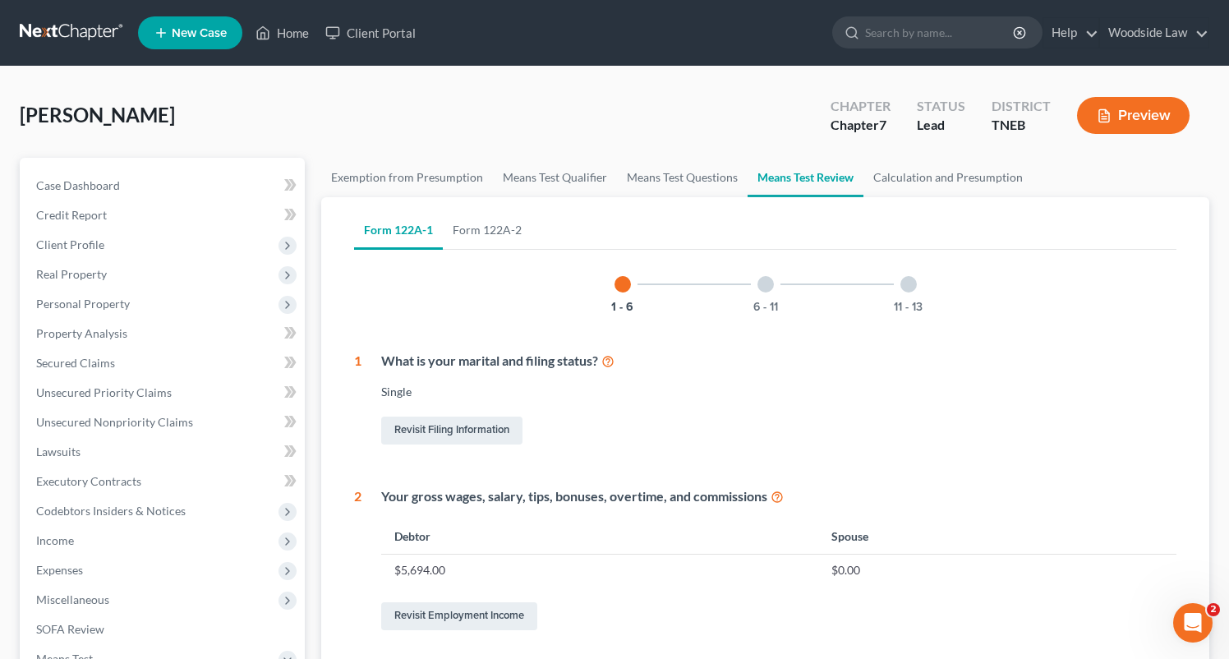
scroll to position [736, 0]
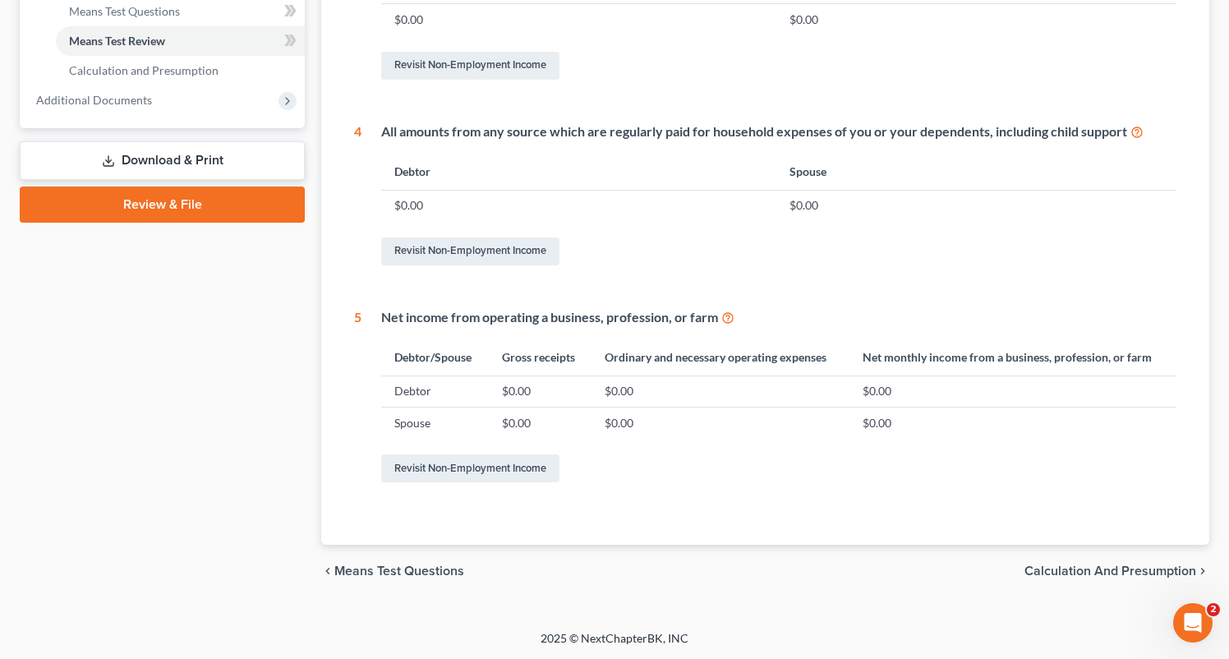
click at [1120, 566] on span "Calculation and Presumption" at bounding box center [1111, 570] width 172 height 13
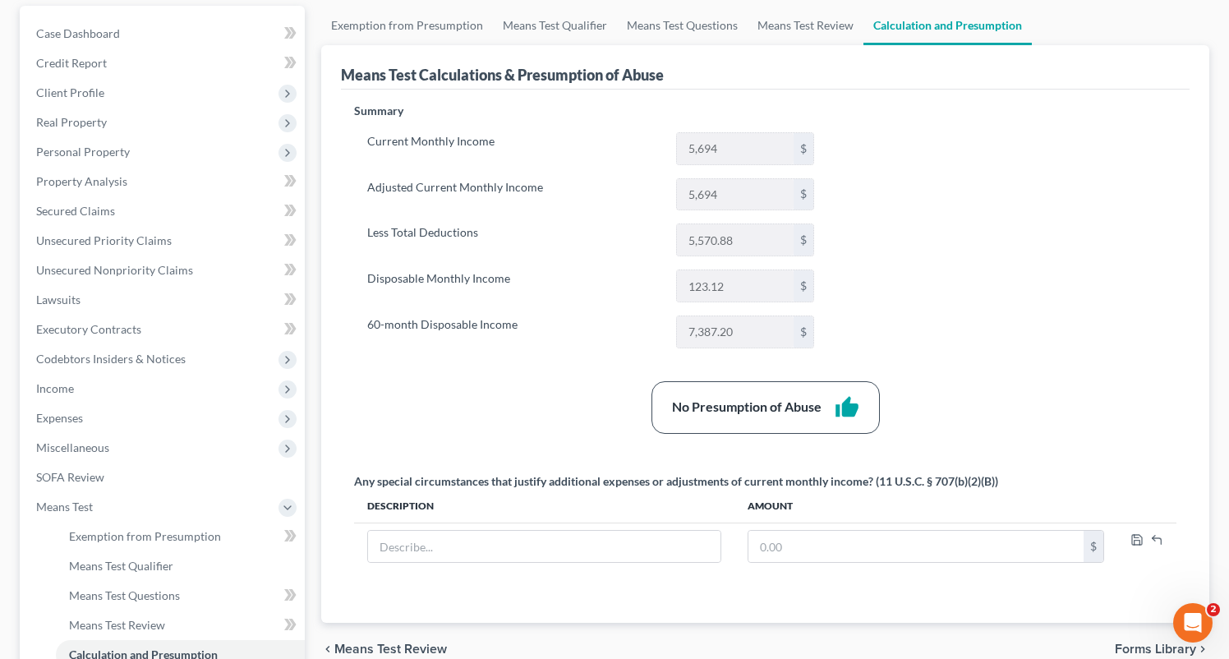
scroll to position [140, 0]
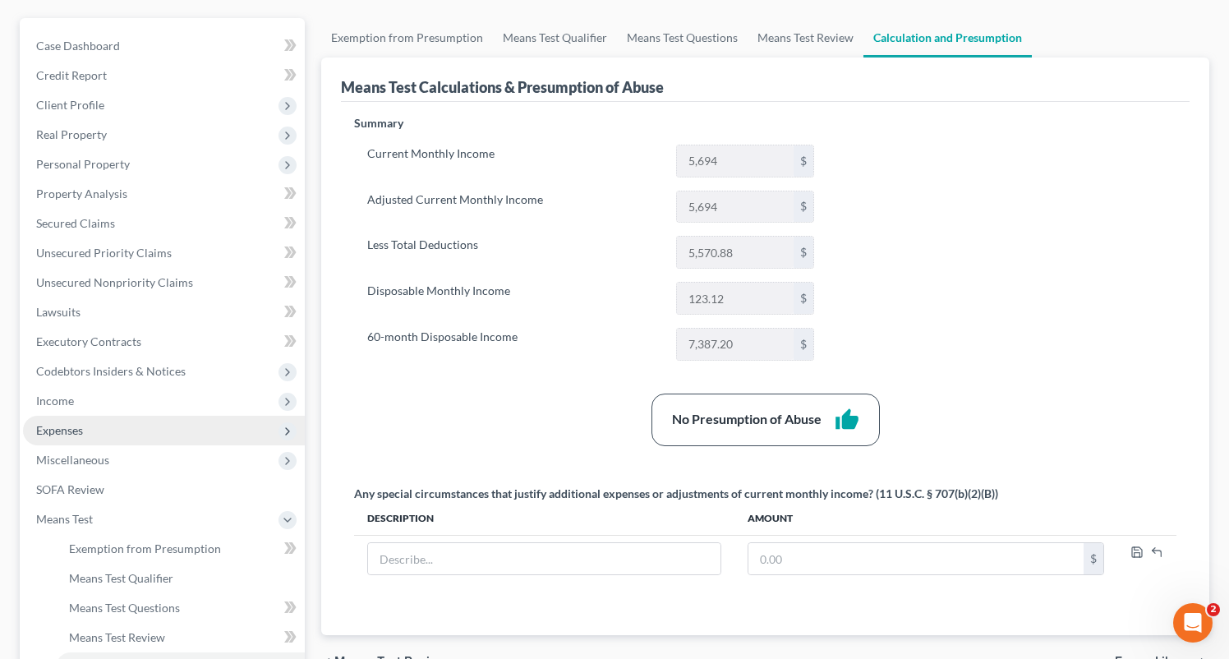
click at [64, 431] on span "Expenses" at bounding box center [59, 430] width 47 height 14
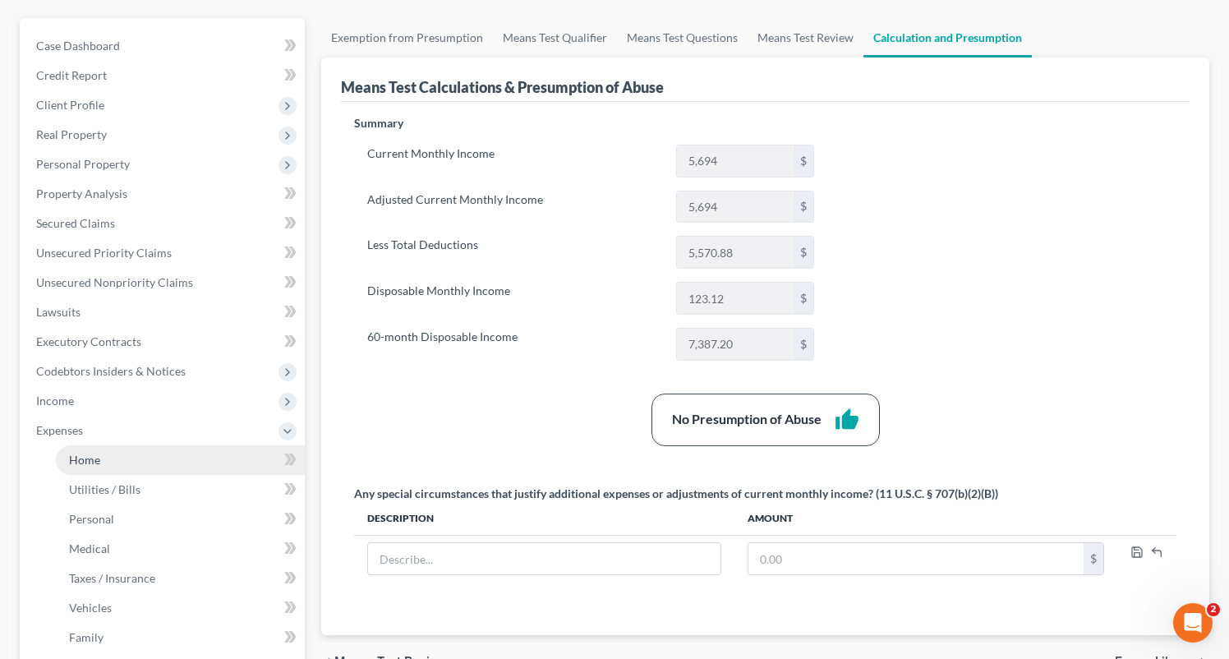
click at [101, 450] on link "Home" at bounding box center [180, 460] width 249 height 30
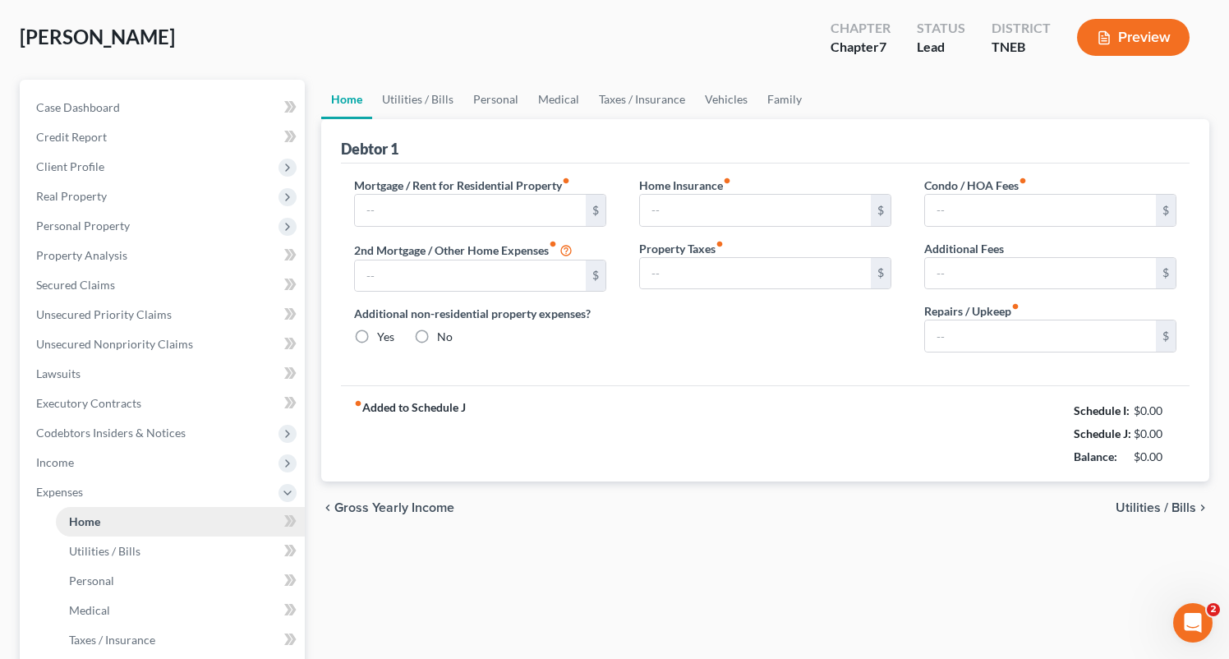
type input "1,516.00"
type input "0.00"
radio input "true"
type input "0.00"
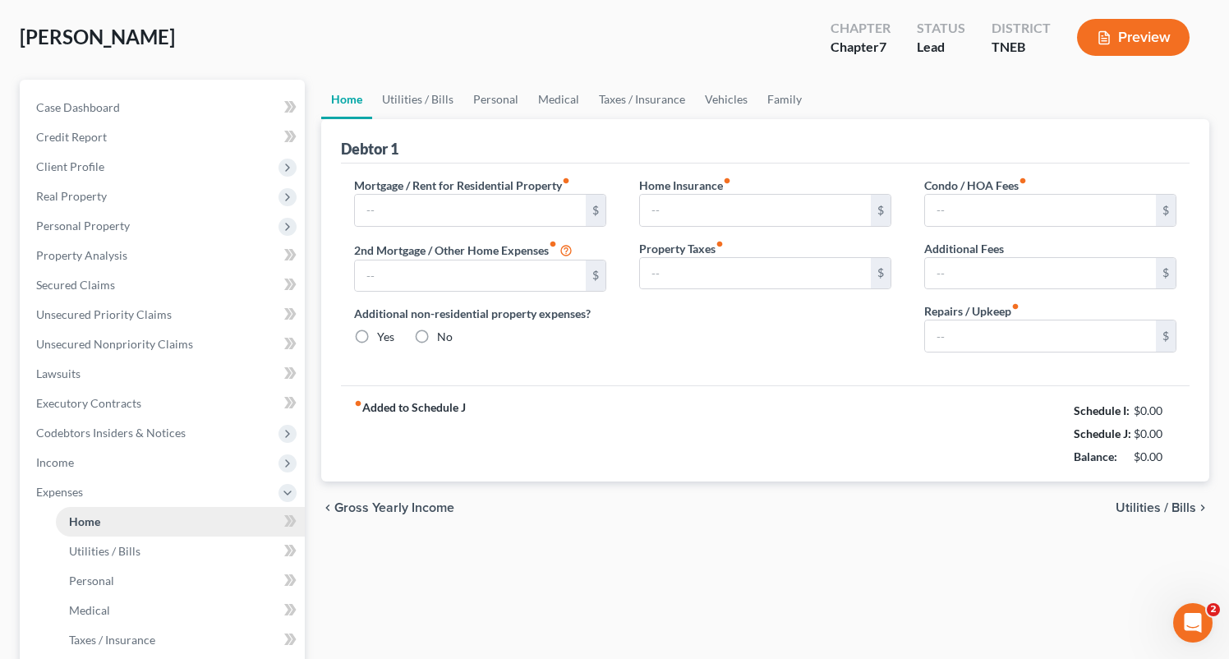
type input "0.00"
type input "100.00"
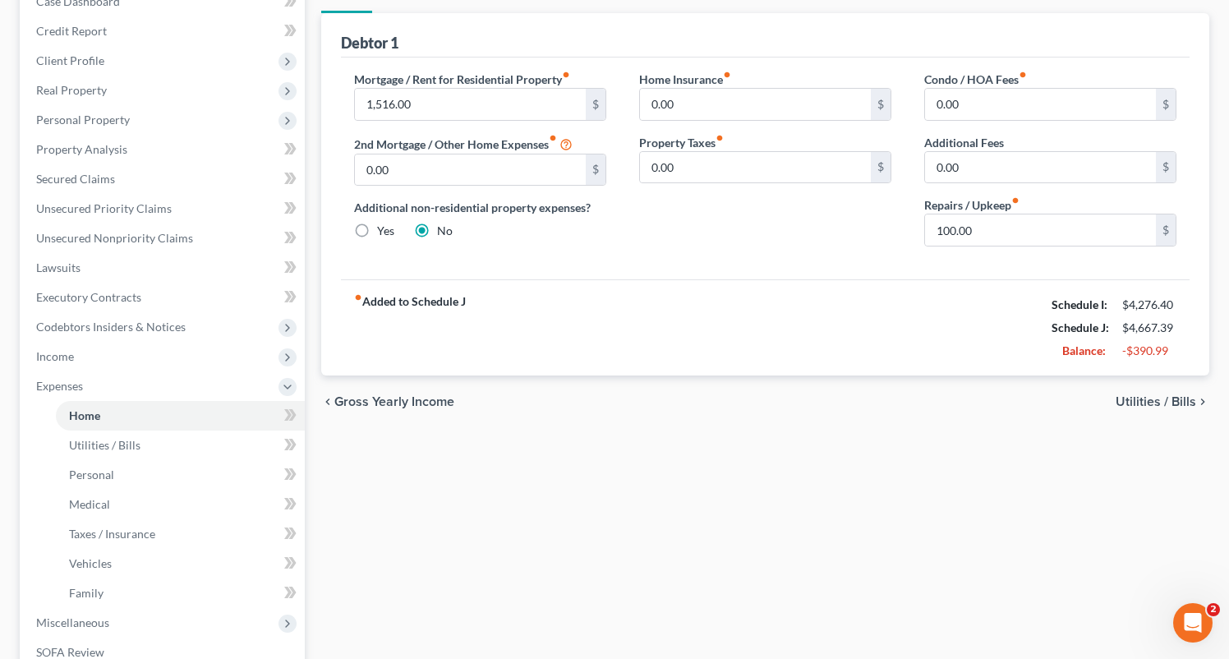
scroll to position [185, 0]
click at [759, 411] on div "chevron_left Gross Yearly Income Utilities / Bills chevron_right" at bounding box center [765, 401] width 888 height 53
click at [1165, 398] on span "Utilities / Bills" at bounding box center [1156, 400] width 81 height 13
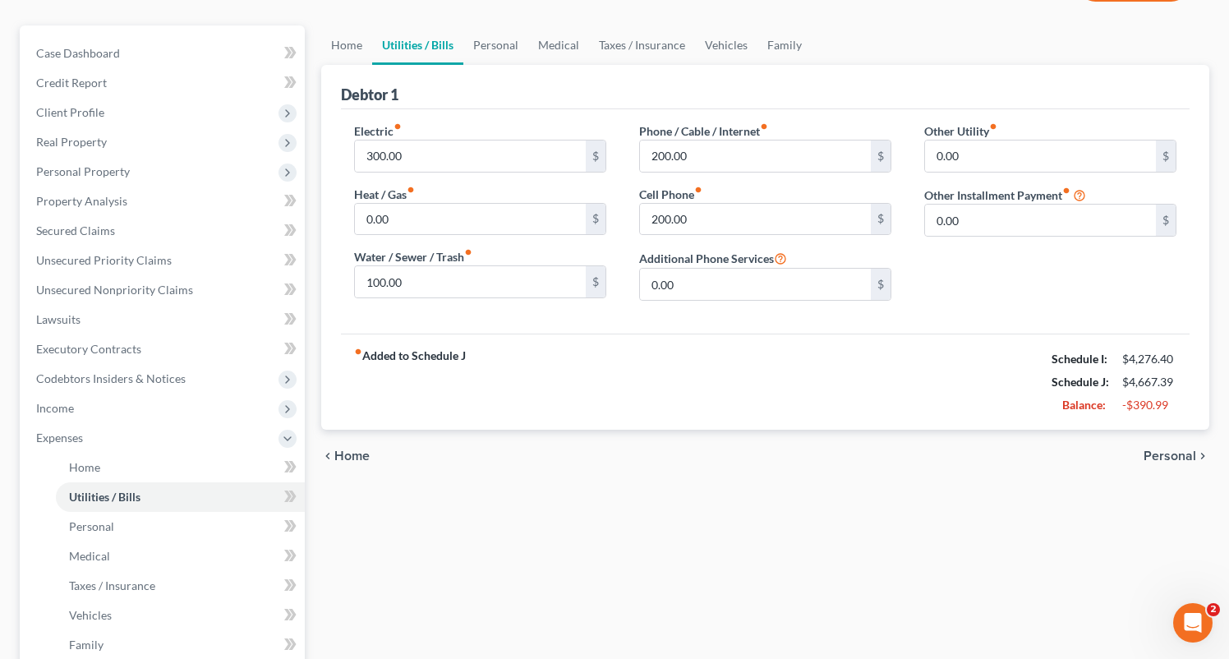
scroll to position [134, 0]
click at [1165, 448] on span "Personal" at bounding box center [1170, 454] width 53 height 13
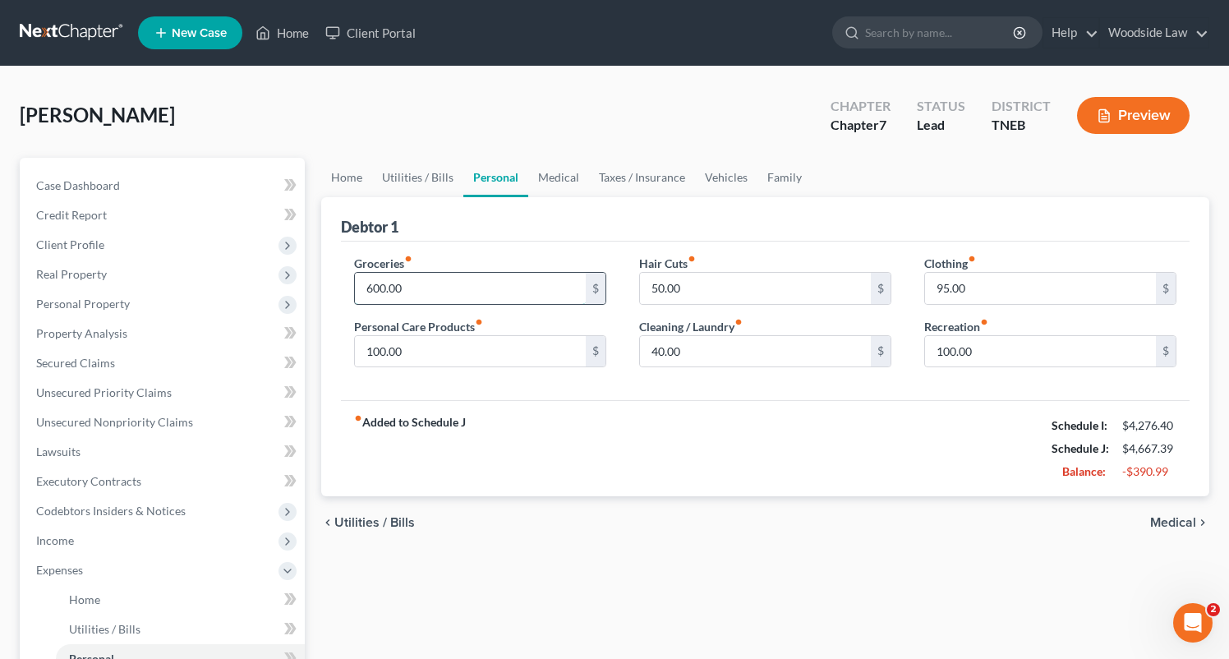
click at [435, 292] on input "600.00" at bounding box center [470, 288] width 231 height 31
type input "500"
click at [1186, 519] on span "Medical" at bounding box center [1173, 522] width 46 height 13
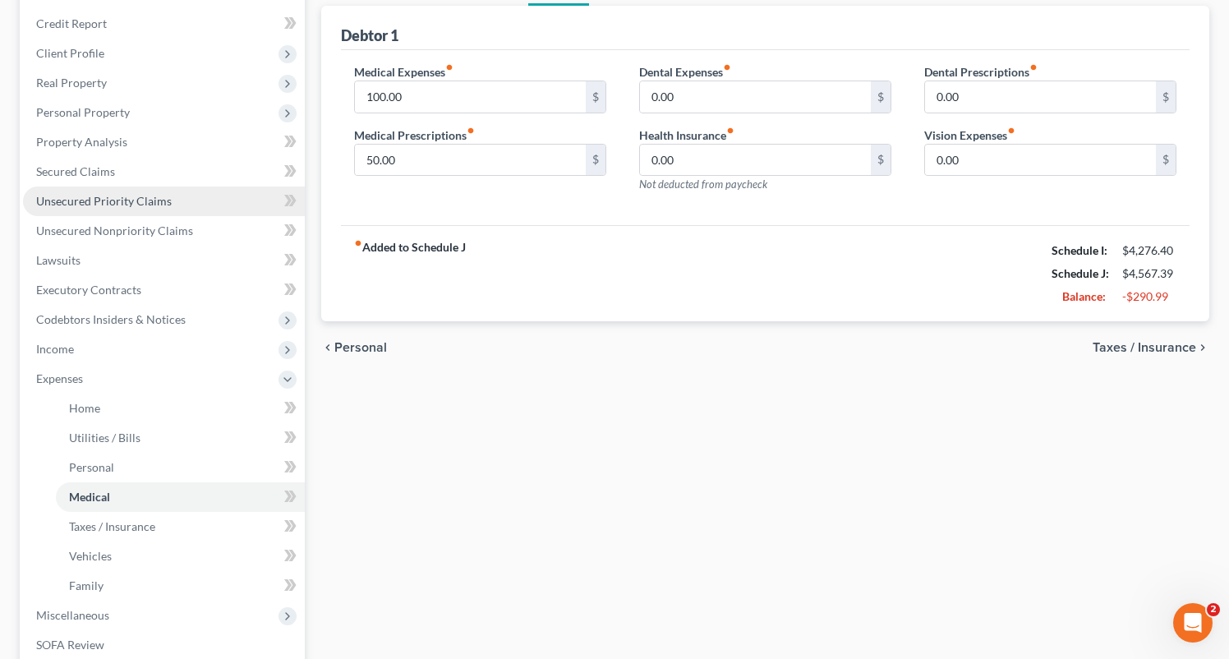
scroll to position [192, 0]
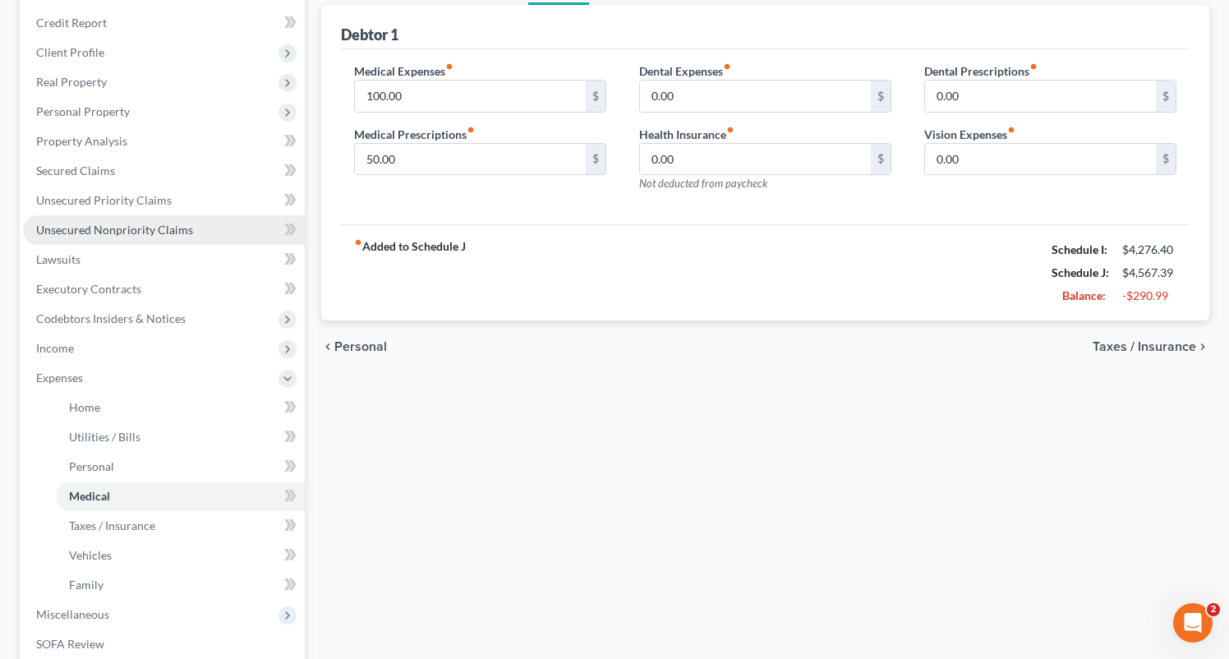
click at [121, 237] on link "Unsecured Nonpriority Claims" at bounding box center [164, 230] width 282 height 30
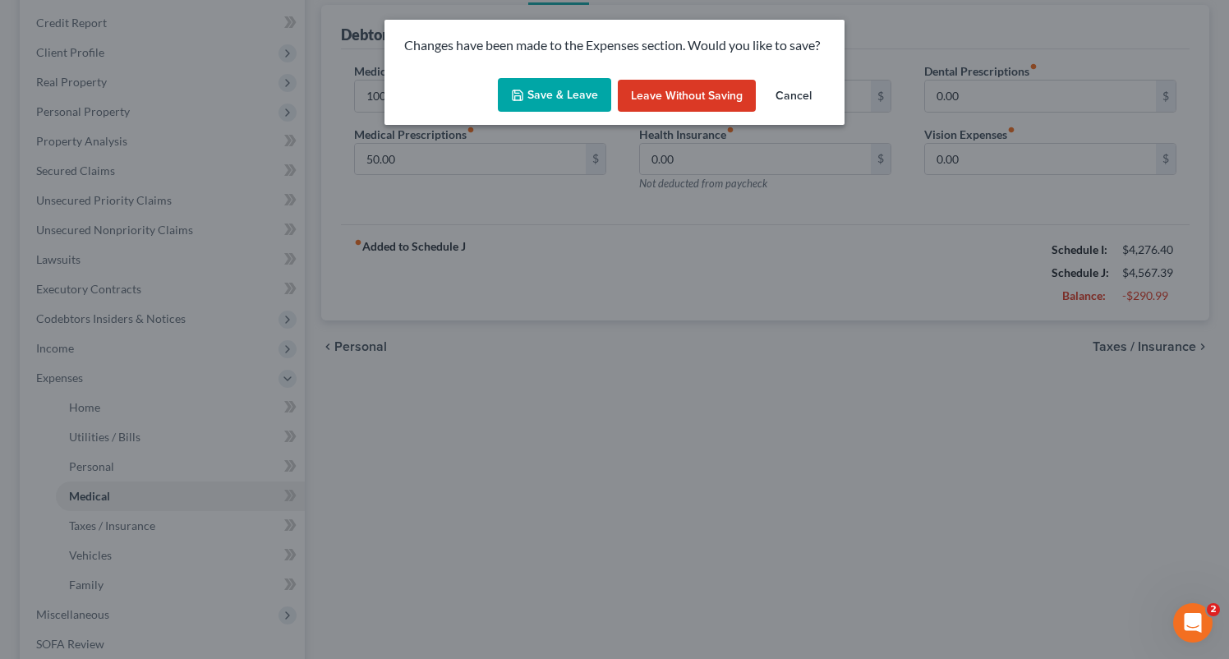
click at [556, 99] on button "Save & Leave" at bounding box center [554, 95] width 113 height 35
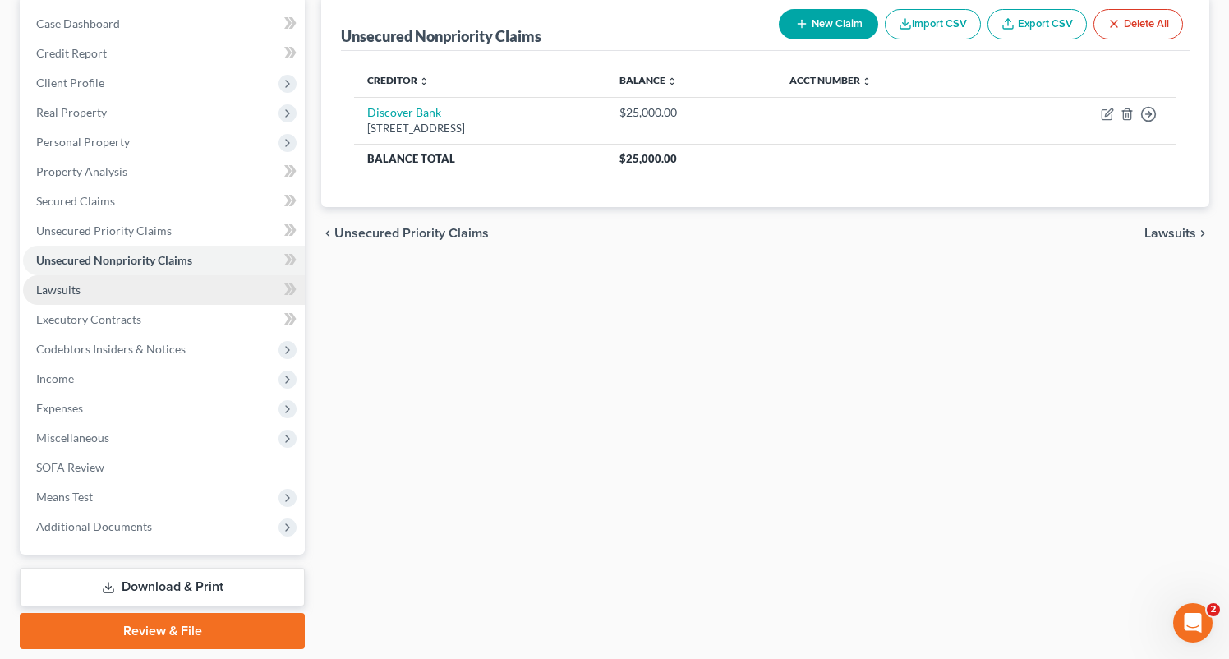
scroll to position [163, 0]
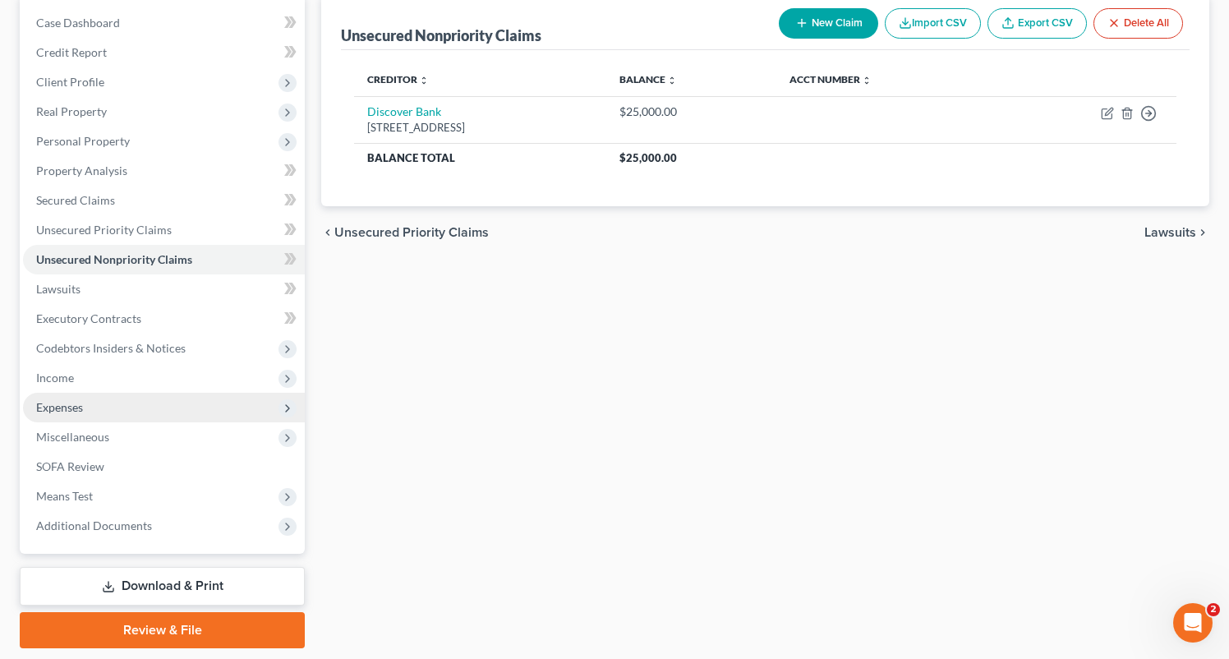
click at [71, 398] on span "Expenses" at bounding box center [164, 408] width 282 height 30
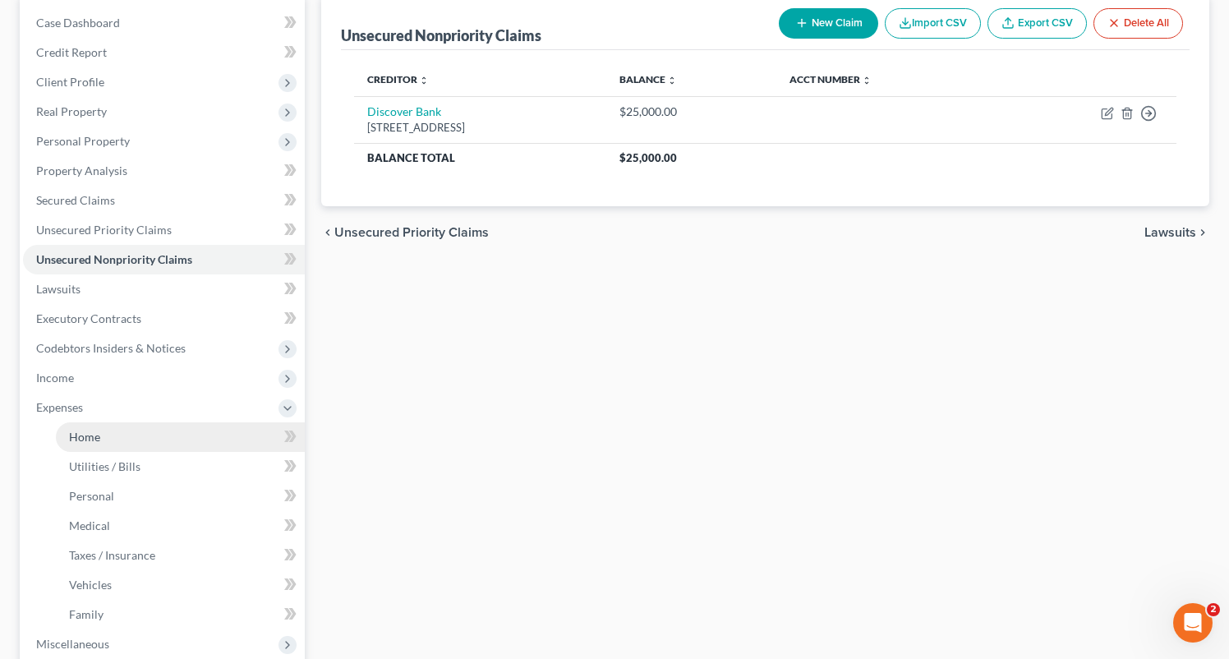
click at [85, 430] on span "Home" at bounding box center [84, 437] width 31 height 14
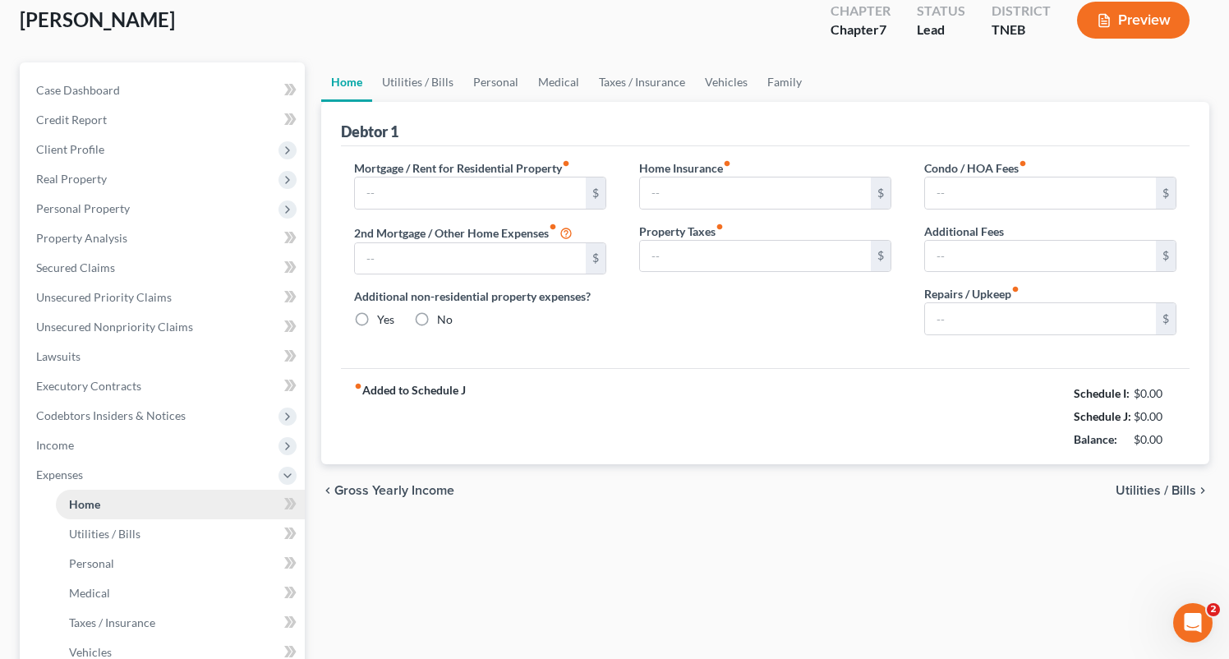
type input "1,516.00"
type input "0.00"
radio input "true"
type input "0.00"
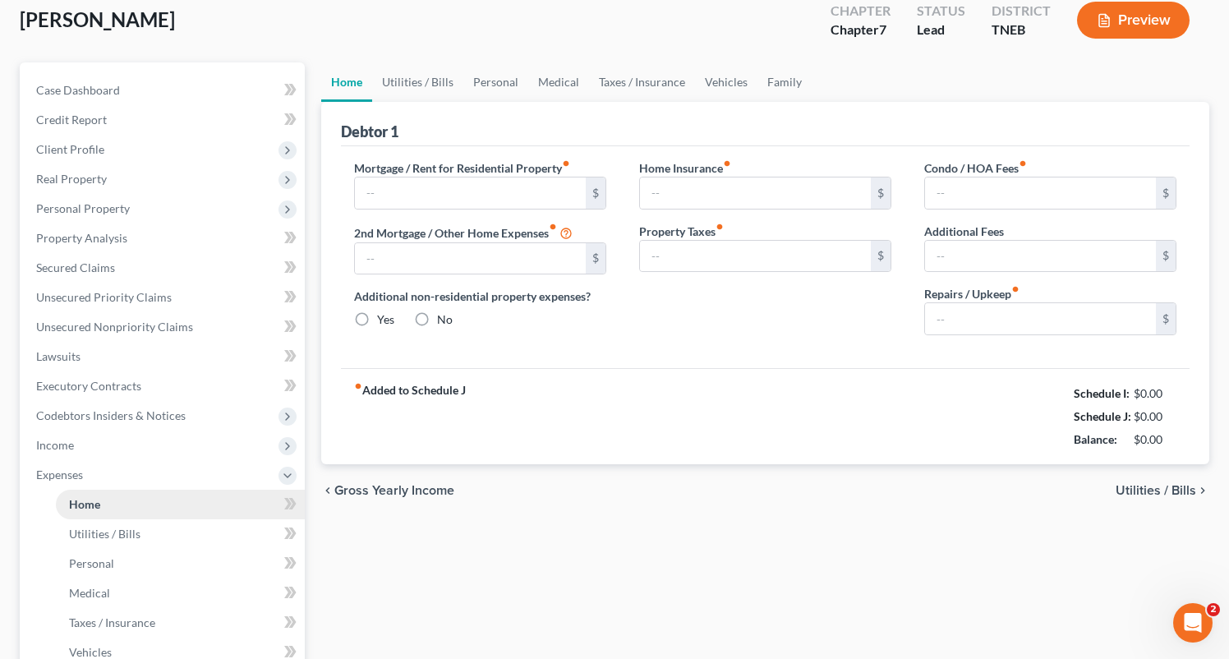
type input "0.00"
type input "100.00"
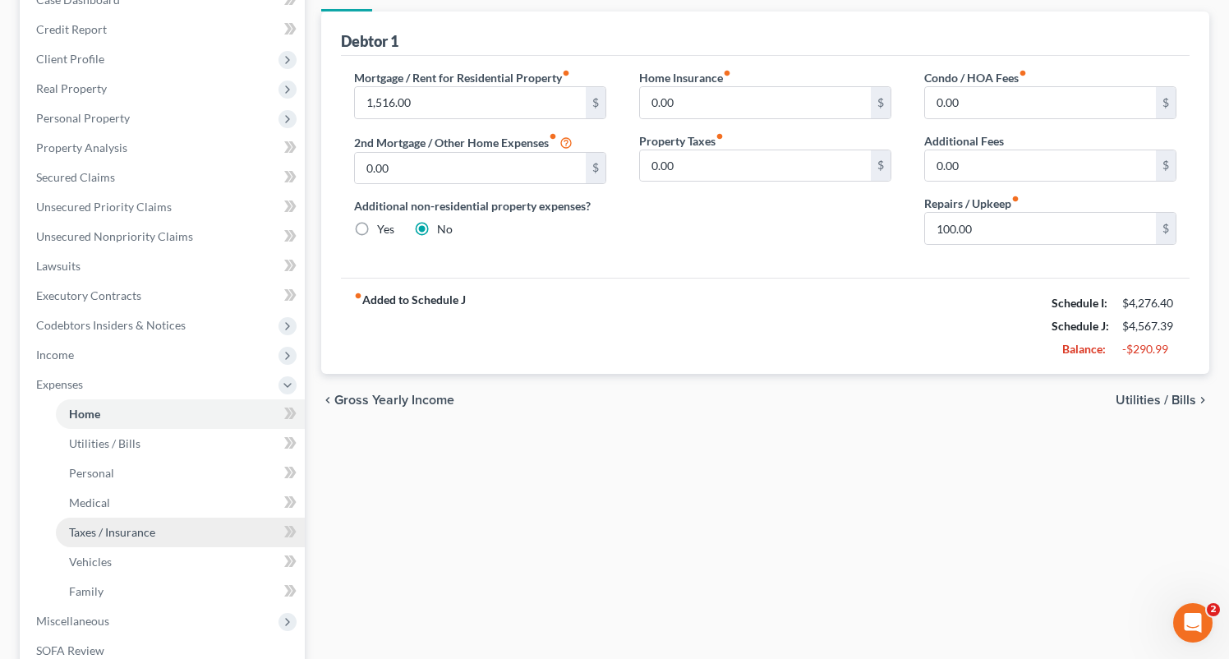
scroll to position [420, 0]
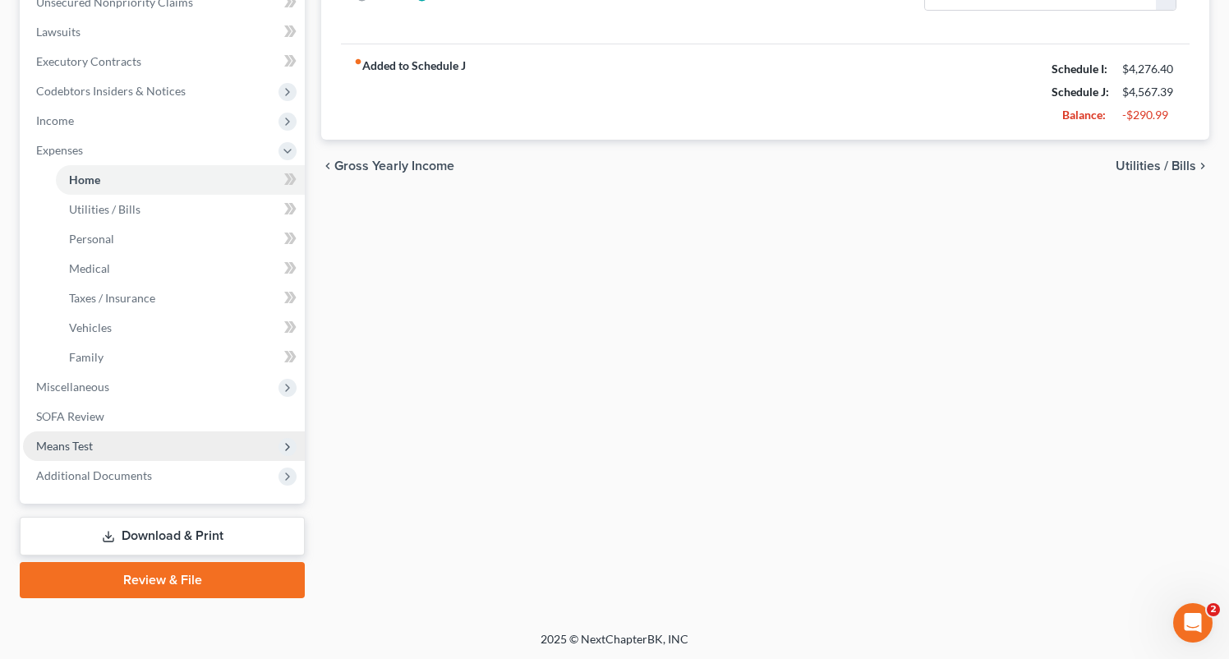
click at [76, 449] on span "Means Test" at bounding box center [64, 446] width 57 height 14
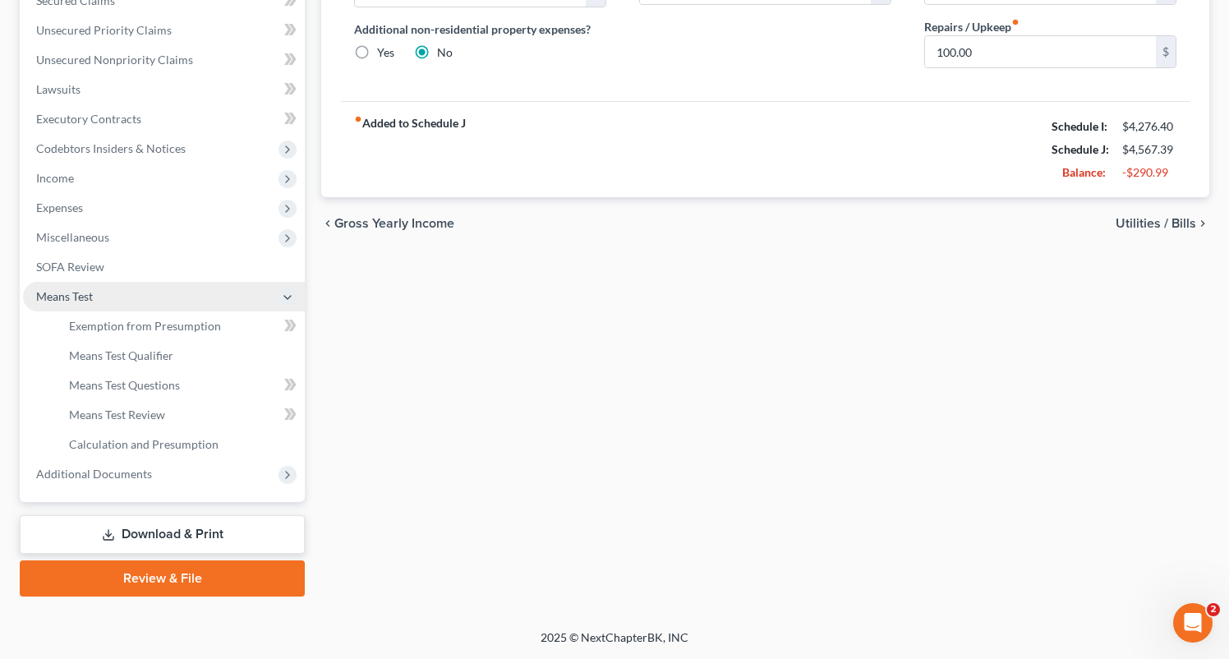
scroll to position [361, 0]
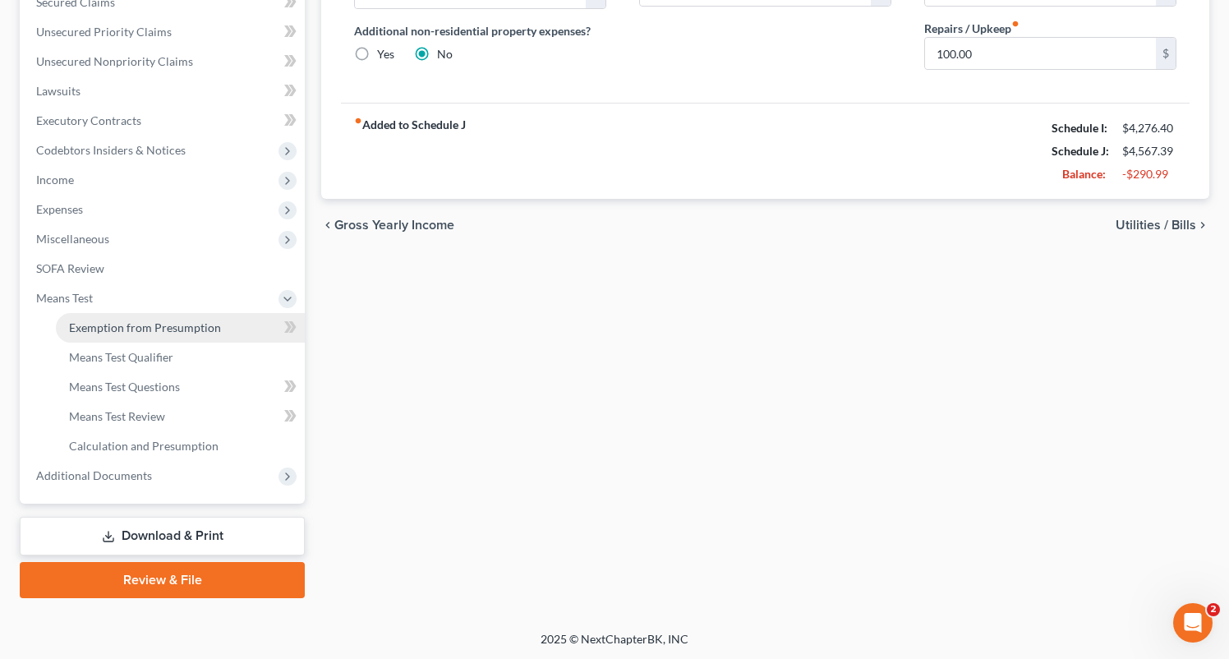
click at [127, 330] on span "Exemption from Presumption" at bounding box center [145, 327] width 152 height 14
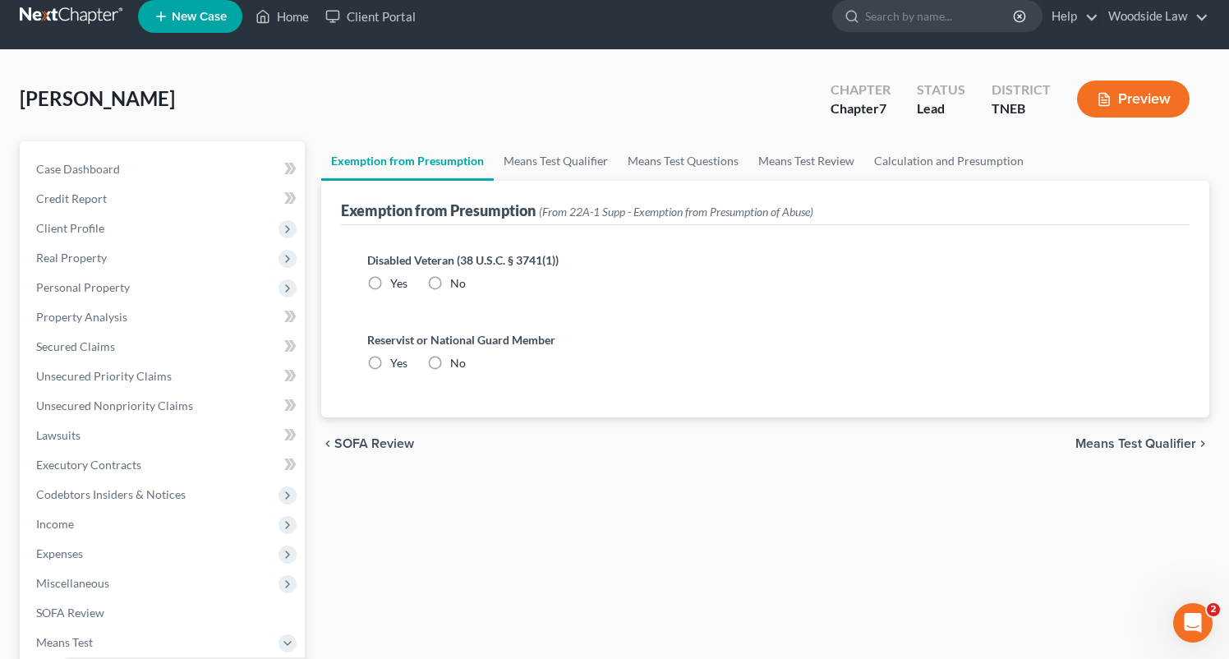
radio input "true"
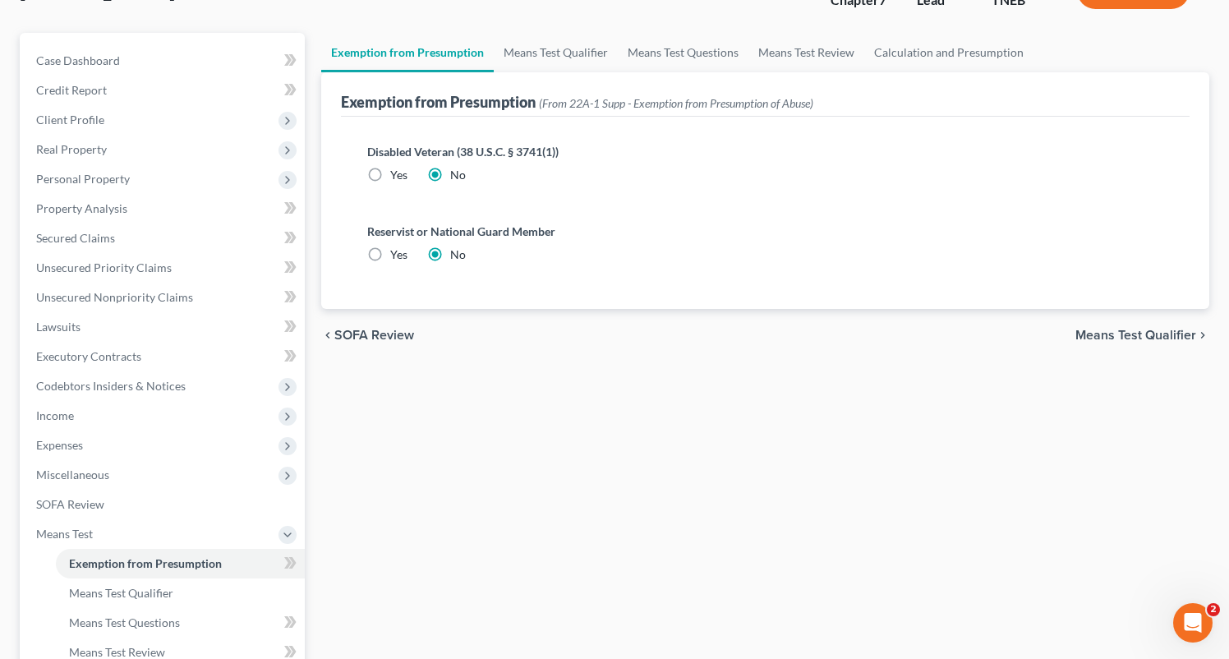
scroll to position [164, 0]
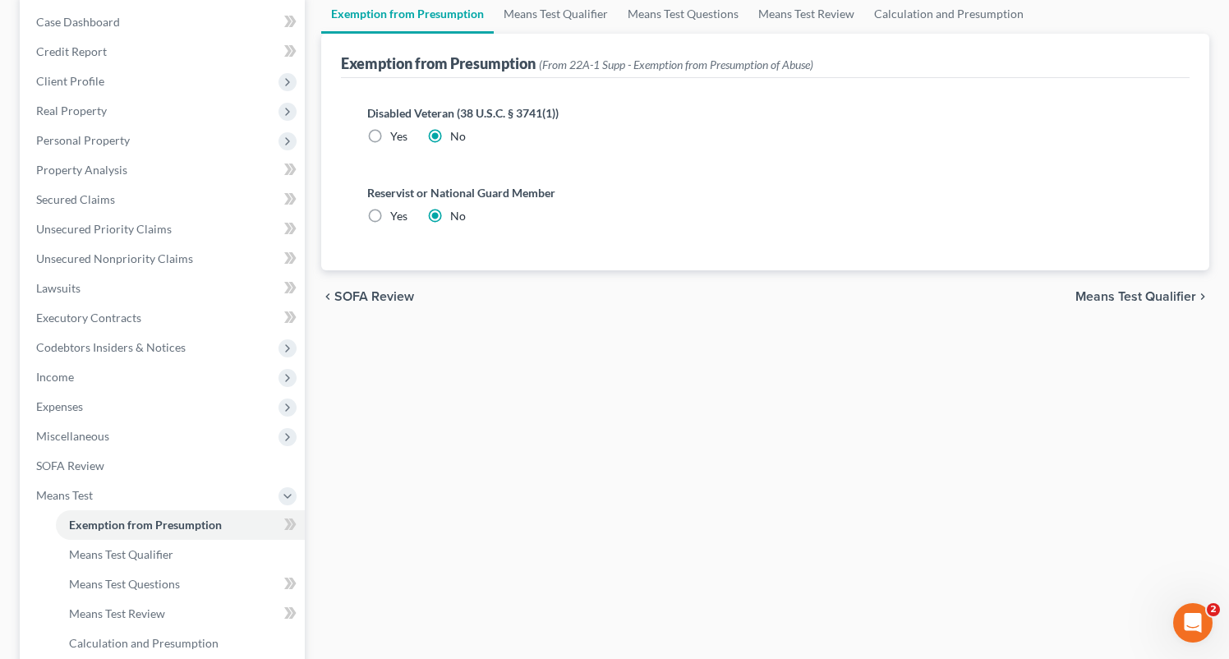
click at [1144, 293] on span "Means Test Qualifier" at bounding box center [1135, 296] width 121 height 13
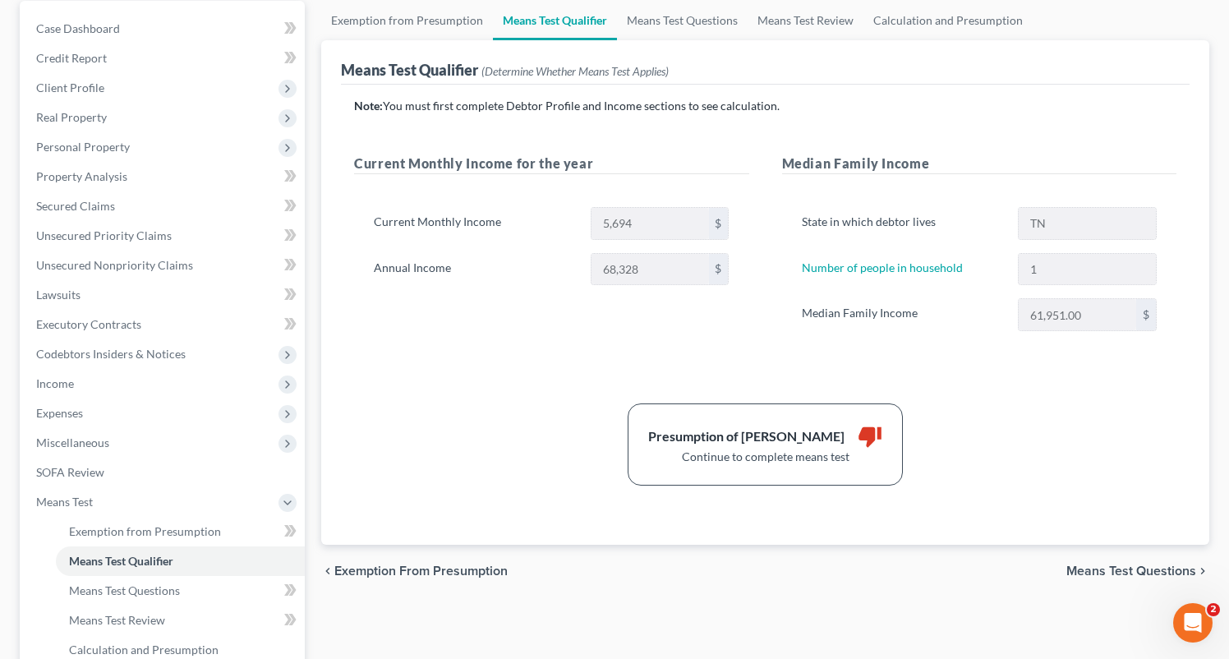
scroll to position [361, 0]
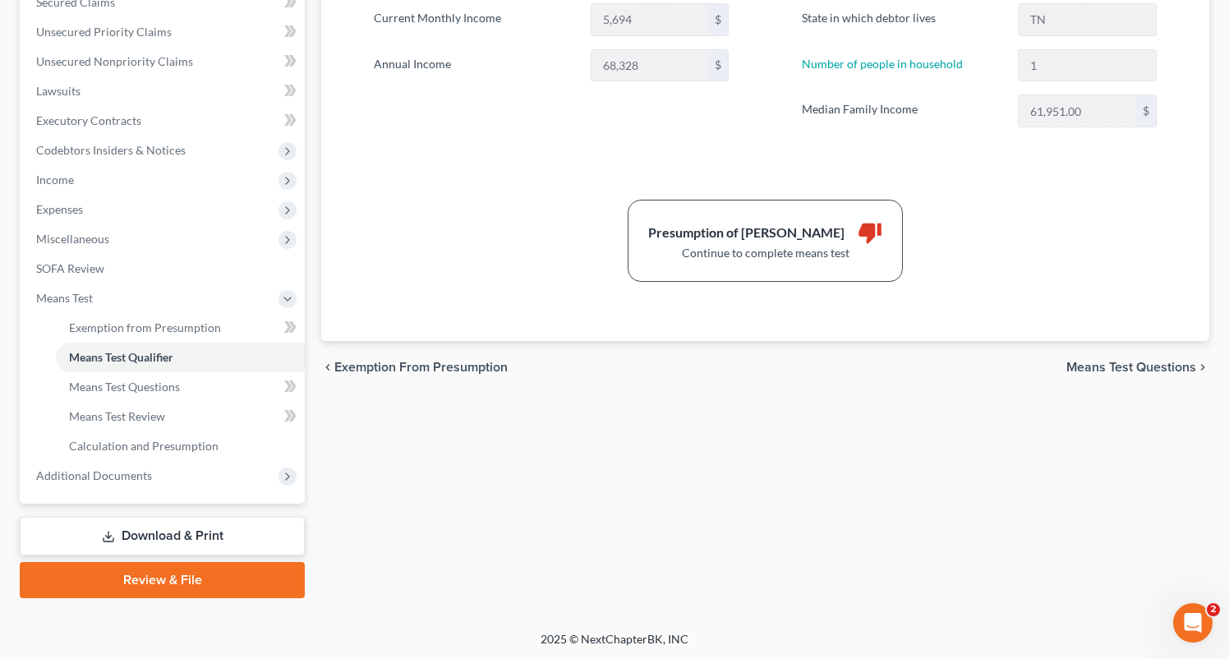
click at [1135, 367] on span "Means Test Questions" at bounding box center [1131, 367] width 130 height 13
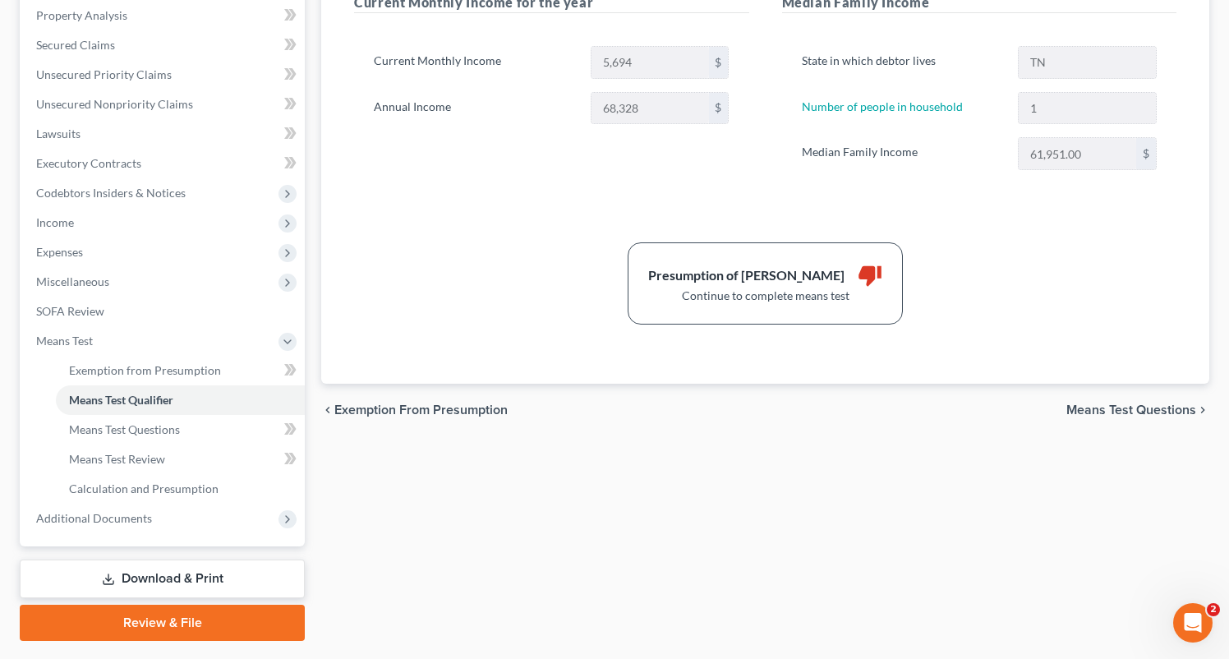
select select "1"
